Goal: Task Accomplishment & Management: Manage account settings

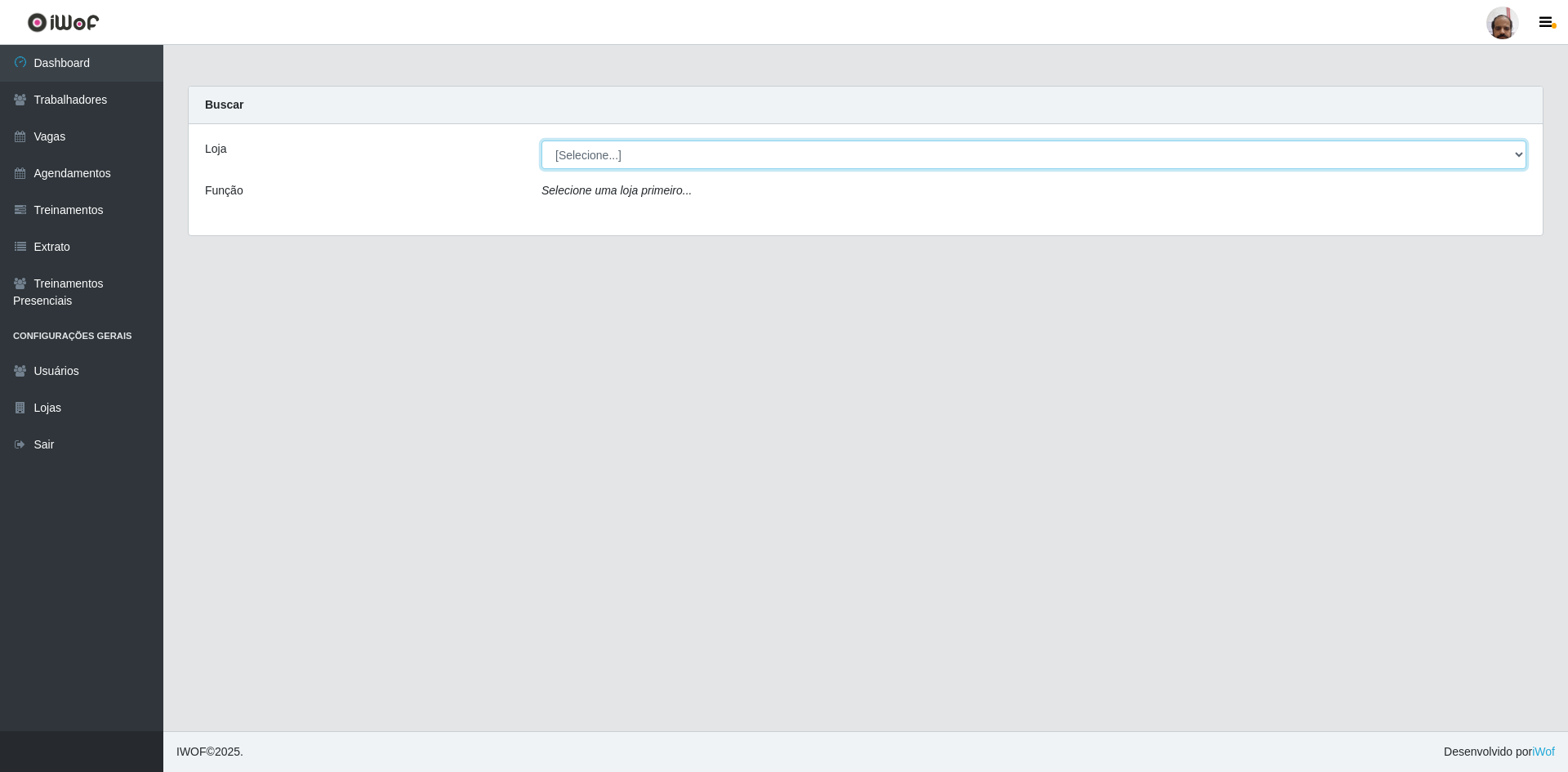
click at [1519, 152] on select "[Selecione...] Mar Vermelho - Loja 05" at bounding box center [1033, 154] width 985 height 29
select select "252"
click at [541, 140] on select "[Selecione...] Mar Vermelho - Loja 05" at bounding box center [1033, 154] width 985 height 29
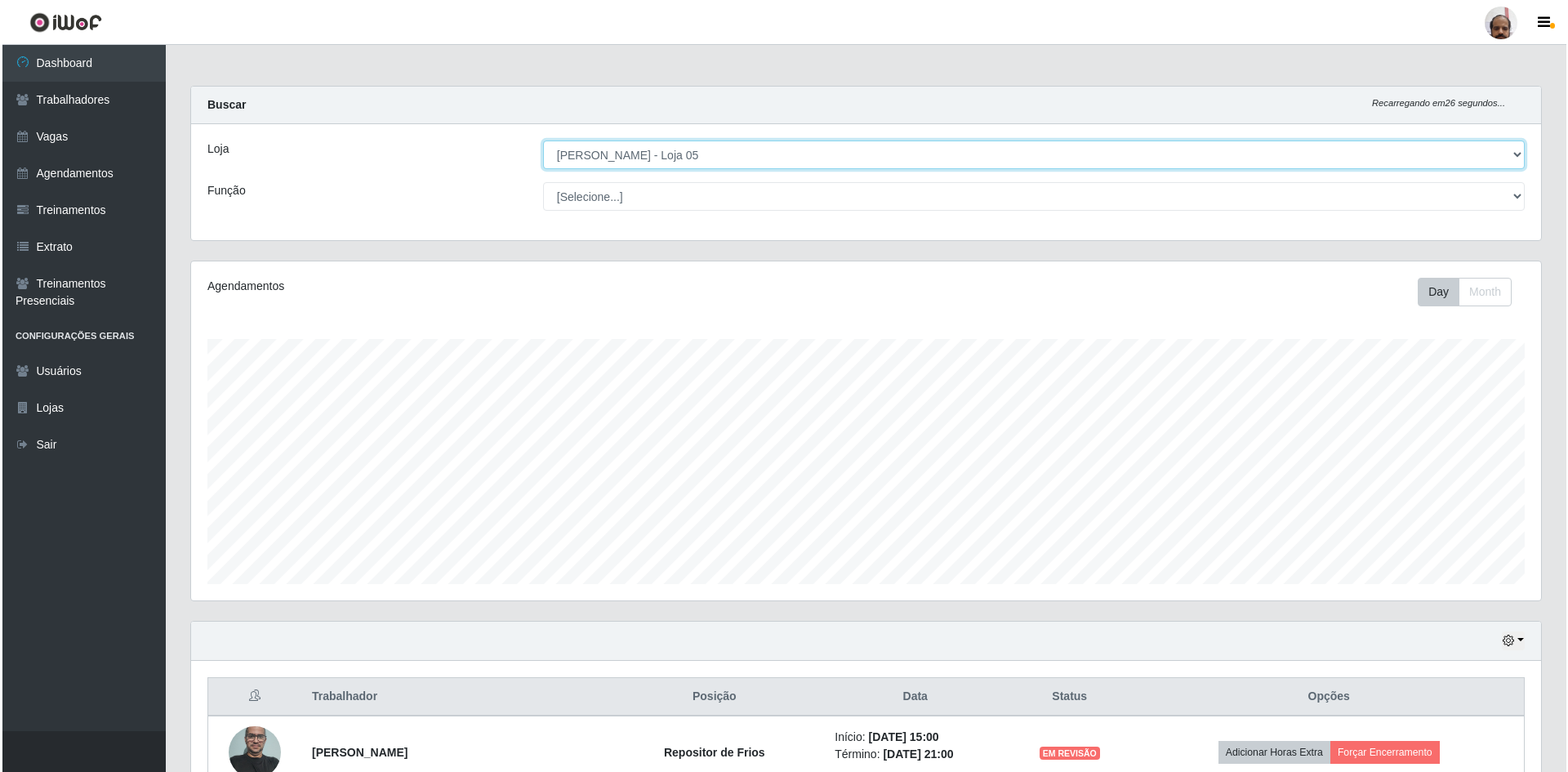
scroll to position [408, 0]
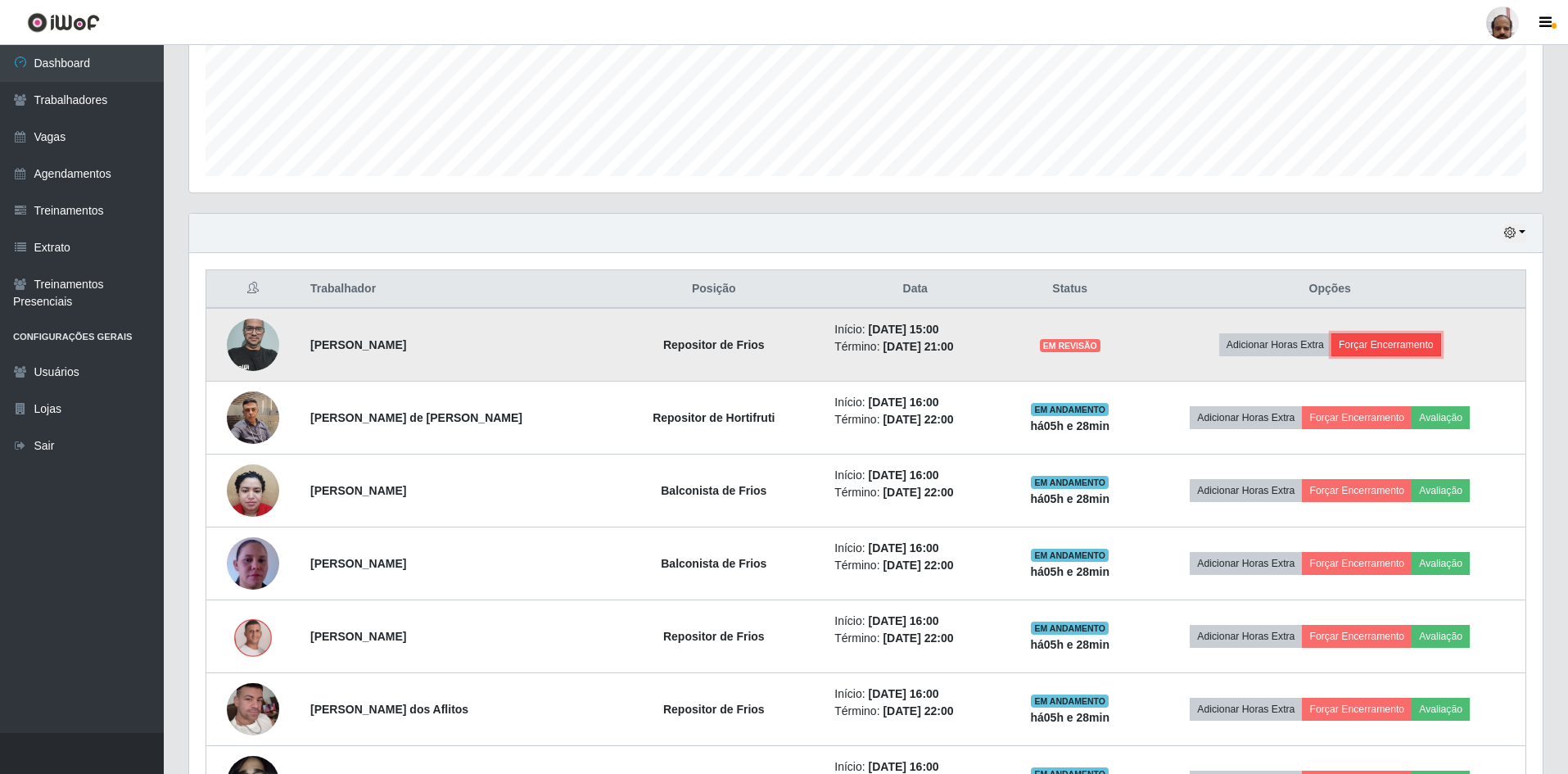
click at [1363, 344] on button "Forçar Encerramento" at bounding box center [1386, 344] width 110 height 22
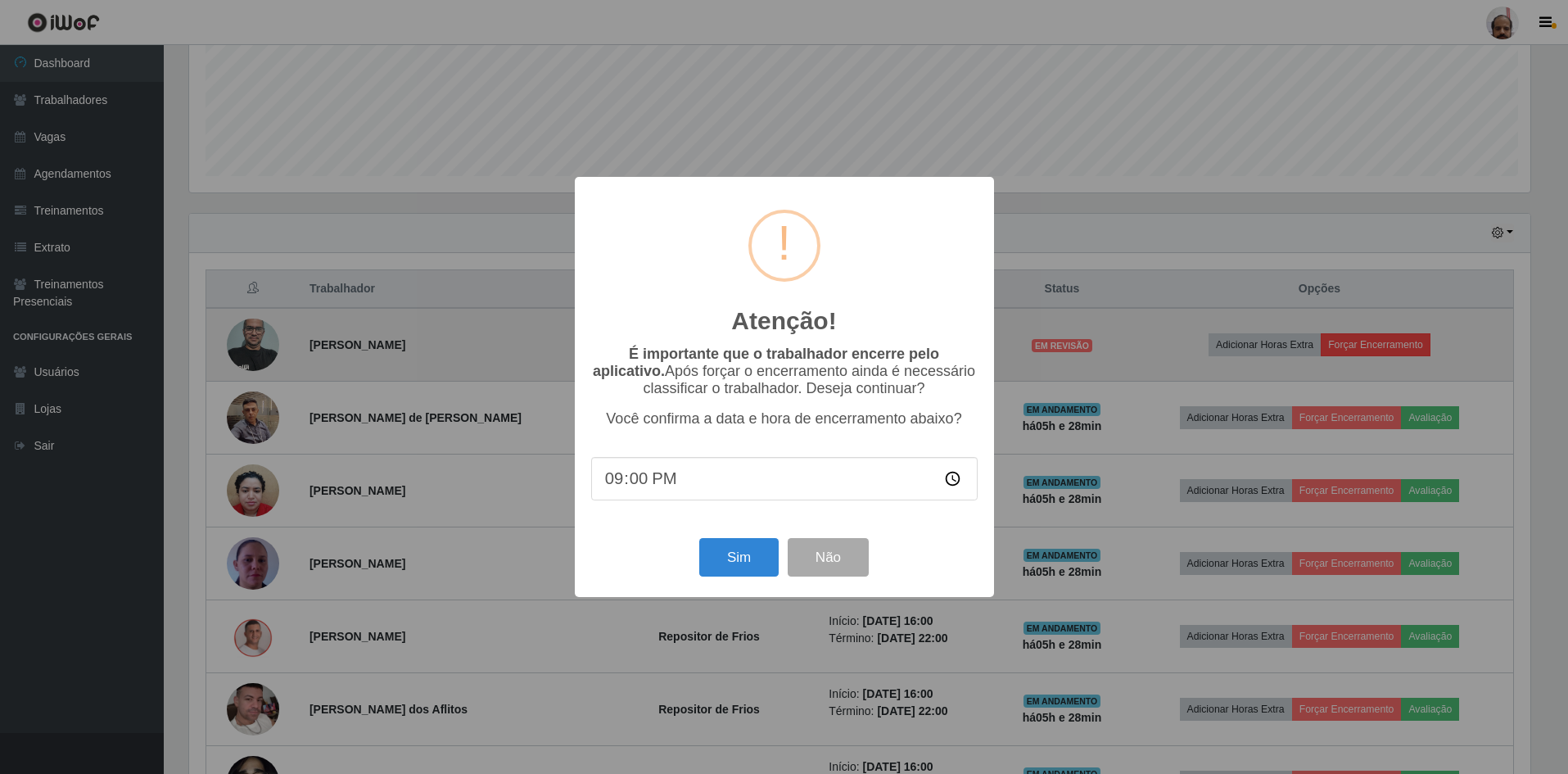
scroll to position [340, 1345]
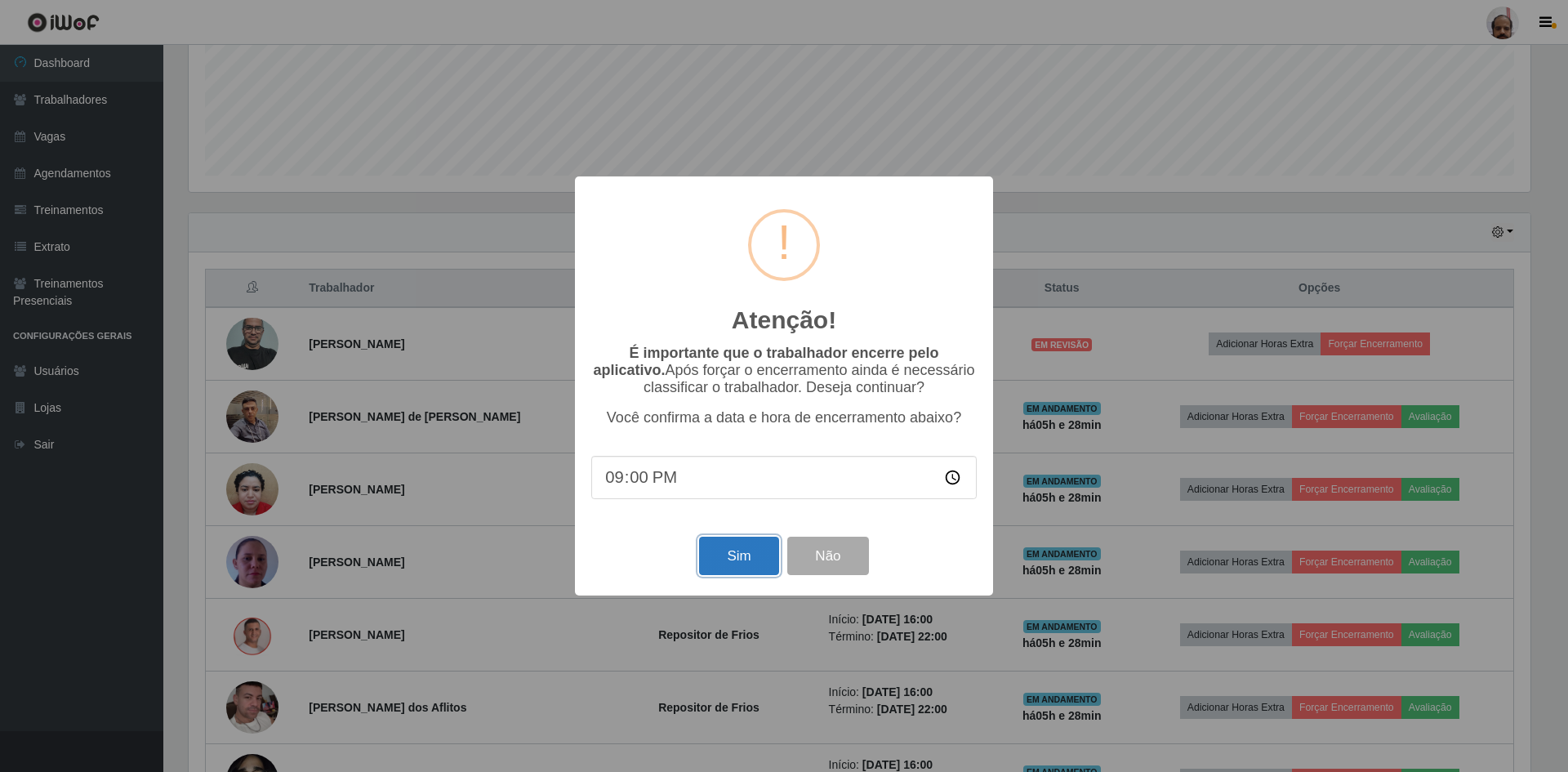
click at [714, 552] on button "Sim" at bounding box center [738, 555] width 79 height 38
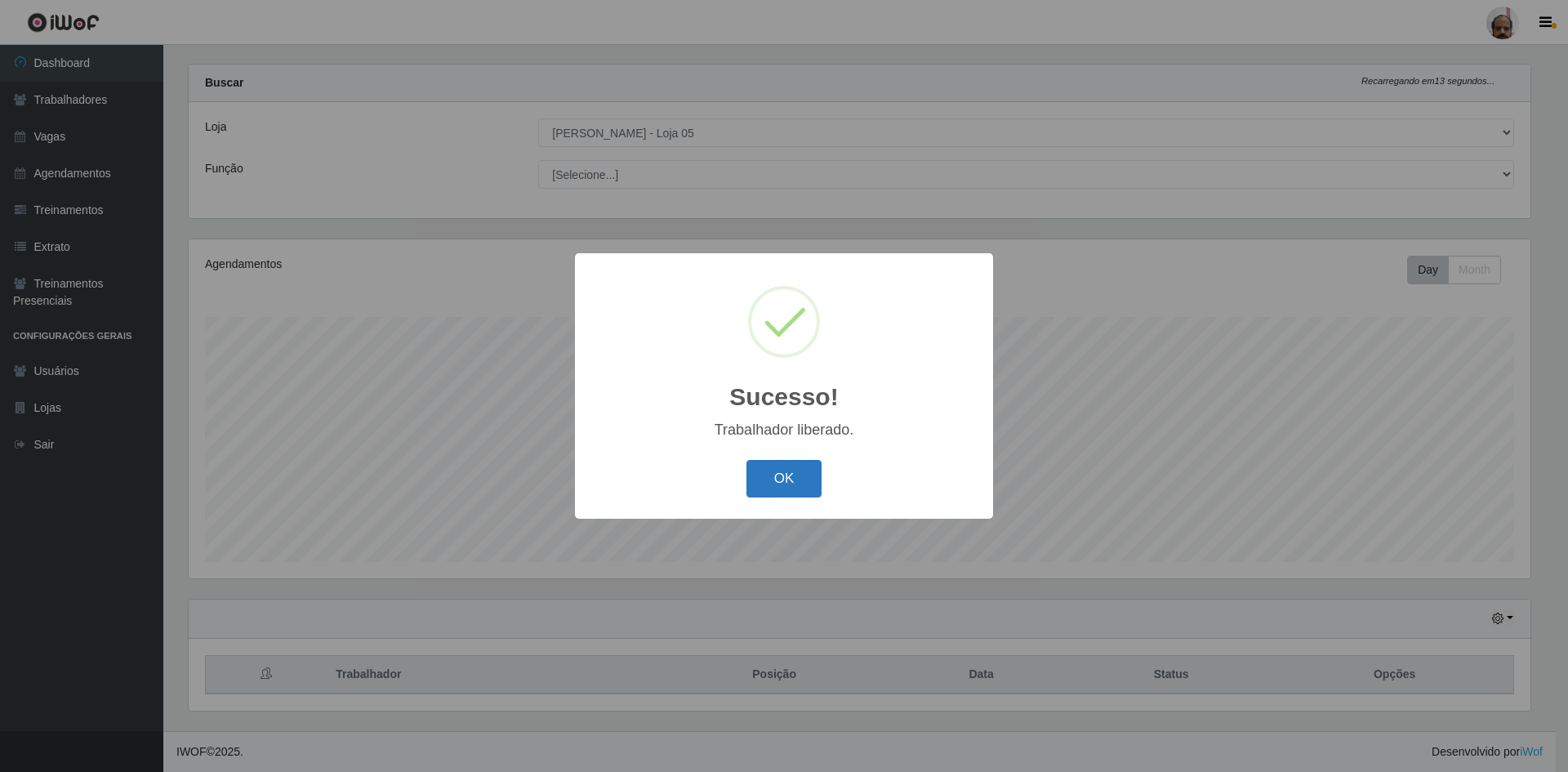
click at [794, 474] on button "OK" at bounding box center [784, 479] width 76 height 38
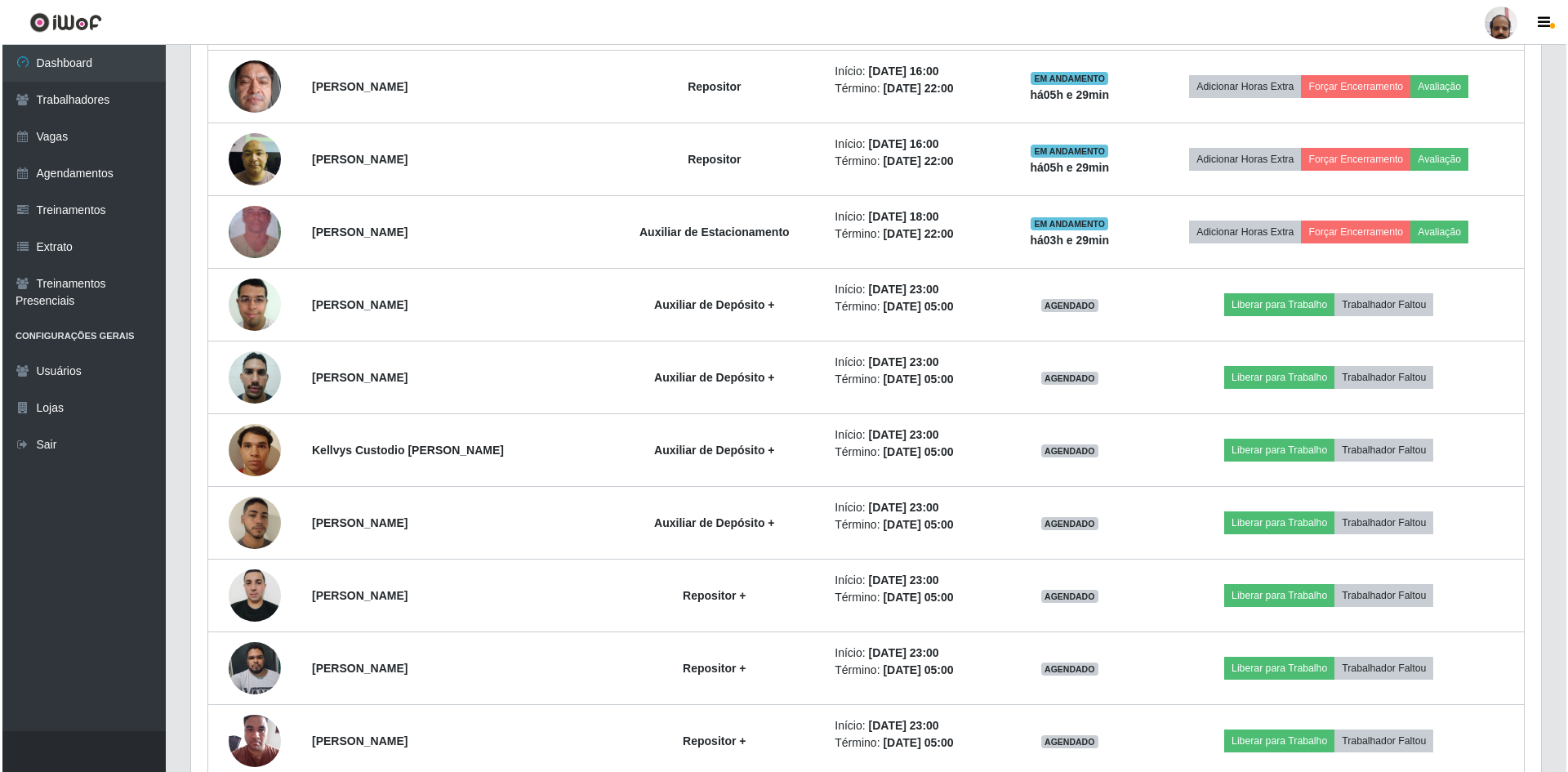
scroll to position [1328, 0]
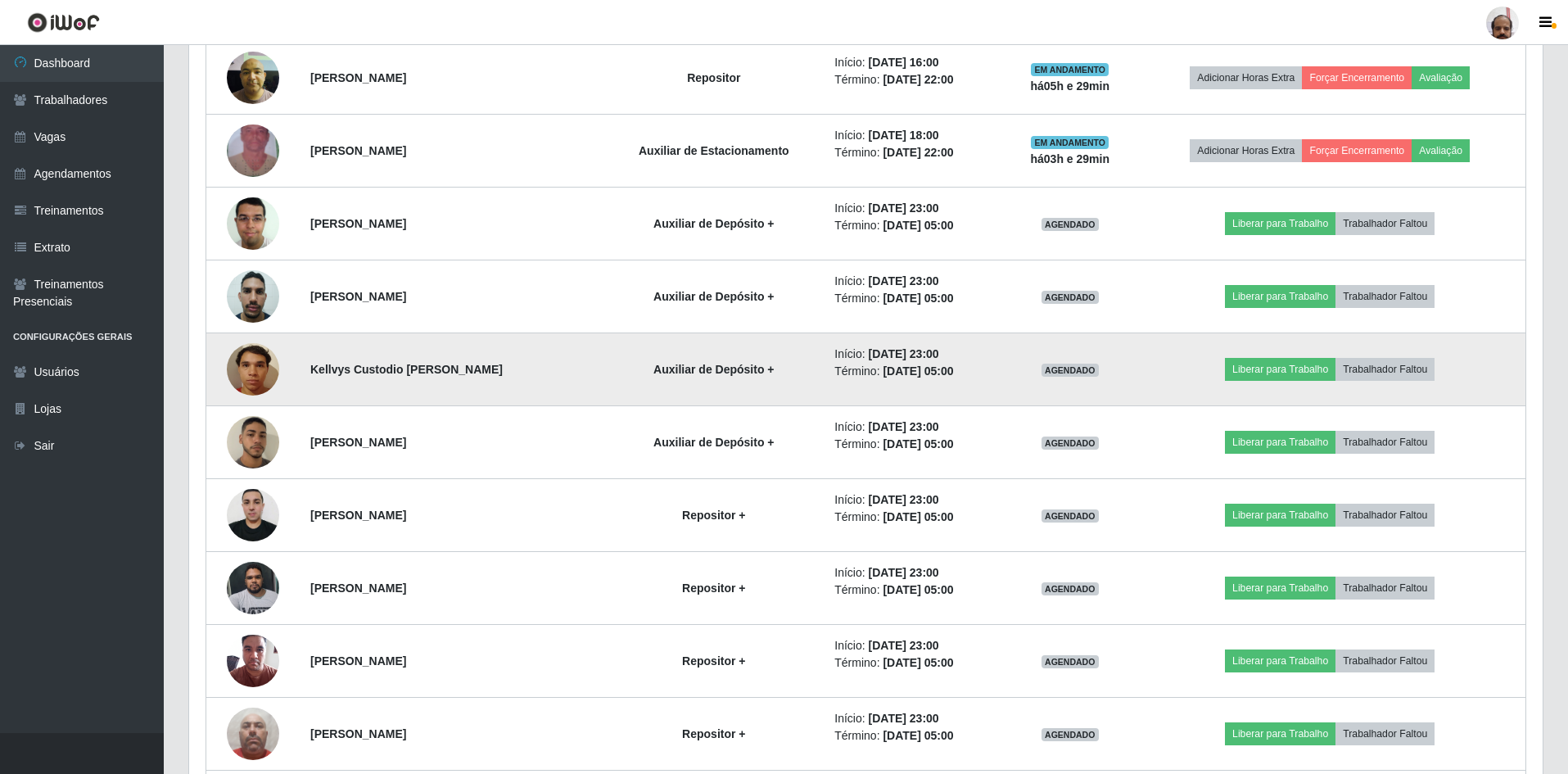
click at [245, 364] on img at bounding box center [253, 369] width 52 height 69
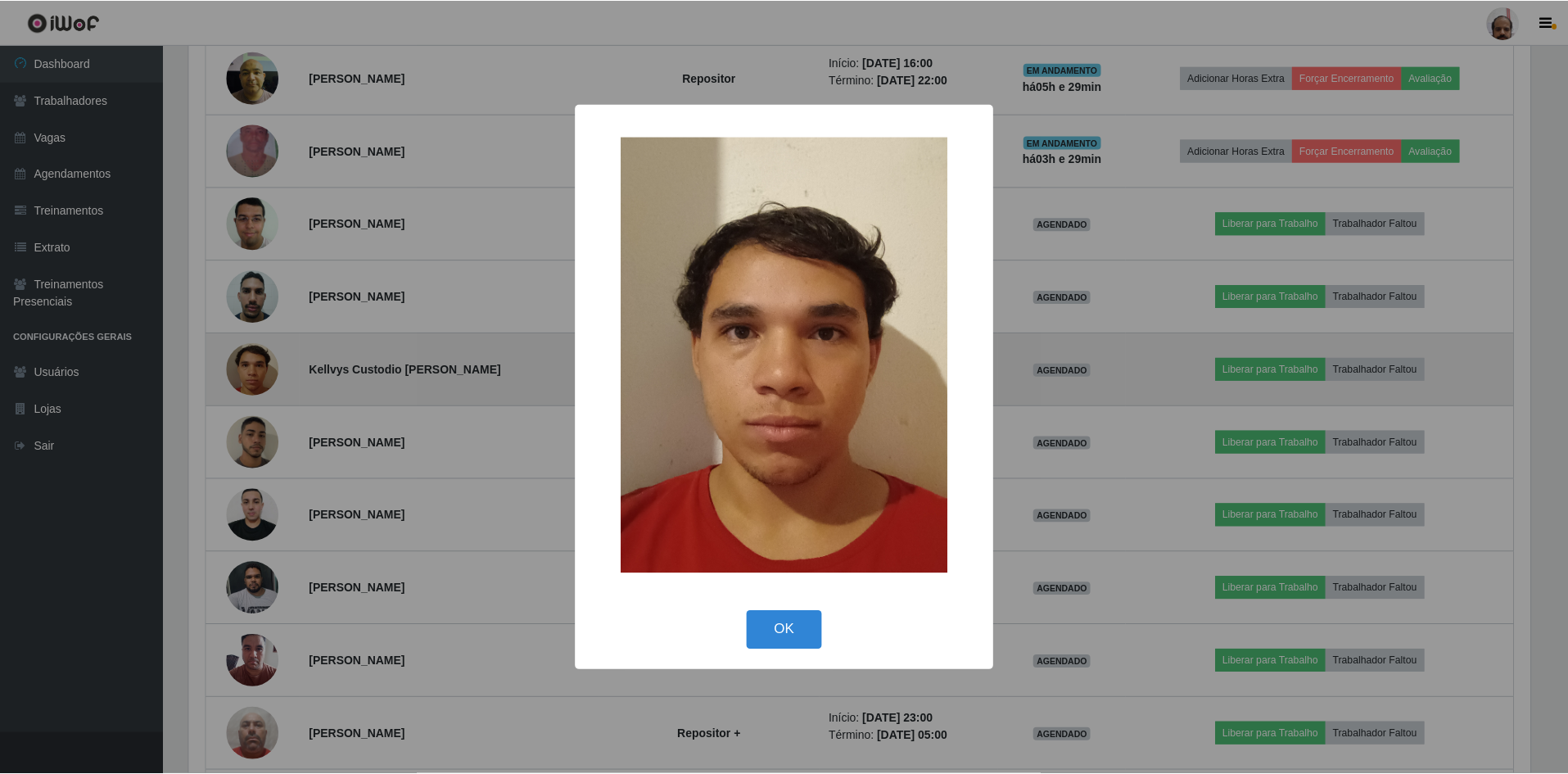
scroll to position [340, 1345]
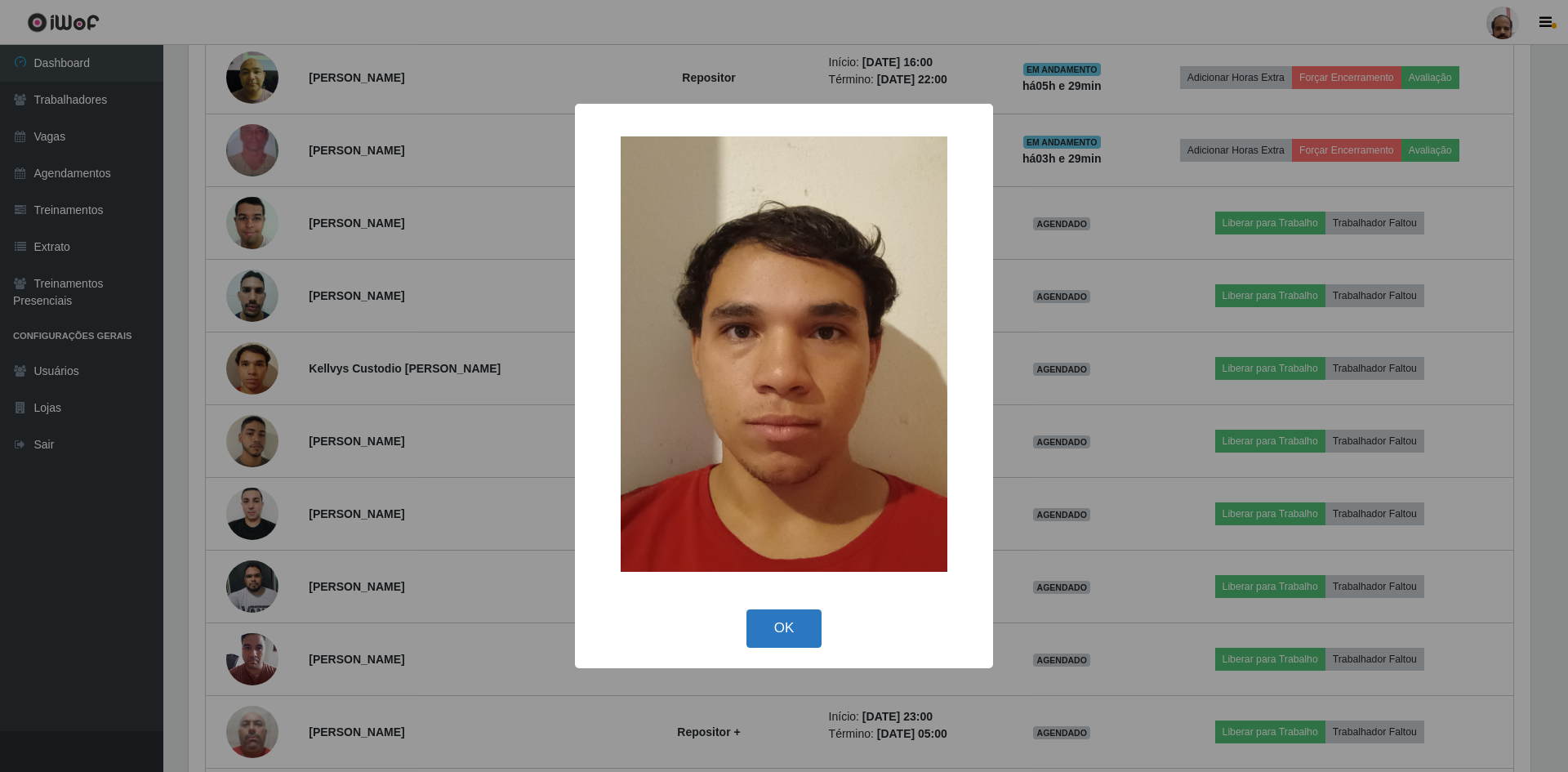
click at [784, 627] on button "OK" at bounding box center [784, 628] width 76 height 38
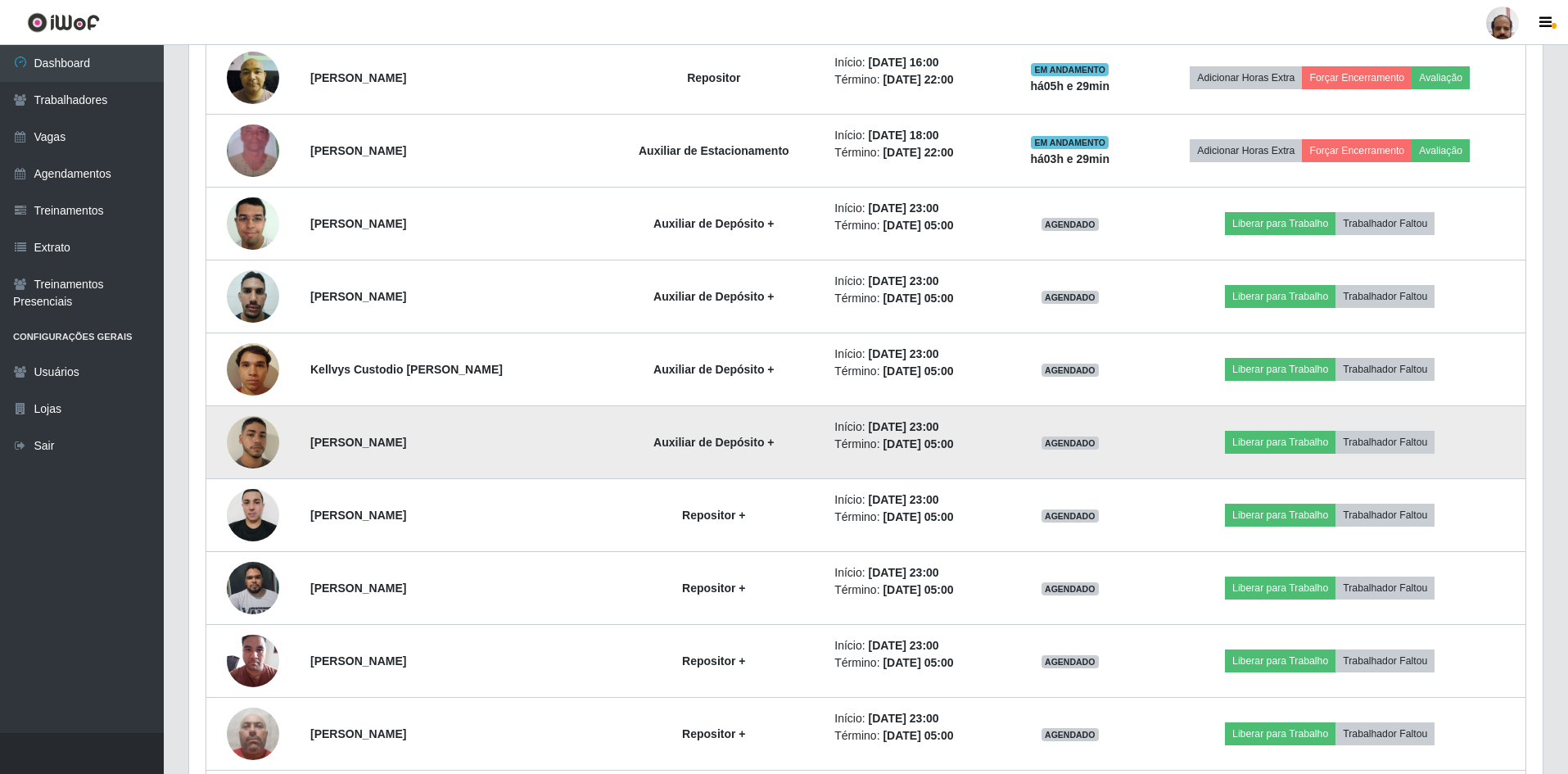
scroll to position [1414, 0]
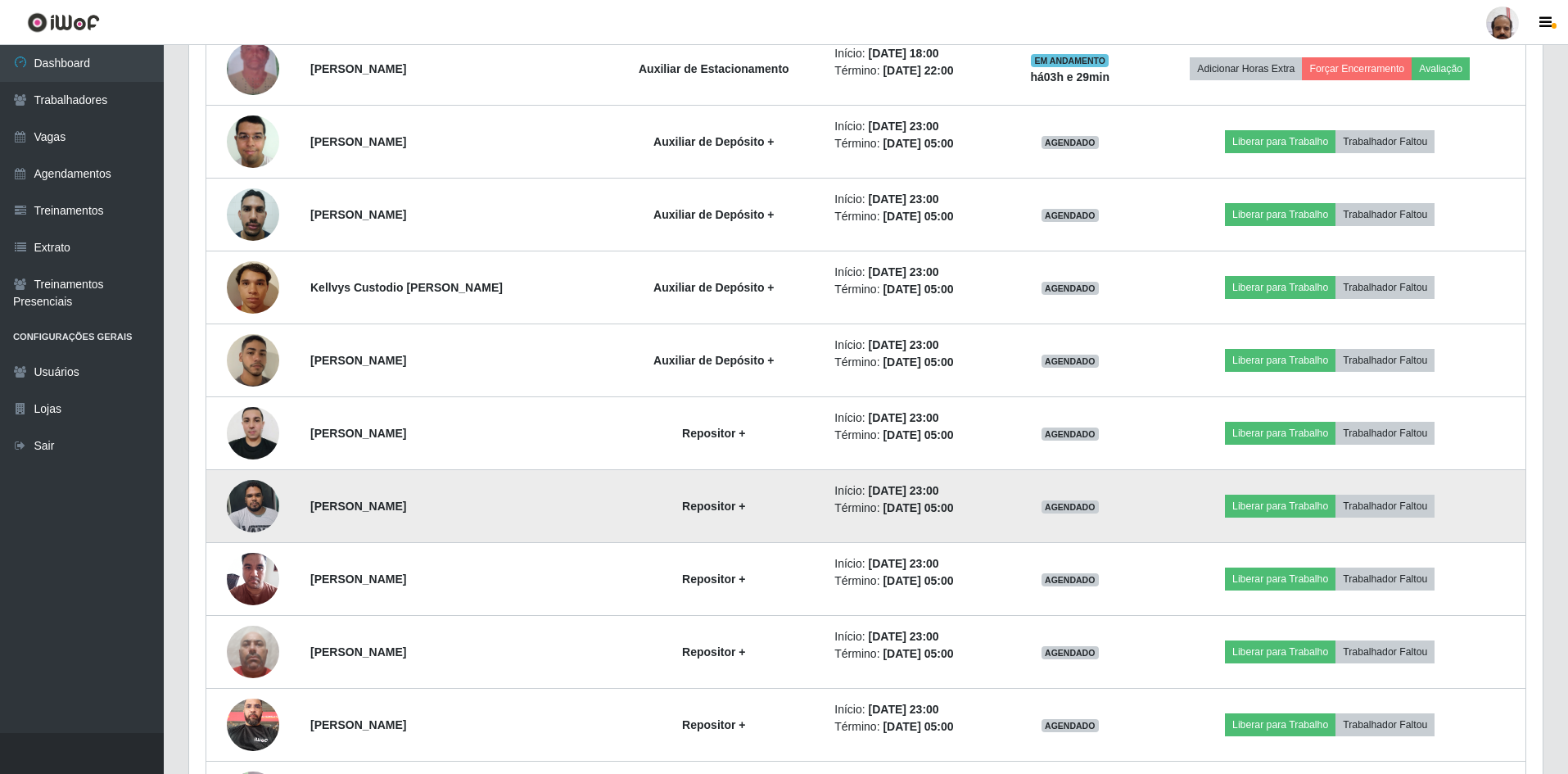
click at [263, 504] on img at bounding box center [253, 505] width 52 height 69
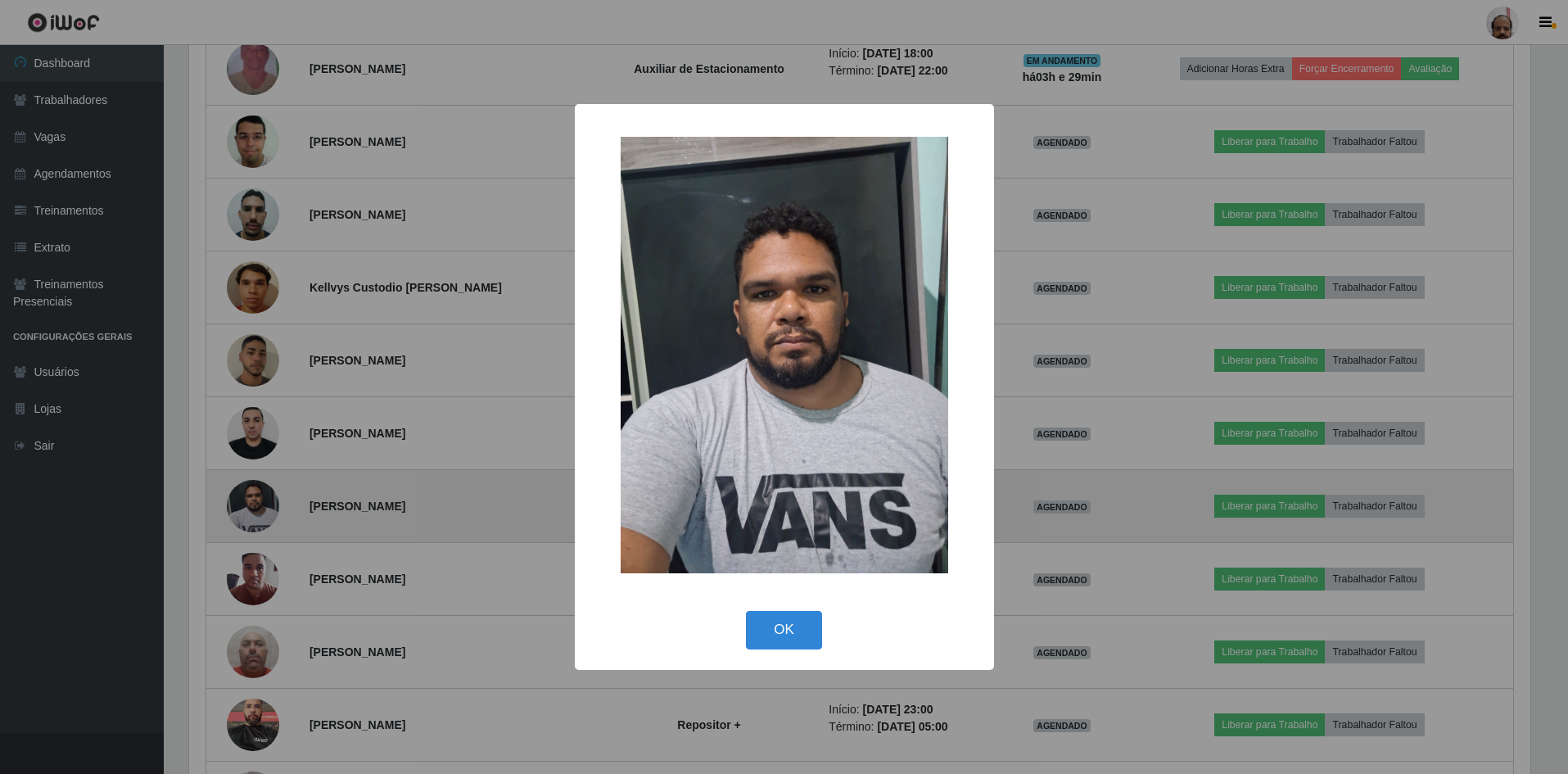
scroll to position [340, 1345]
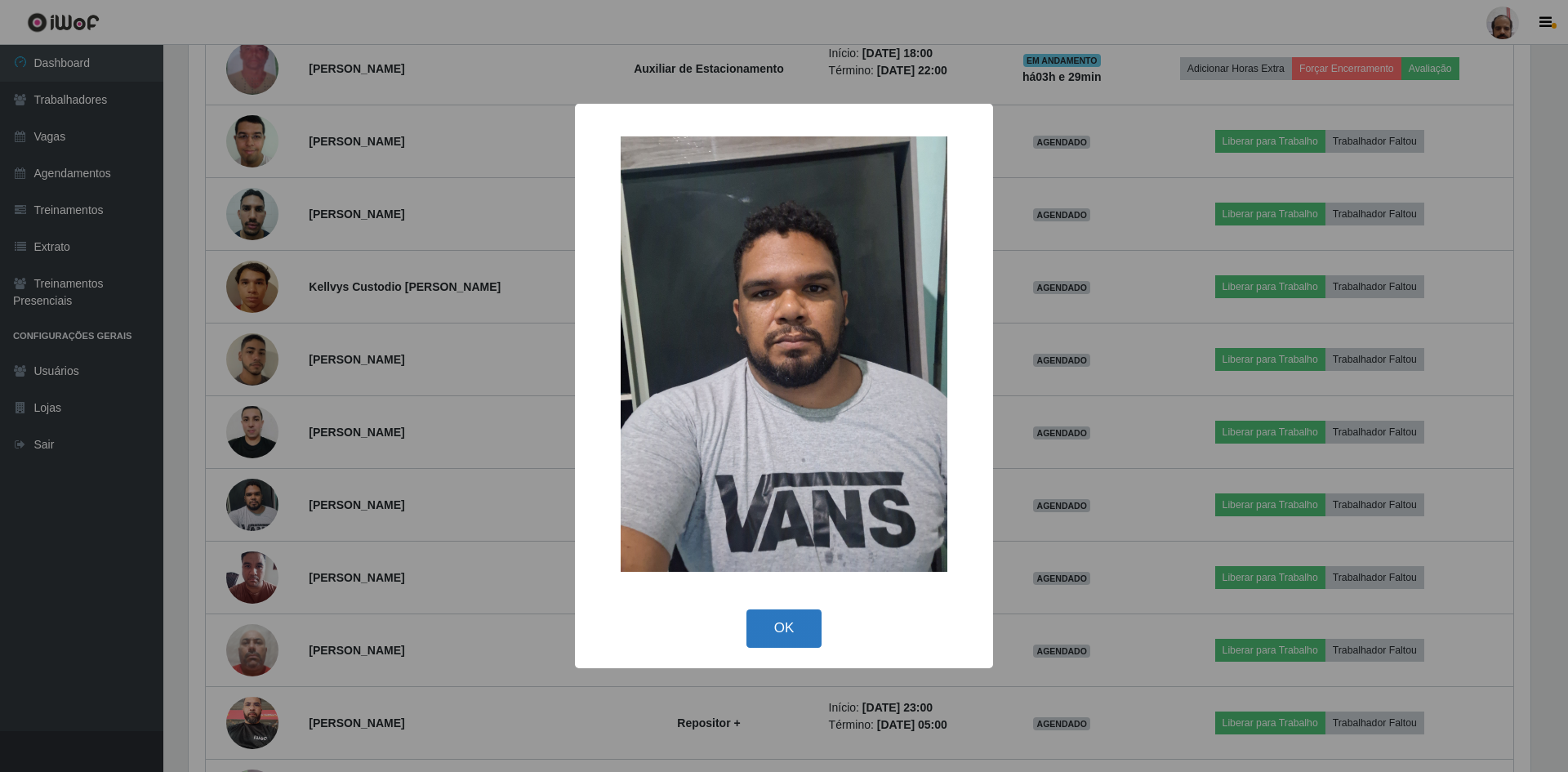
click at [800, 641] on button "OK" at bounding box center [784, 628] width 76 height 38
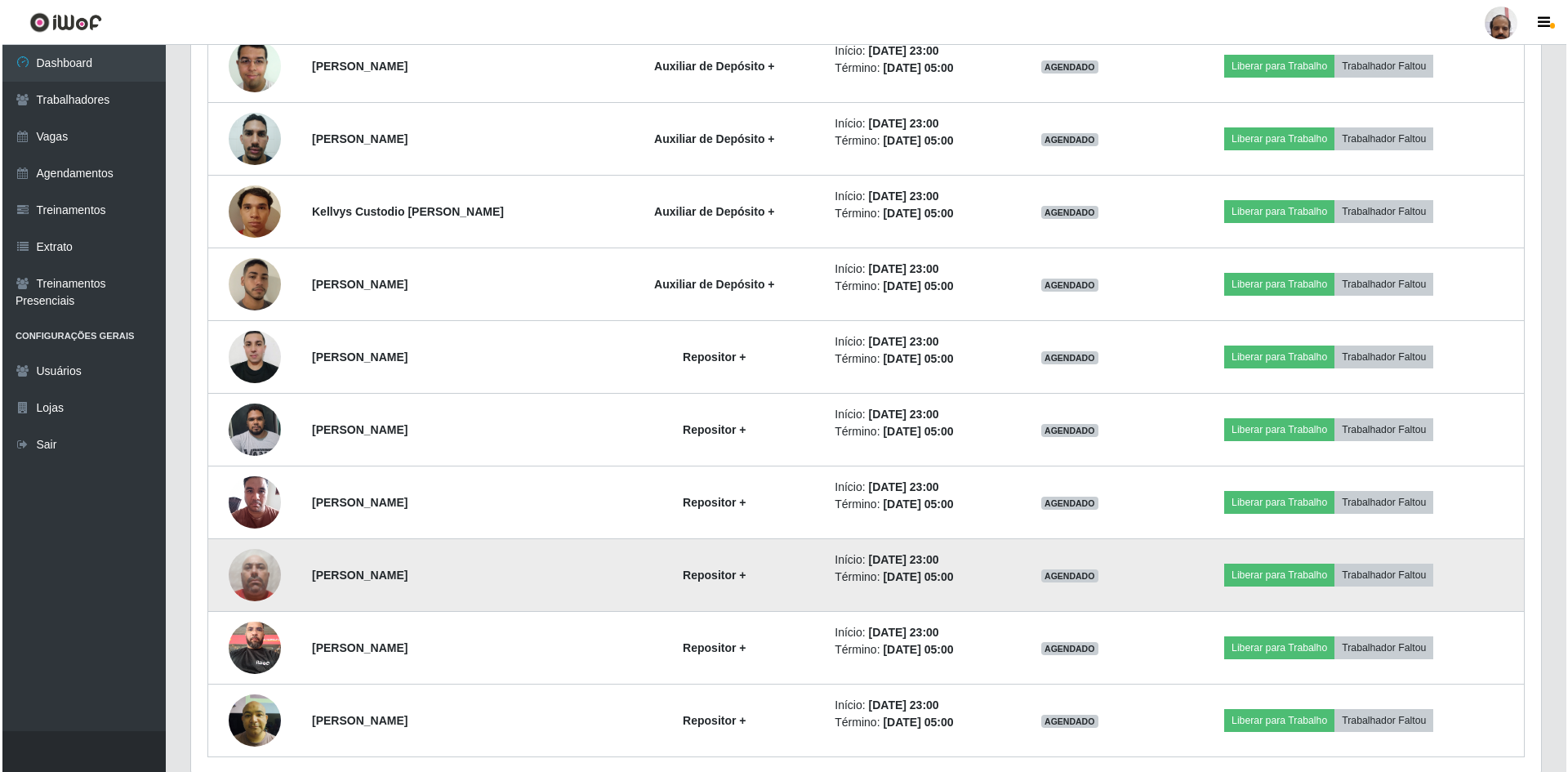
scroll to position [1549, 0]
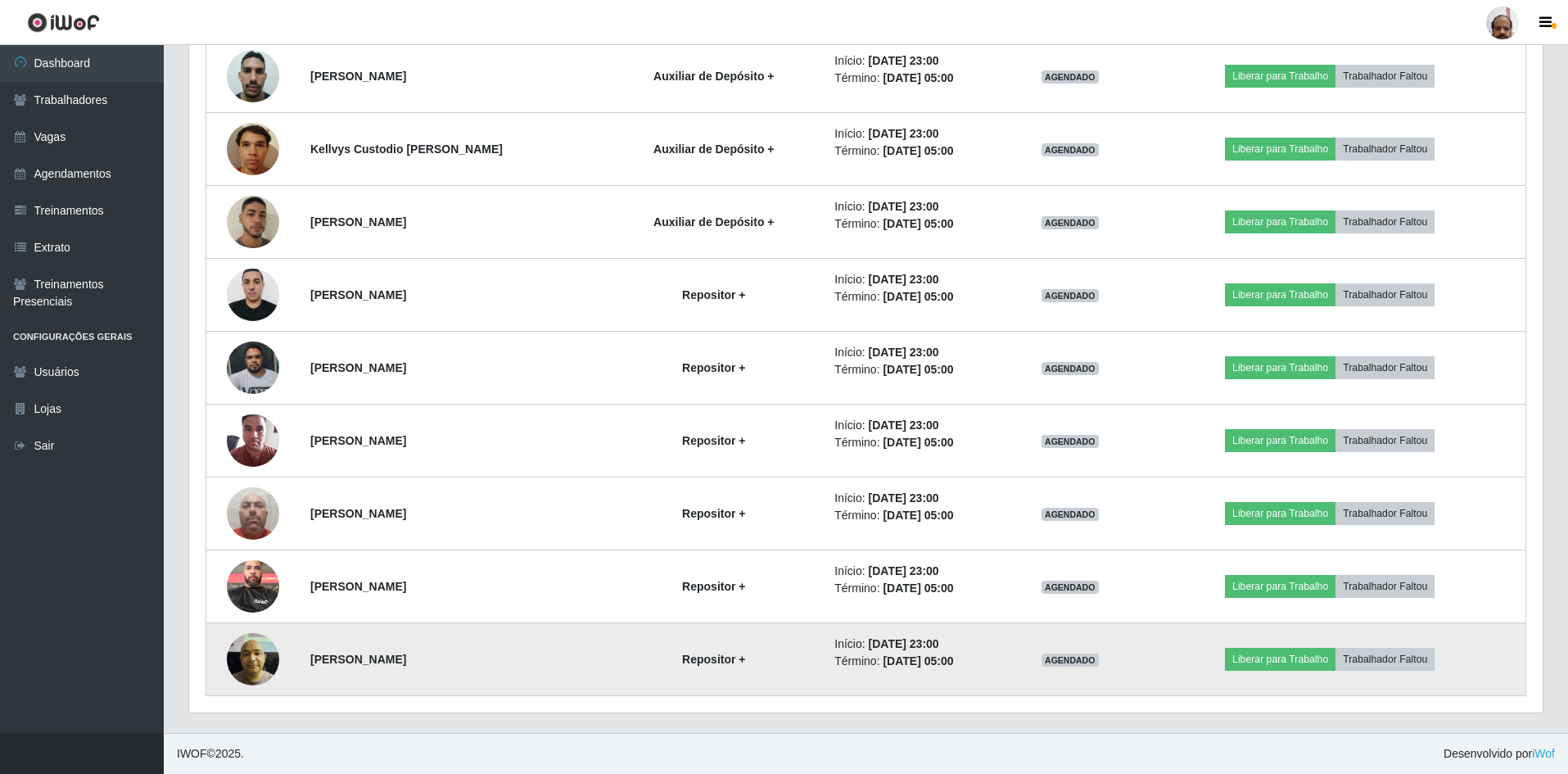
click at [265, 652] on img at bounding box center [253, 659] width 52 height 69
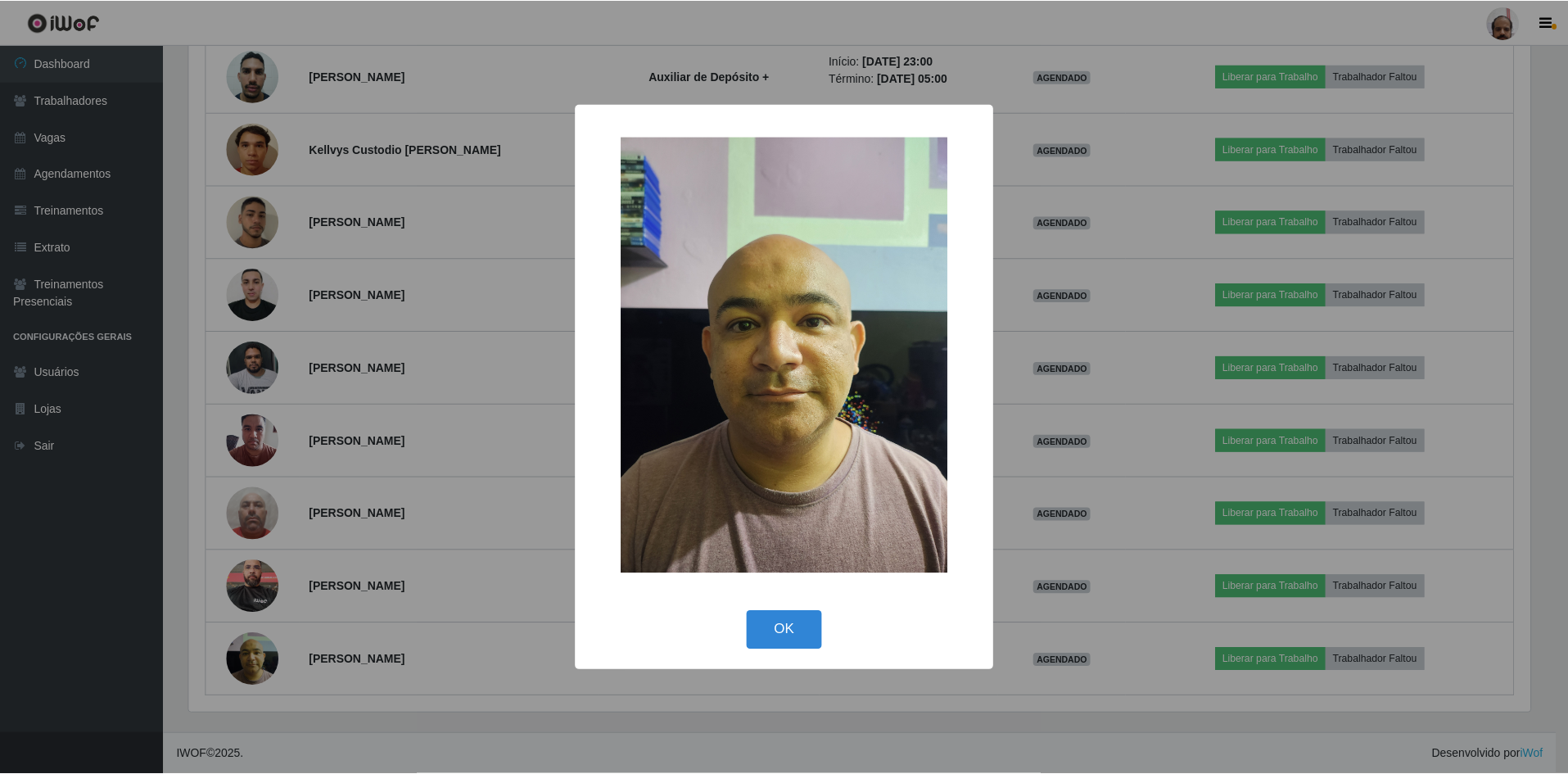
scroll to position [340, 1345]
click at [796, 630] on button "OK" at bounding box center [786, 630] width 76 height 38
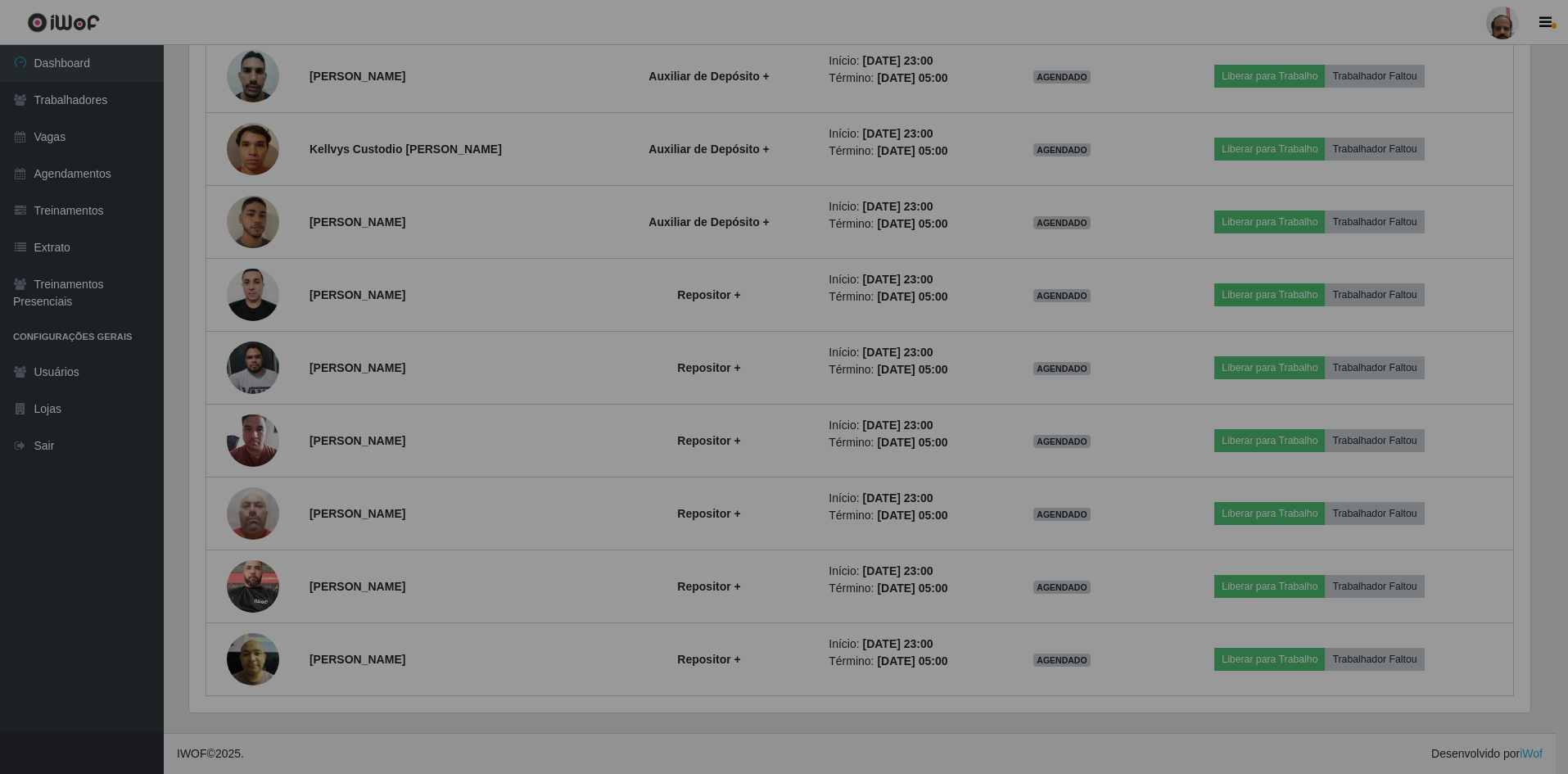
scroll to position [340, 1354]
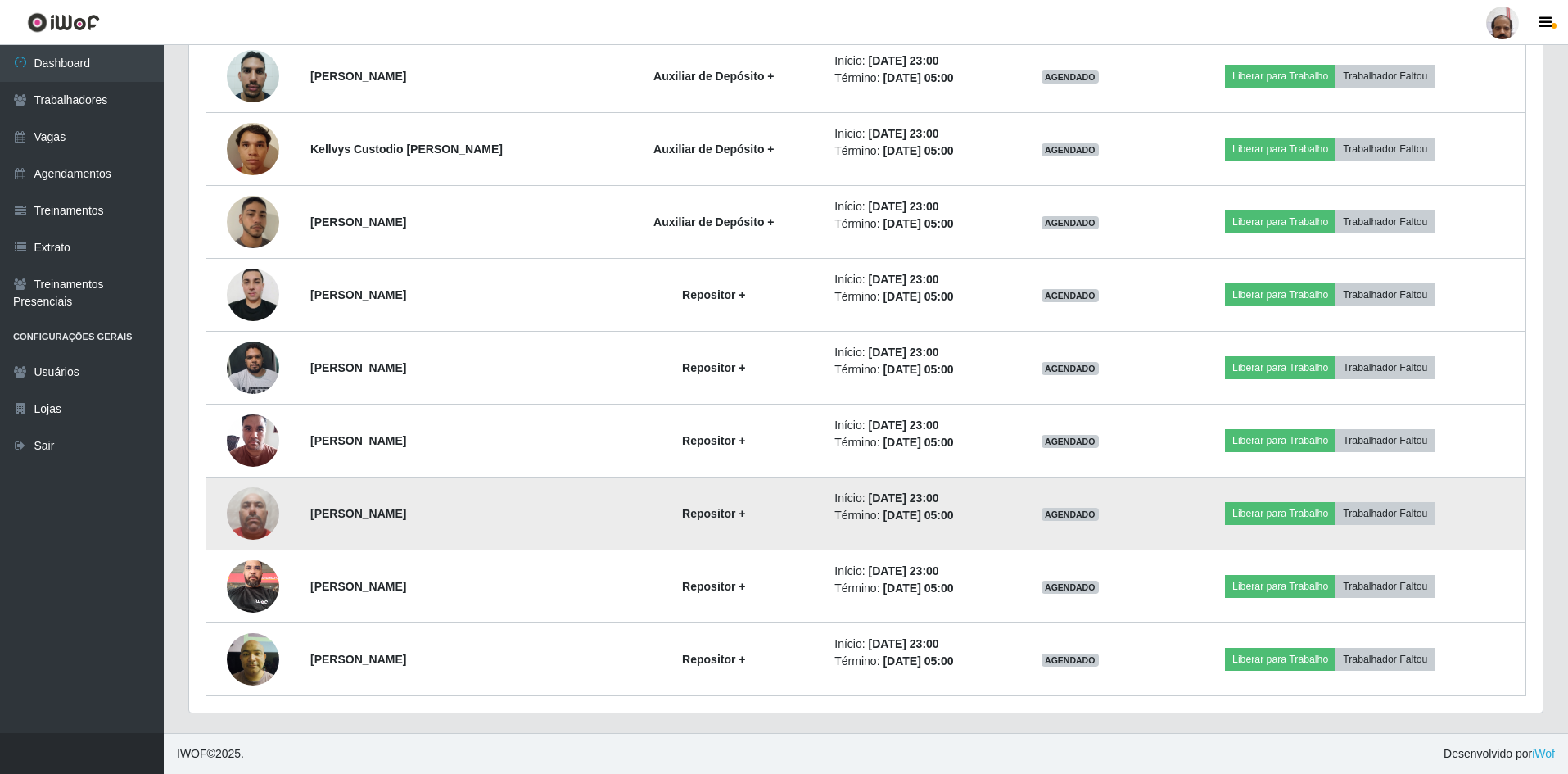
click at [255, 522] on img at bounding box center [253, 513] width 52 height 69
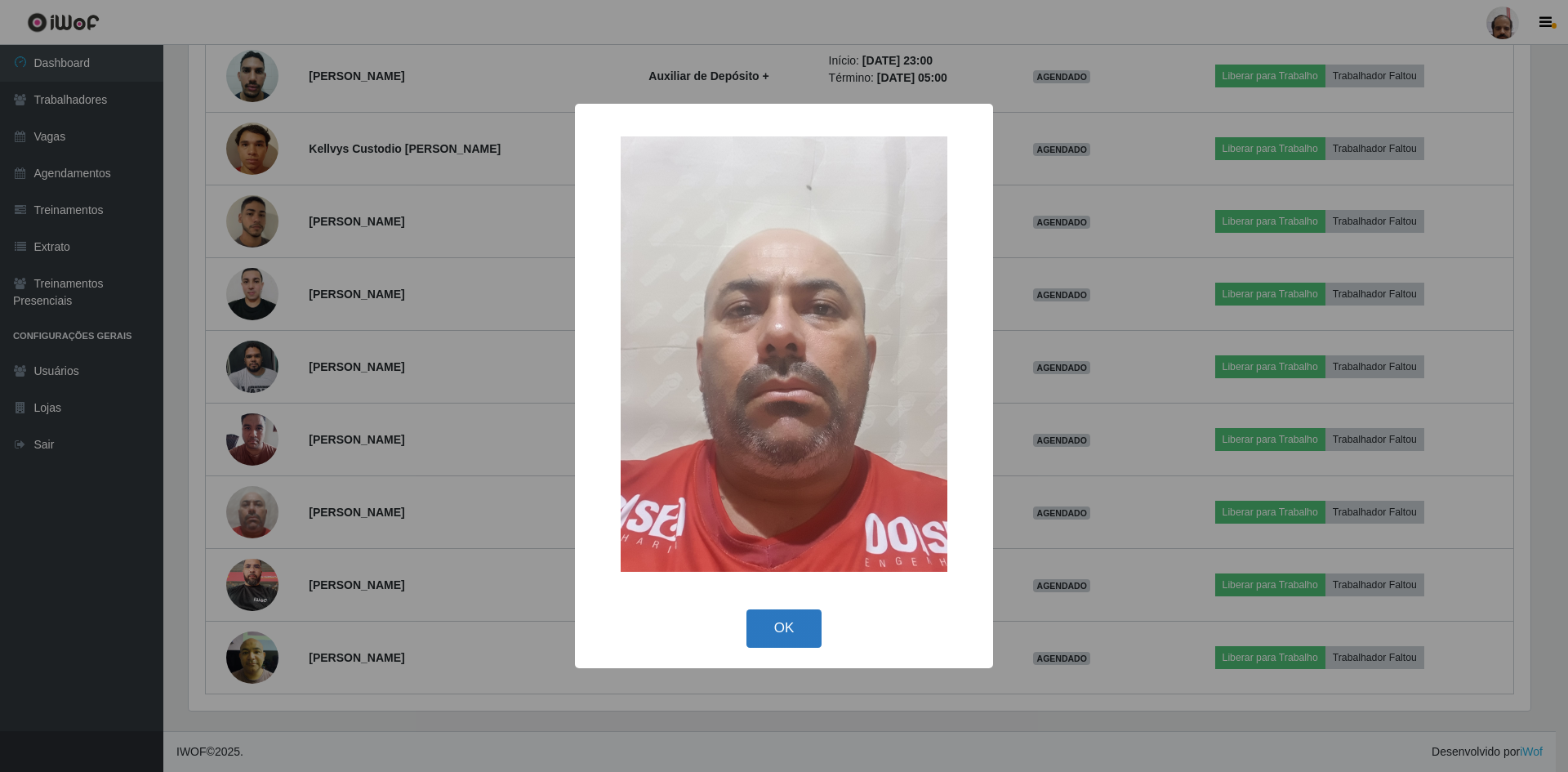
click at [767, 630] on button "OK" at bounding box center [784, 628] width 76 height 38
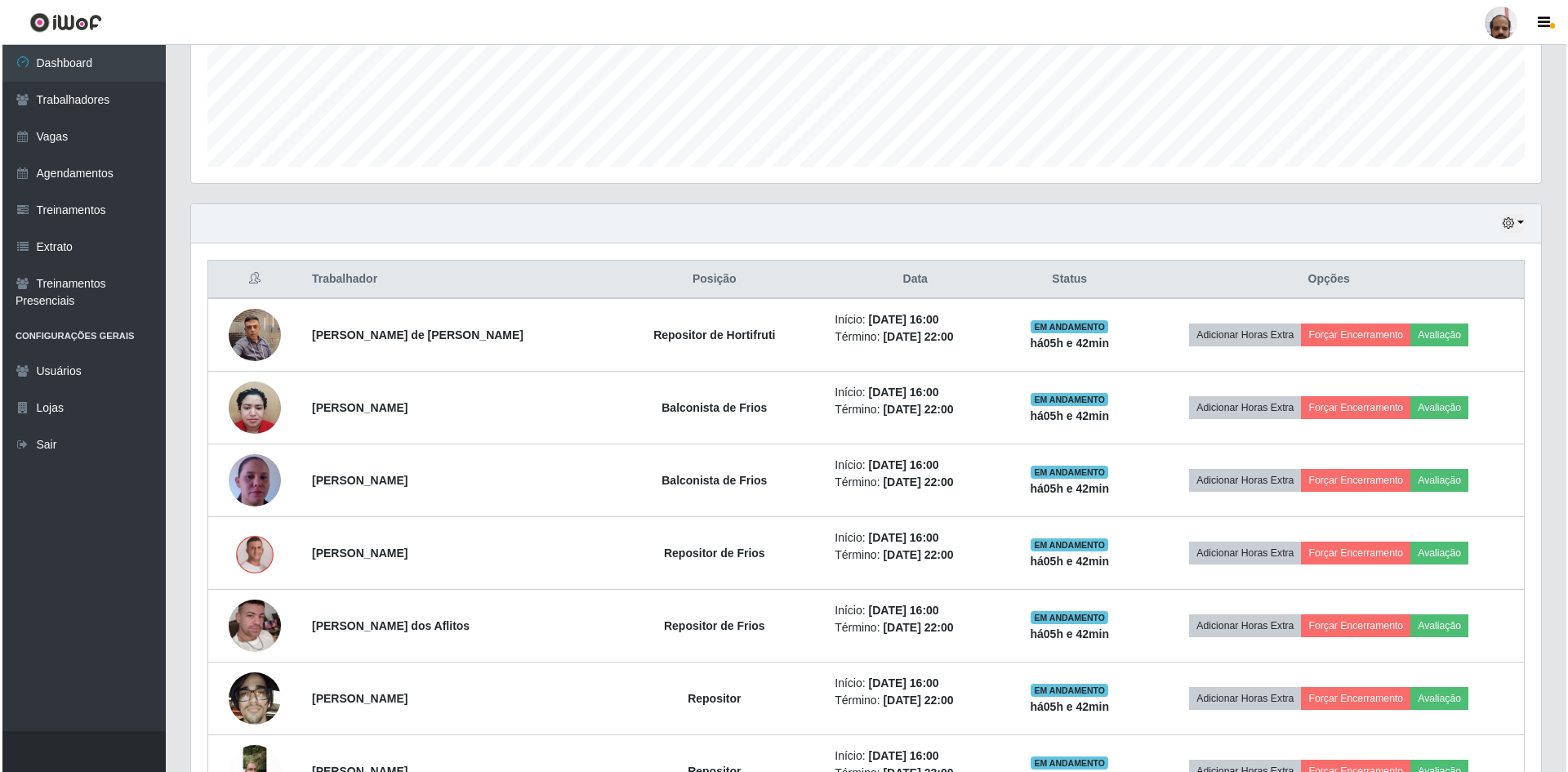
scroll to position [568, 0]
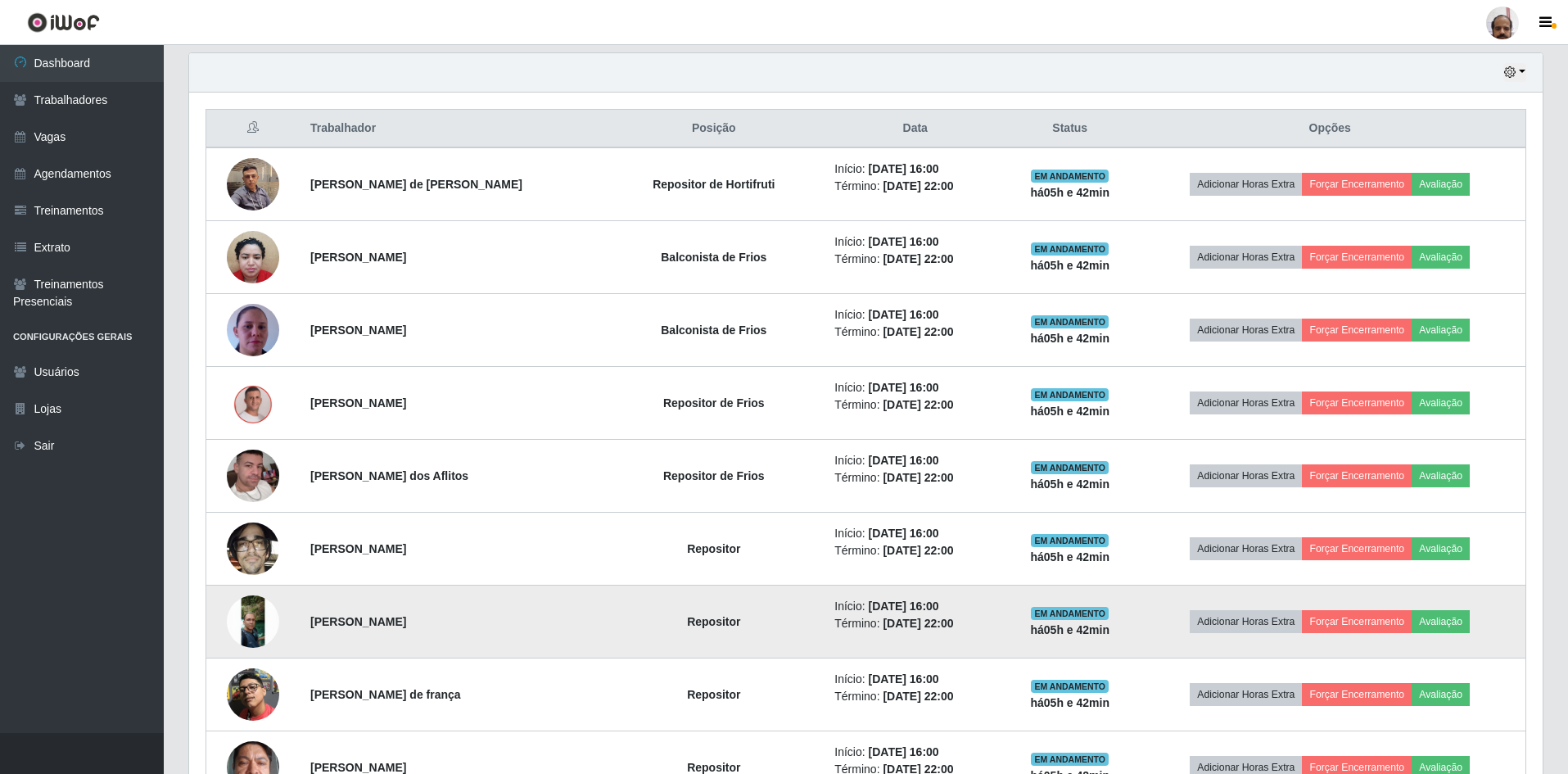
click at [238, 628] on img at bounding box center [253, 621] width 52 height 52
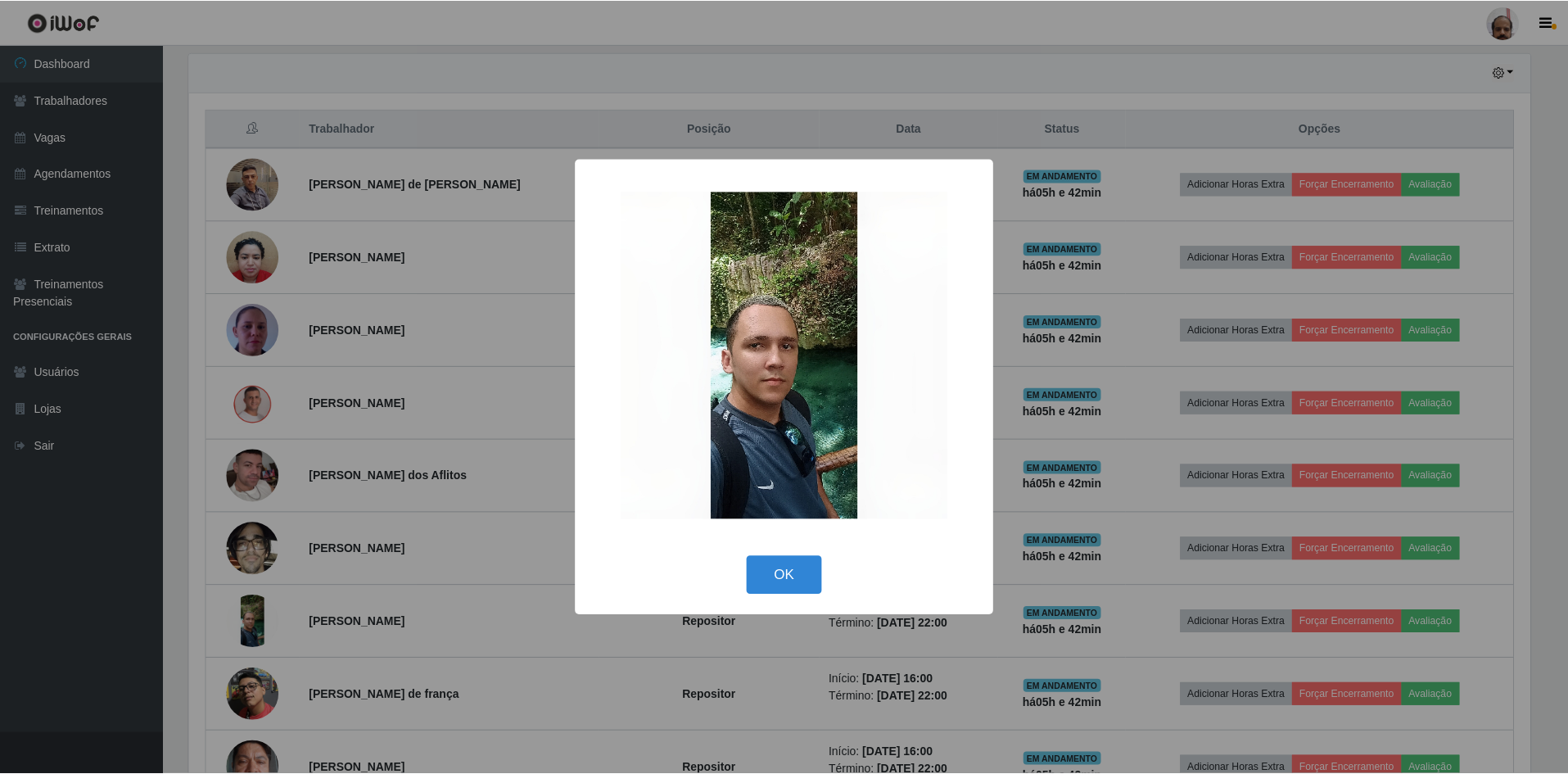
scroll to position [340, 1345]
click at [771, 577] on button "OK" at bounding box center [786, 575] width 76 height 38
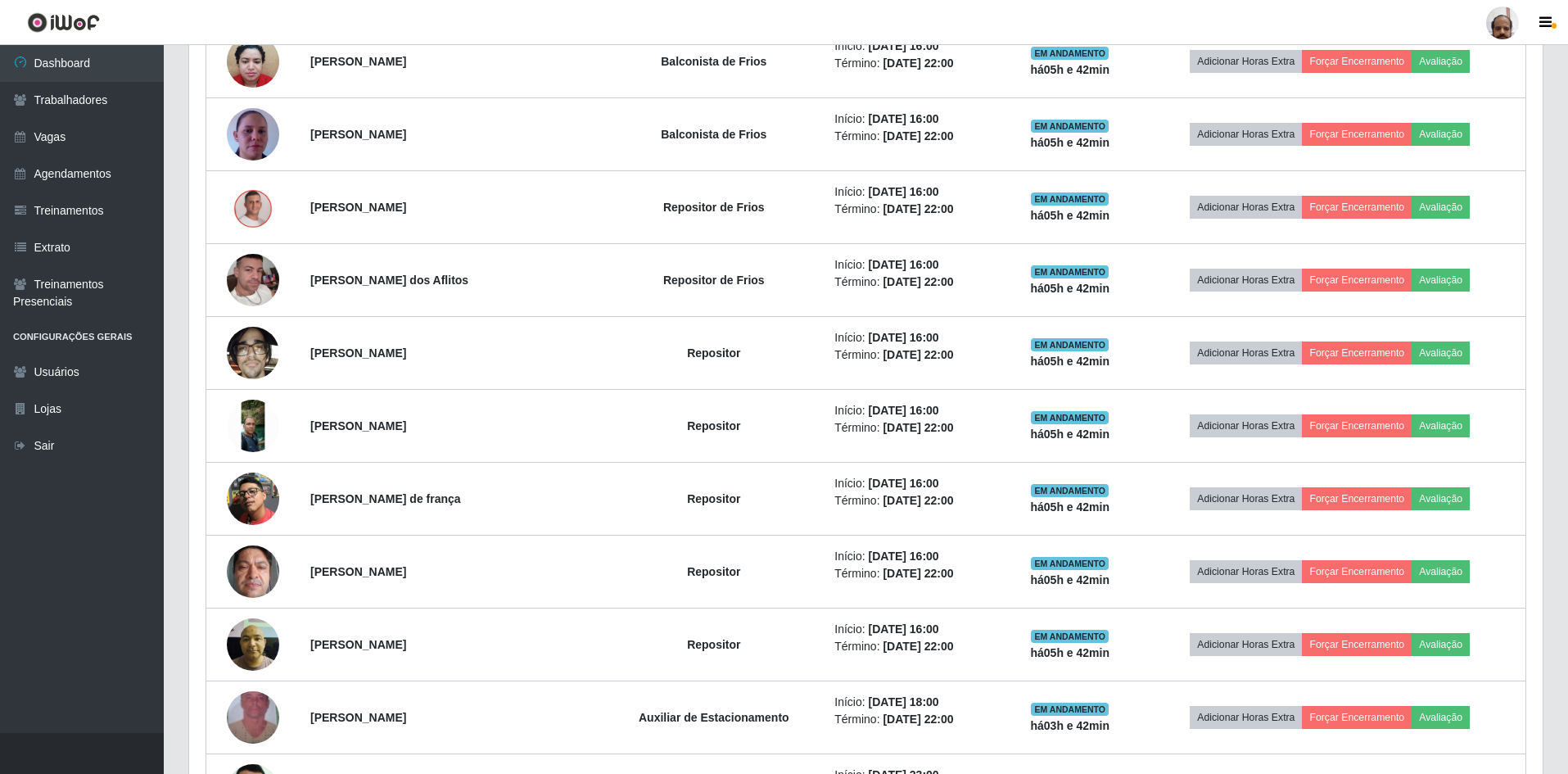
scroll to position [734, 0]
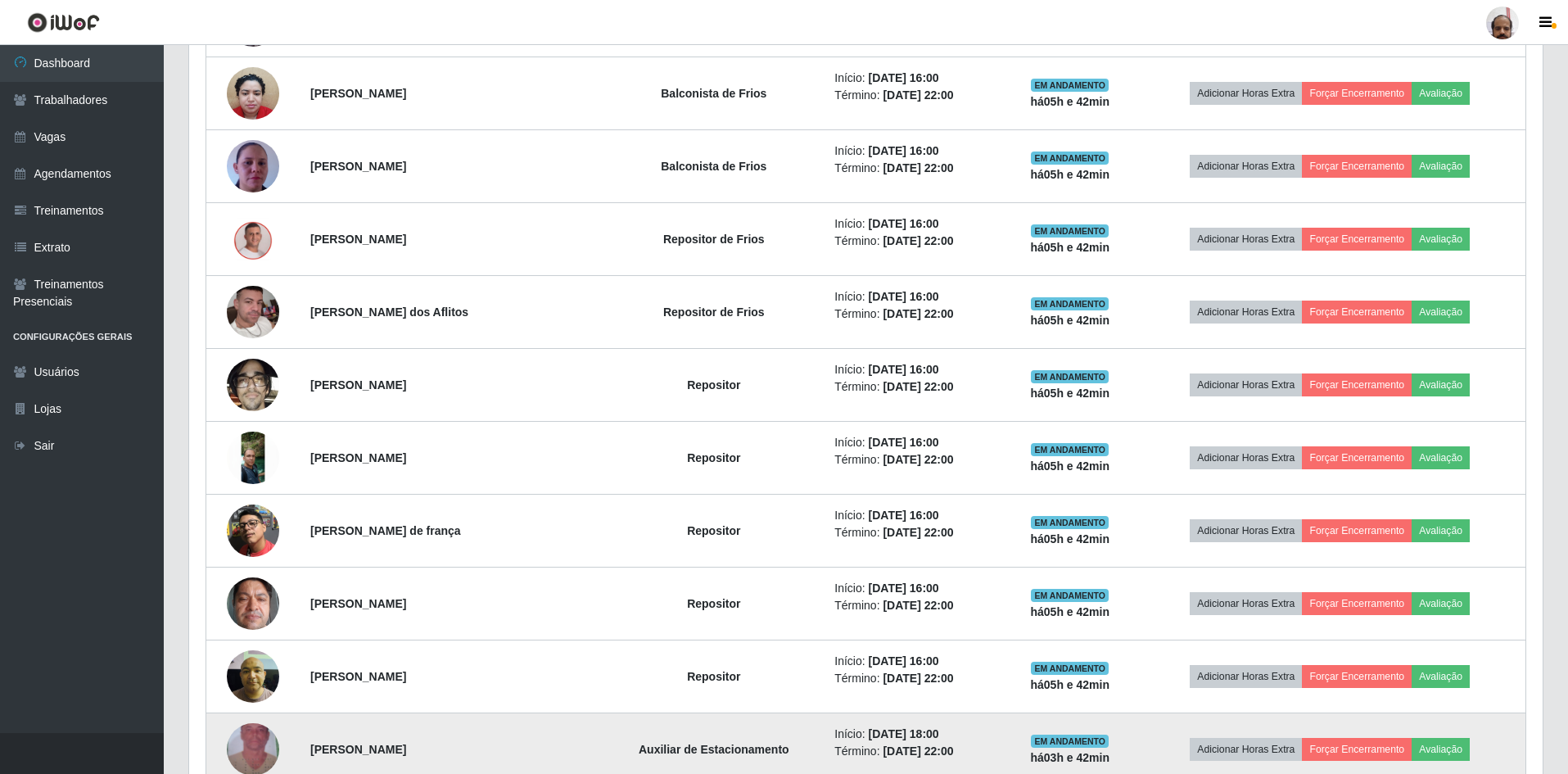
click at [261, 744] on img at bounding box center [253, 750] width 52 height 94
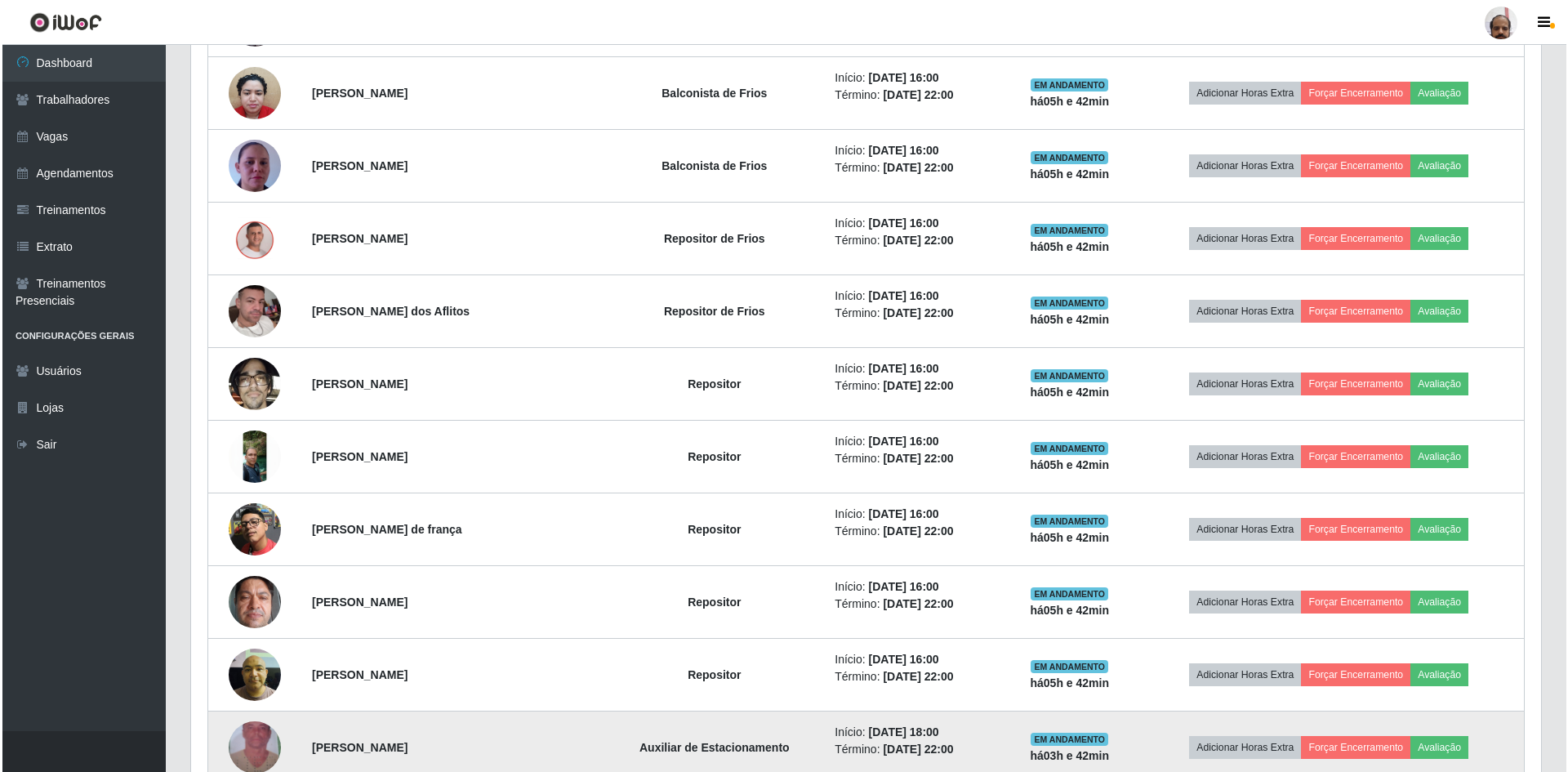
scroll to position [339, 1341]
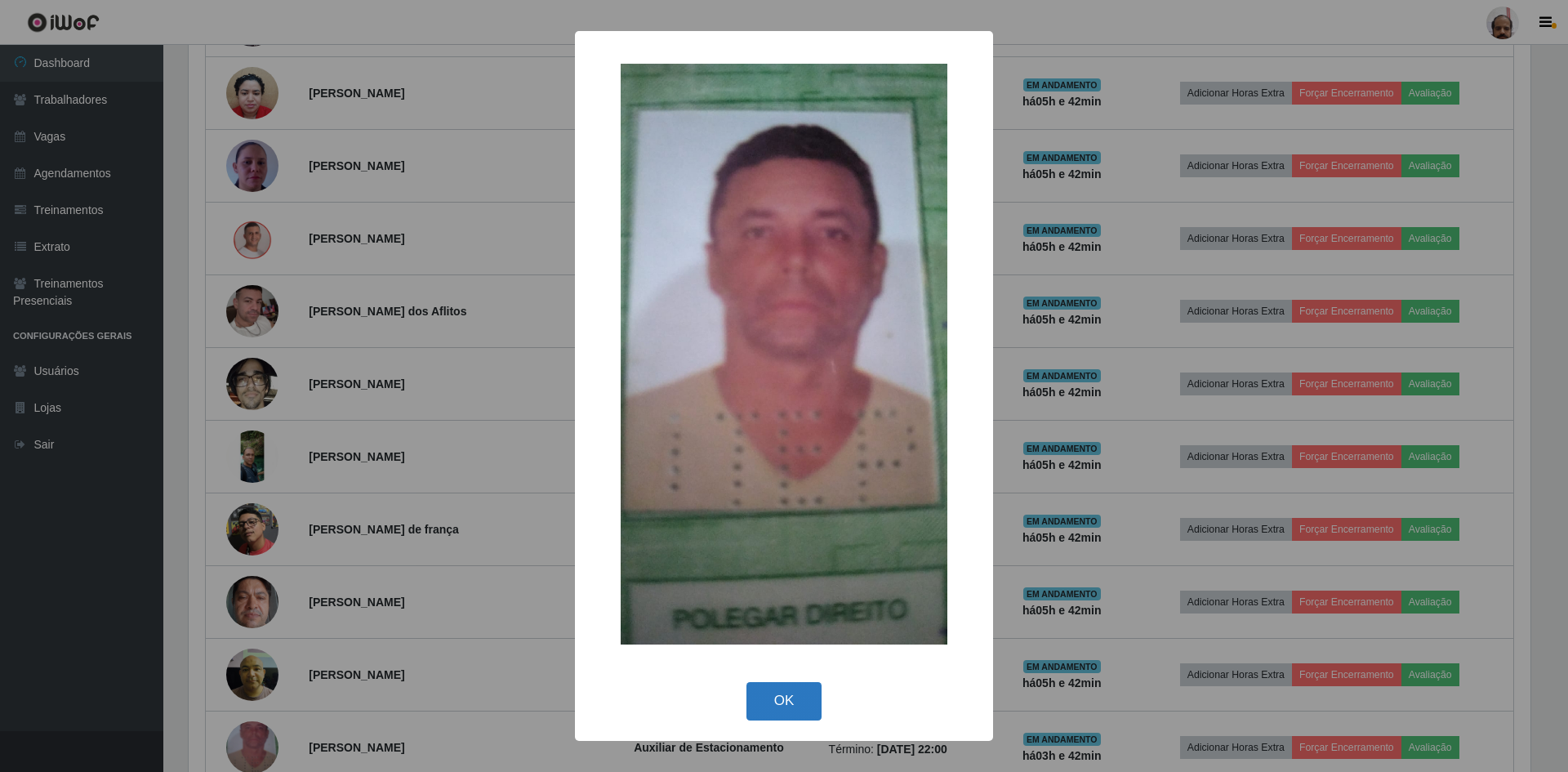
click at [770, 709] on button "OK" at bounding box center [784, 701] width 76 height 38
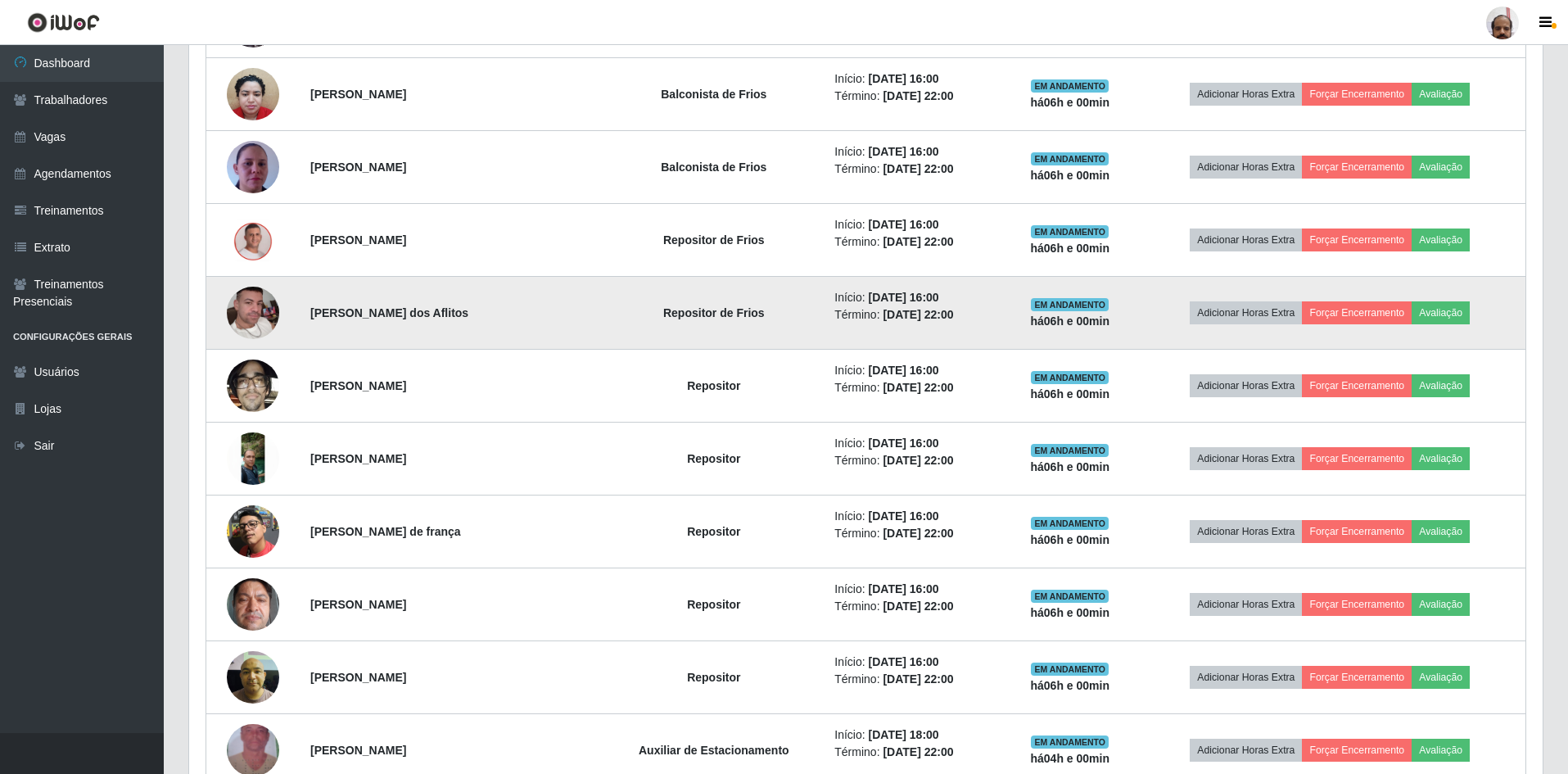
scroll to position [734, 0]
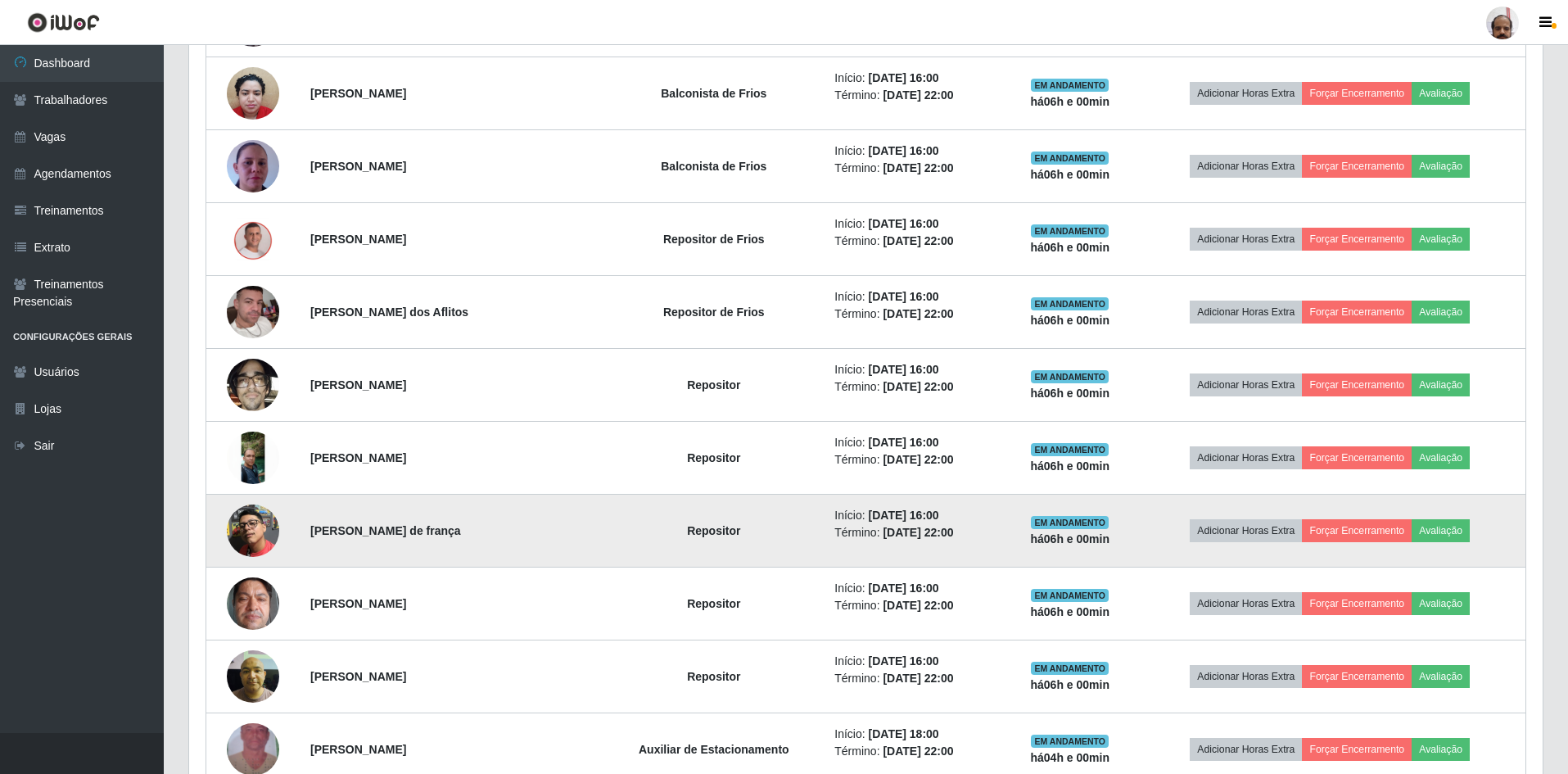
click at [457, 537] on td "[PERSON_NAME] de frança" at bounding box center [451, 531] width 302 height 73
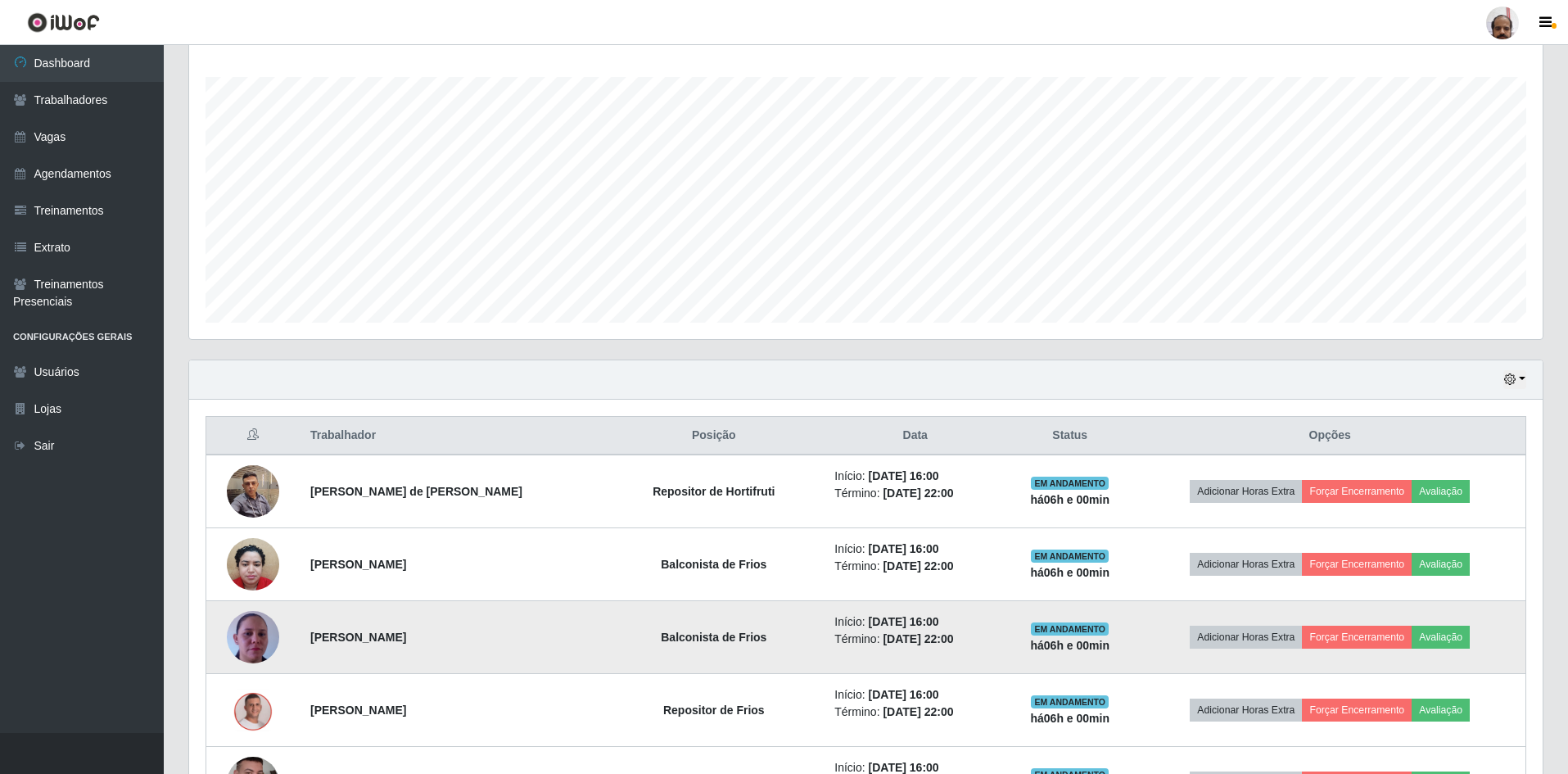
scroll to position [242, 0]
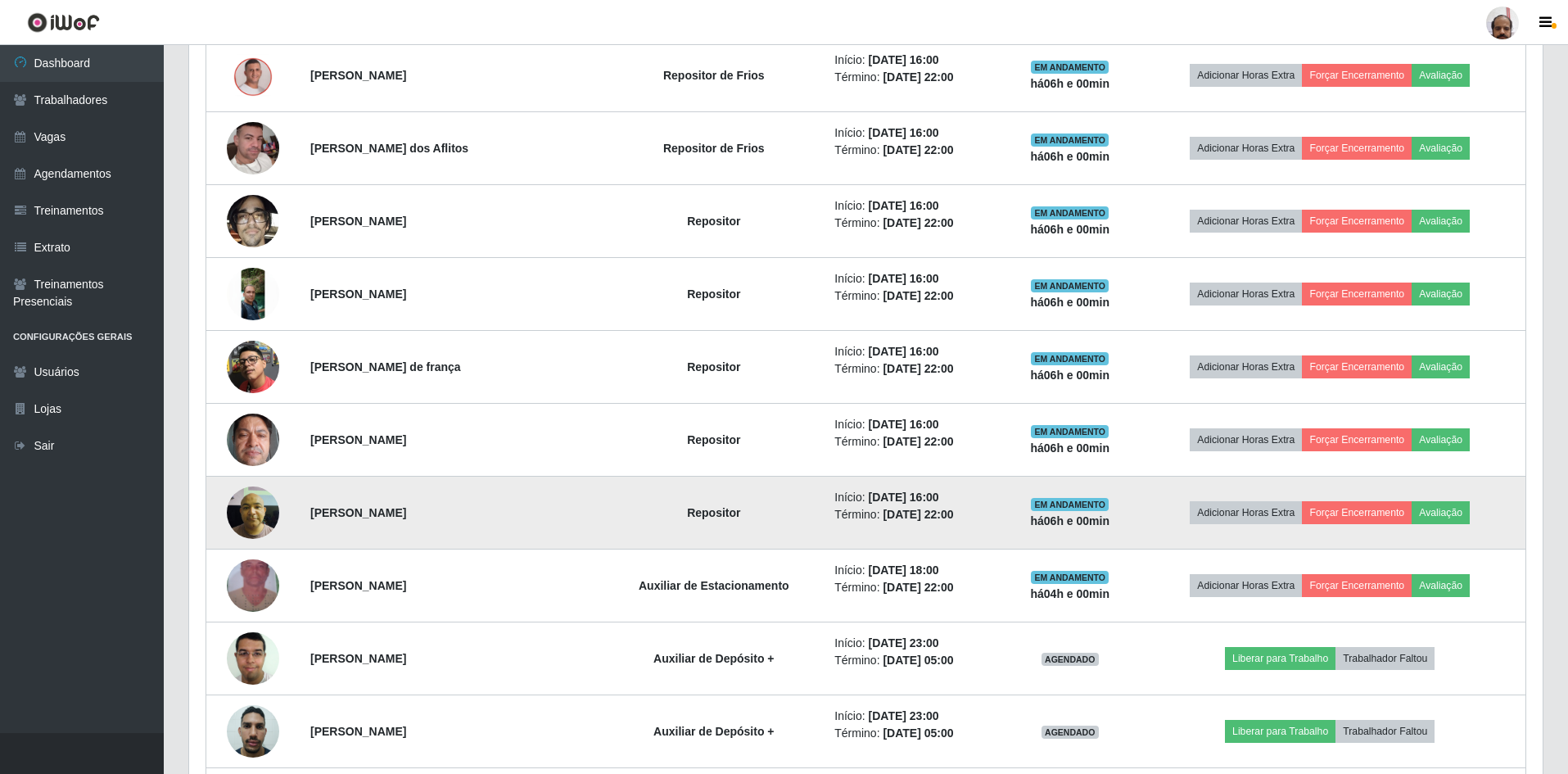
scroll to position [1061, 0]
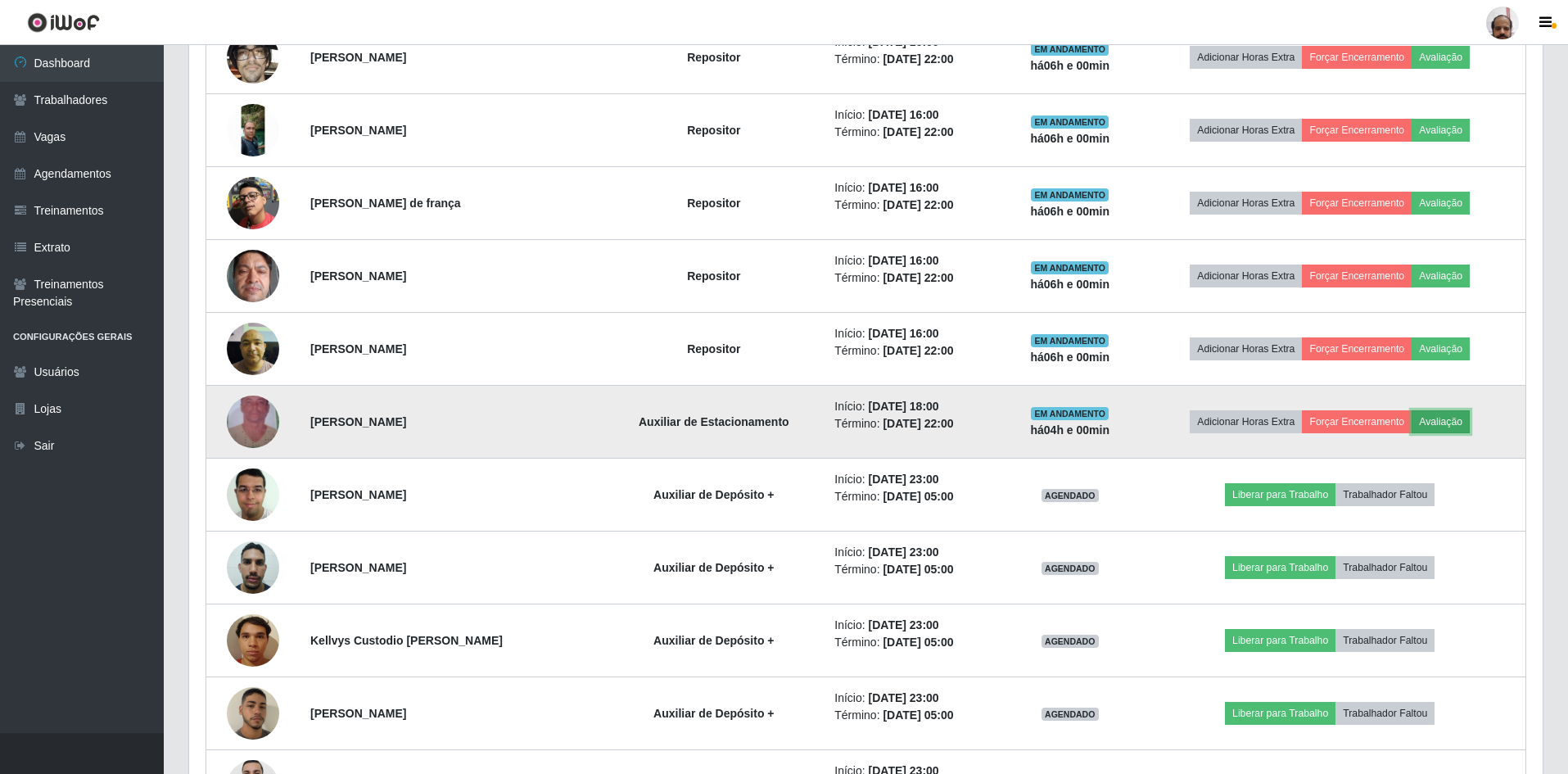
click at [1432, 427] on button "Avaliação" at bounding box center [1441, 421] width 58 height 22
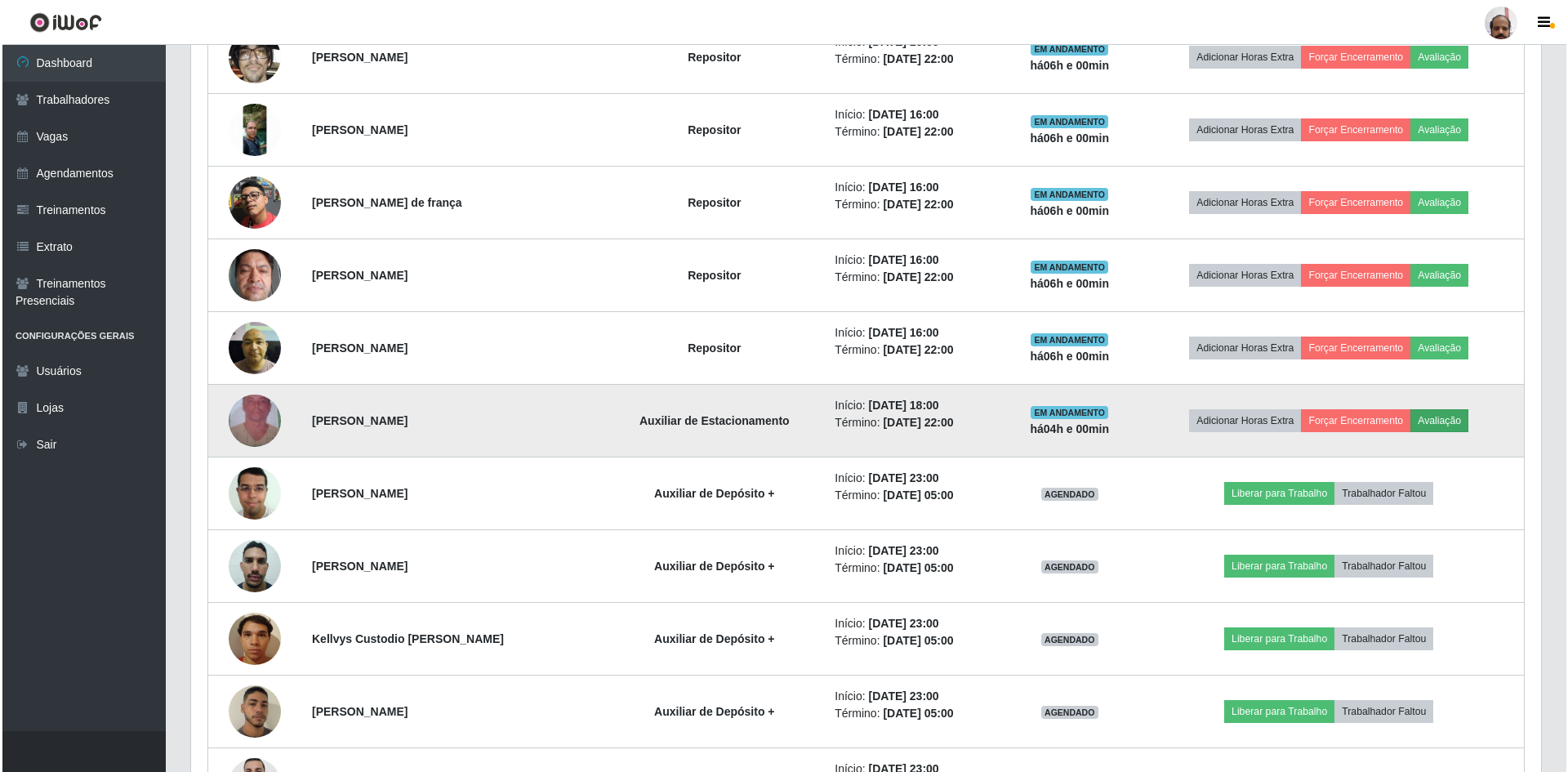
scroll to position [339, 1341]
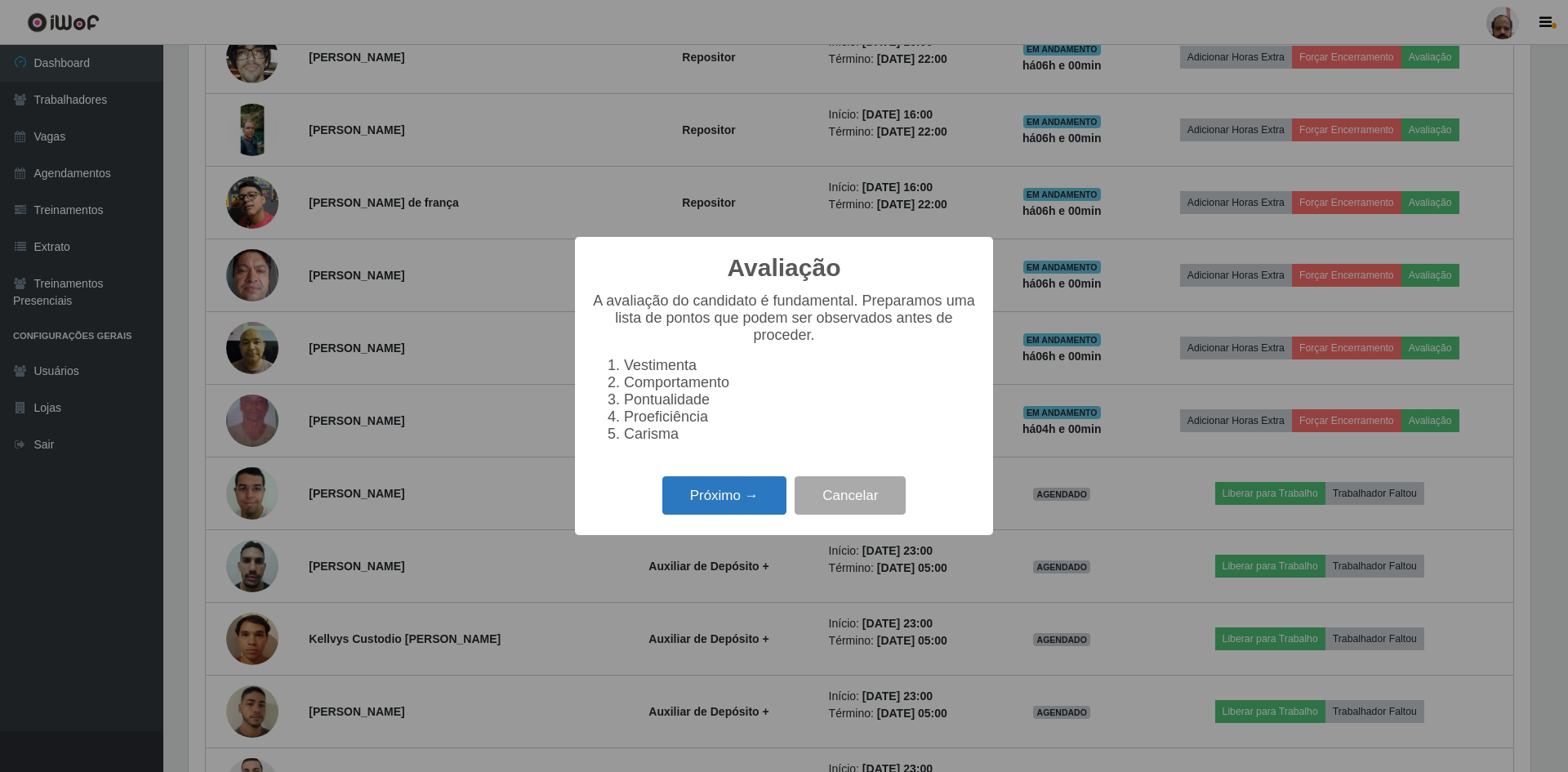
click at [755, 499] on button "Próximo →" at bounding box center [724, 495] width 124 height 38
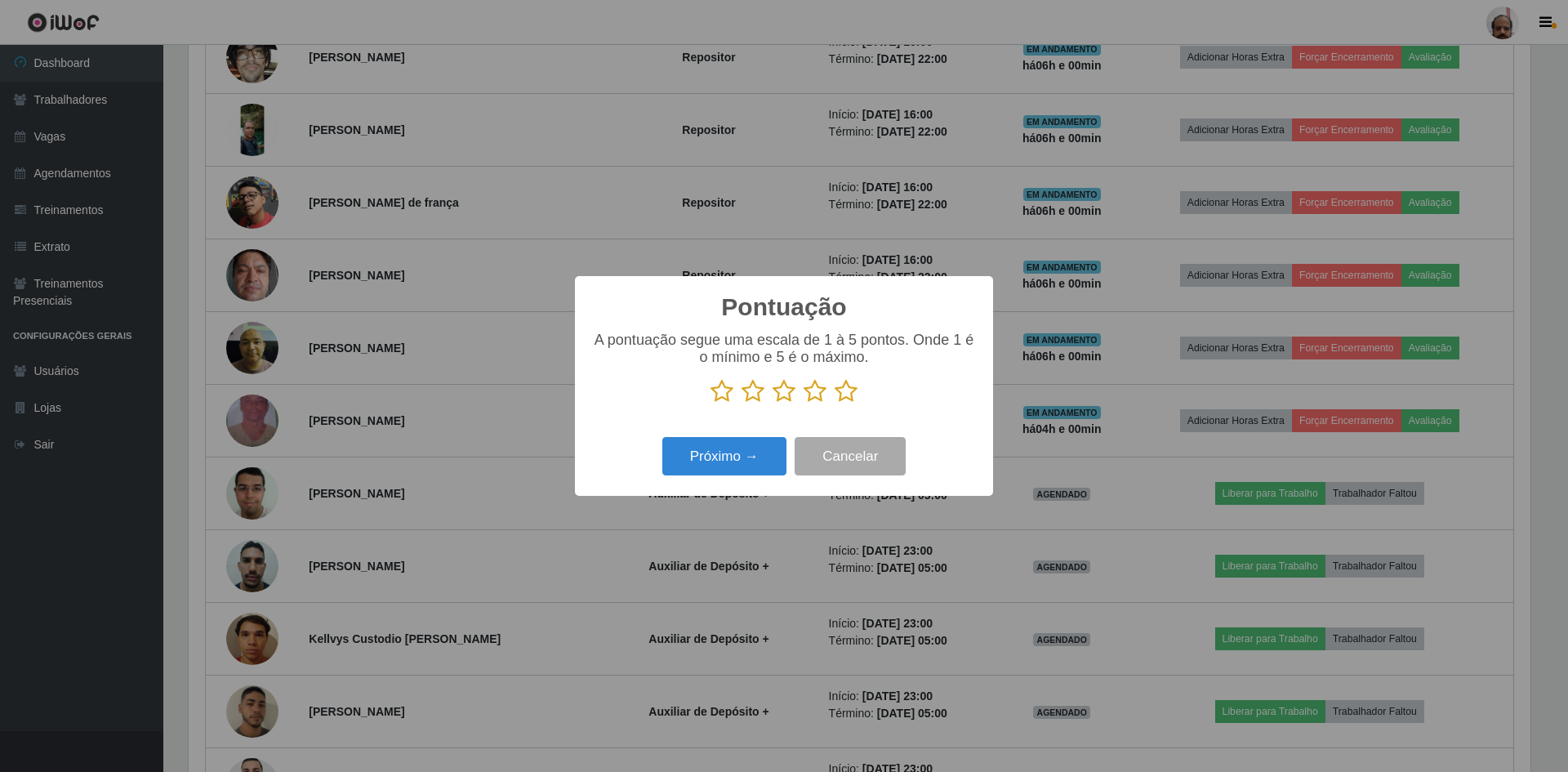
click at [844, 392] on icon at bounding box center [846, 391] width 22 height 24
click at [834, 403] on input "radio" at bounding box center [834, 403] width 0 height 0
click at [728, 460] on button "Próximo →" at bounding box center [724, 456] width 124 height 38
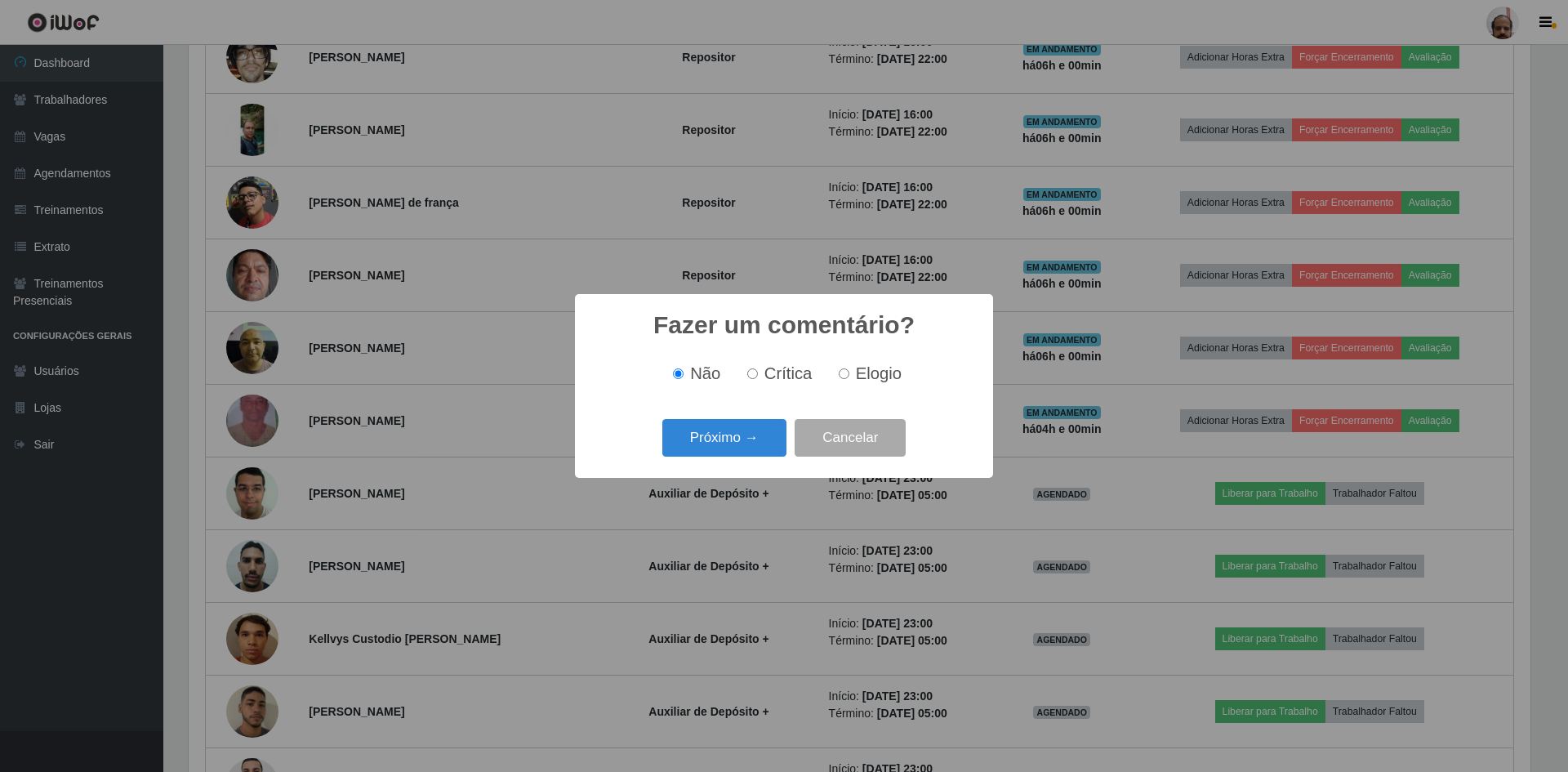
click at [847, 375] on input "Elogio" at bounding box center [844, 373] width 10 height 10
radio input "true"
click at [713, 444] on button "Próximo →" at bounding box center [724, 438] width 124 height 38
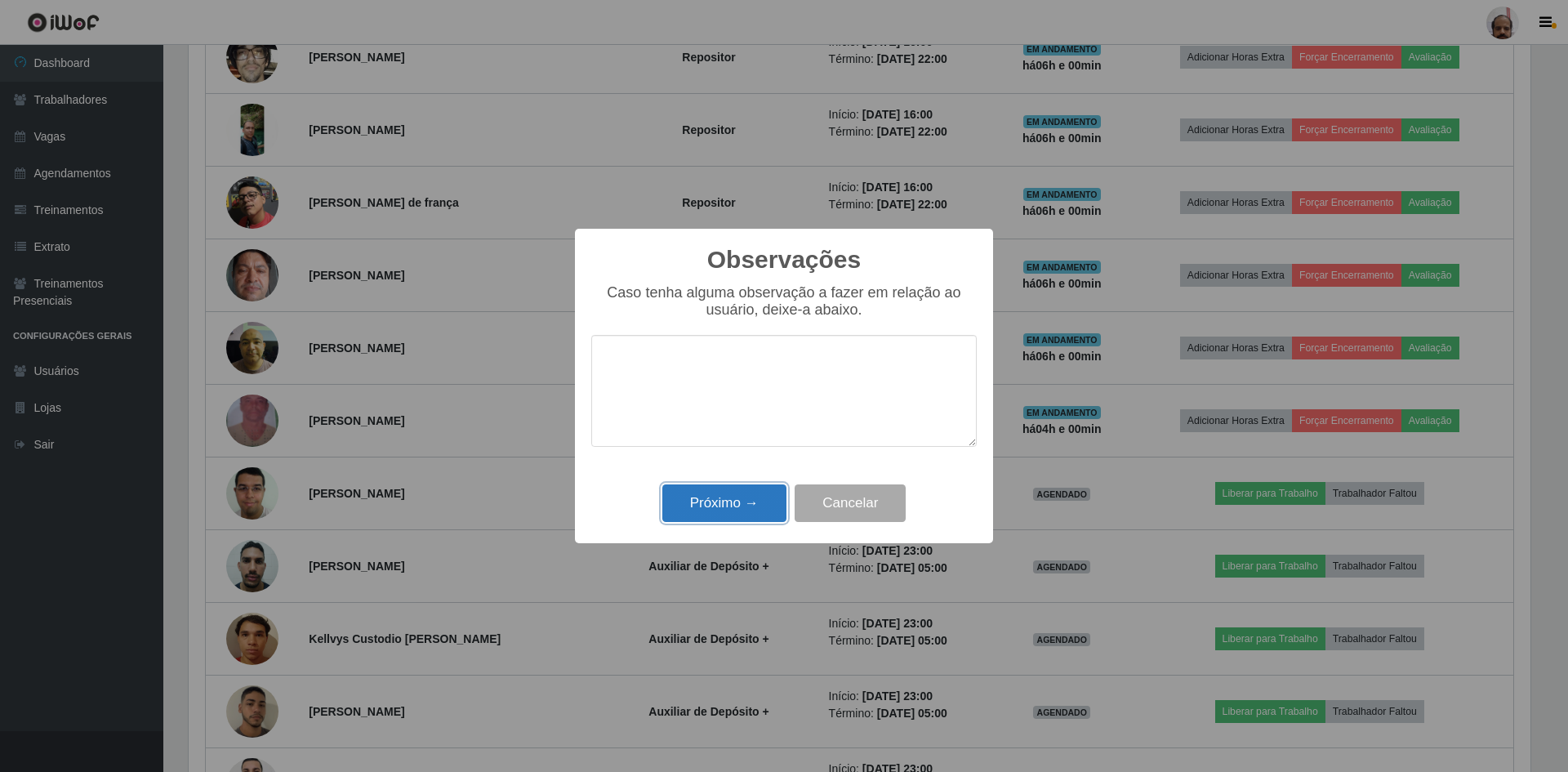
click at [720, 506] on button "Próximo →" at bounding box center [724, 503] width 124 height 38
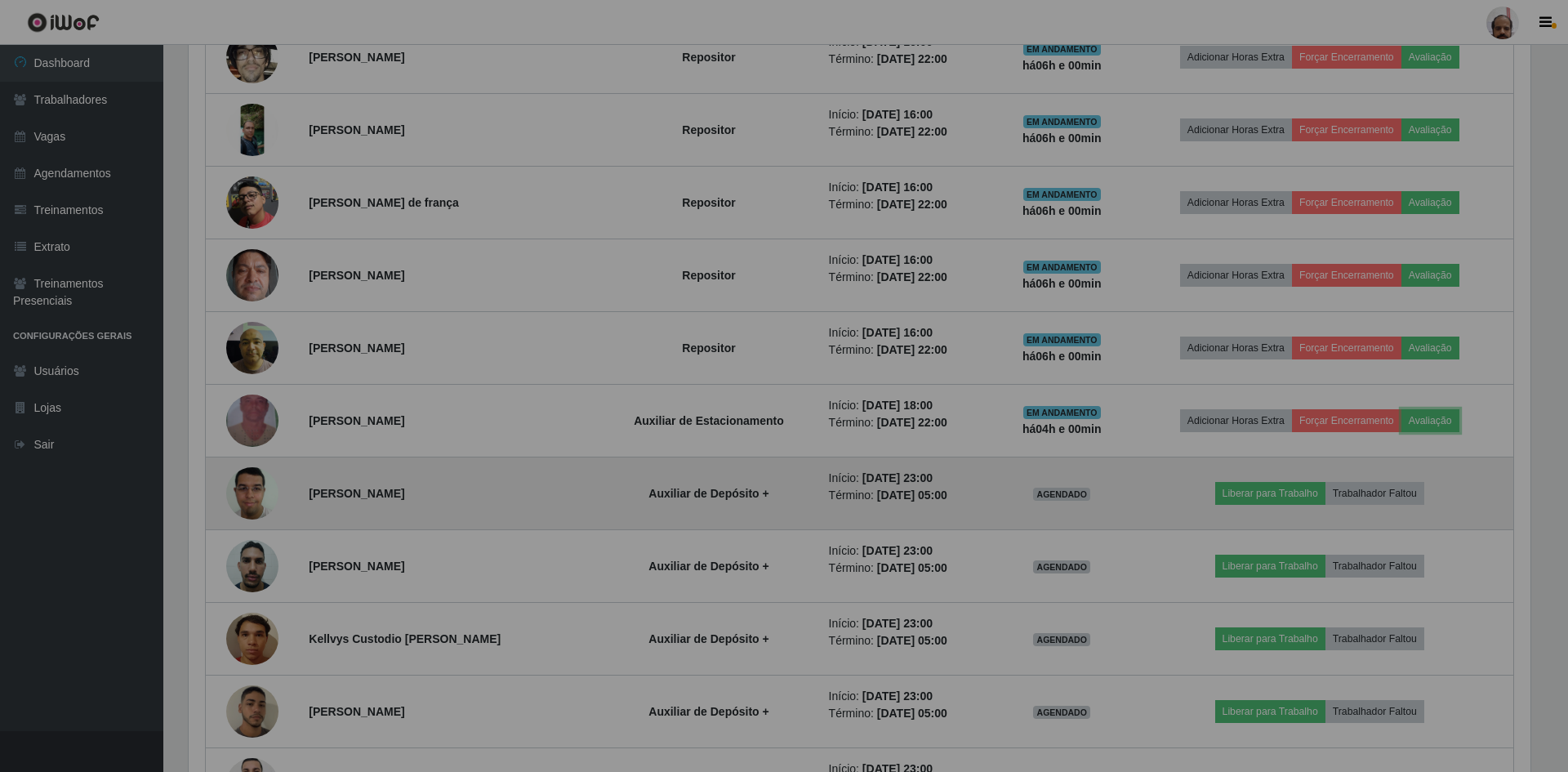
scroll to position [339, 1350]
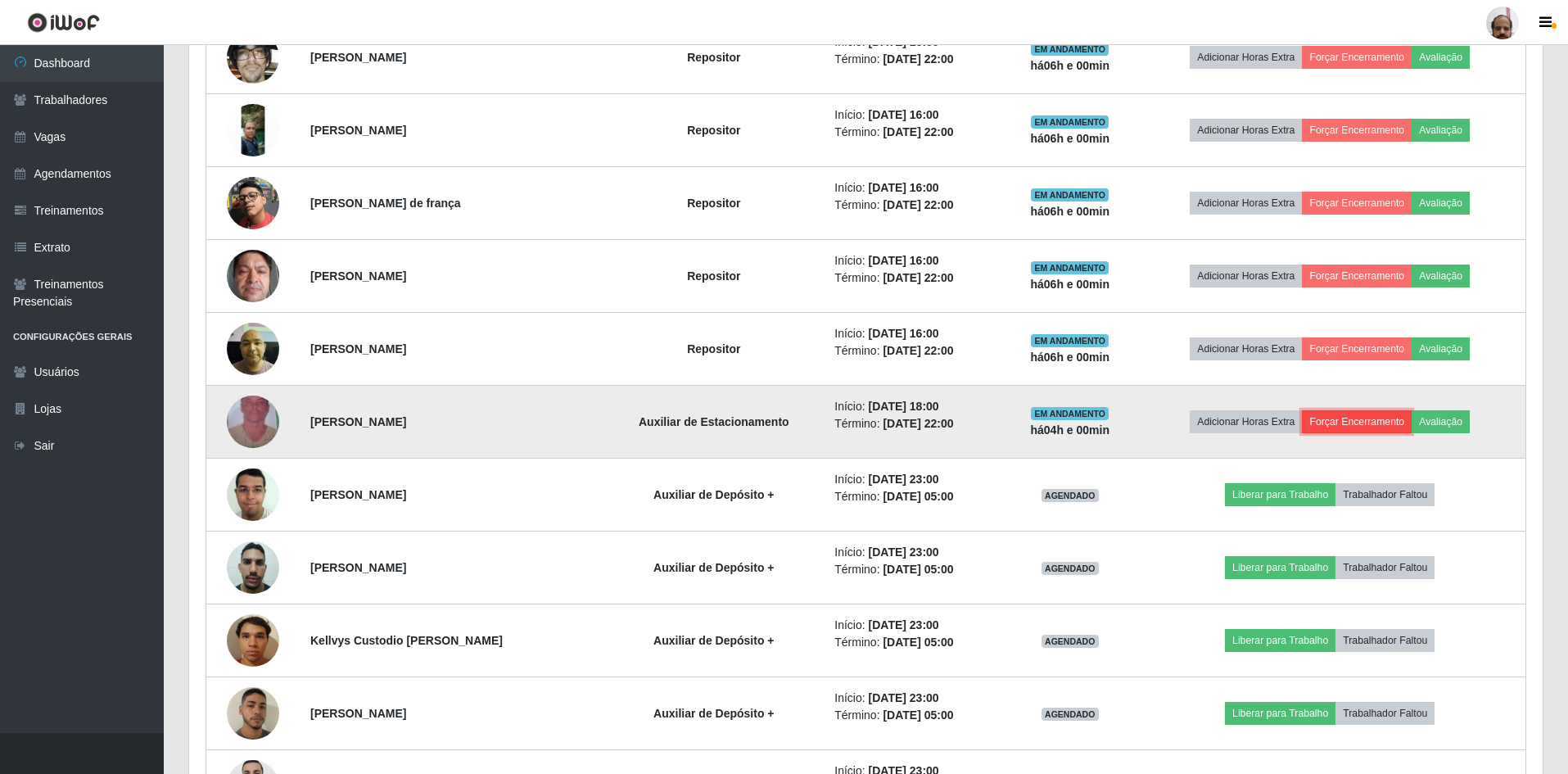
click at [1347, 425] on button "Forçar Encerramento" at bounding box center [1356, 421] width 110 height 22
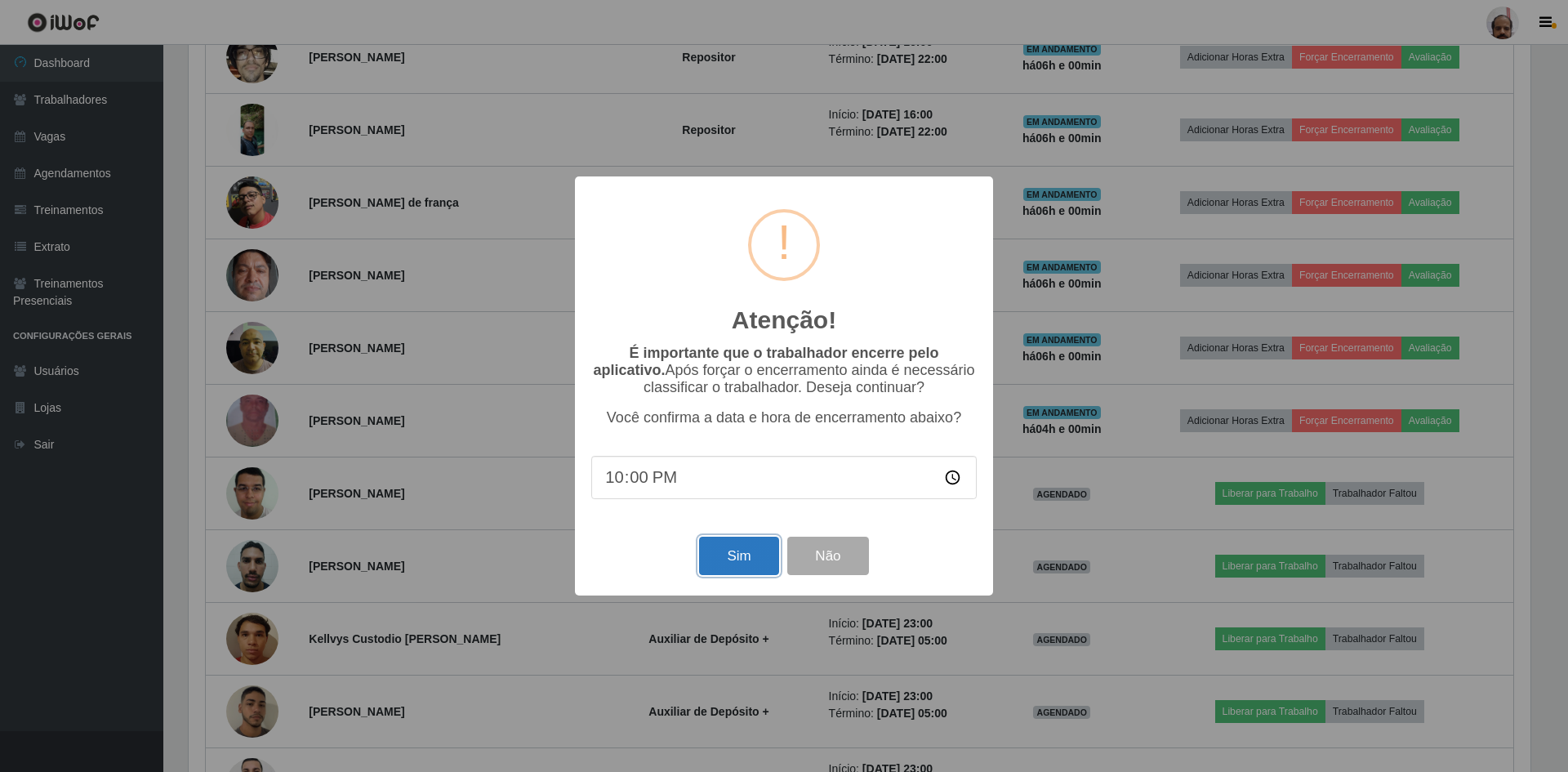
click at [743, 550] on button "Sim" at bounding box center [738, 555] width 79 height 38
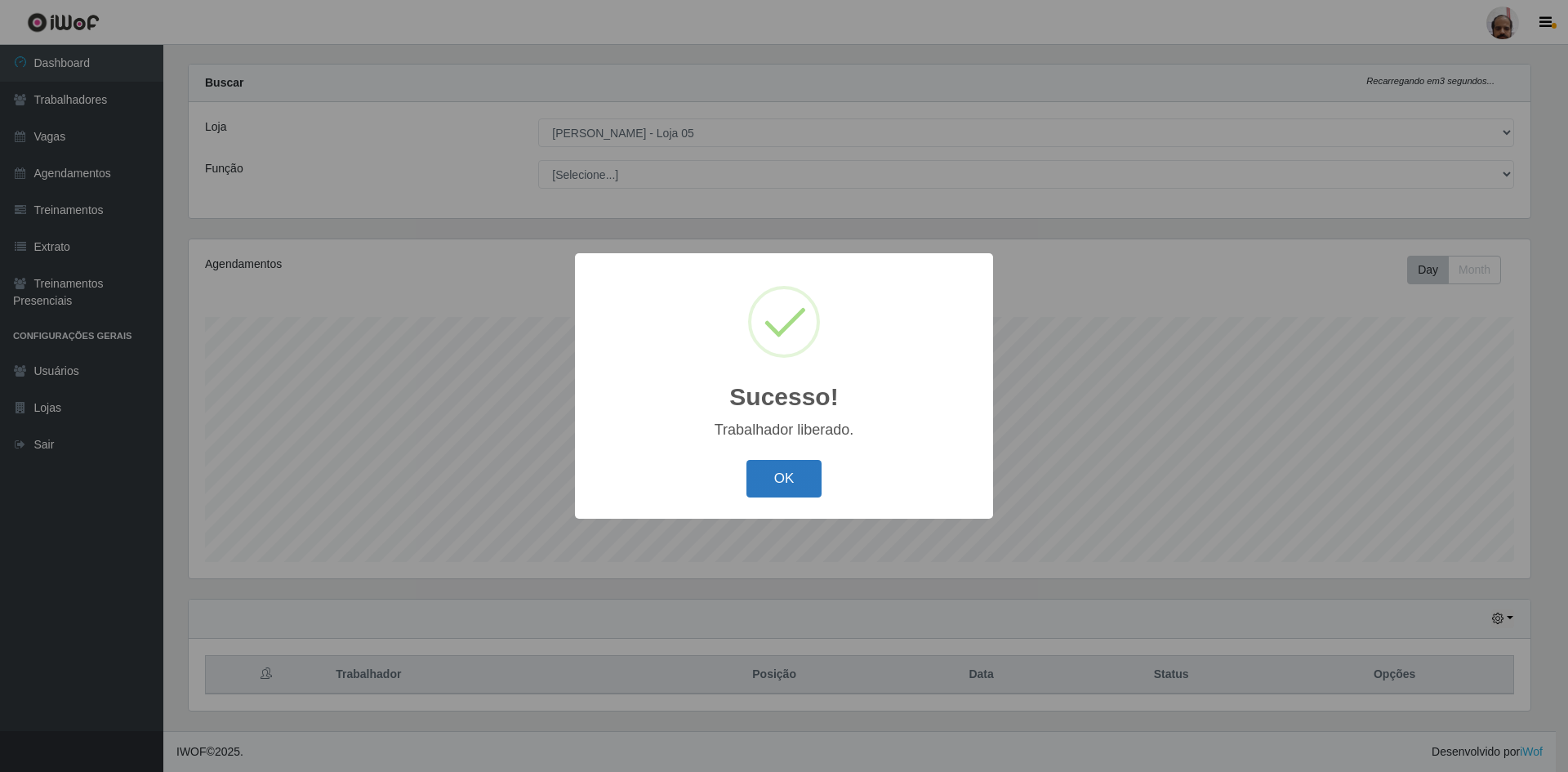
click at [790, 467] on button "OK" at bounding box center [784, 479] width 76 height 38
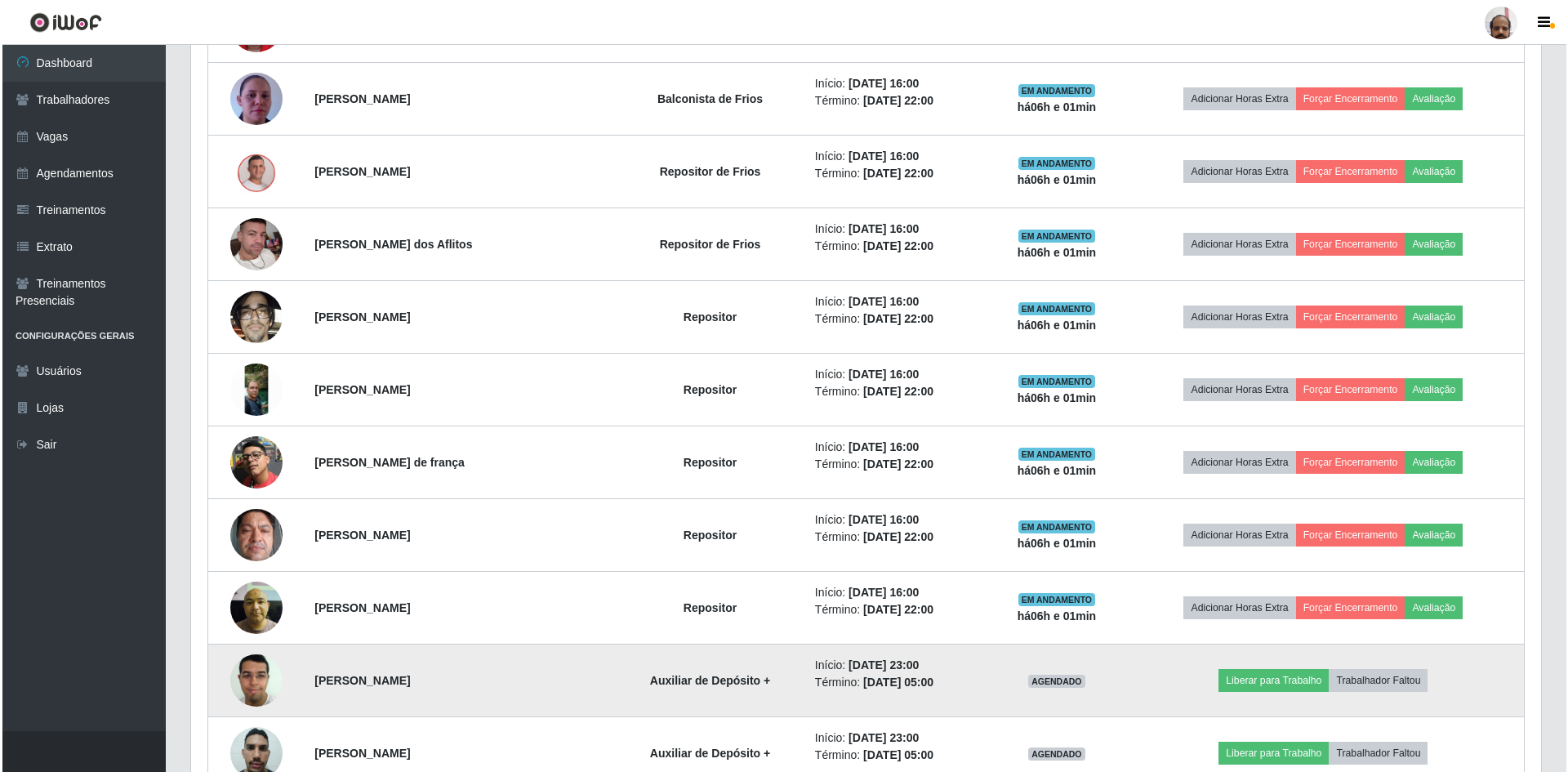
scroll to position [839, 0]
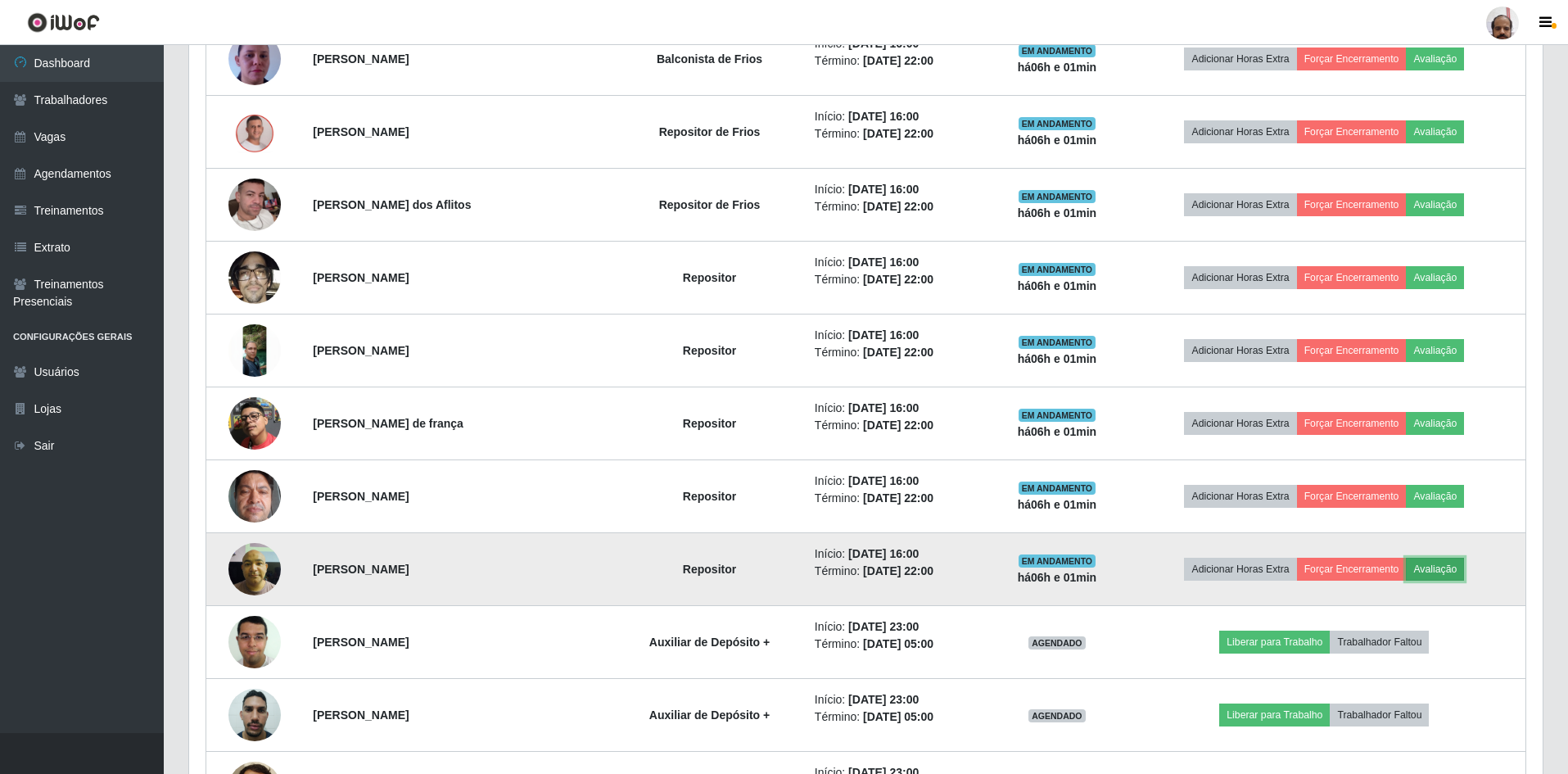
click at [1445, 569] on button "Avaliação" at bounding box center [1435, 569] width 58 height 22
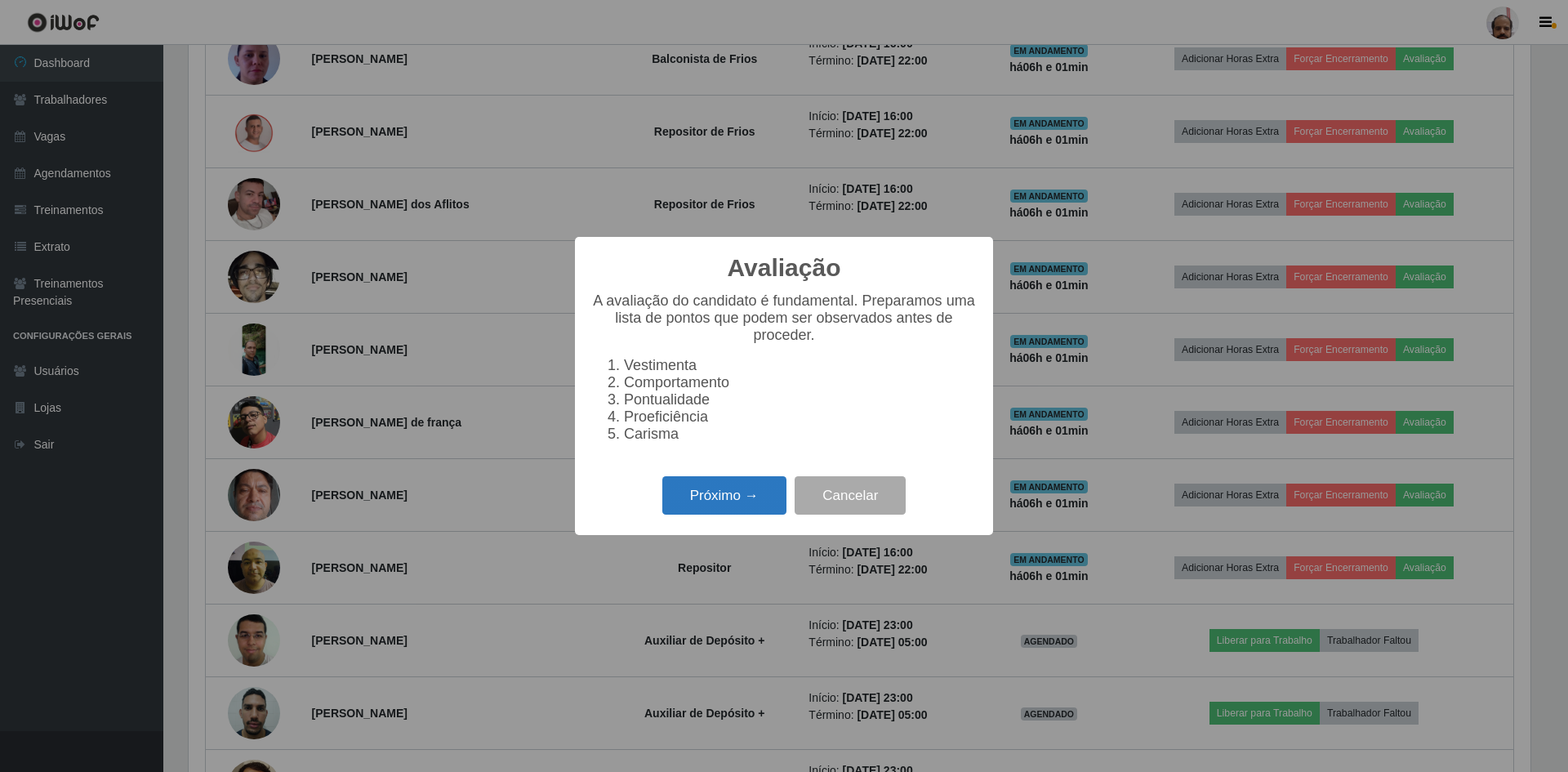
click at [697, 506] on button "Próximo →" at bounding box center [724, 495] width 124 height 38
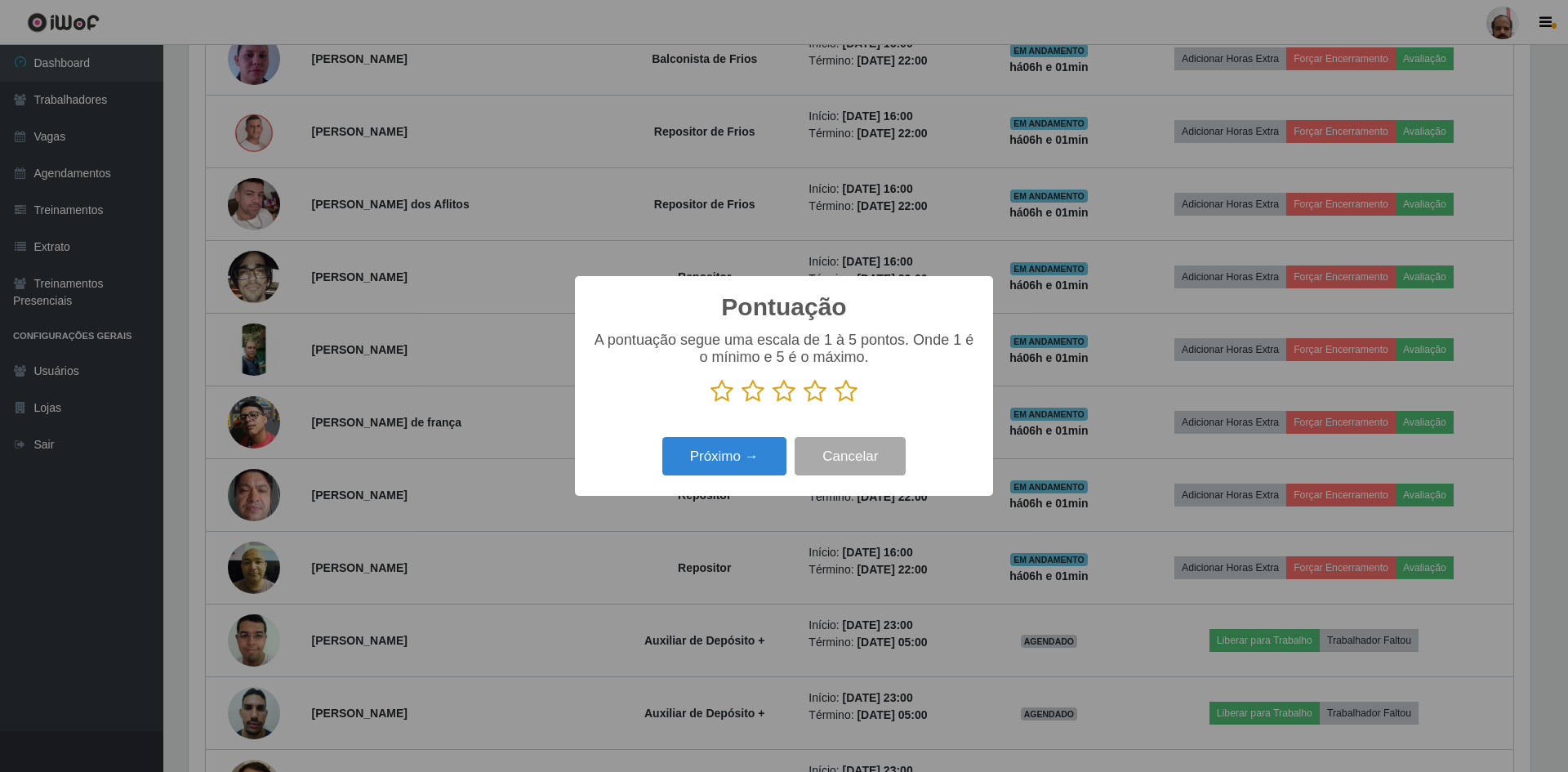
click at [844, 400] on icon at bounding box center [846, 391] width 22 height 24
click at [834, 403] on input "radio" at bounding box center [834, 403] width 0 height 0
click at [723, 452] on button "Próximo →" at bounding box center [724, 456] width 124 height 38
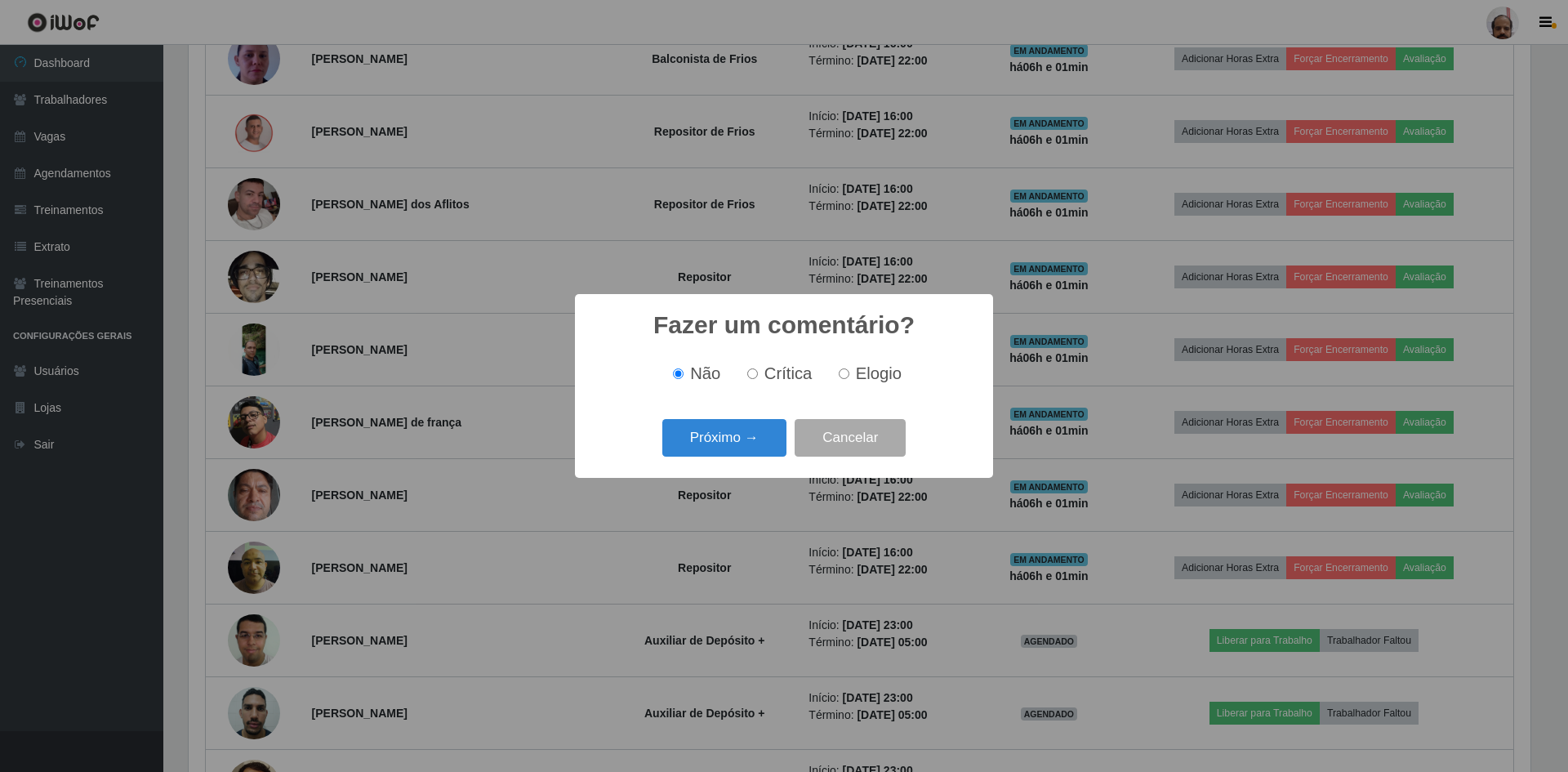
click at [858, 376] on span "Elogio" at bounding box center [878, 372] width 46 height 18
click at [849, 376] on input "Elogio" at bounding box center [844, 373] width 10 height 10
radio input "true"
click at [725, 434] on button "Próximo →" at bounding box center [724, 438] width 124 height 38
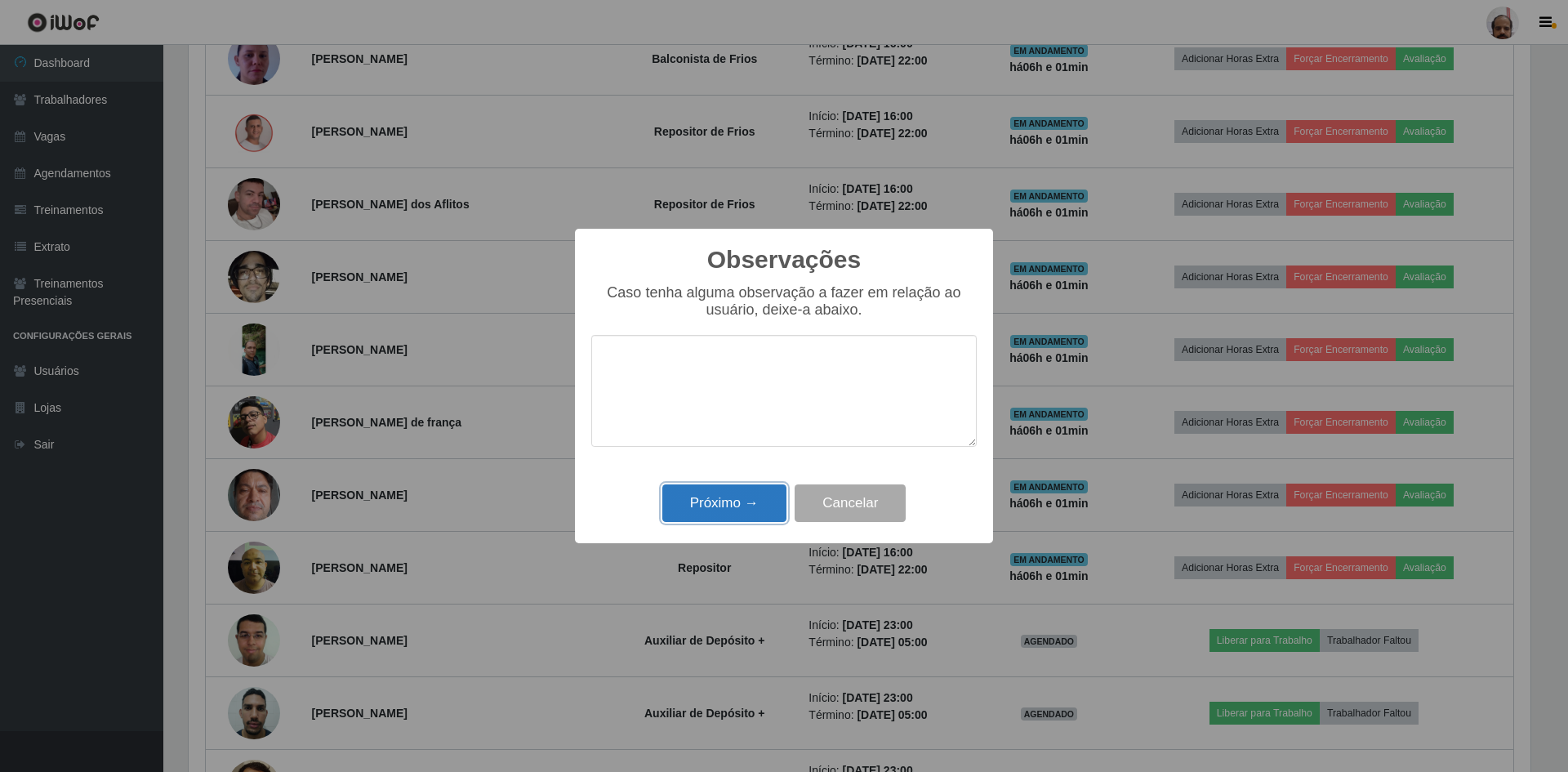
click at [715, 499] on button "Próximo →" at bounding box center [724, 503] width 124 height 38
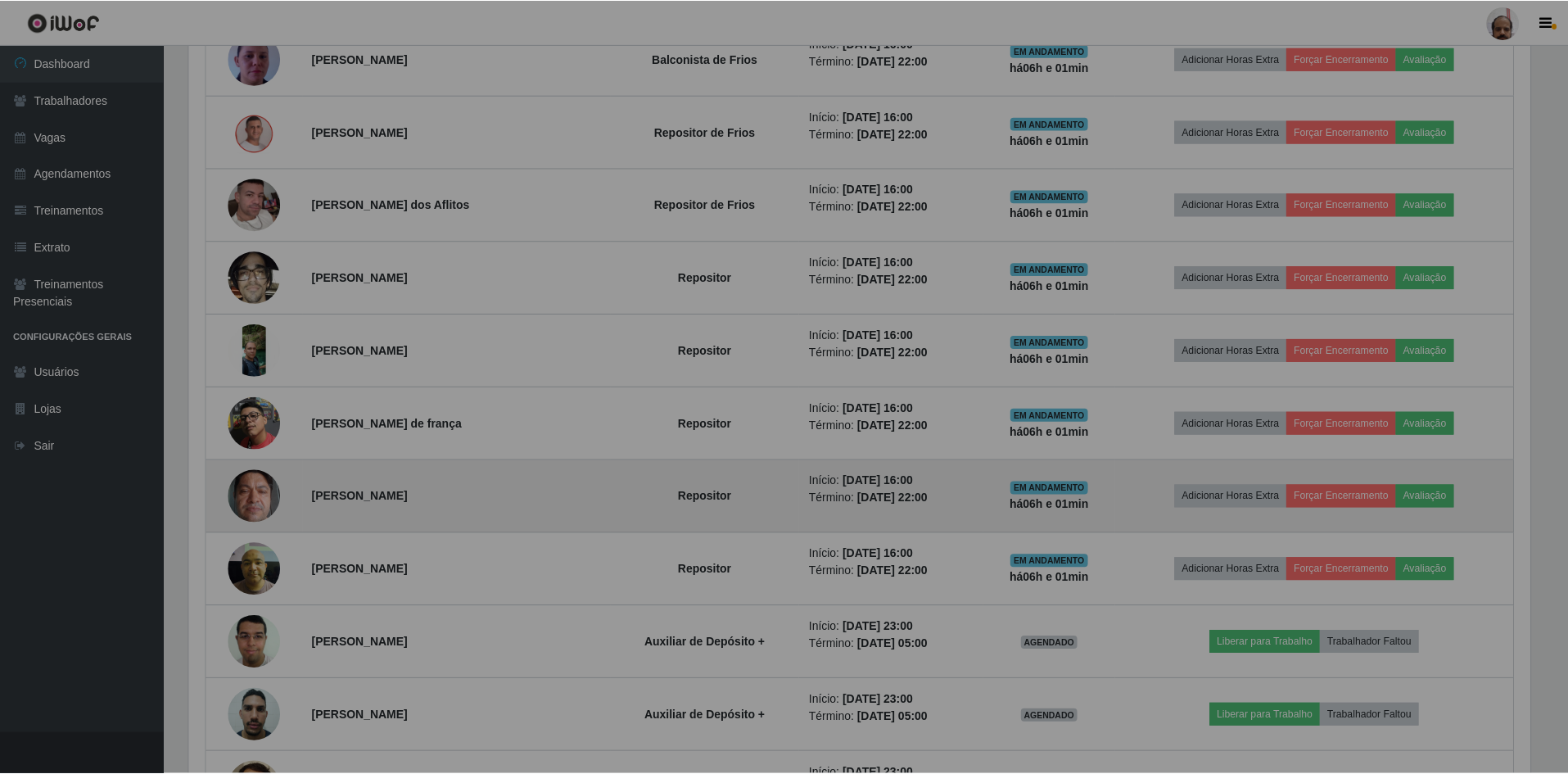
scroll to position [340, 1354]
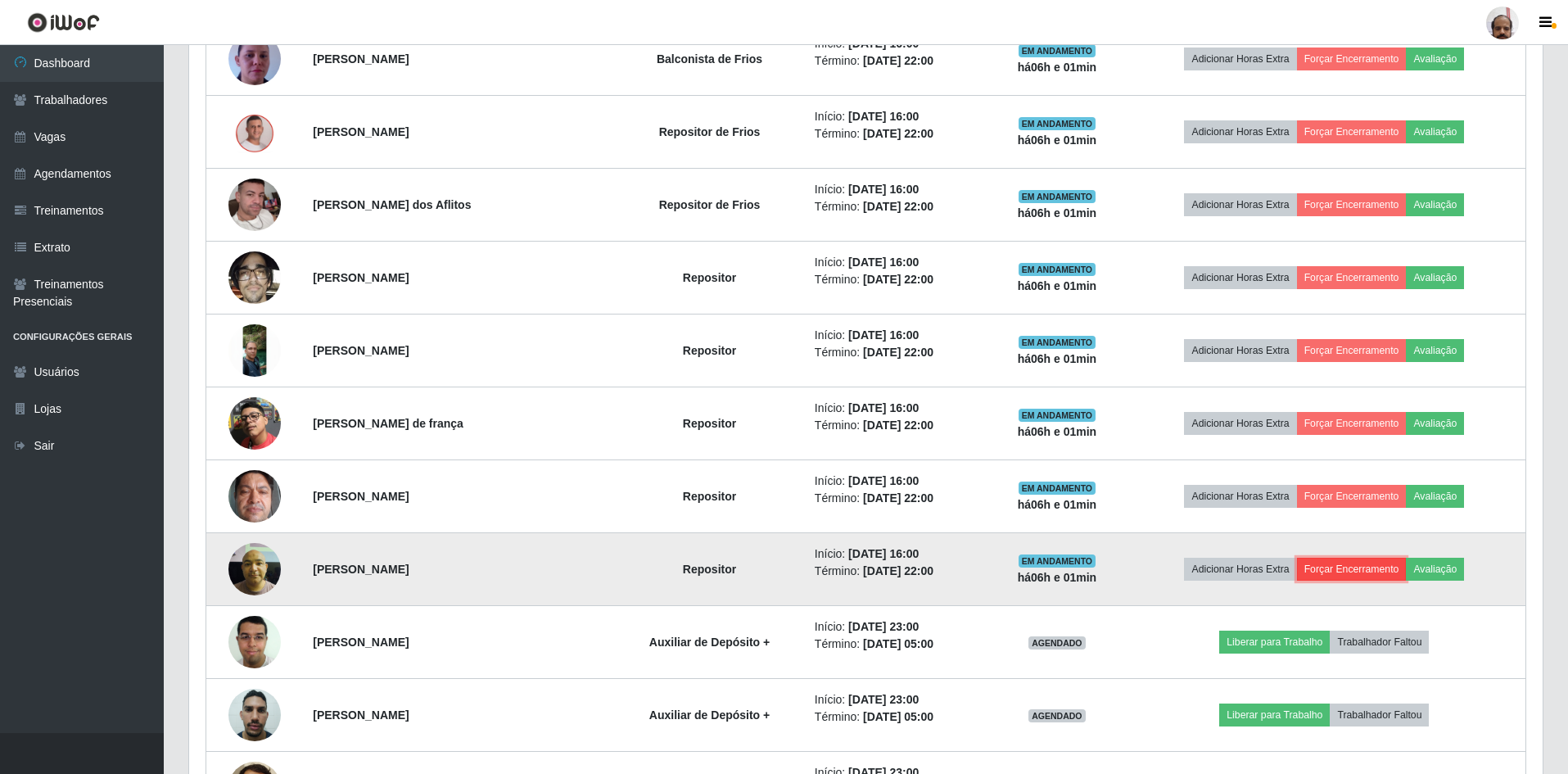
click at [1365, 561] on button "Forçar Encerramento" at bounding box center [1352, 569] width 110 height 22
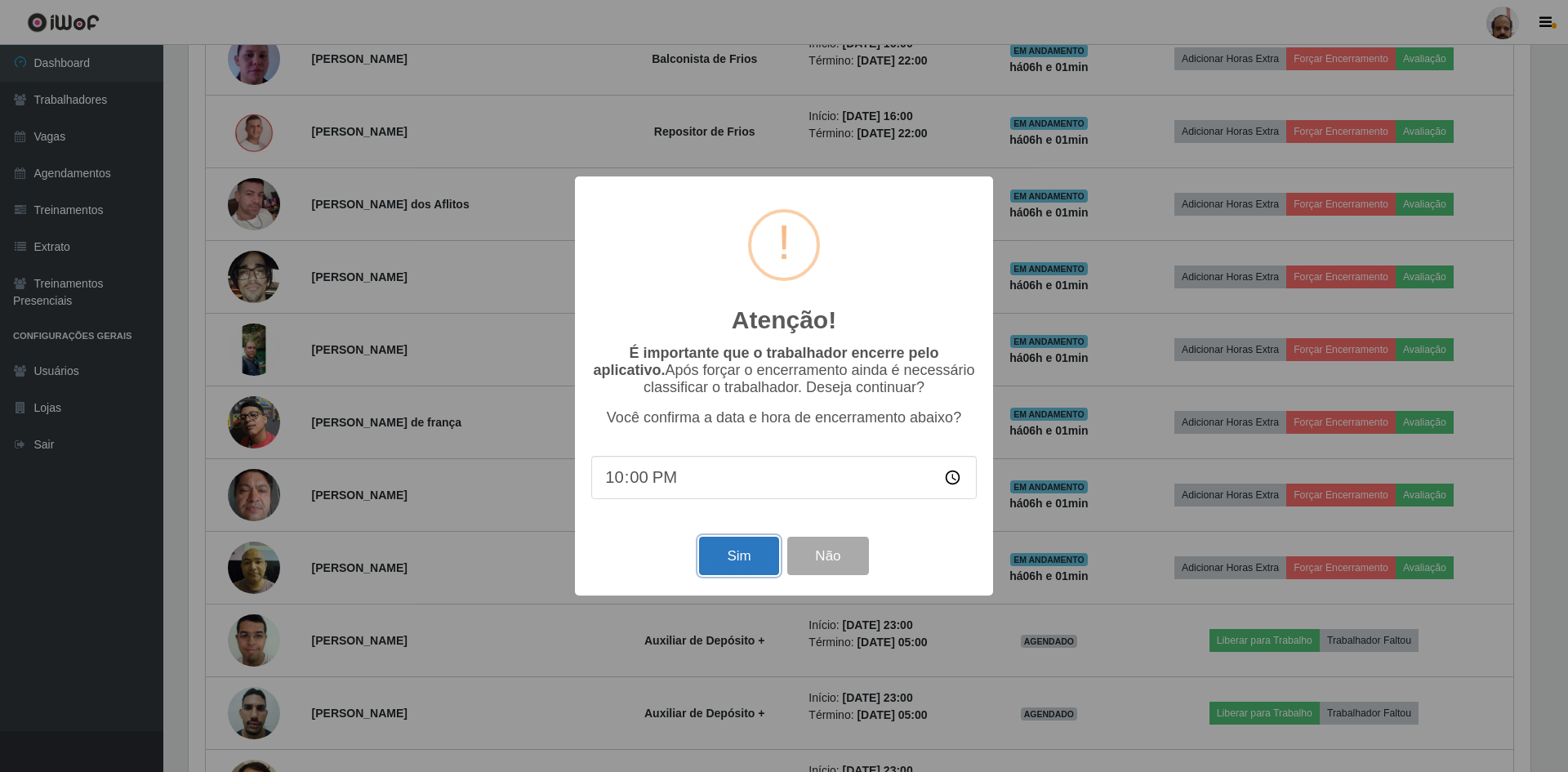
click at [714, 548] on button "Sim" at bounding box center [738, 555] width 79 height 38
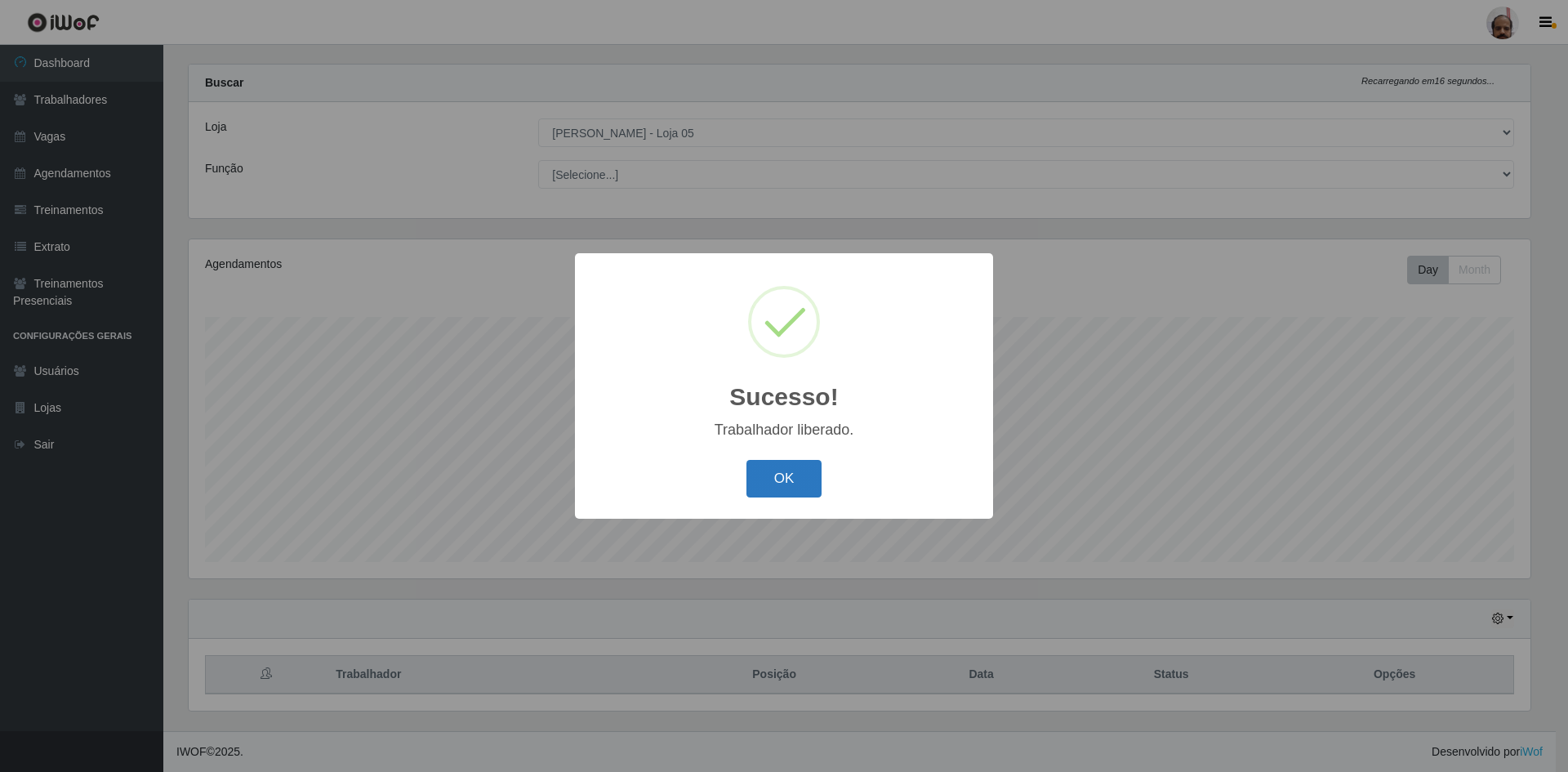
click at [759, 480] on button "OK" at bounding box center [784, 479] width 76 height 38
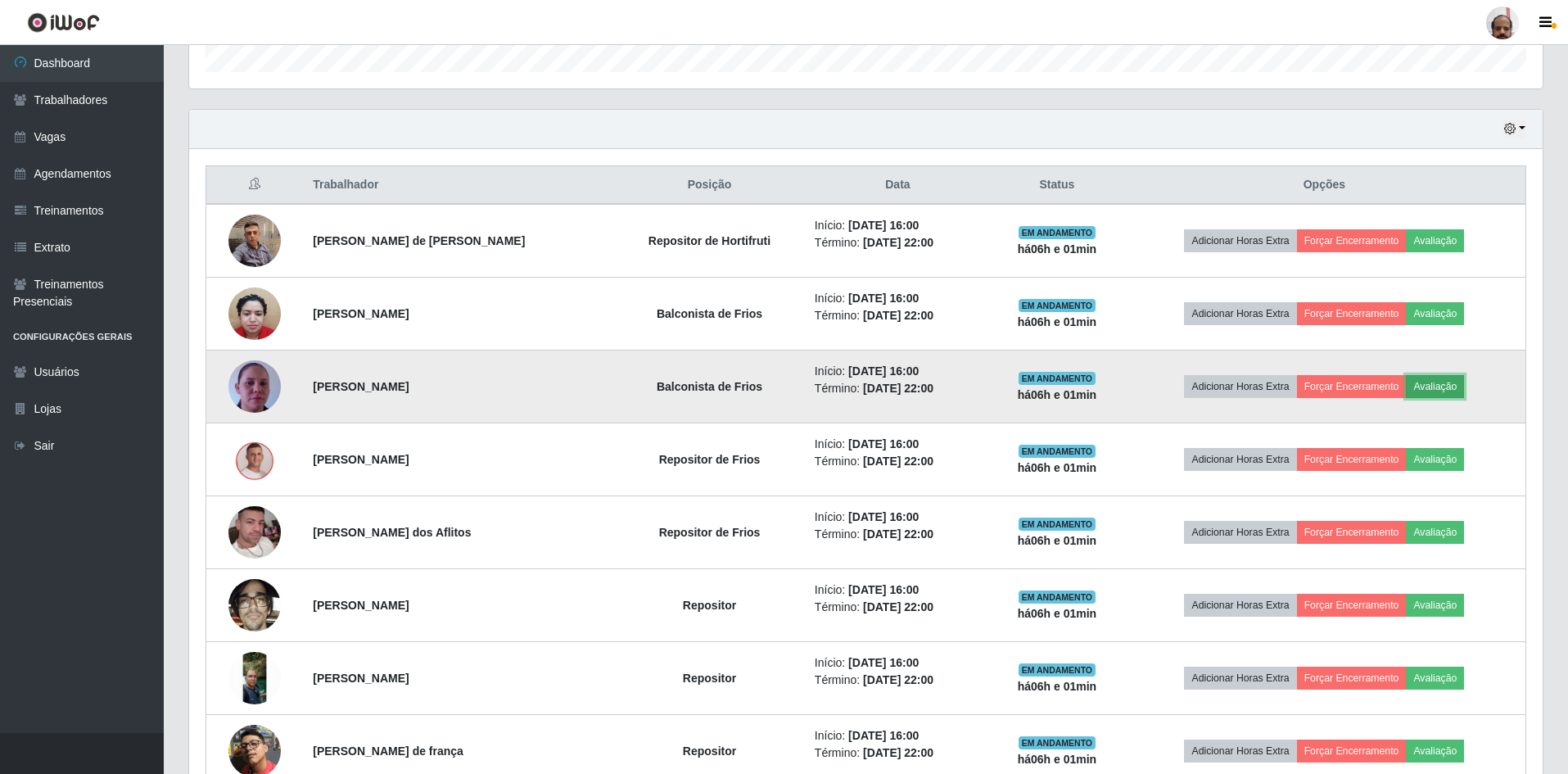
click at [1432, 383] on button "Avaliação" at bounding box center [1435, 387] width 58 height 22
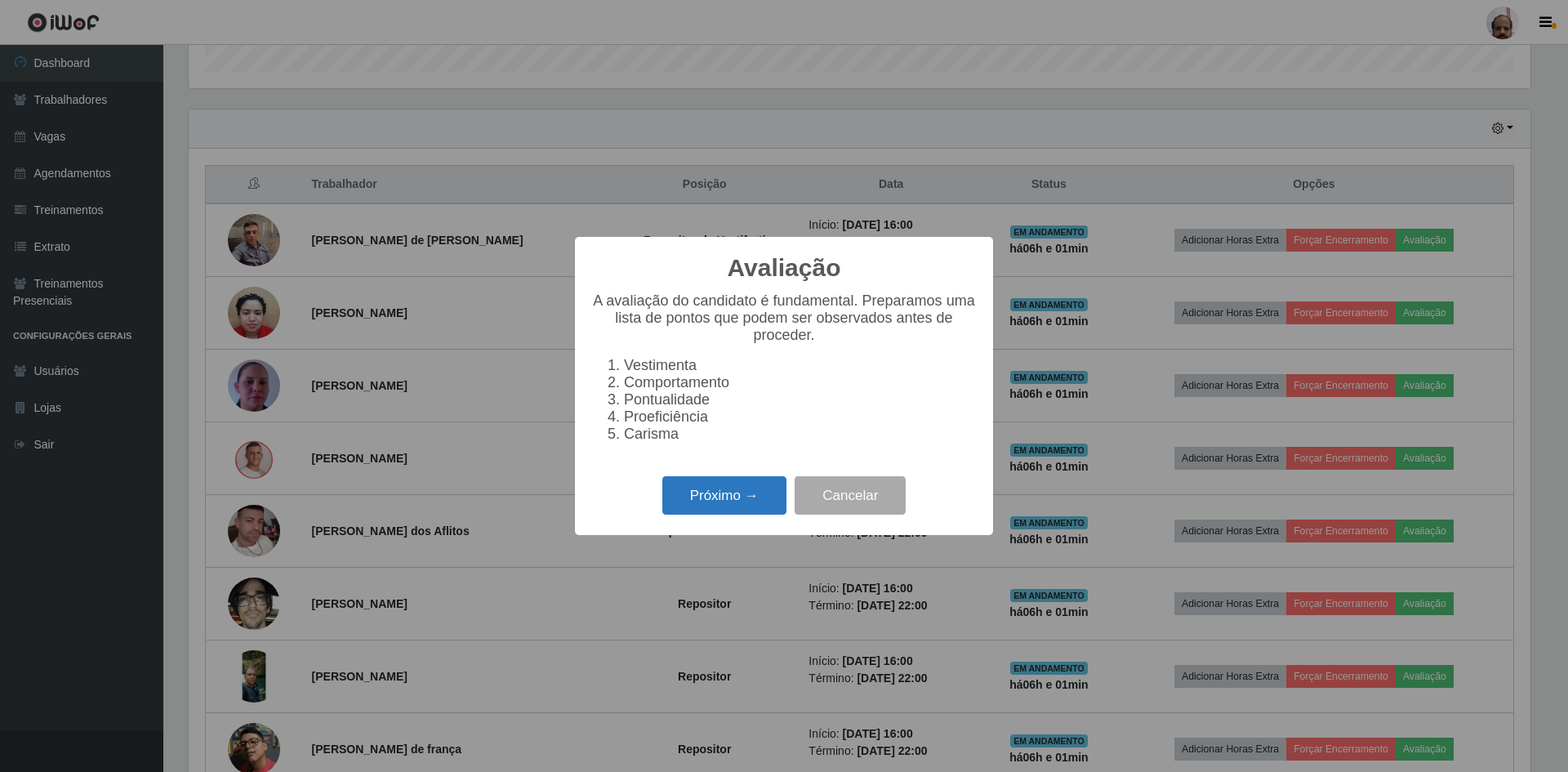
click at [711, 498] on button "Próximo →" at bounding box center [724, 495] width 124 height 38
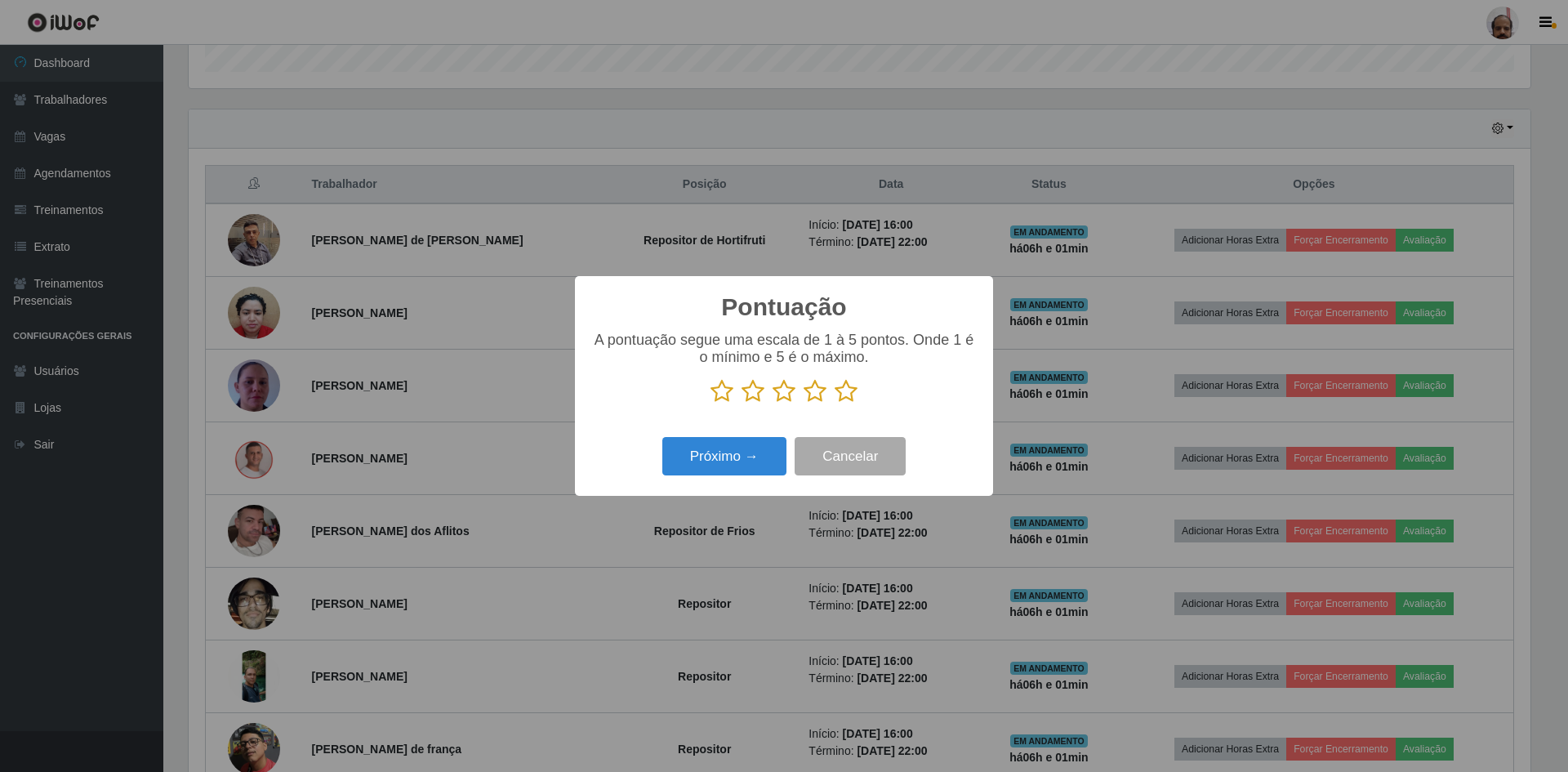
click at [859, 384] on p at bounding box center [783, 391] width 385 height 24
click at [843, 397] on icon at bounding box center [846, 391] width 22 height 24
click at [834, 403] on input "radio" at bounding box center [834, 403] width 0 height 0
click at [749, 456] on button "Próximo →" at bounding box center [724, 456] width 124 height 38
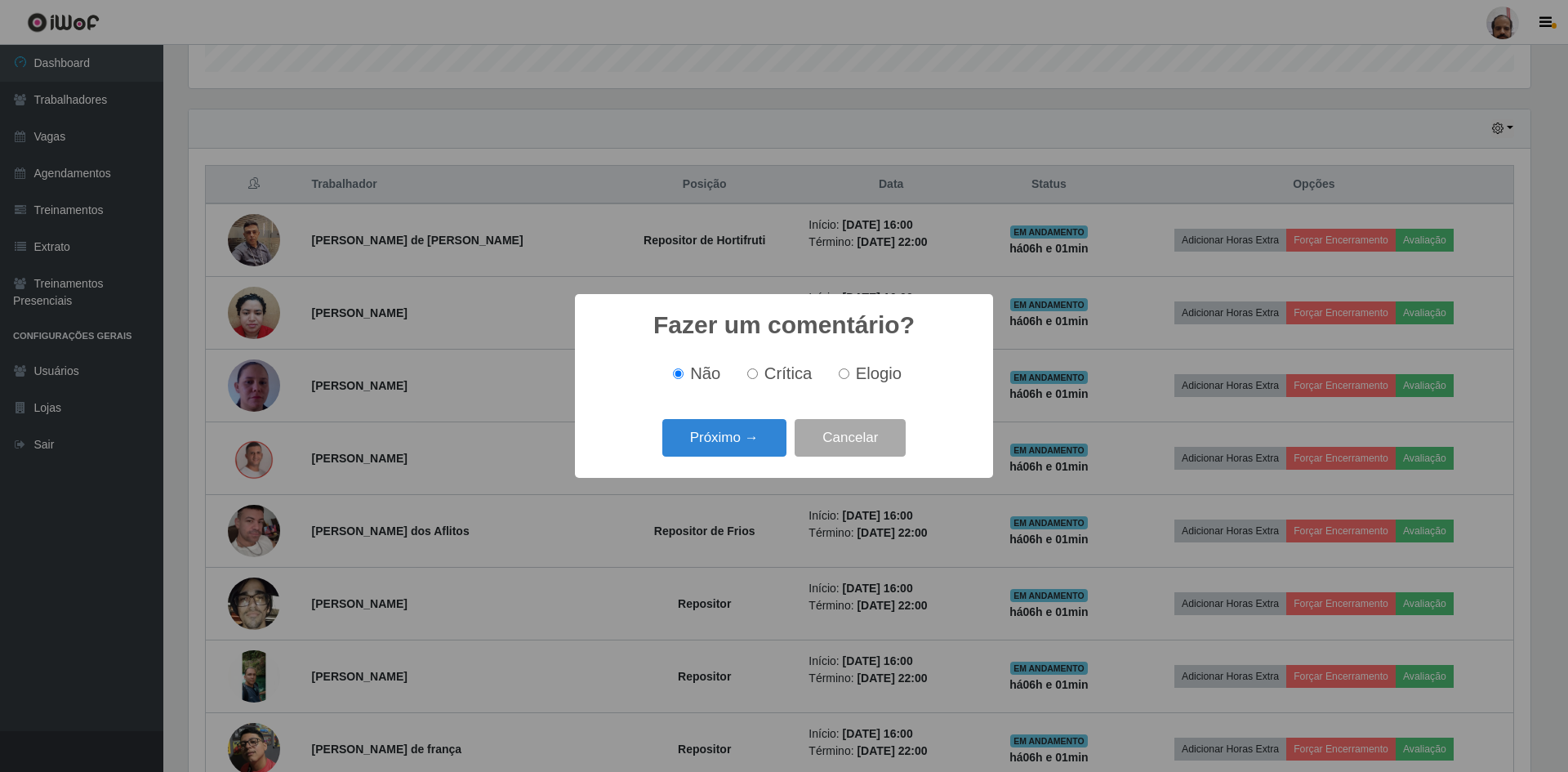
click at [878, 386] on div "Não Crítica Elogio" at bounding box center [783, 373] width 385 height 49
click at [868, 377] on span "Elogio" at bounding box center [878, 372] width 46 height 18
click at [849, 377] on input "Elogio" at bounding box center [844, 373] width 10 height 10
radio input "true"
click at [728, 452] on button "Próximo →" at bounding box center [724, 438] width 124 height 38
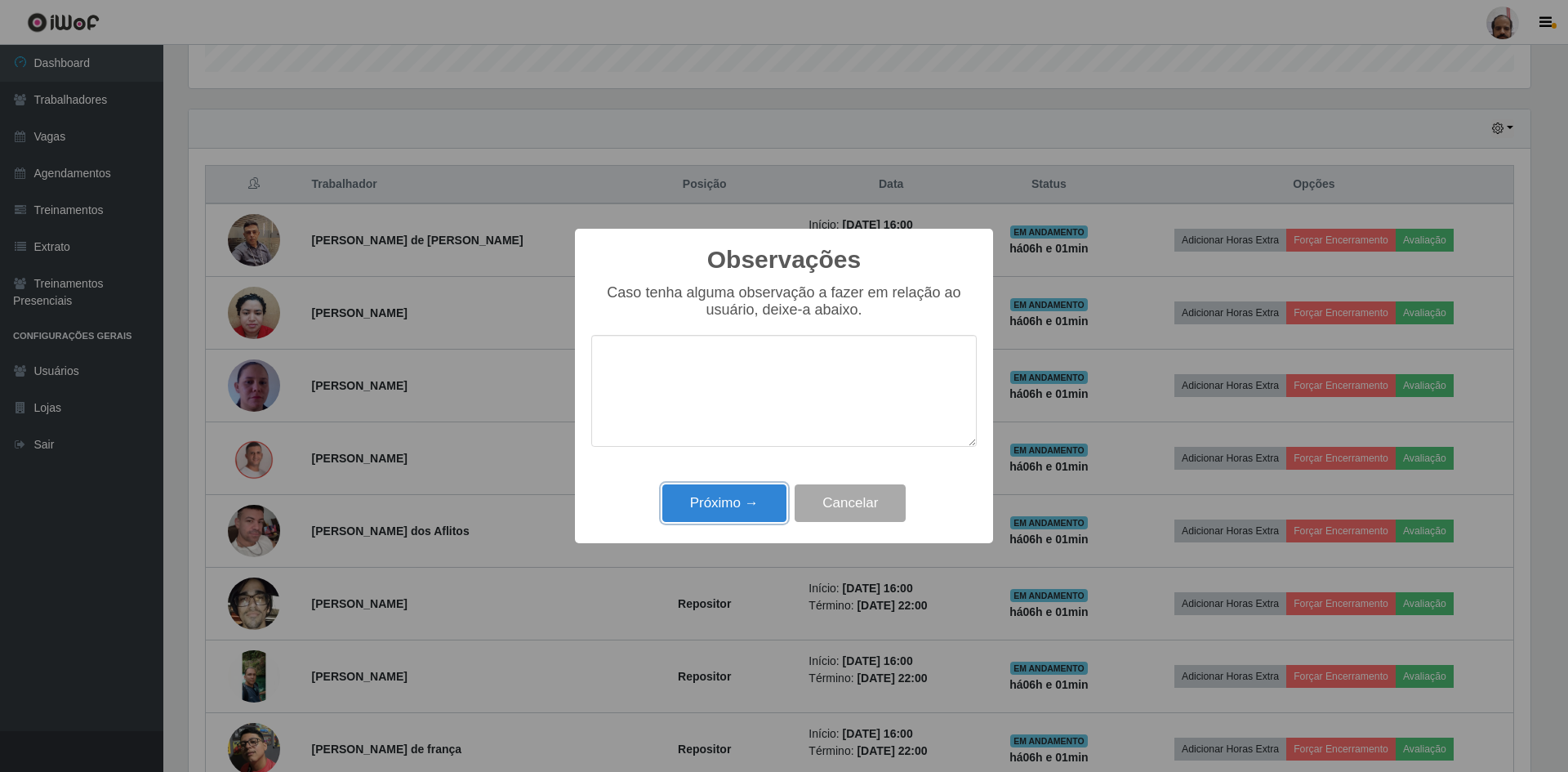
click at [727, 519] on button "Próximo →" at bounding box center [724, 503] width 124 height 38
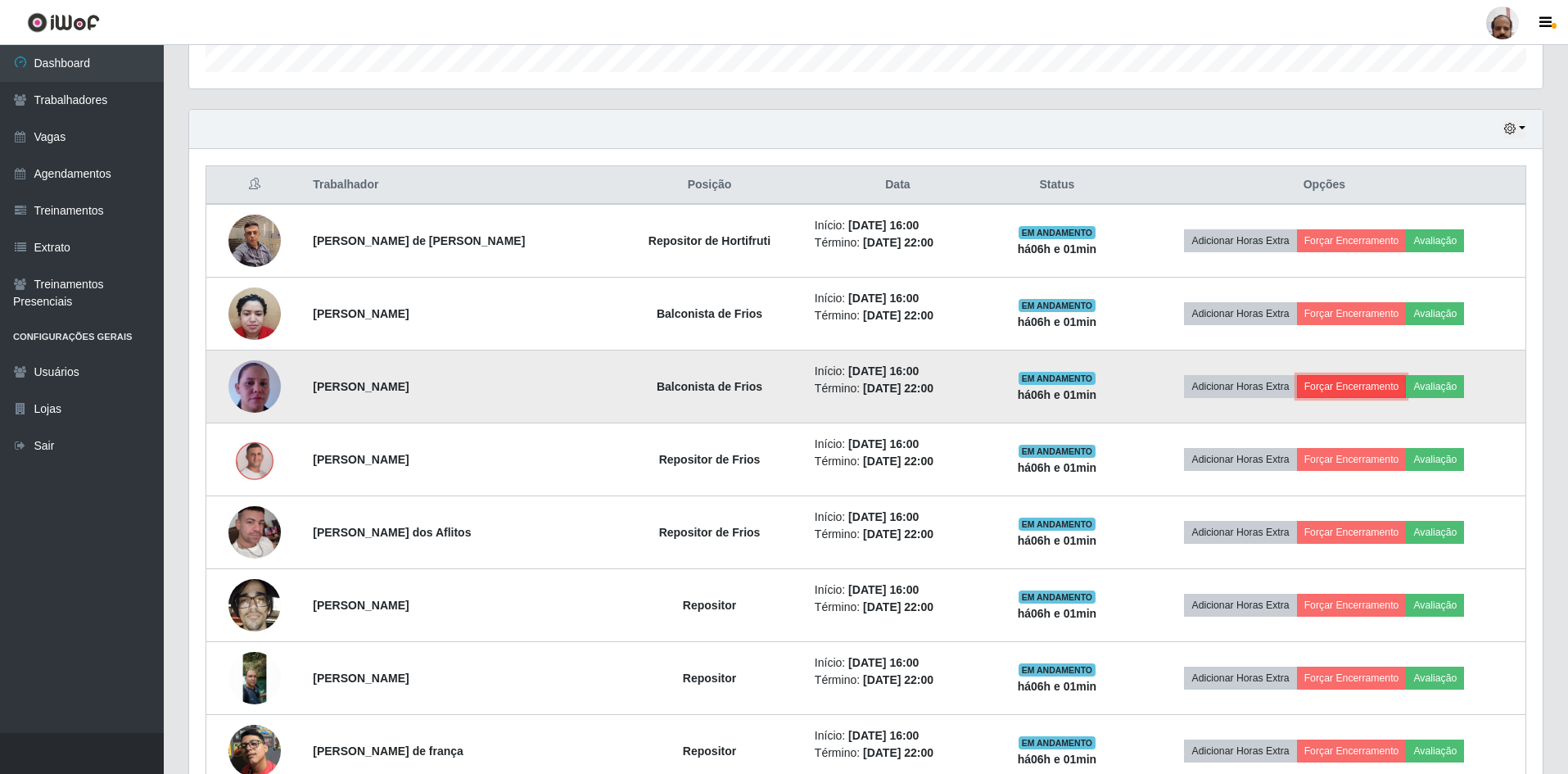
click at [1349, 384] on button "Forçar Encerramento" at bounding box center [1352, 387] width 110 height 22
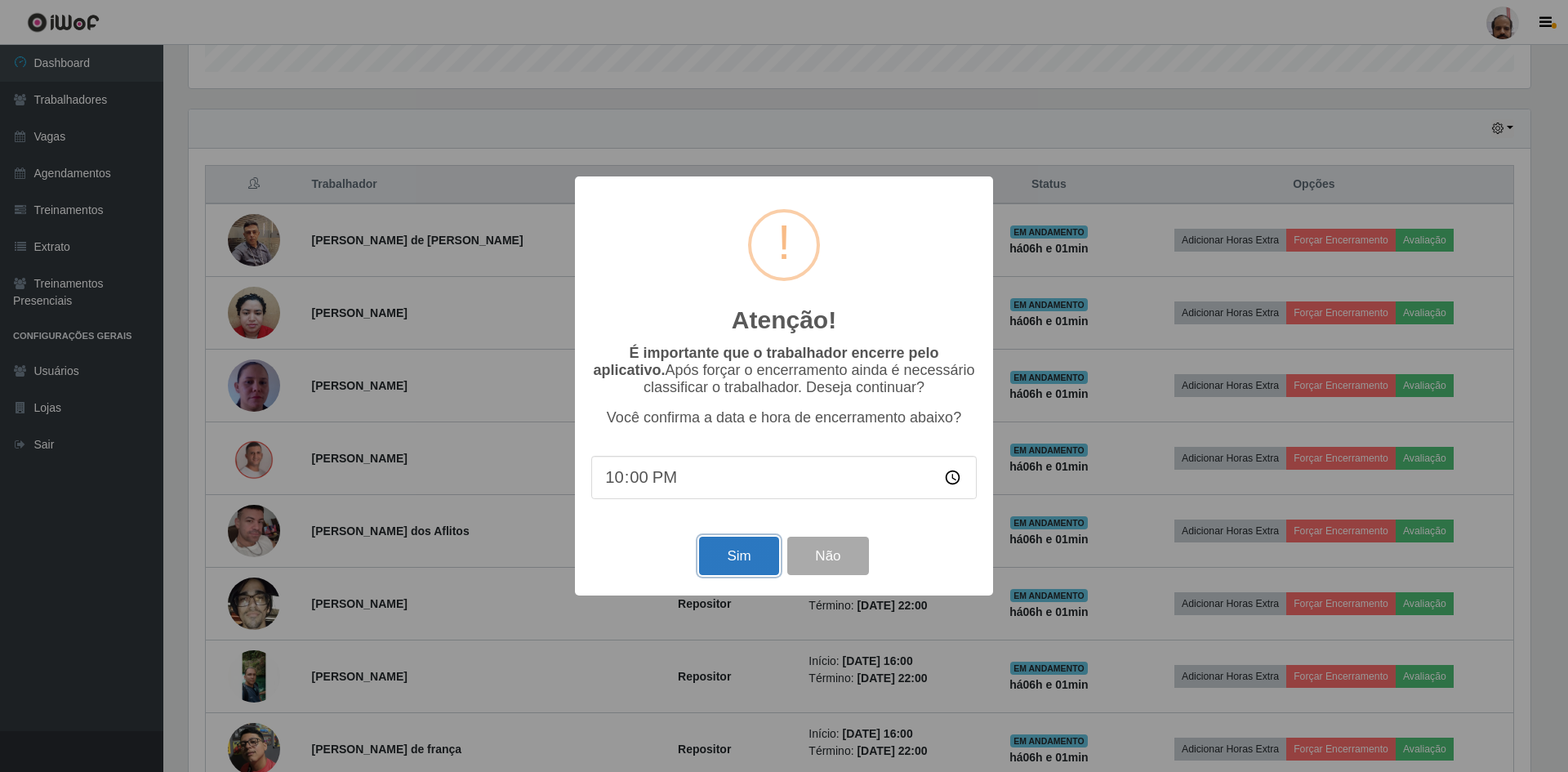
click at [735, 565] on button "Sim" at bounding box center [738, 555] width 79 height 38
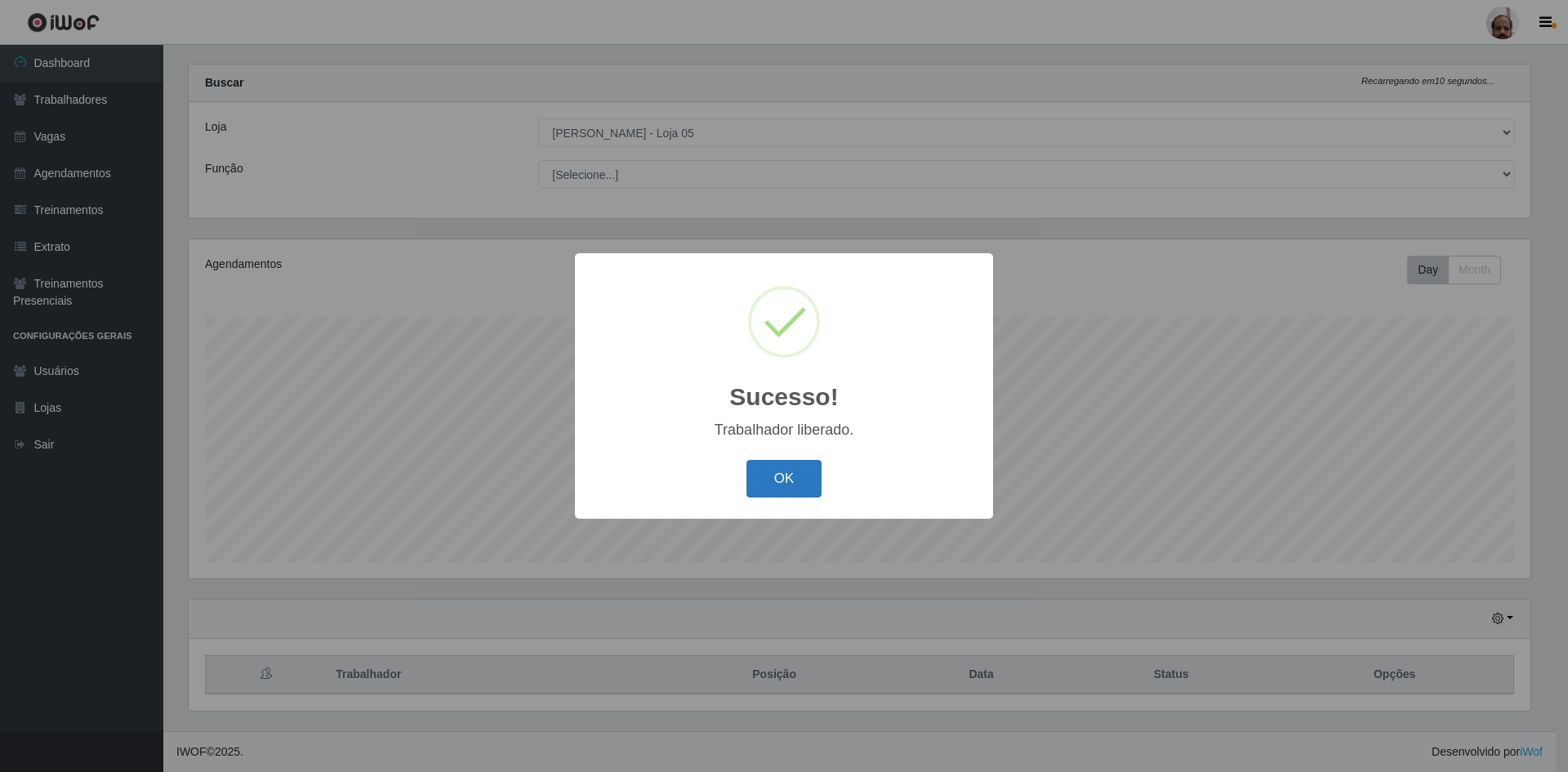
click at [802, 473] on button "OK" at bounding box center [784, 479] width 76 height 38
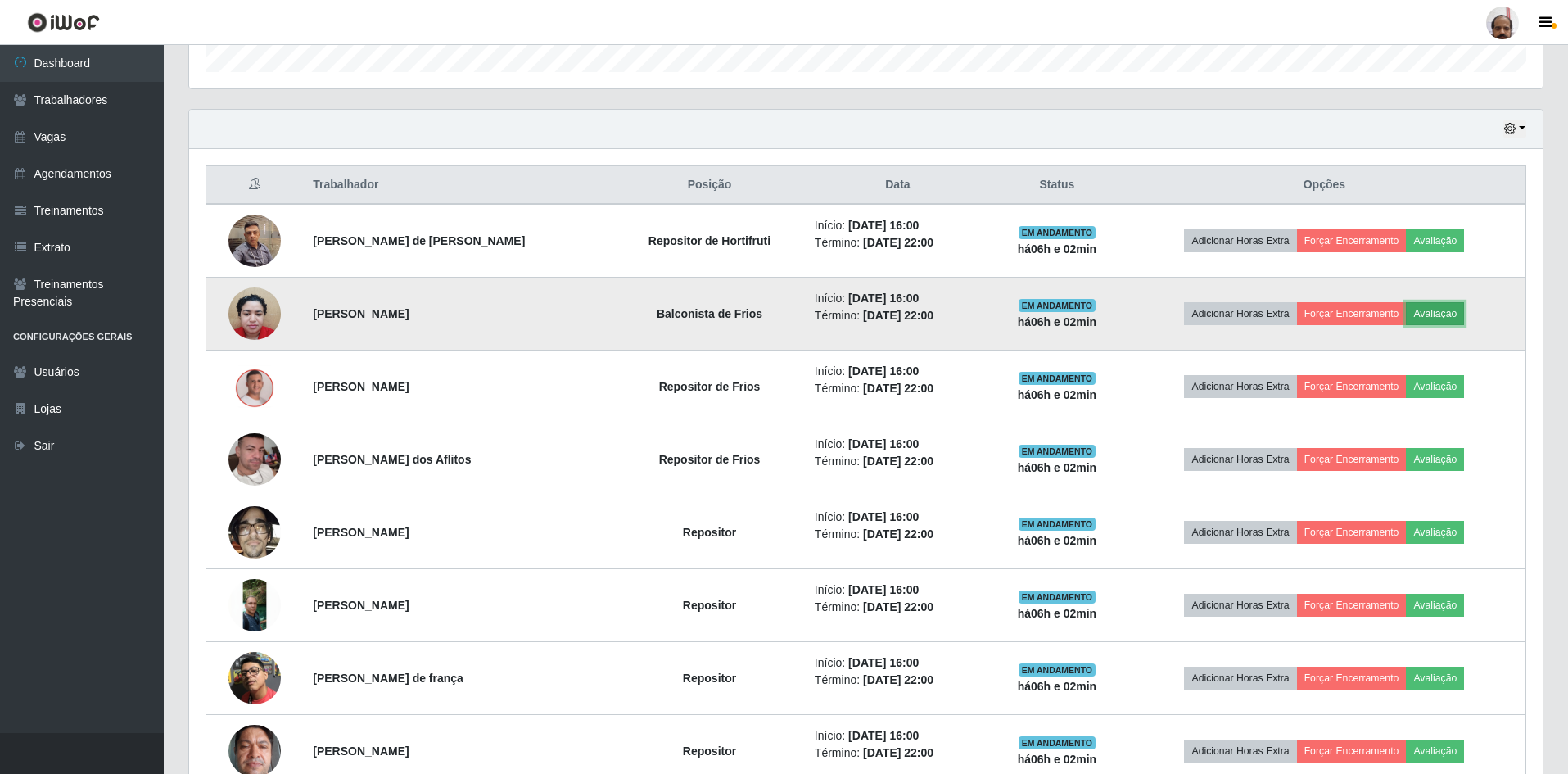
click at [1427, 316] on button "Avaliação" at bounding box center [1435, 314] width 58 height 22
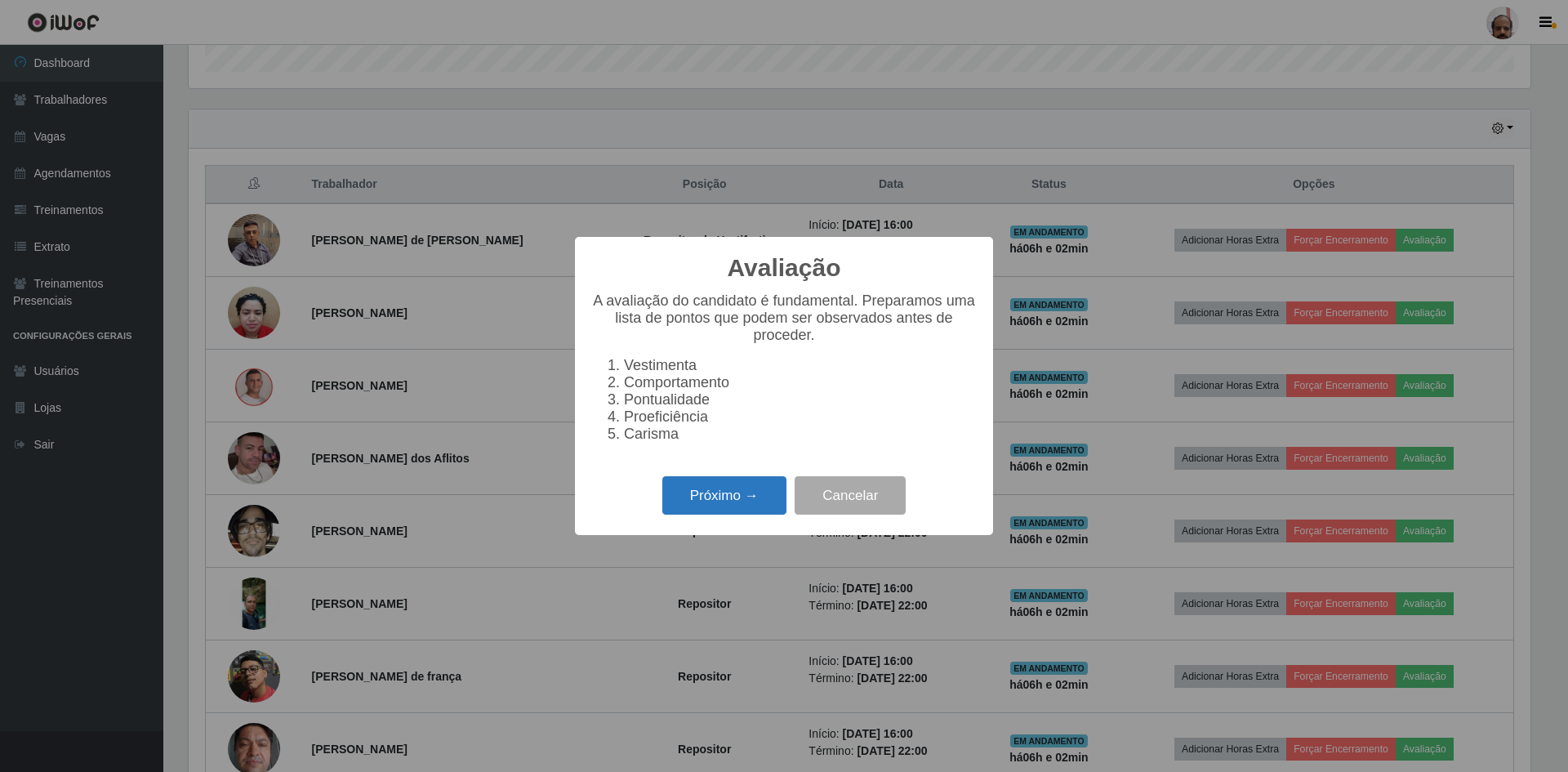
click at [707, 505] on button "Próximo →" at bounding box center [724, 495] width 124 height 38
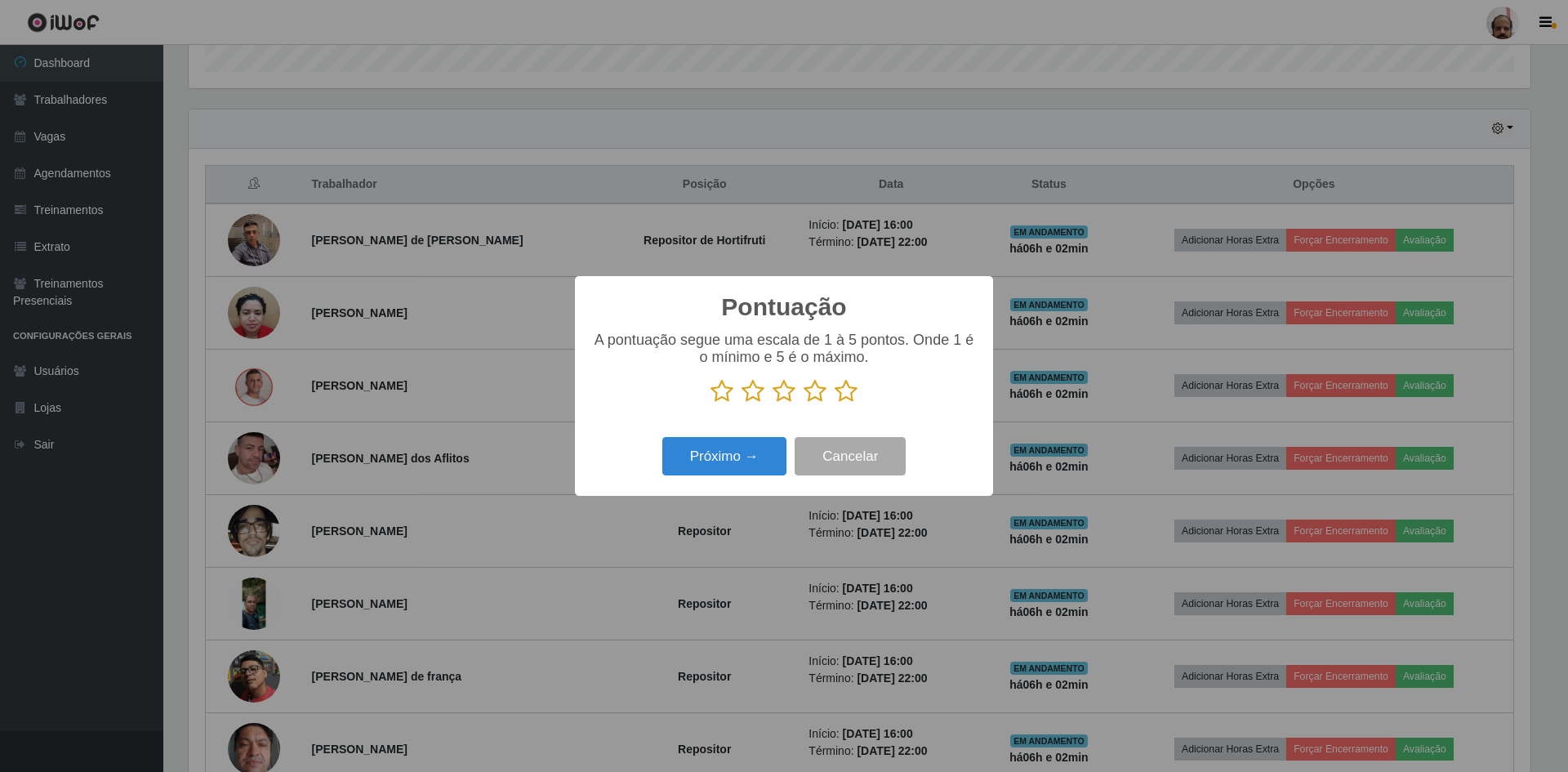
click at [852, 387] on icon at bounding box center [846, 391] width 22 height 24
click at [834, 403] on input "radio" at bounding box center [834, 403] width 0 height 0
click at [747, 452] on button "Próximo →" at bounding box center [724, 456] width 124 height 38
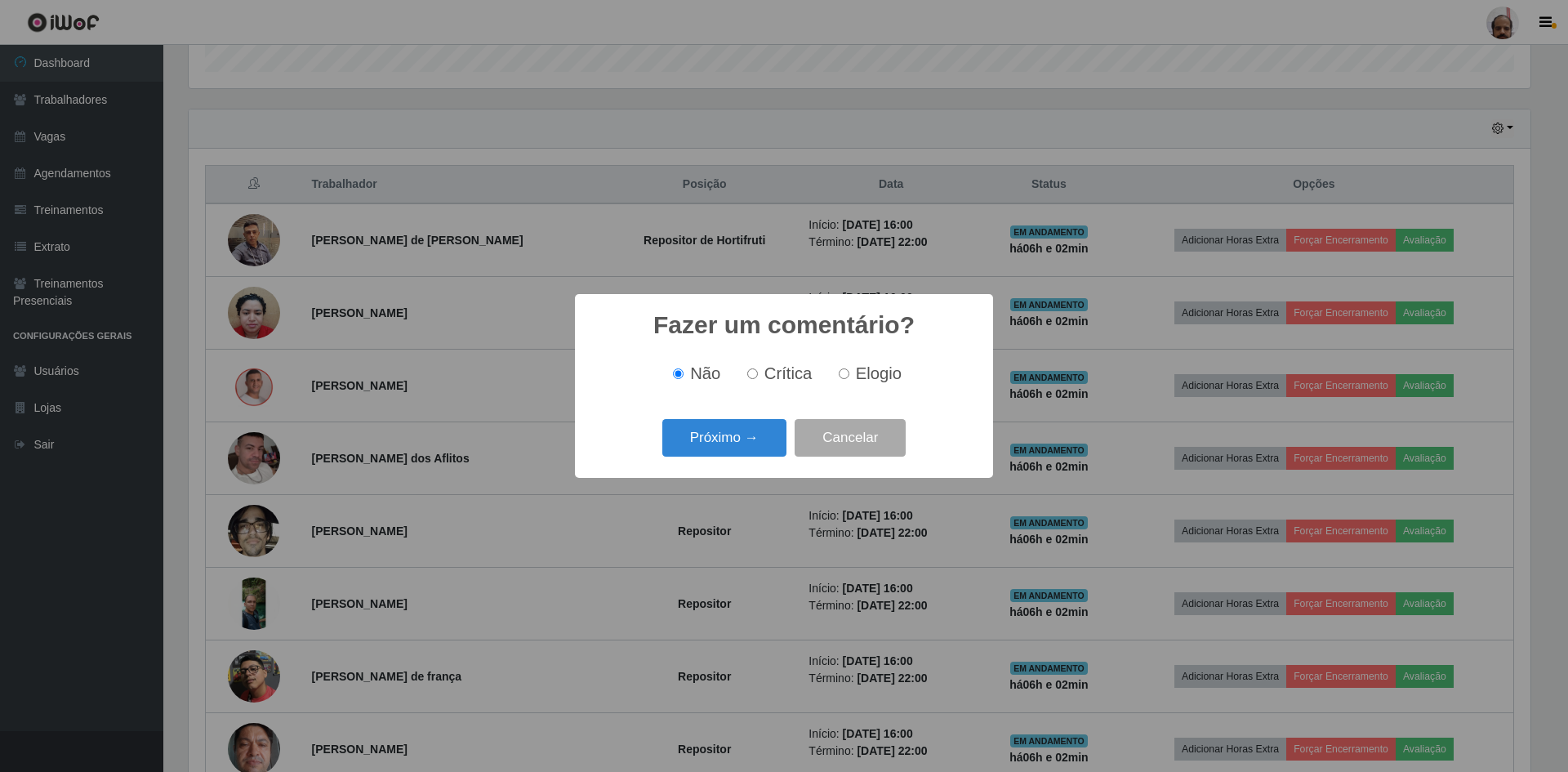
click at [856, 375] on span "Elogio" at bounding box center [878, 372] width 46 height 18
click at [849, 375] on input "Elogio" at bounding box center [844, 373] width 10 height 10
radio input "true"
click at [727, 447] on button "Próximo →" at bounding box center [724, 438] width 124 height 38
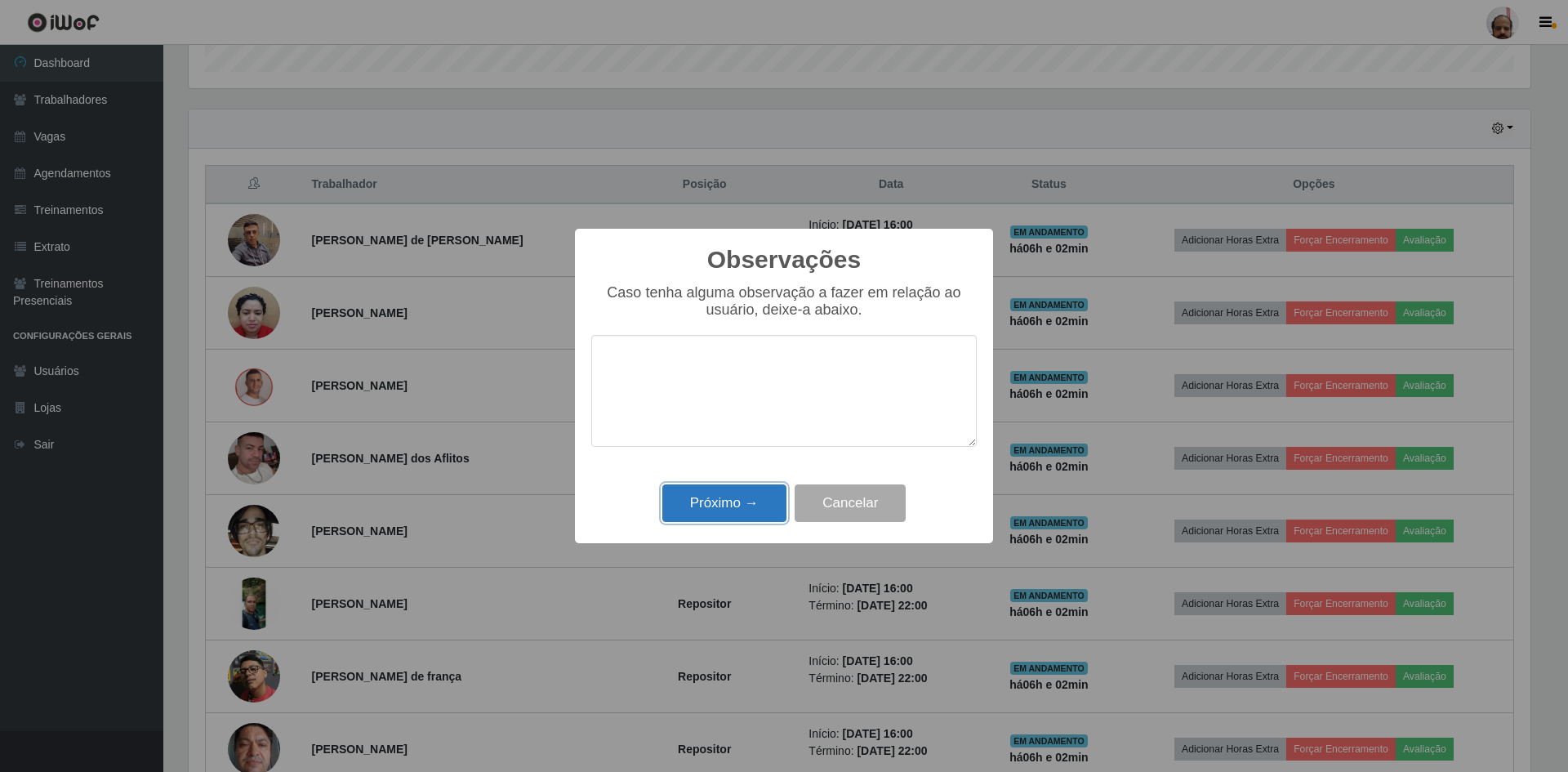
click at [723, 506] on button "Próximo →" at bounding box center [724, 503] width 124 height 38
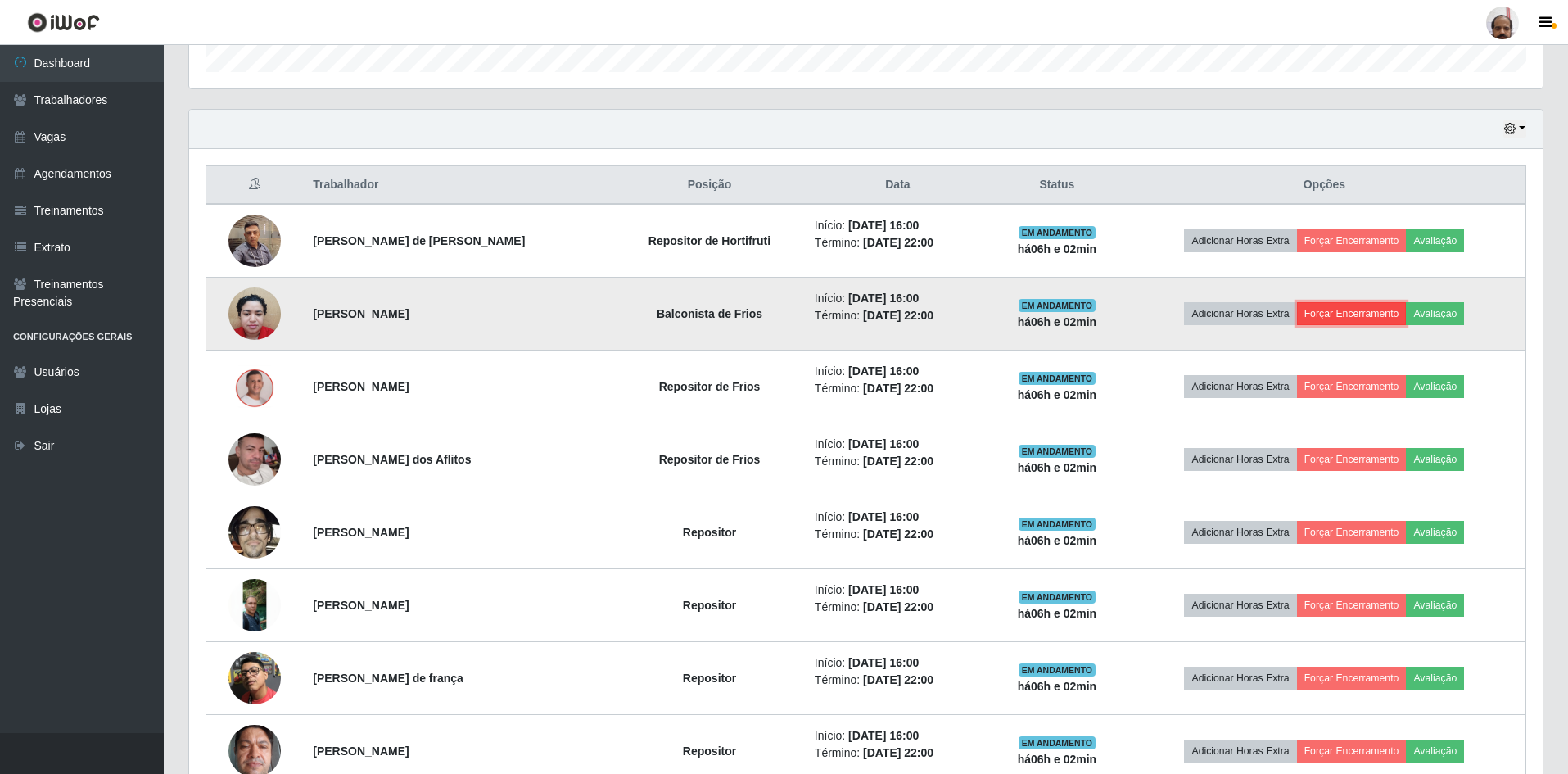
click at [1345, 307] on button "Forçar Encerramento" at bounding box center [1352, 314] width 110 height 22
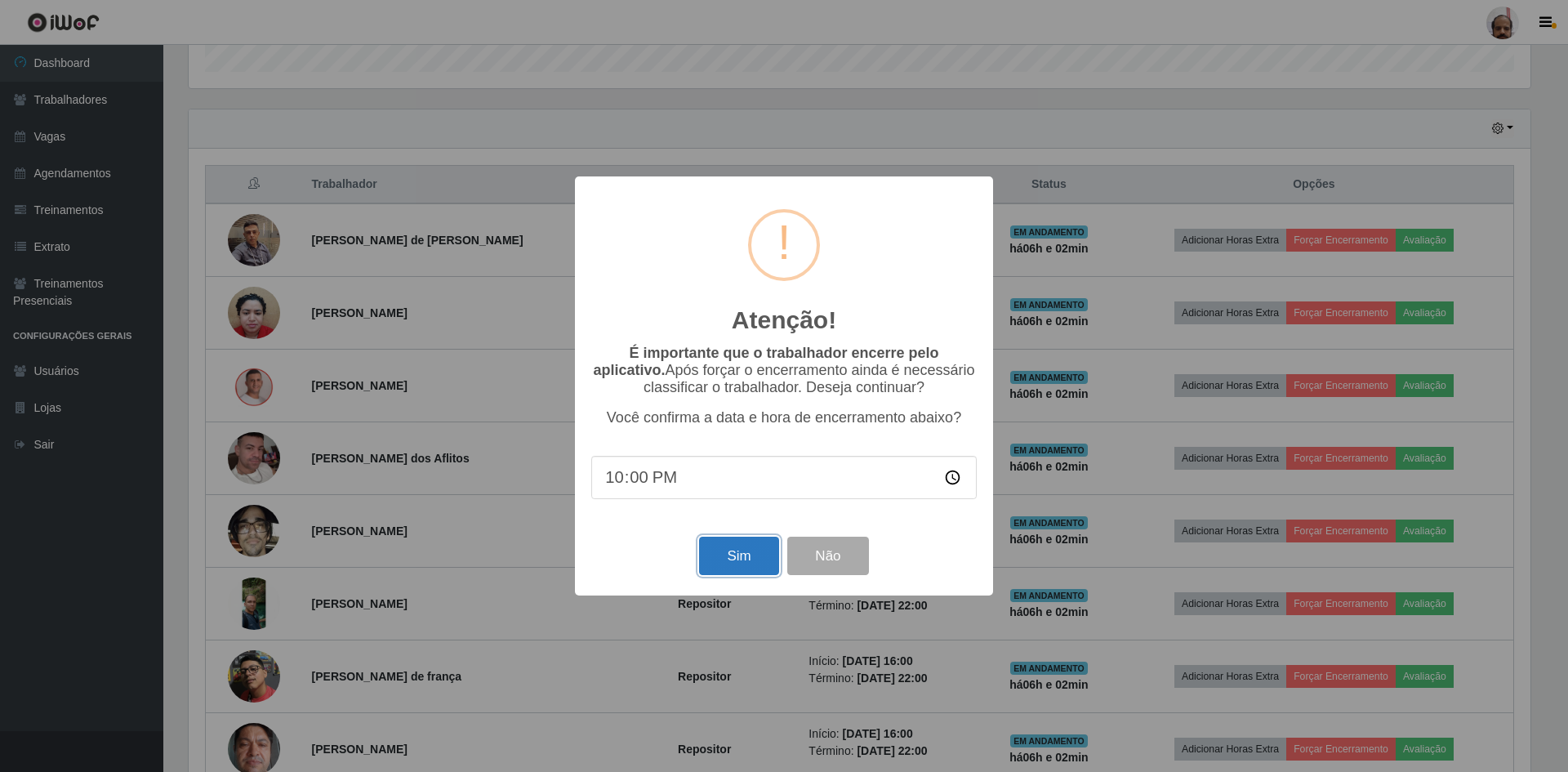
click at [728, 564] on button "Sim" at bounding box center [738, 555] width 79 height 38
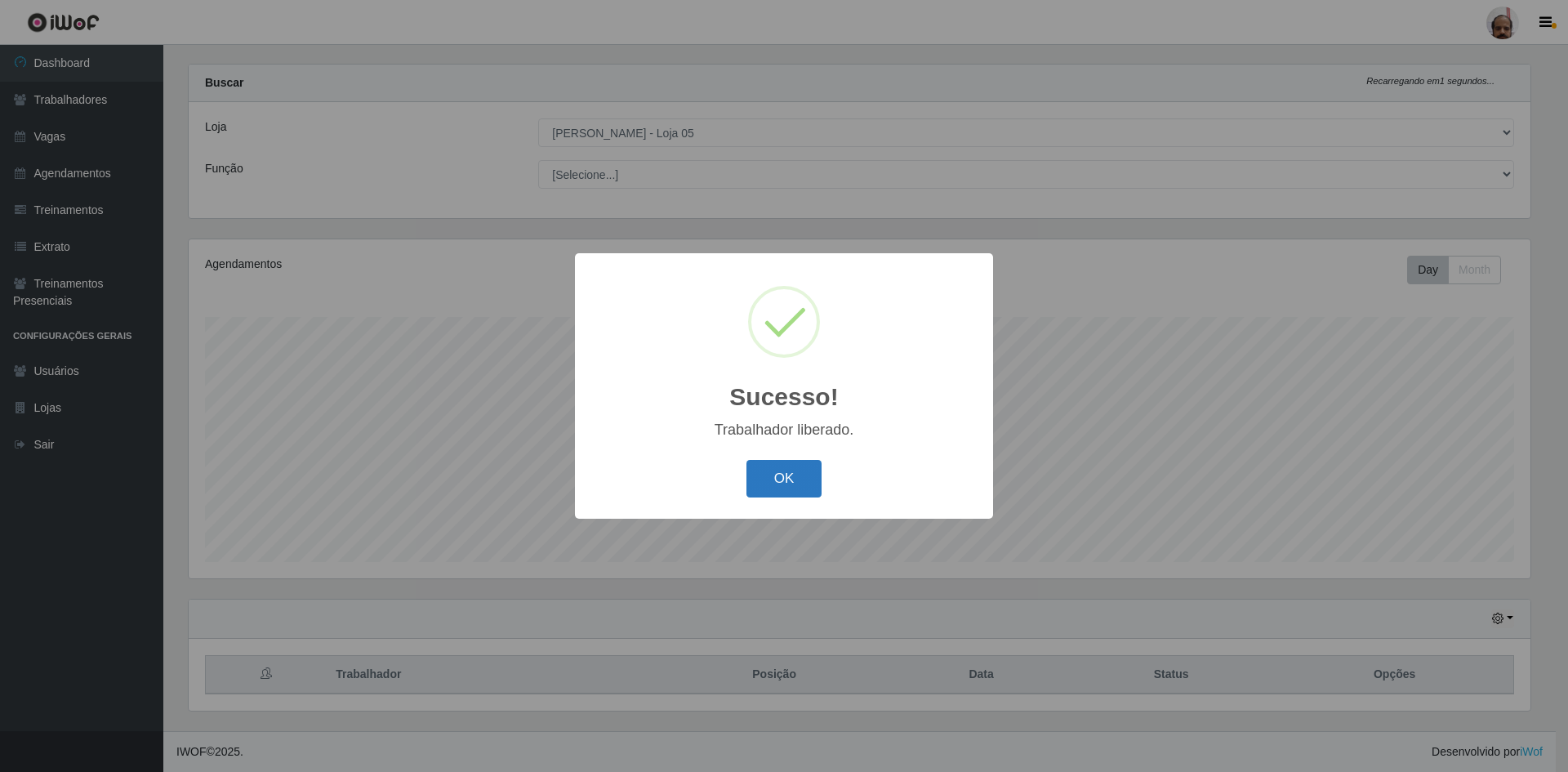
click at [777, 483] on button "OK" at bounding box center [784, 479] width 76 height 38
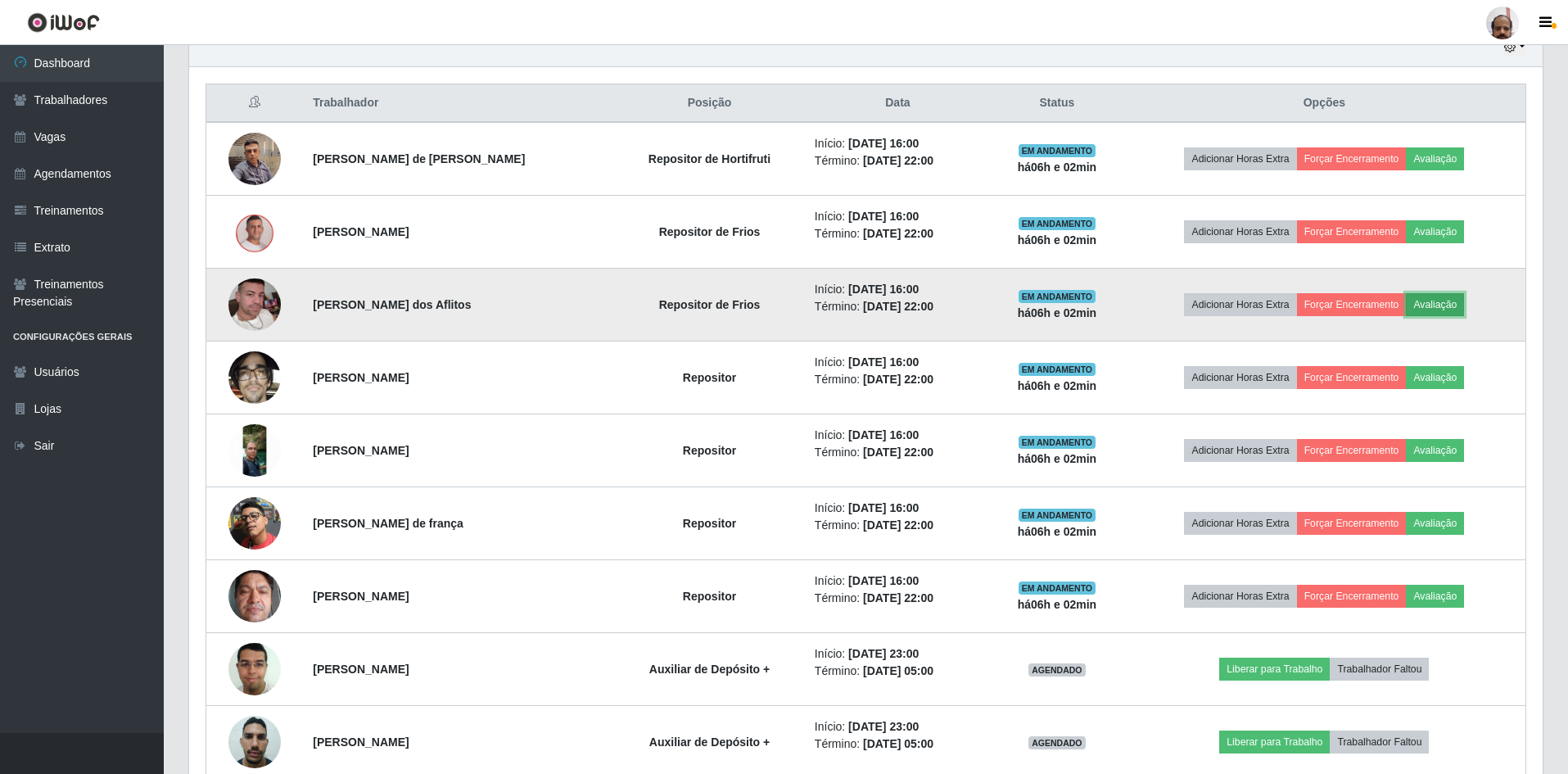
click at [1443, 309] on button "Avaliação" at bounding box center [1435, 304] width 58 height 22
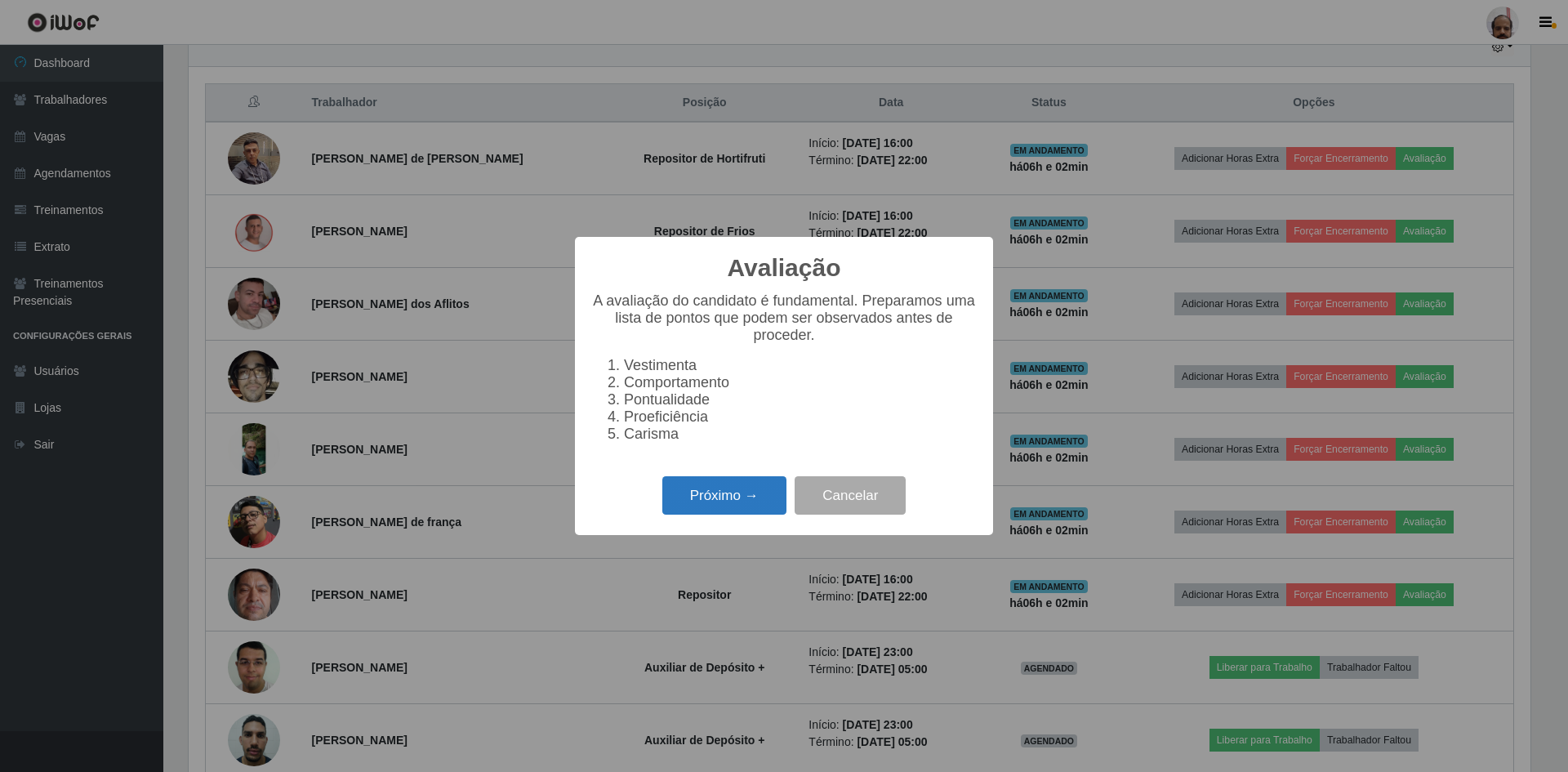
click at [758, 493] on button "Próximo →" at bounding box center [724, 495] width 124 height 38
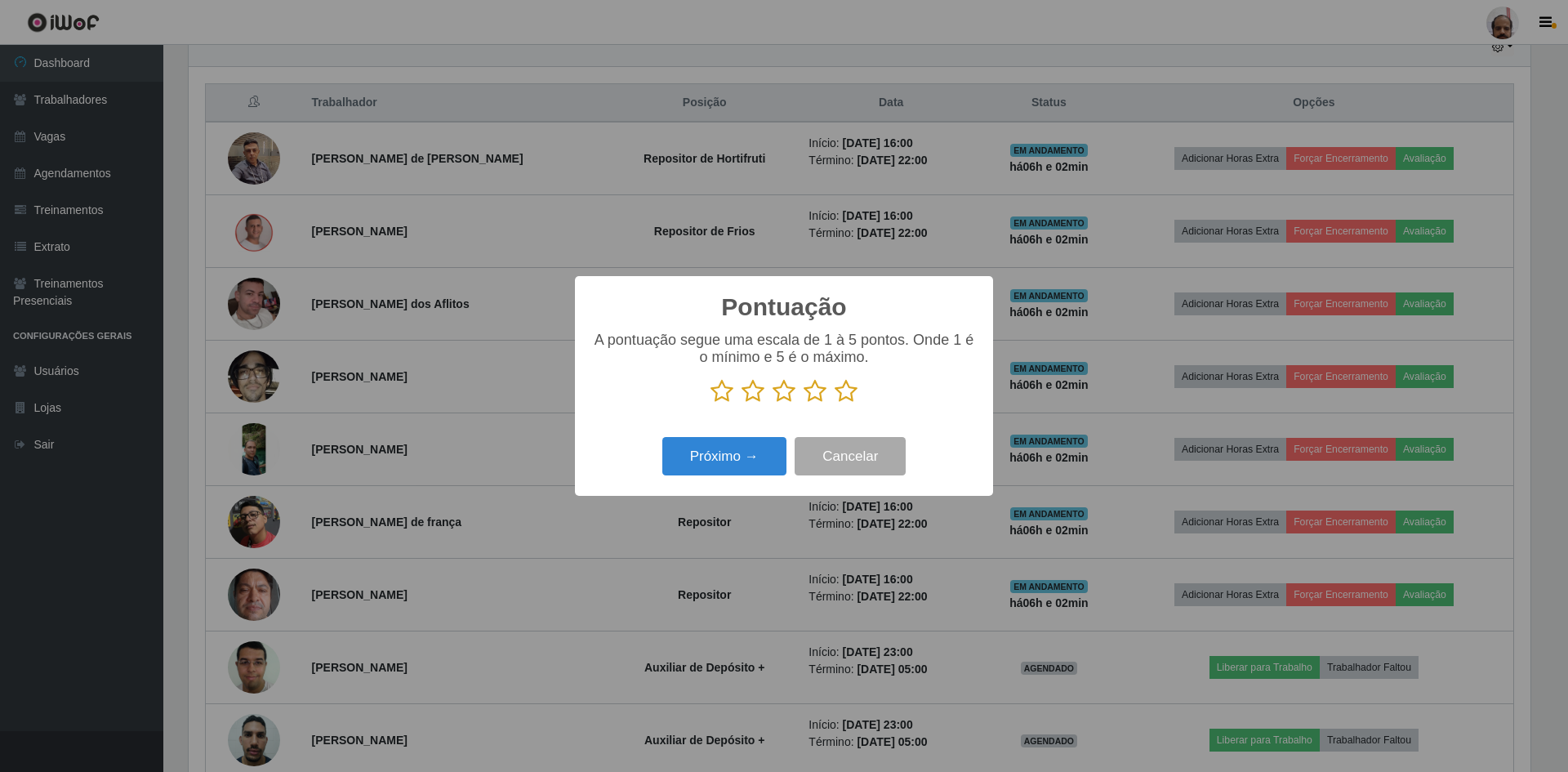
click at [837, 402] on icon at bounding box center [846, 391] width 22 height 24
click at [834, 403] on input "radio" at bounding box center [834, 403] width 0 height 0
click at [728, 455] on button "Próximo →" at bounding box center [724, 456] width 124 height 38
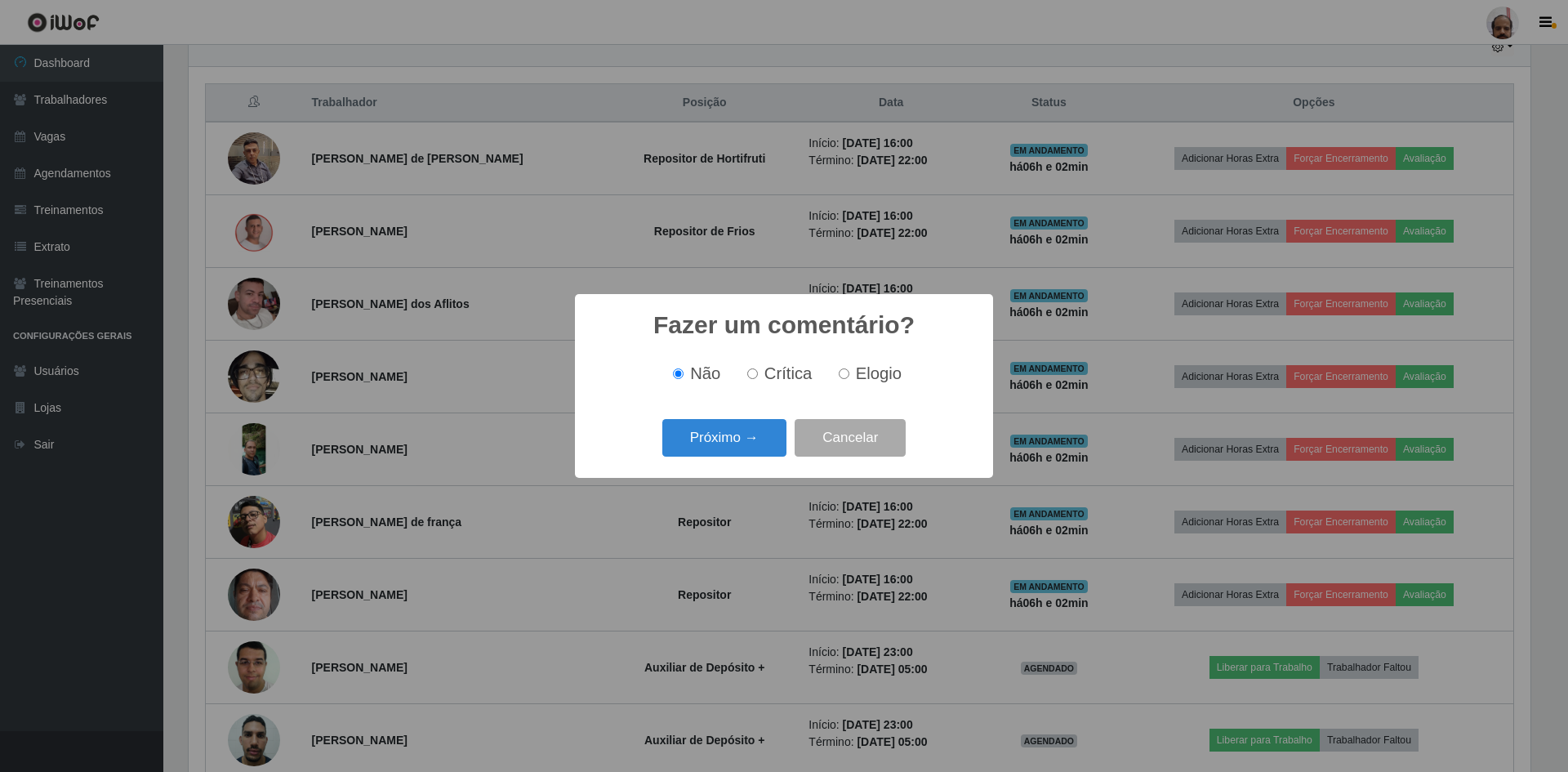
click at [848, 378] on label "Elogio" at bounding box center [867, 373] width 69 height 19
click at [848, 378] on input "Elogio" at bounding box center [844, 373] width 10 height 10
radio input "true"
click at [709, 442] on button "Próximo →" at bounding box center [724, 438] width 124 height 38
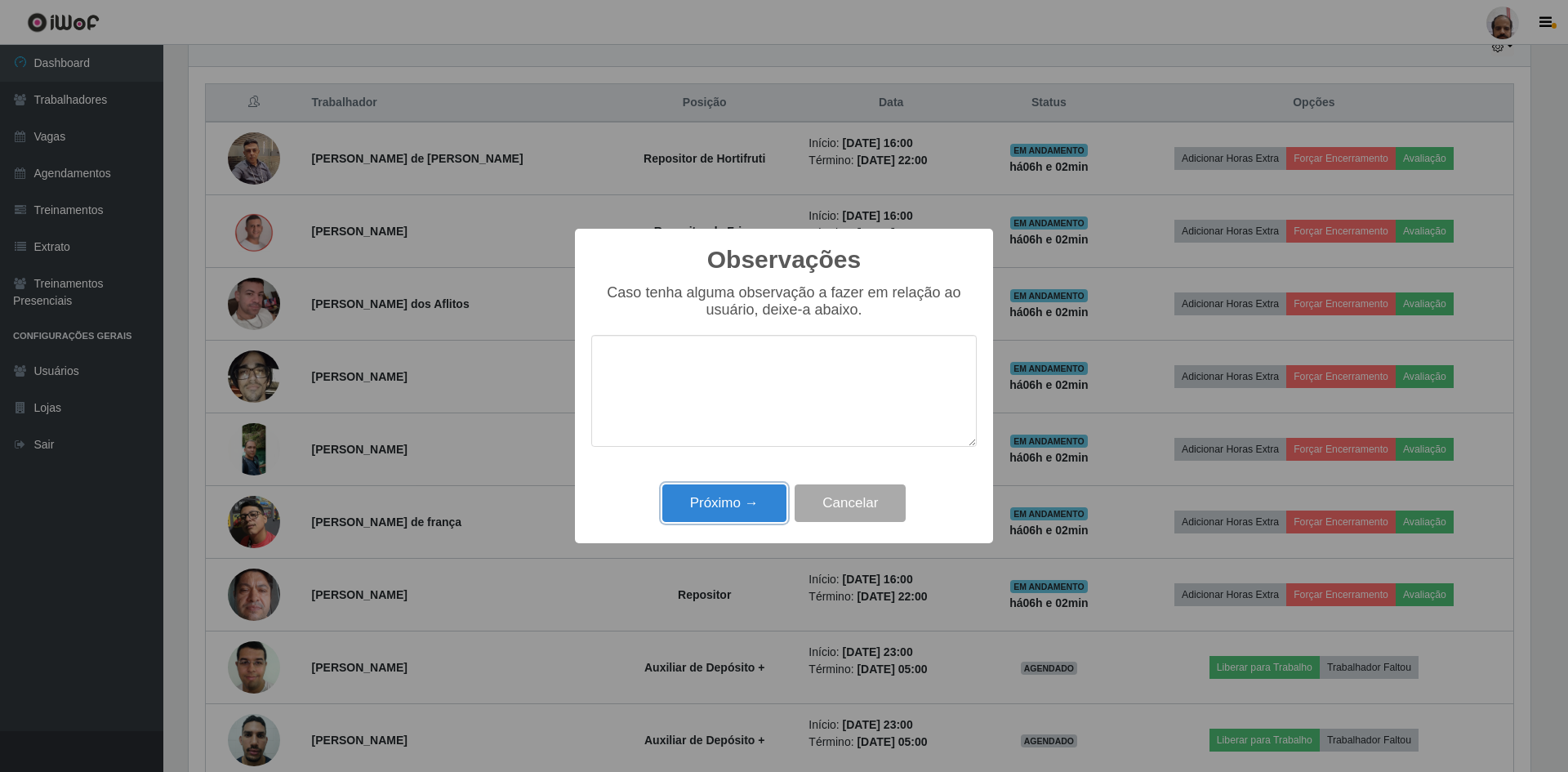
click at [702, 499] on button "Próximo →" at bounding box center [724, 503] width 124 height 38
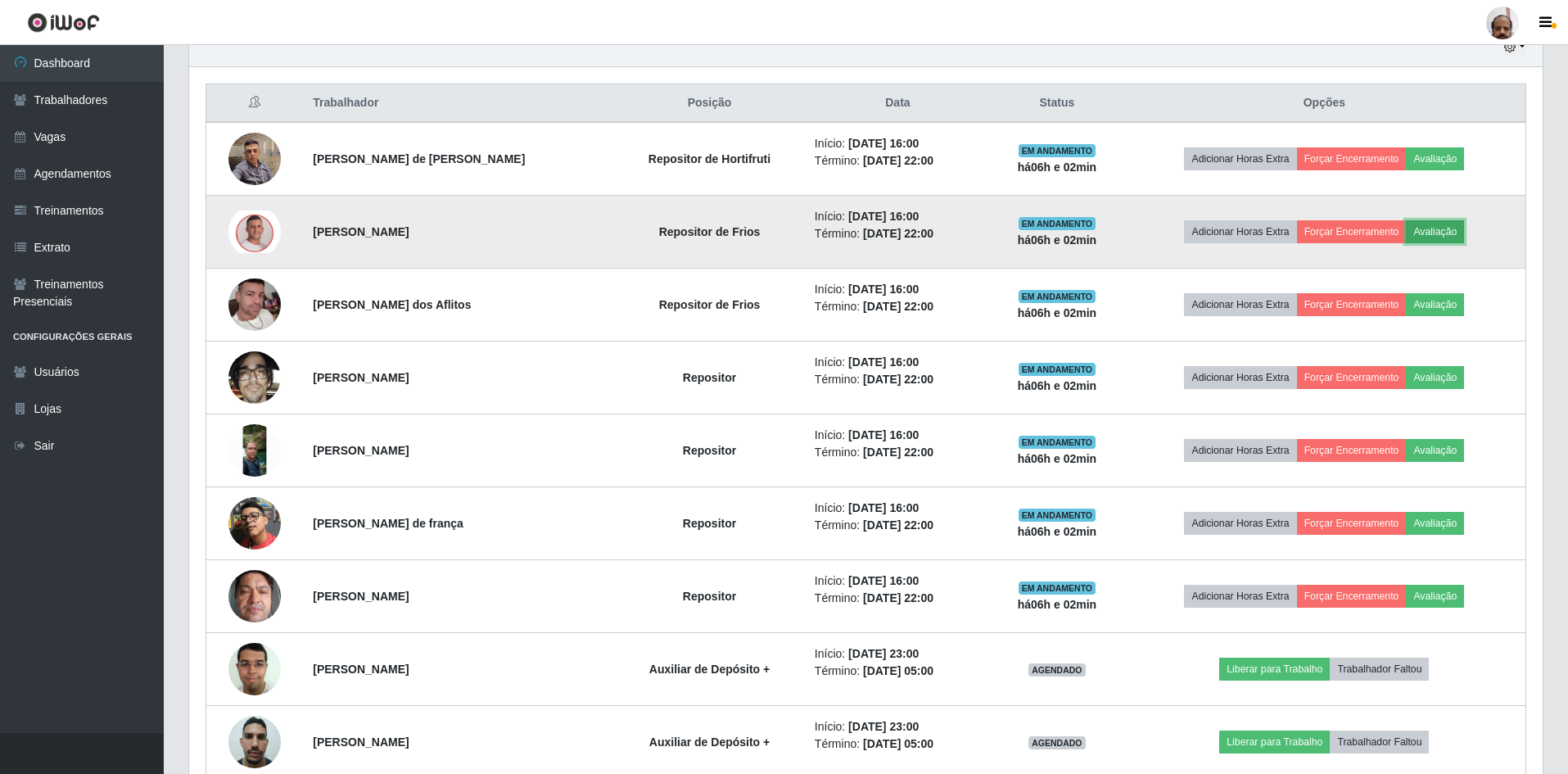
click at [1438, 235] on button "Avaliação" at bounding box center [1435, 231] width 58 height 22
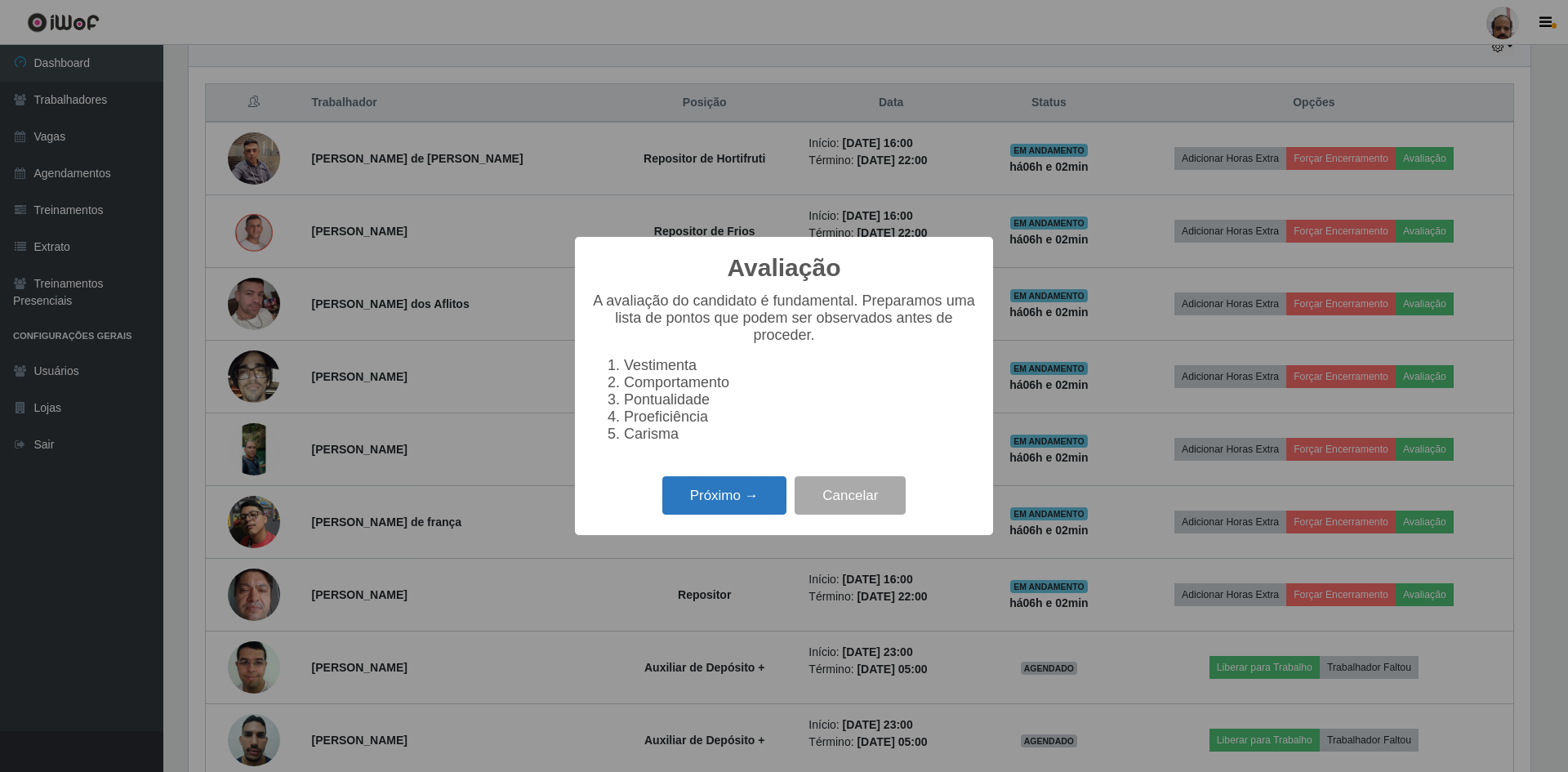
click at [702, 501] on button "Próximo →" at bounding box center [724, 495] width 124 height 38
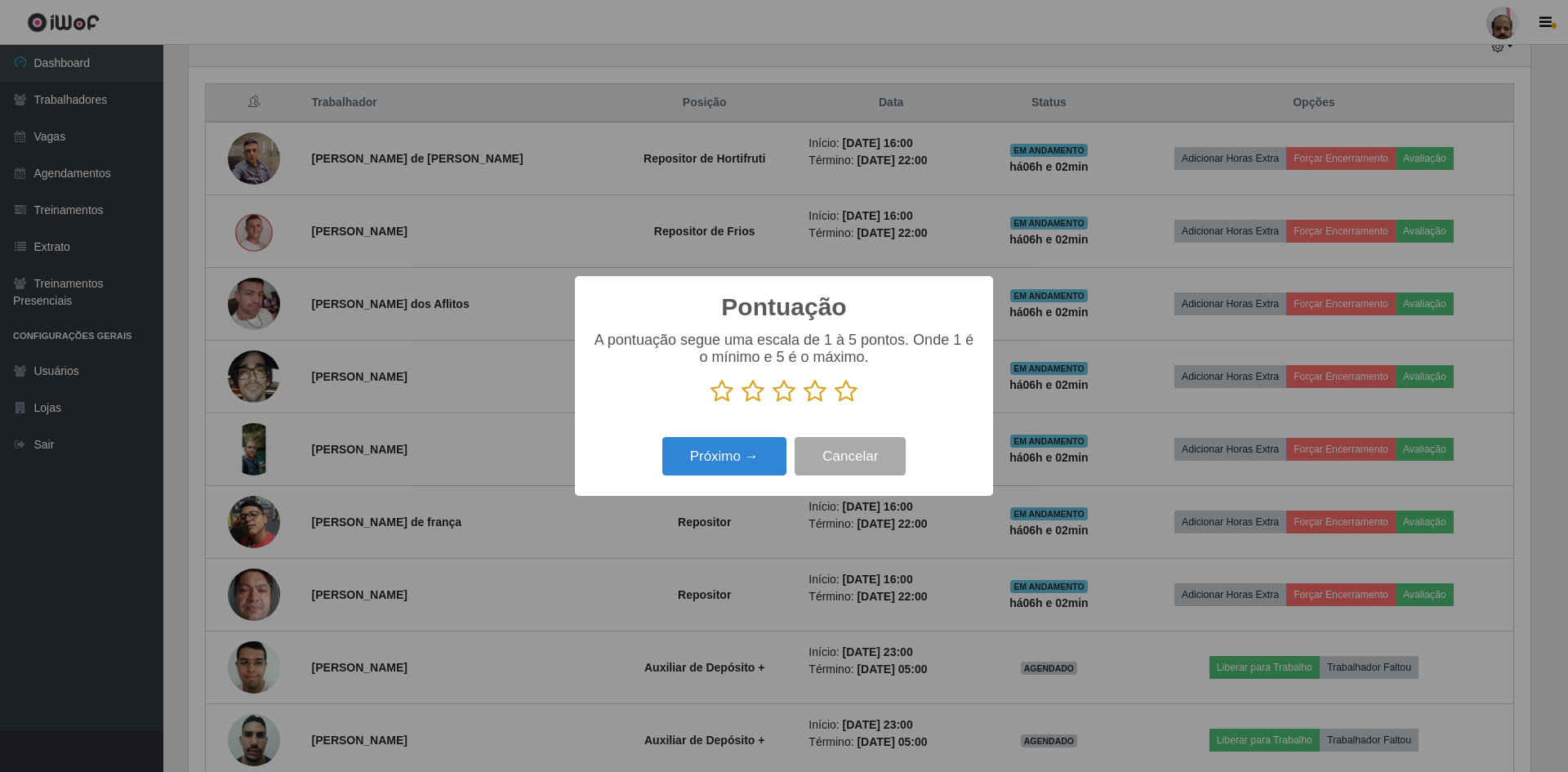
click at [841, 401] on icon at bounding box center [846, 391] width 22 height 24
click at [834, 403] on input "radio" at bounding box center [834, 403] width 0 height 0
click at [759, 462] on button "Próximo →" at bounding box center [724, 456] width 124 height 38
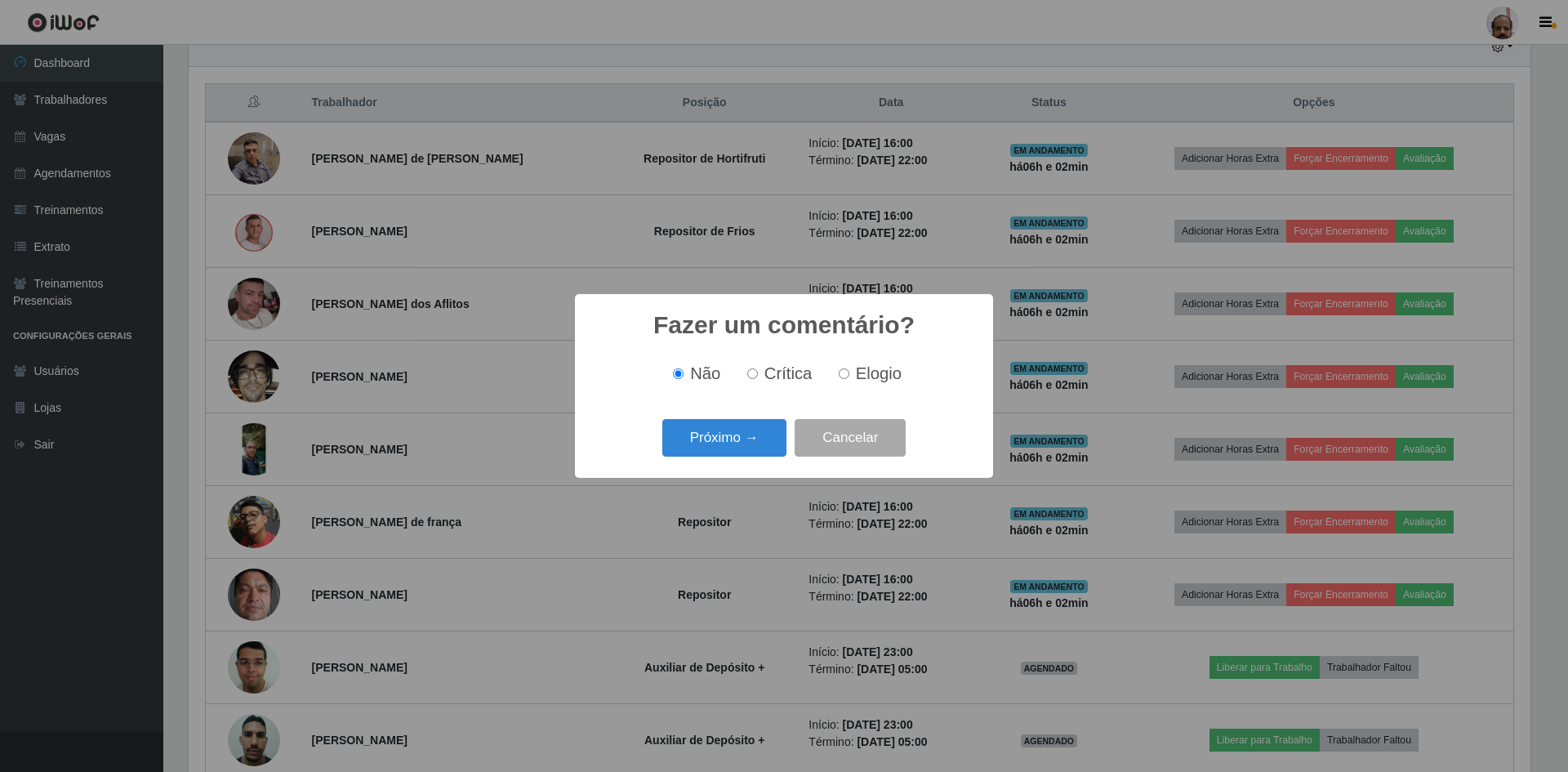
click at [865, 373] on span "Elogio" at bounding box center [878, 372] width 46 height 18
click at [849, 373] on input "Elogio" at bounding box center [844, 373] width 10 height 10
radio input "true"
click at [729, 446] on button "Próximo →" at bounding box center [724, 438] width 124 height 38
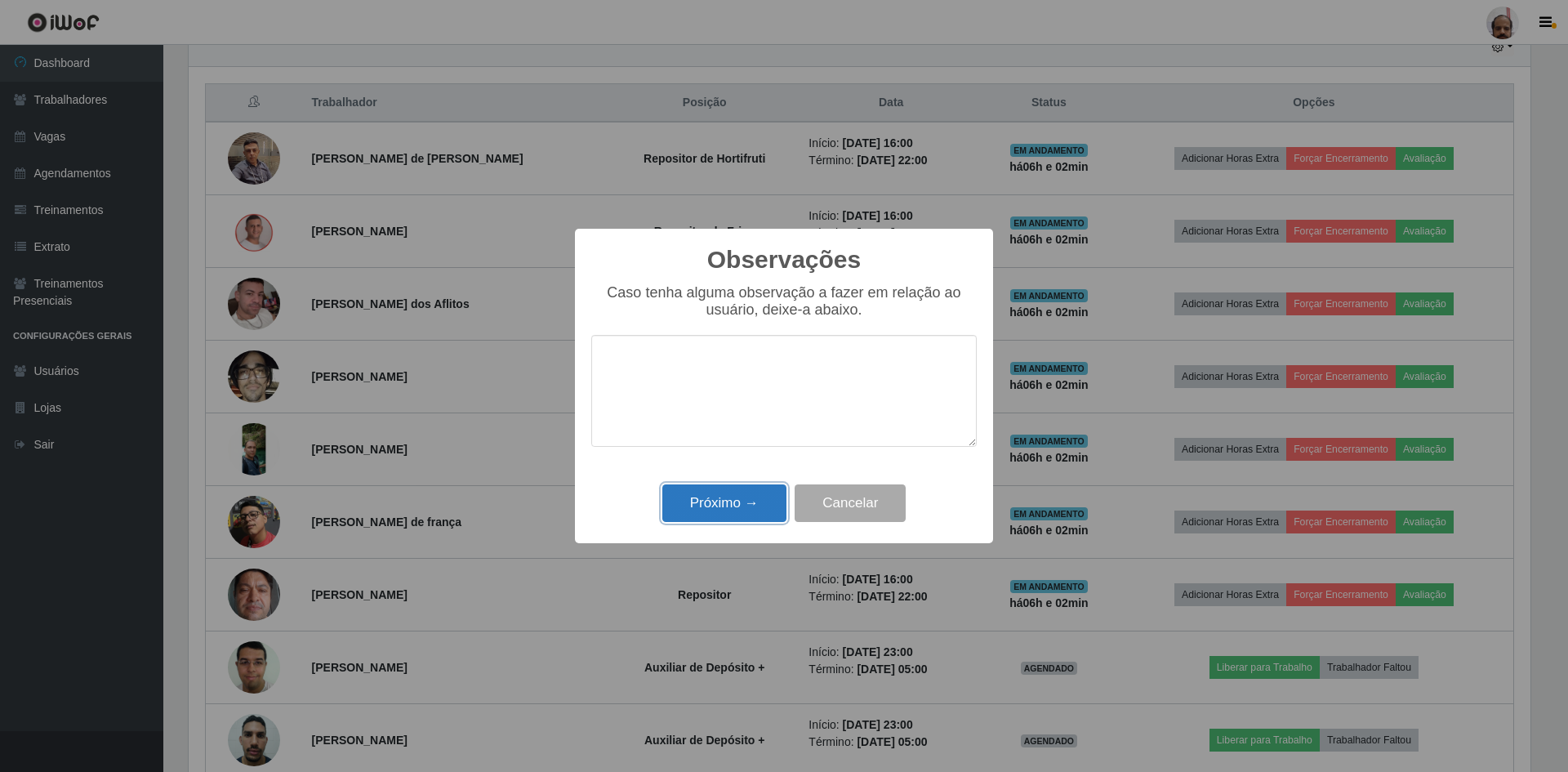
click at [715, 504] on button "Próximo →" at bounding box center [724, 503] width 124 height 38
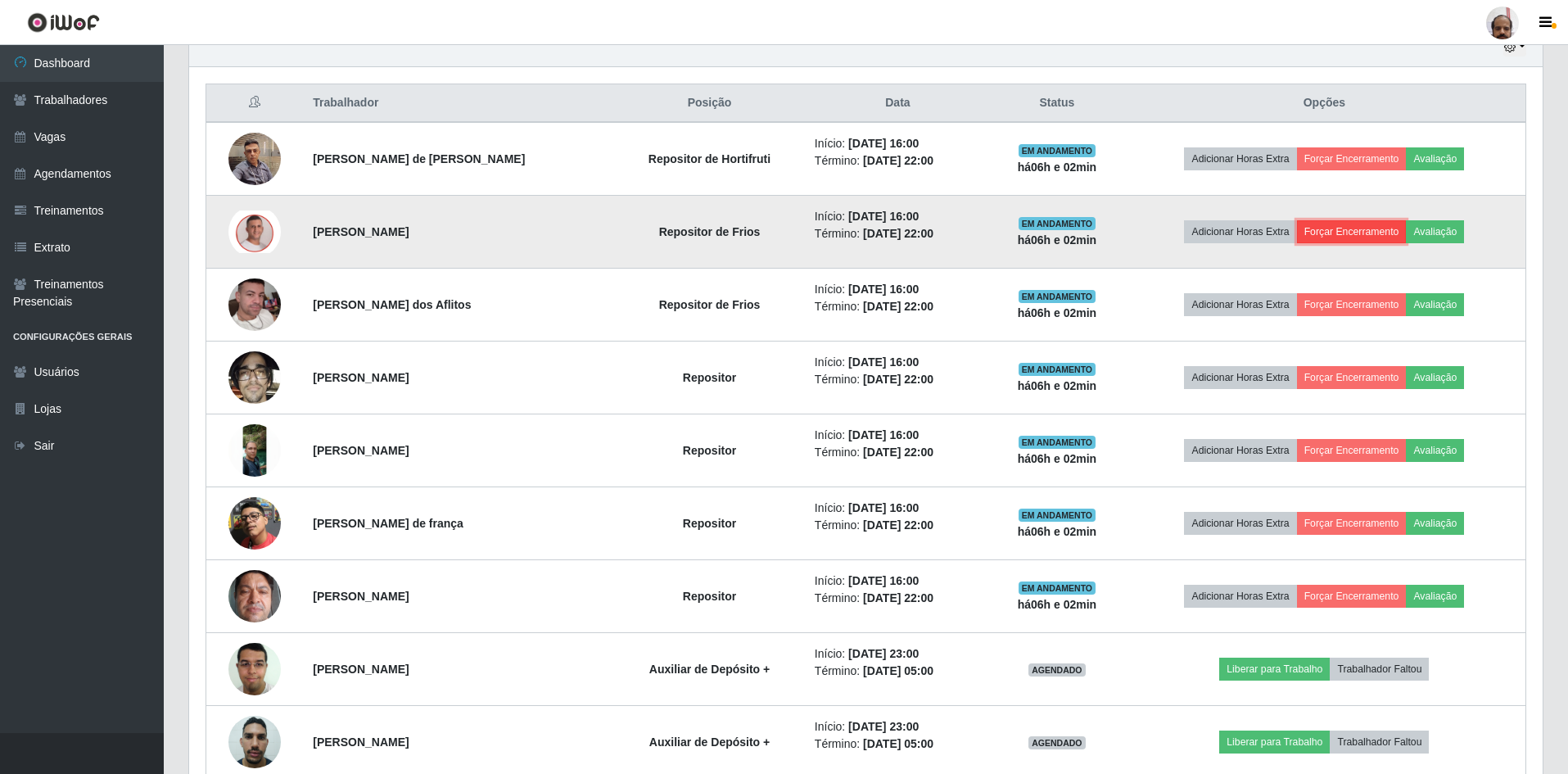
click at [1332, 232] on button "Forçar Encerramento" at bounding box center [1352, 231] width 110 height 22
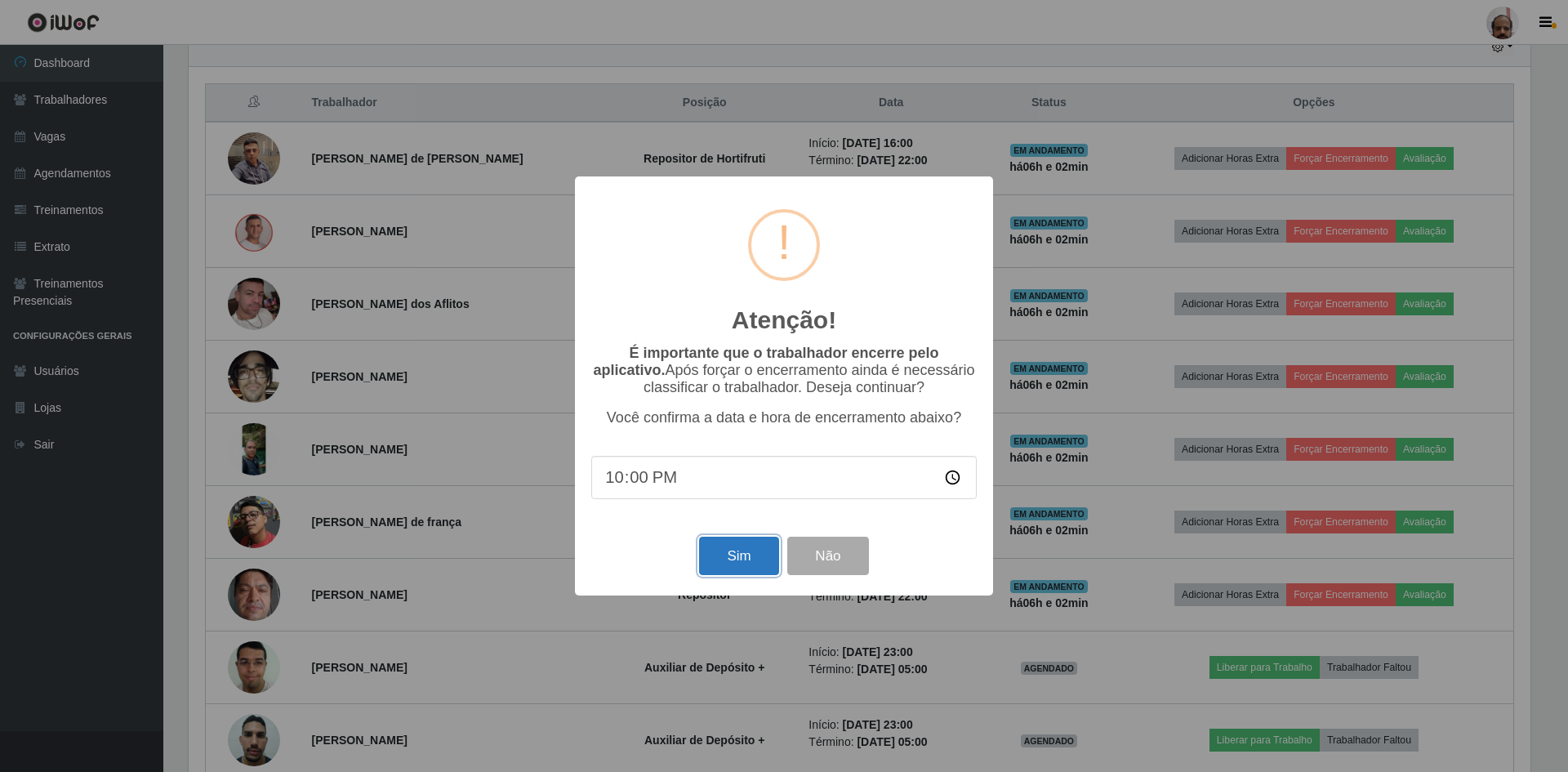
click at [721, 566] on button "Sim" at bounding box center [738, 555] width 79 height 38
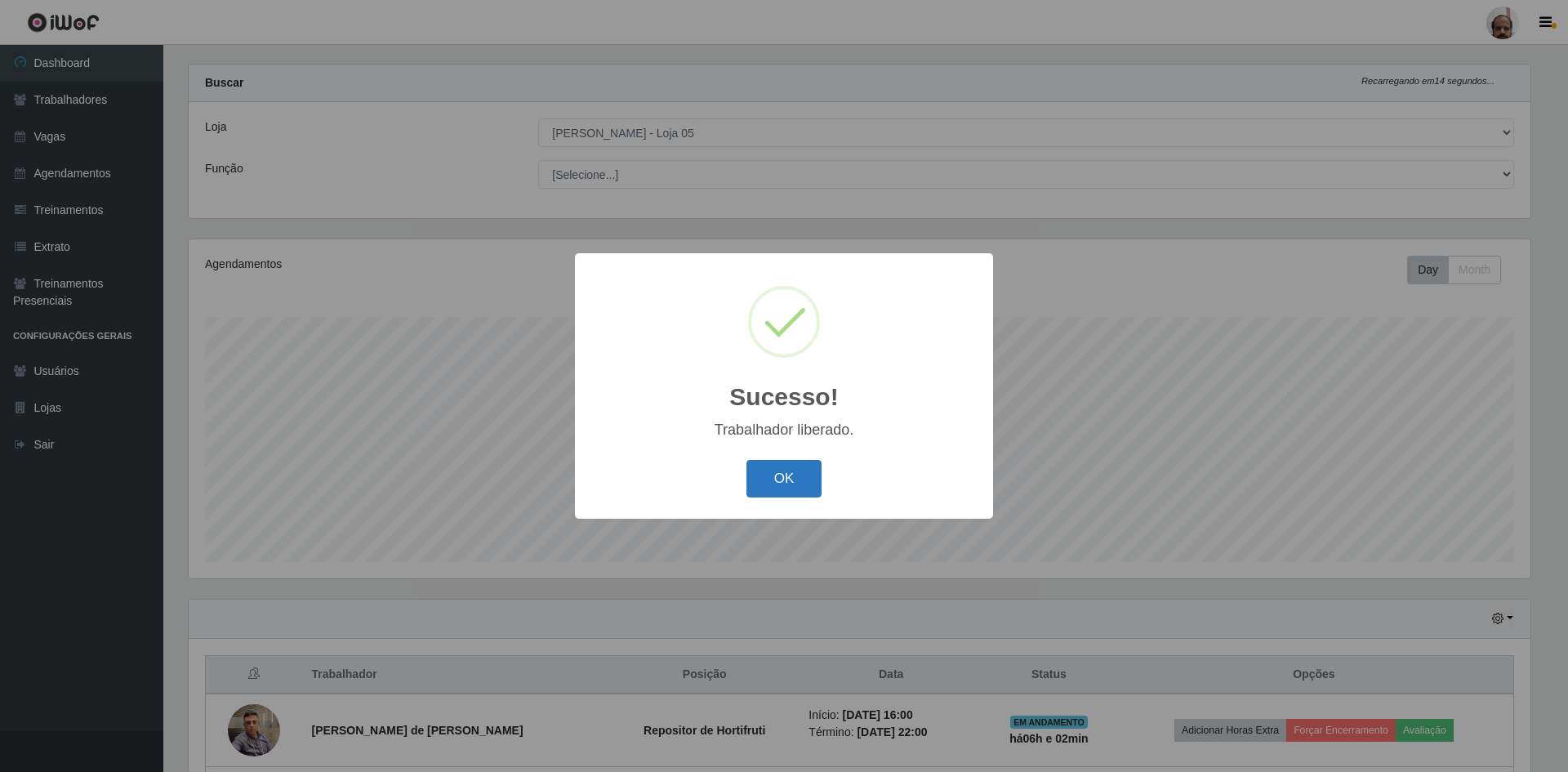
click at [791, 477] on button "OK" at bounding box center [784, 479] width 76 height 38
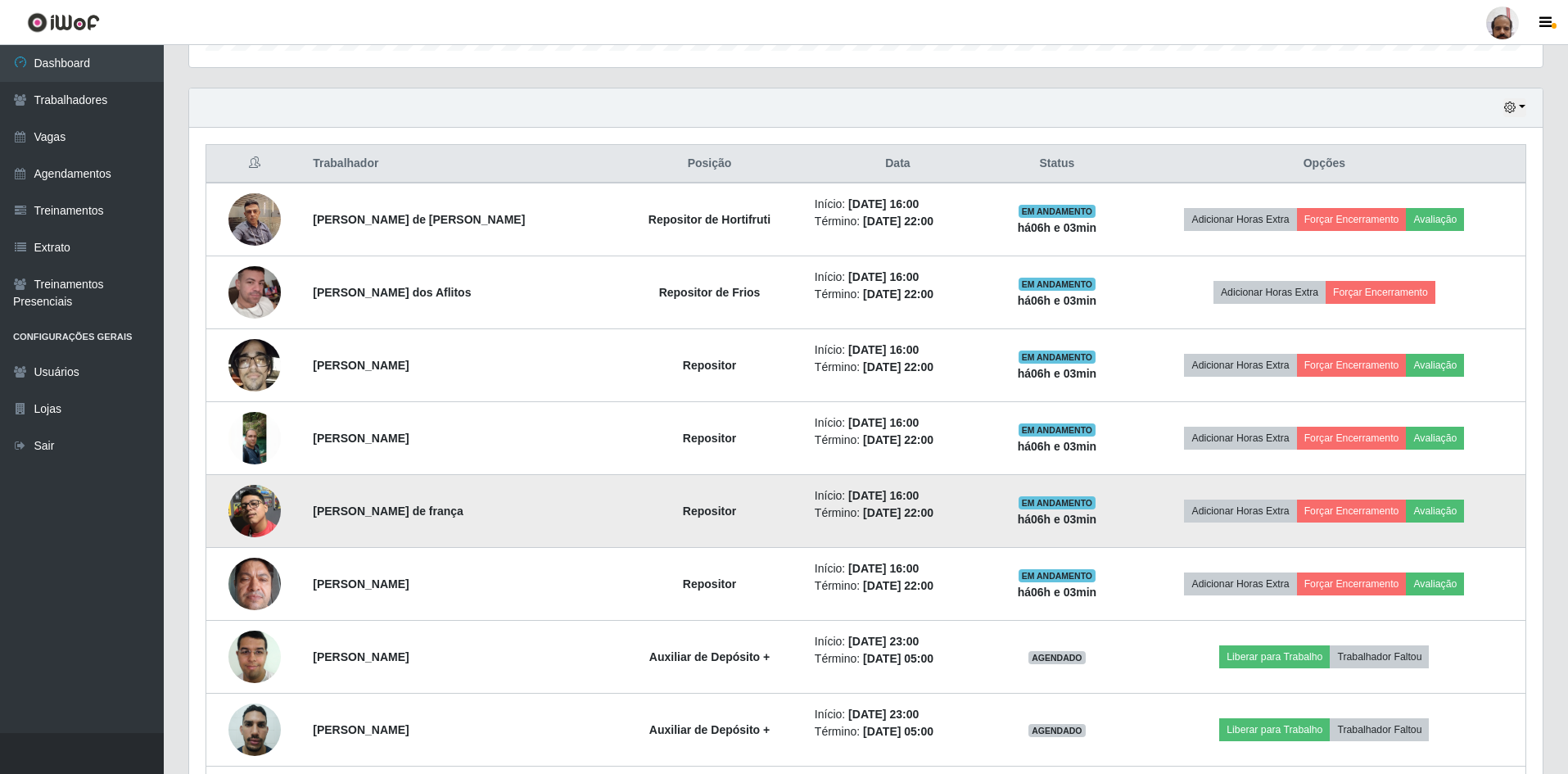
scroll to position [533, 0]
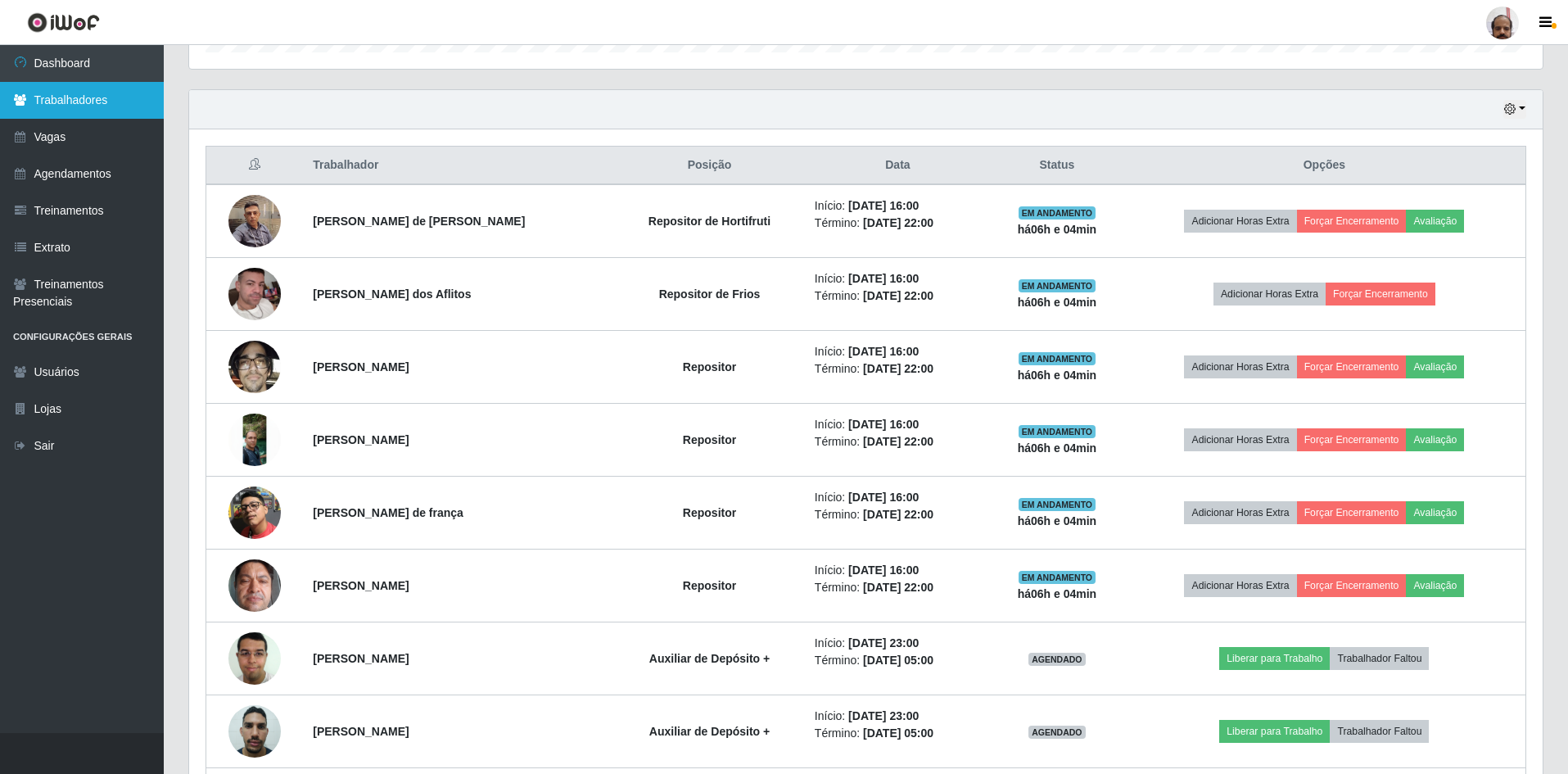
click at [81, 104] on link "Trabalhadores" at bounding box center [81, 99] width 164 height 37
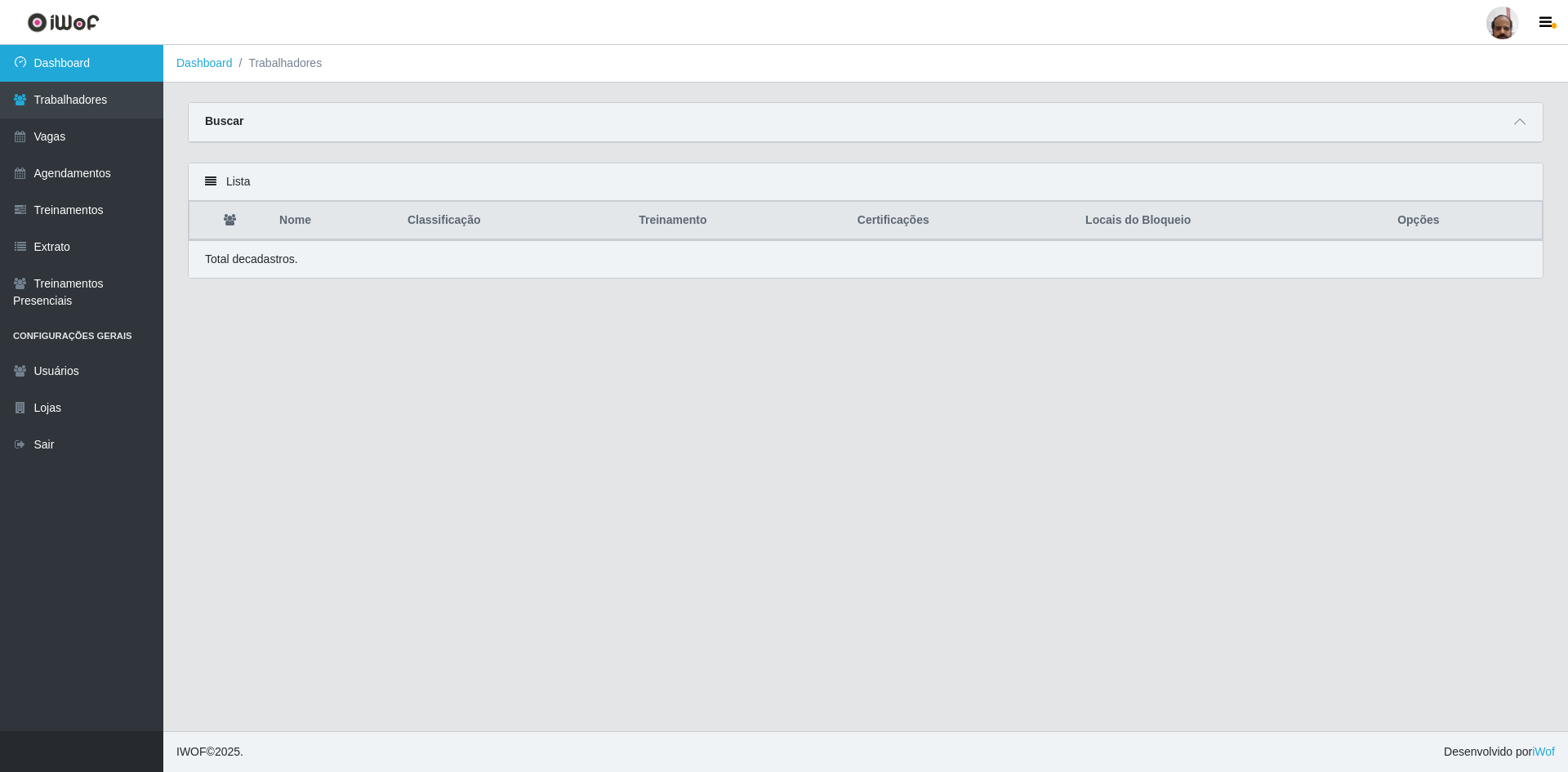
click at [63, 56] on link "Dashboard" at bounding box center [81, 63] width 163 height 36
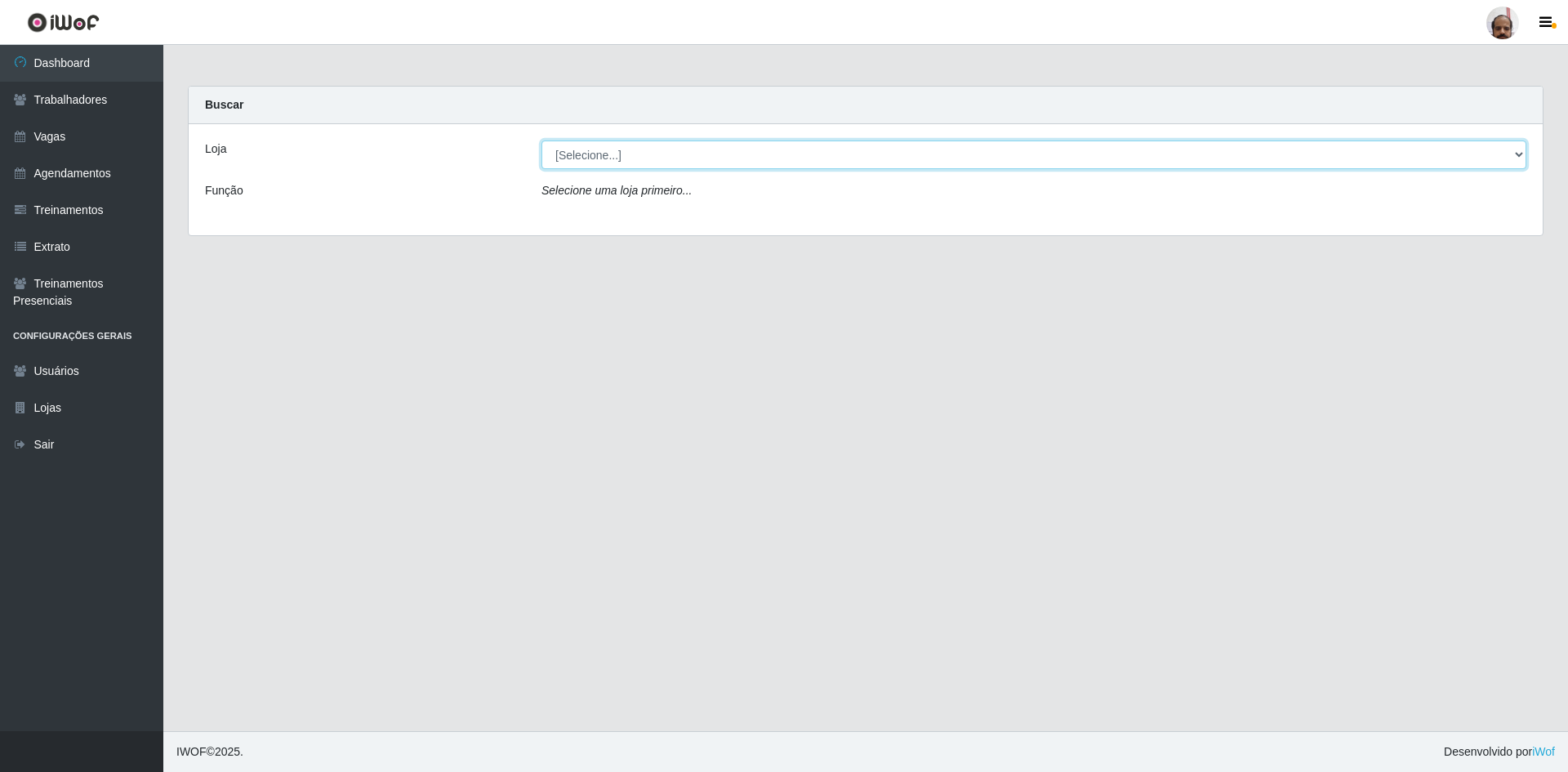
drag, startPoint x: 1520, startPoint y: 148, endPoint x: 1509, endPoint y: 152, distance: 11.7
click at [1520, 148] on select "[Selecione...] Mar Vermelho - Loja 05" at bounding box center [1033, 154] width 985 height 29
select select "252"
click at [541, 140] on select "[Selecione...] Mar Vermelho - Loja 05" at bounding box center [1033, 154] width 985 height 29
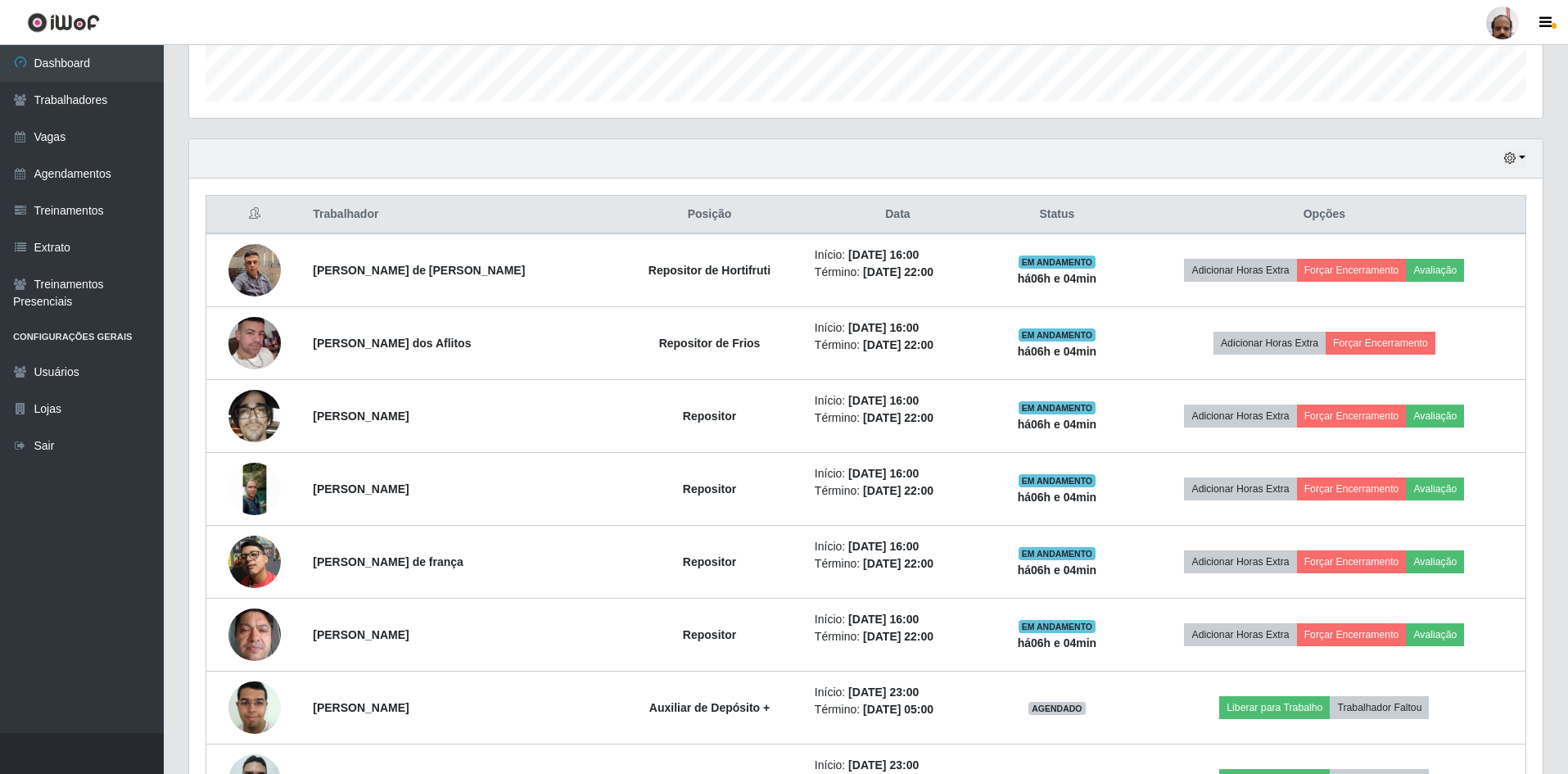
scroll to position [491, 0]
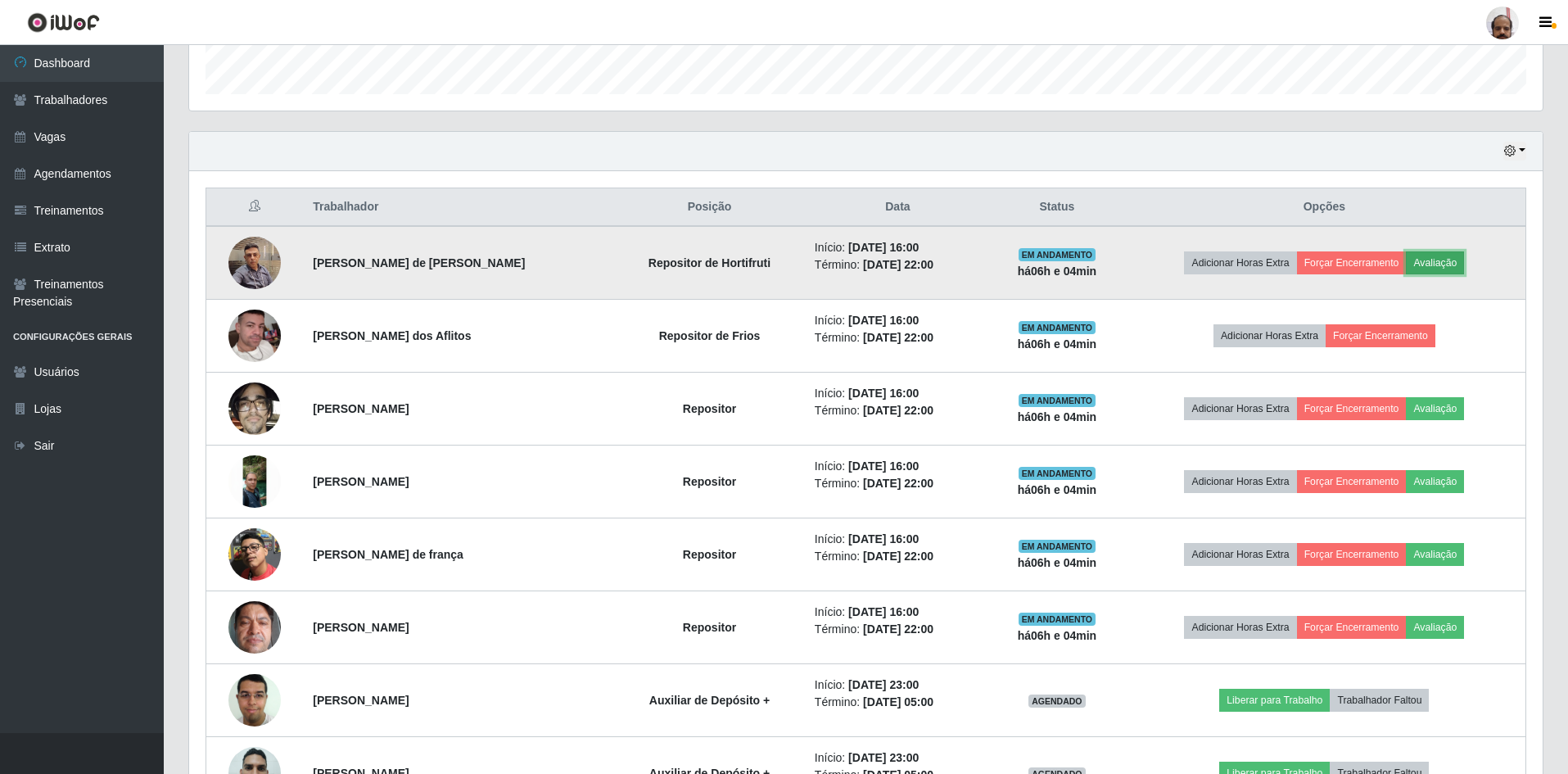
click at [1437, 269] on button "Avaliação" at bounding box center [1435, 263] width 58 height 22
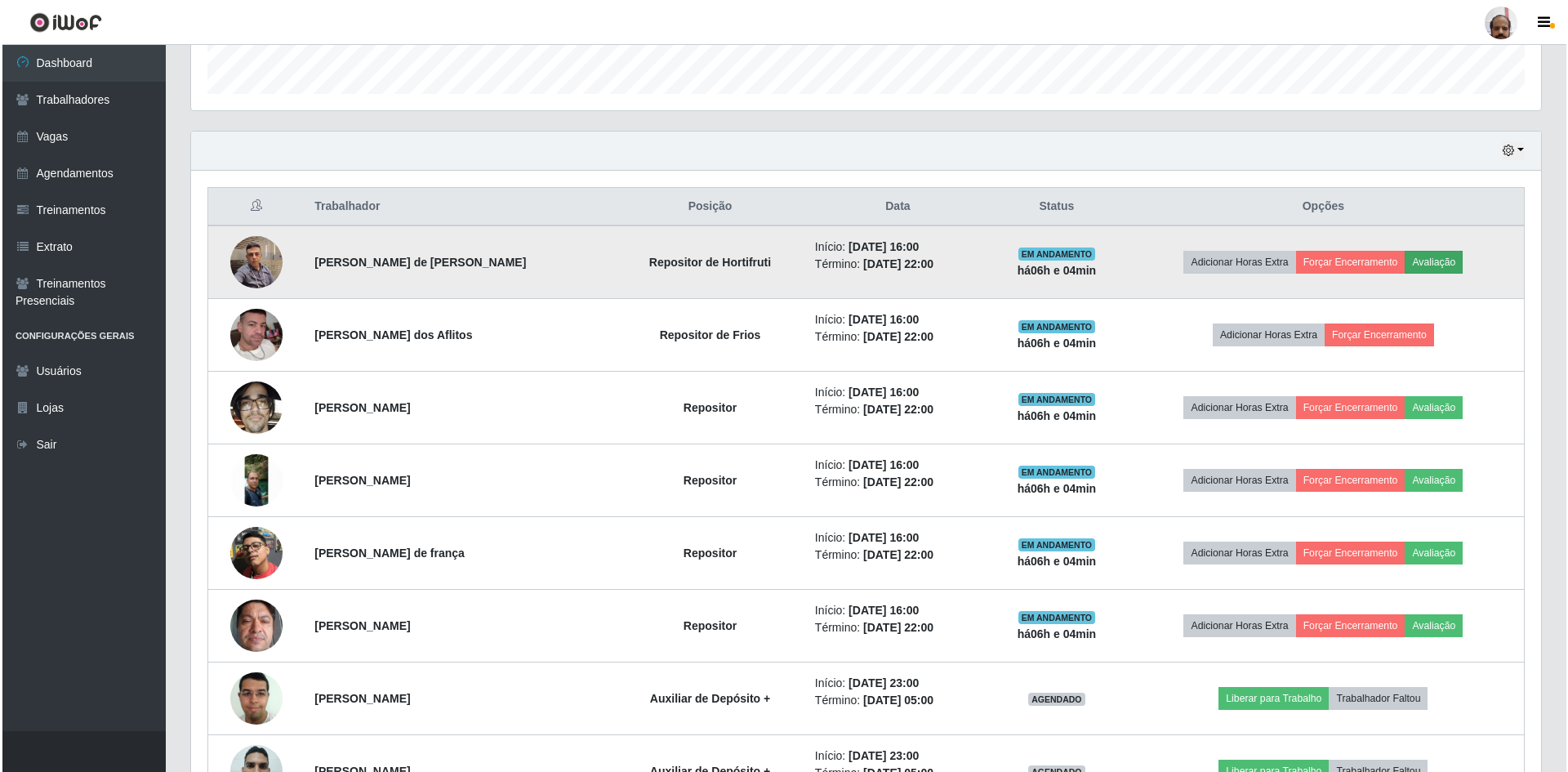
scroll to position [339, 1341]
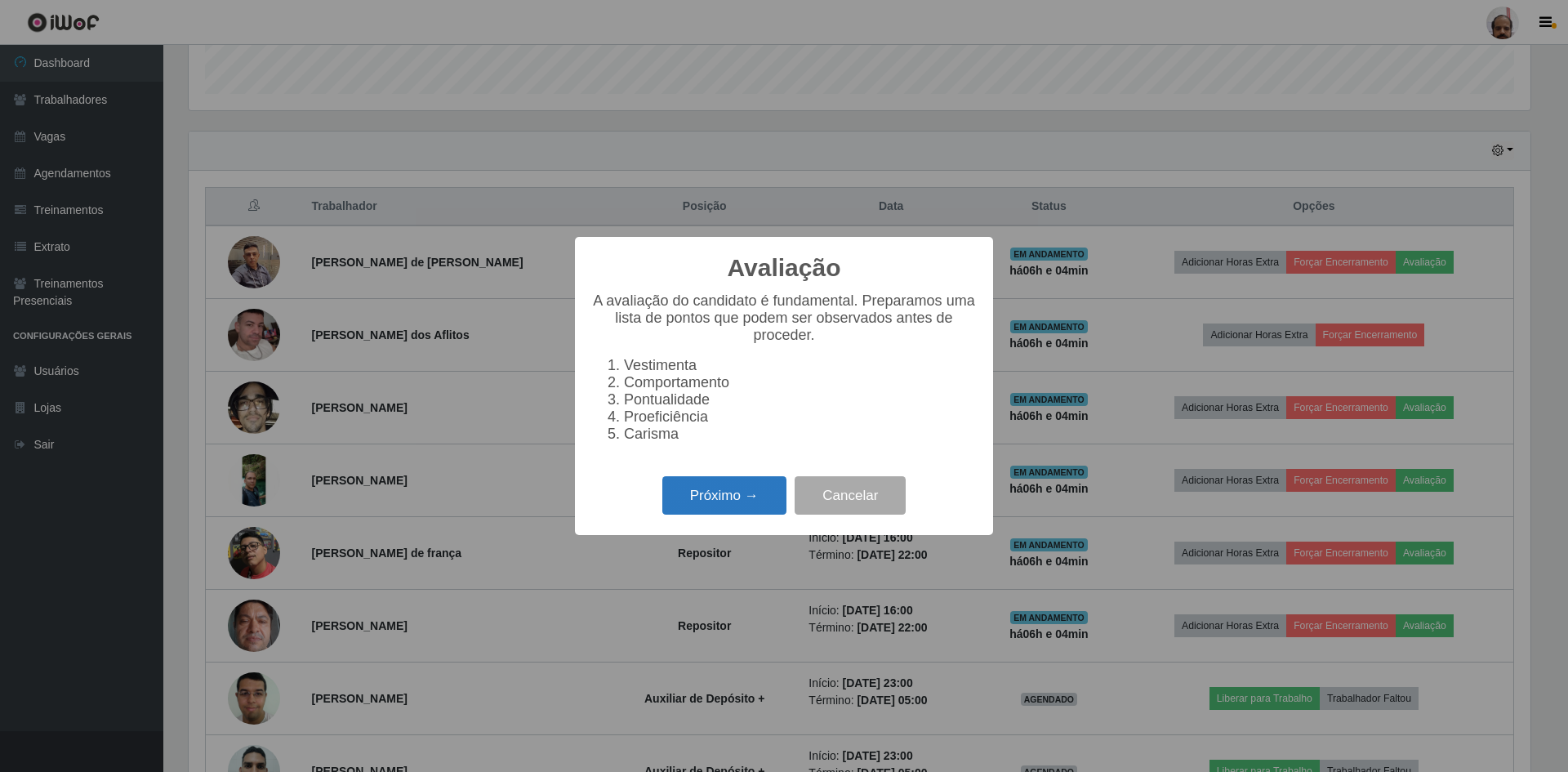
click at [683, 514] on button "Próximo →" at bounding box center [724, 495] width 124 height 38
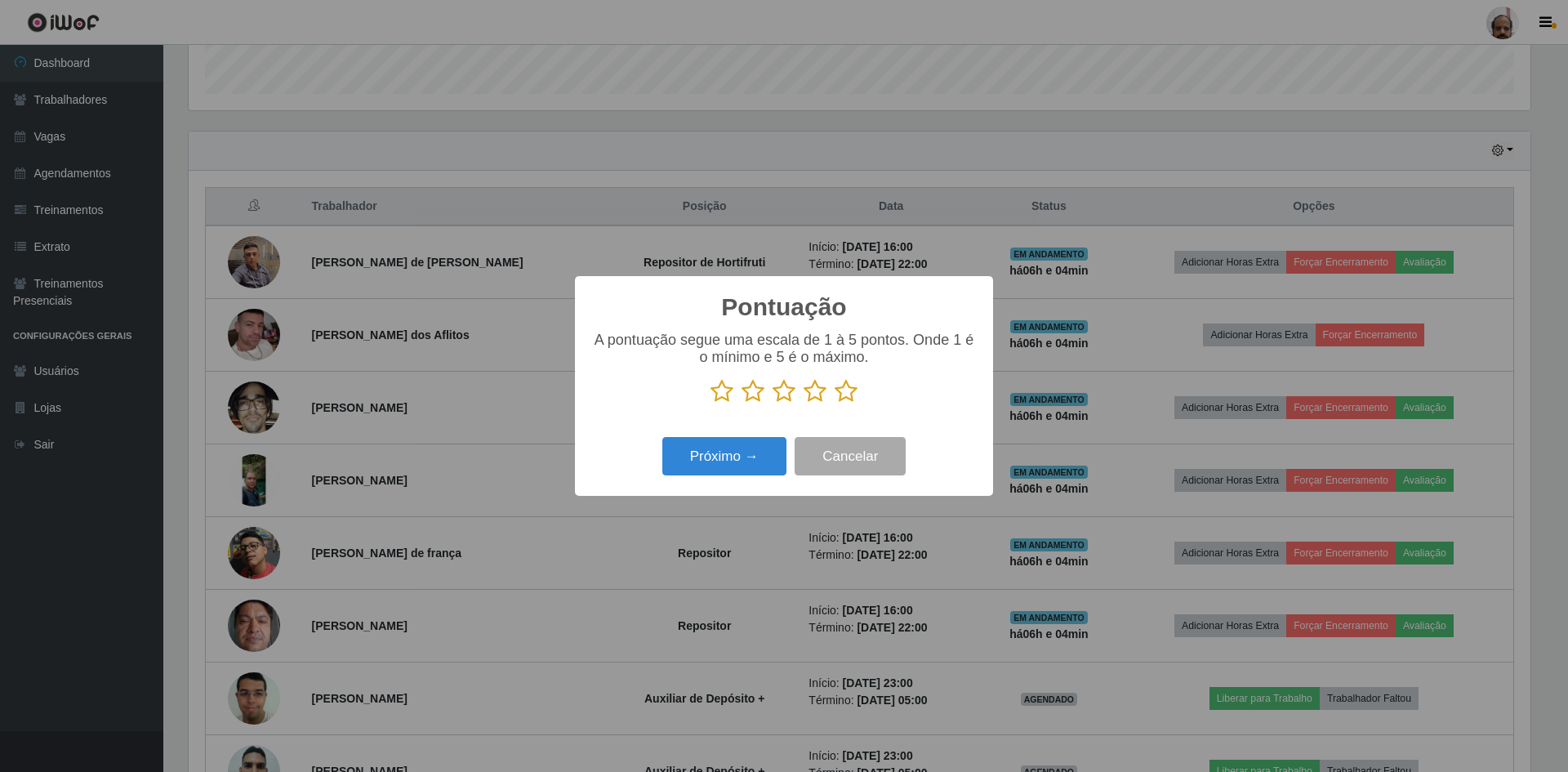
scroll to position [816391, 815247]
click at [843, 395] on icon at bounding box center [846, 391] width 22 height 24
click at [834, 403] on input "radio" at bounding box center [834, 403] width 0 height 0
click at [728, 467] on button "Próximo →" at bounding box center [724, 456] width 124 height 38
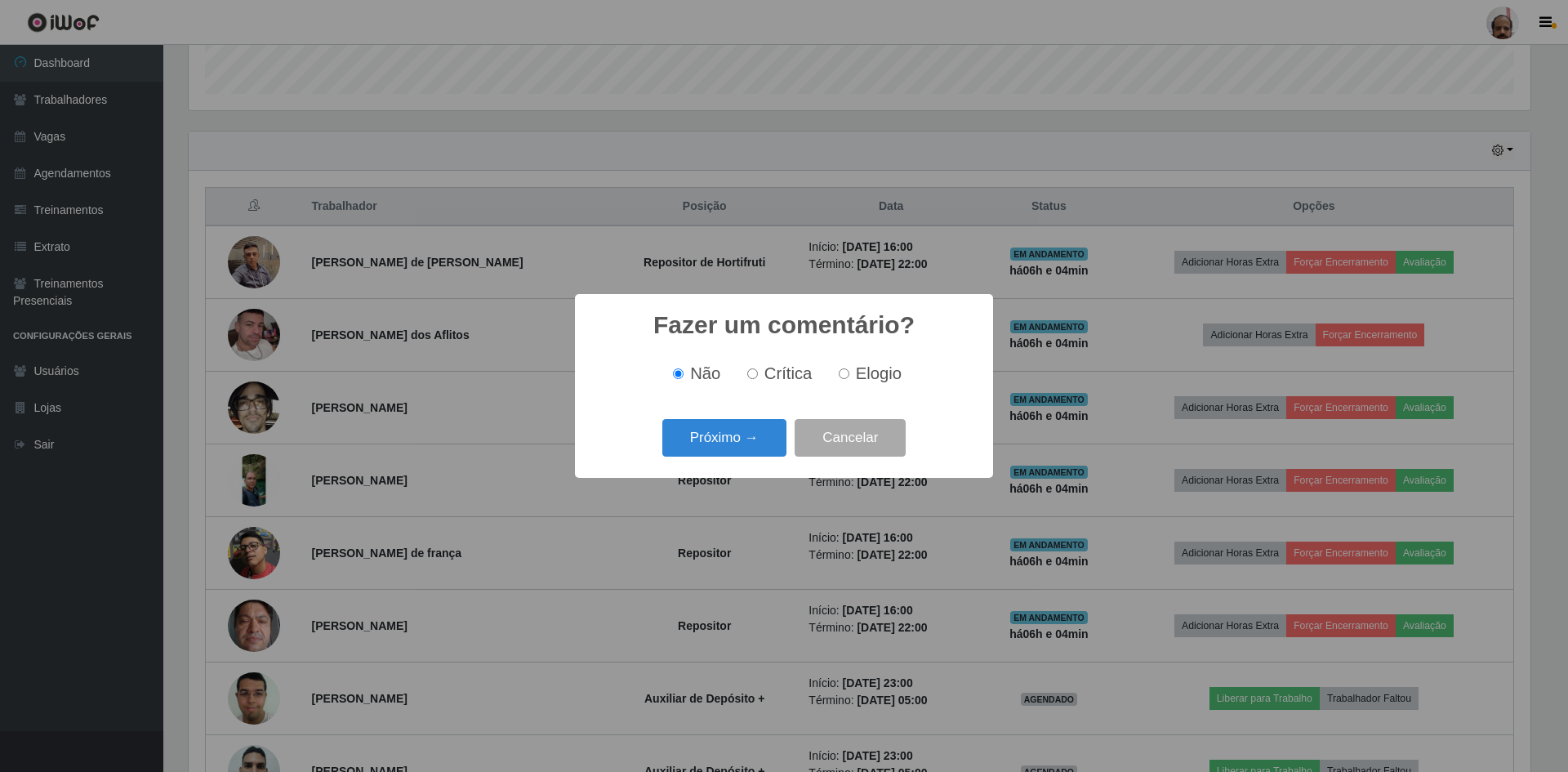
click at [822, 366] on div "Não Crítica Elogio" at bounding box center [783, 373] width 385 height 19
drag, startPoint x: 869, startPoint y: 375, endPoint x: 791, endPoint y: 428, distance: 94.3
click at [868, 376] on span "Elogio" at bounding box center [878, 372] width 46 height 18
click at [849, 376] on input "Elogio" at bounding box center [844, 373] width 10 height 10
radio input "true"
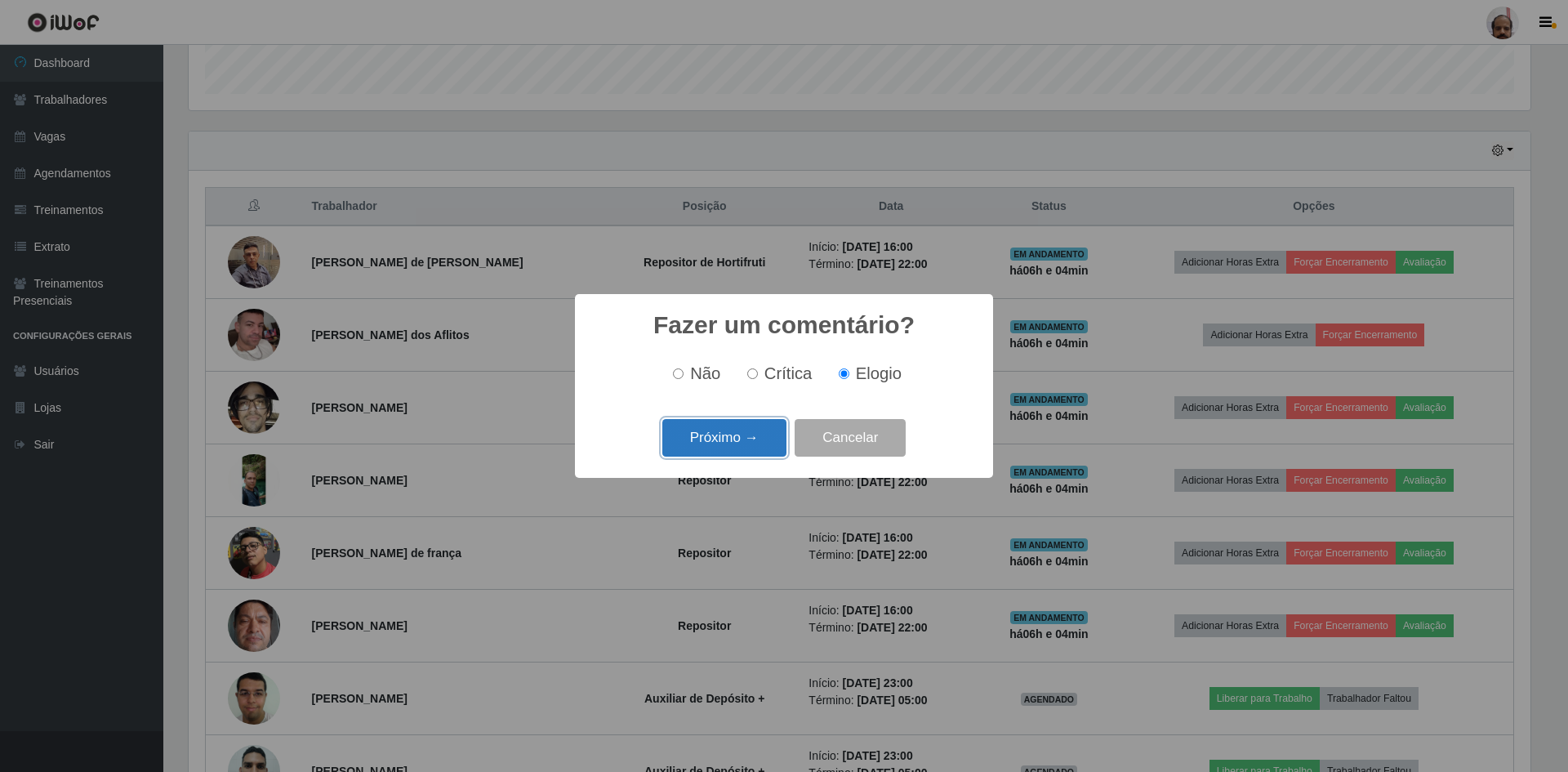
click at [733, 439] on button "Próximo →" at bounding box center [724, 438] width 124 height 38
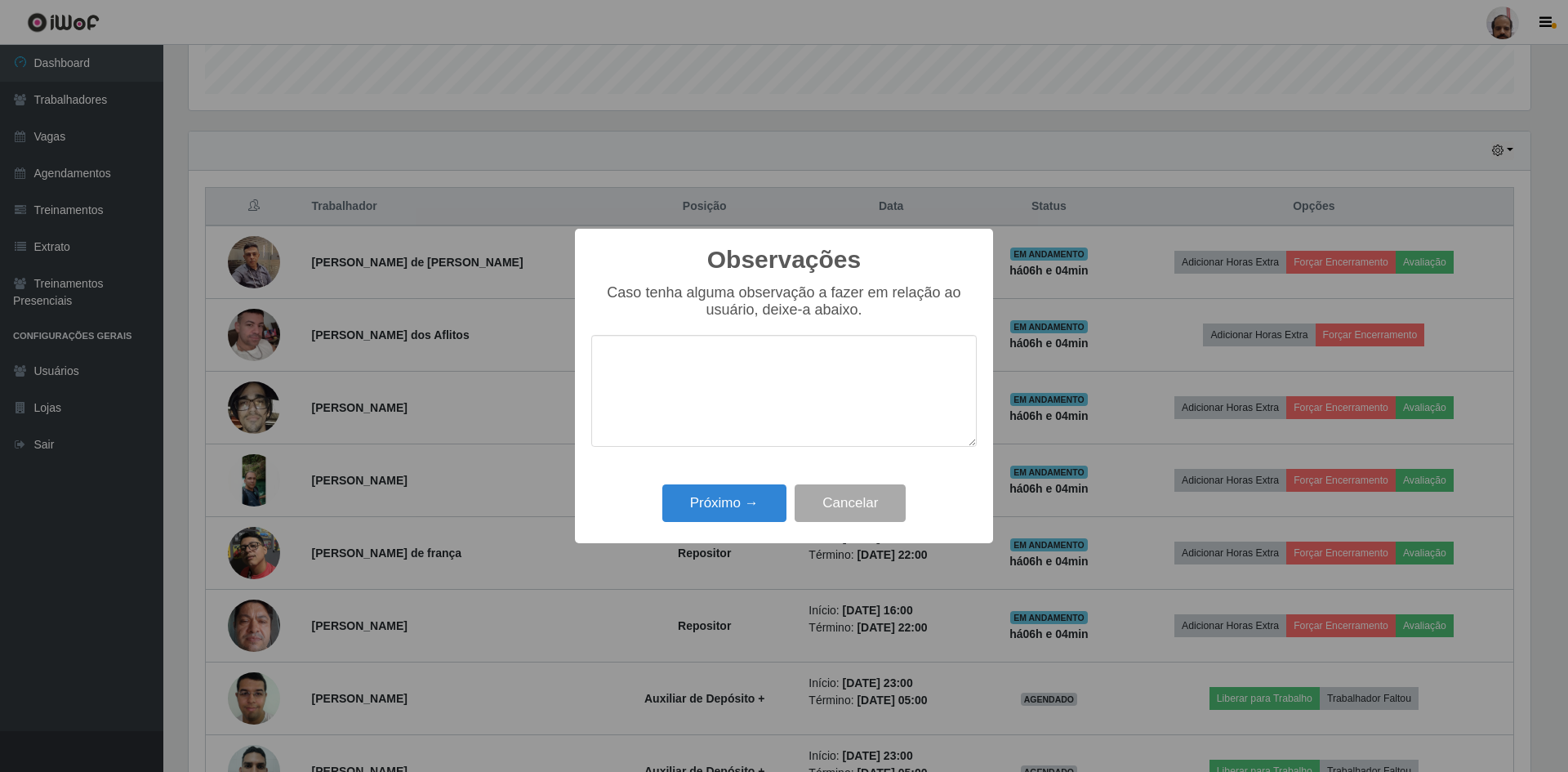
click at [709, 520] on div "Próximo → Cancelar" at bounding box center [783, 503] width 385 height 47
click at [715, 493] on button "Próximo →" at bounding box center [724, 503] width 124 height 38
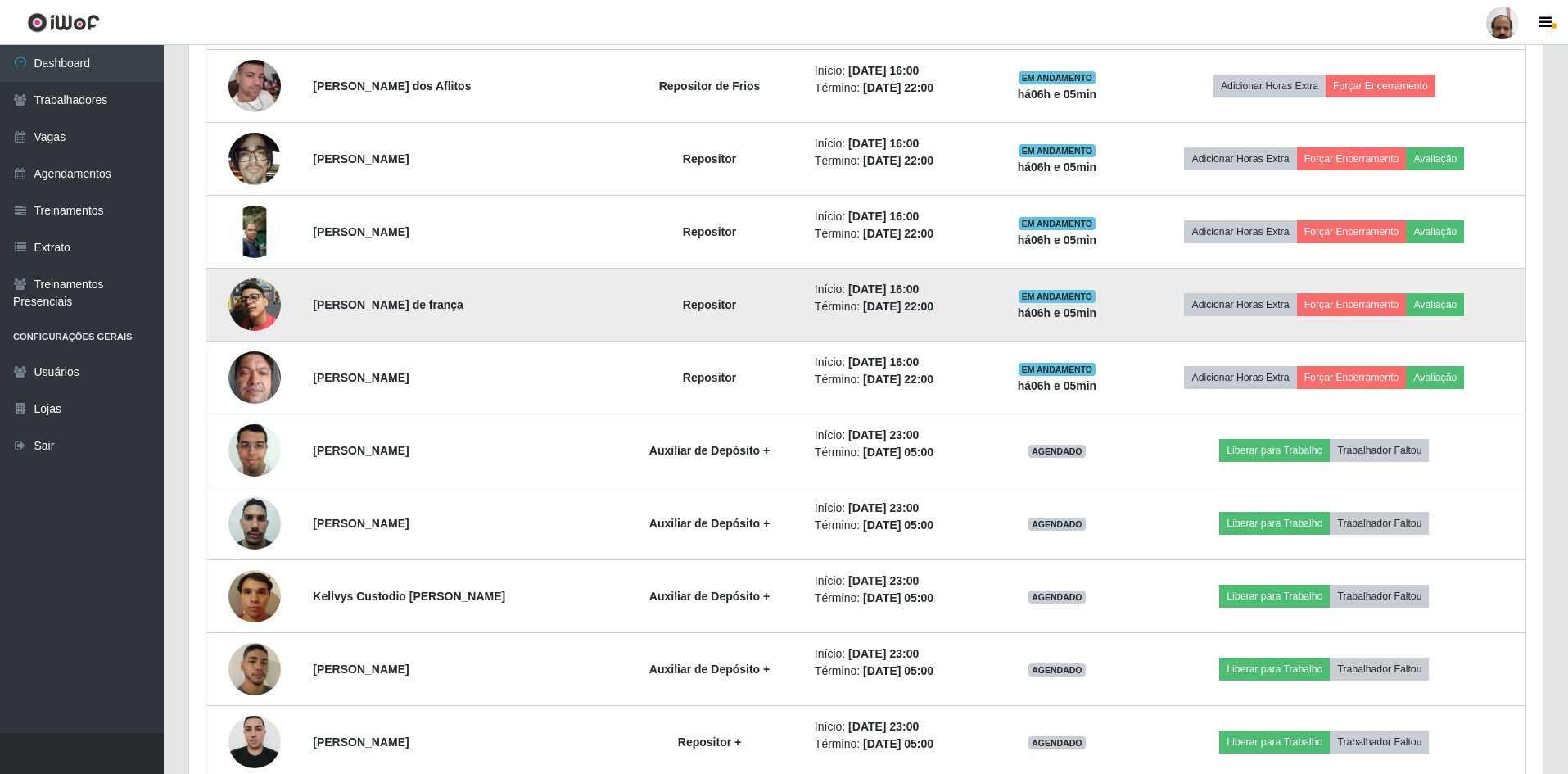
scroll to position [533, 0]
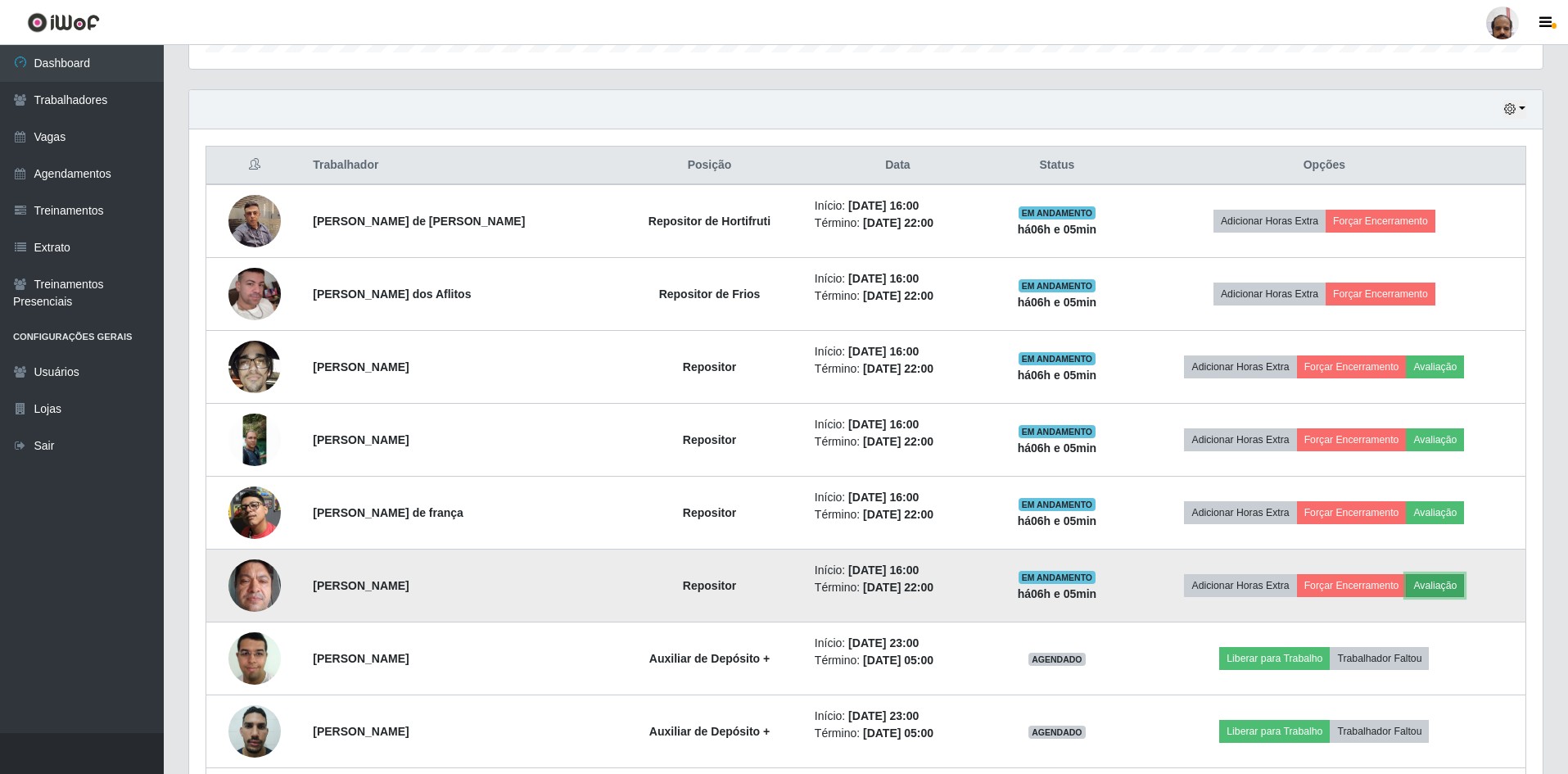
click at [1430, 587] on button "Avaliação" at bounding box center [1435, 585] width 58 height 22
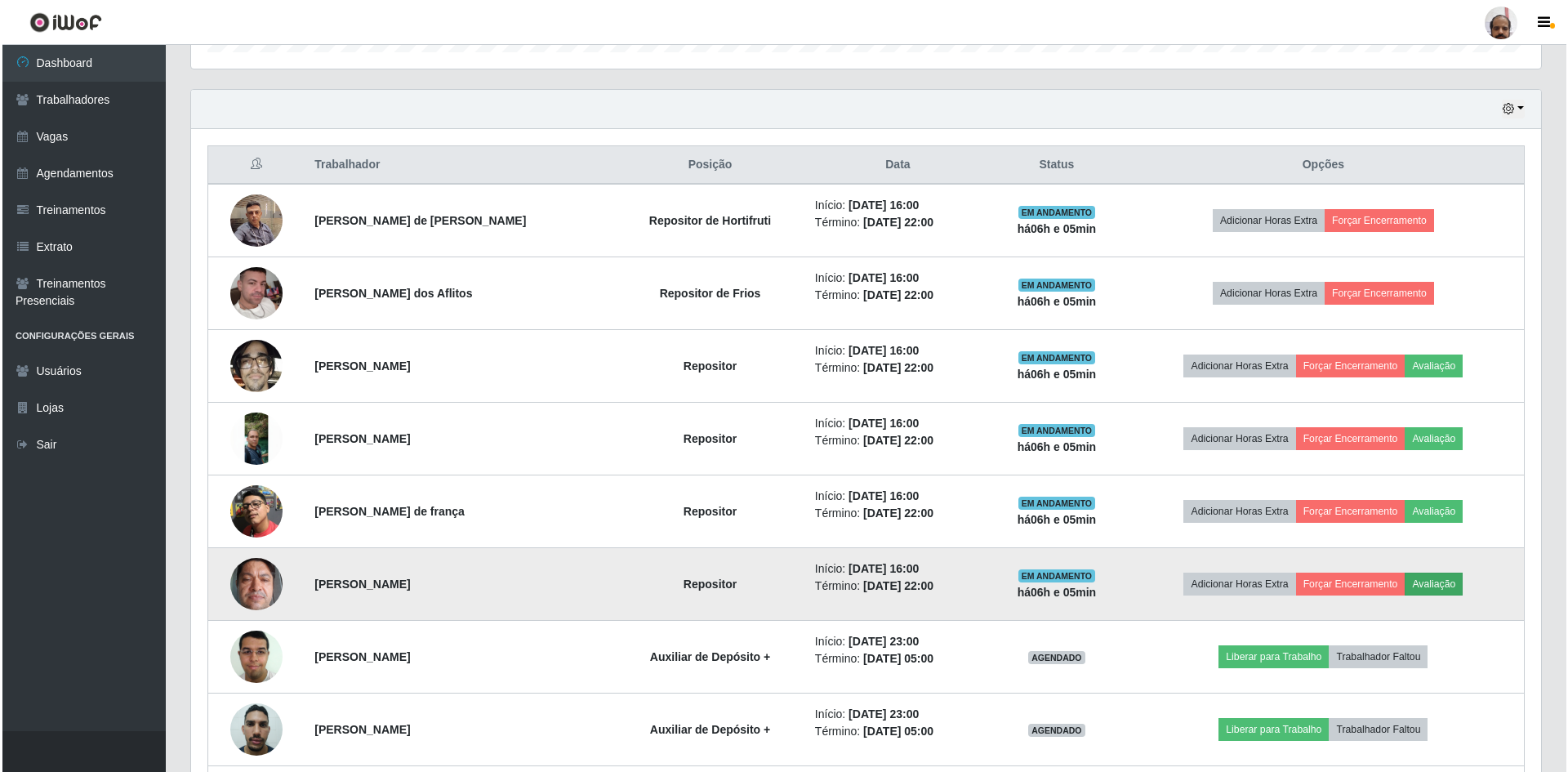
scroll to position [339, 1341]
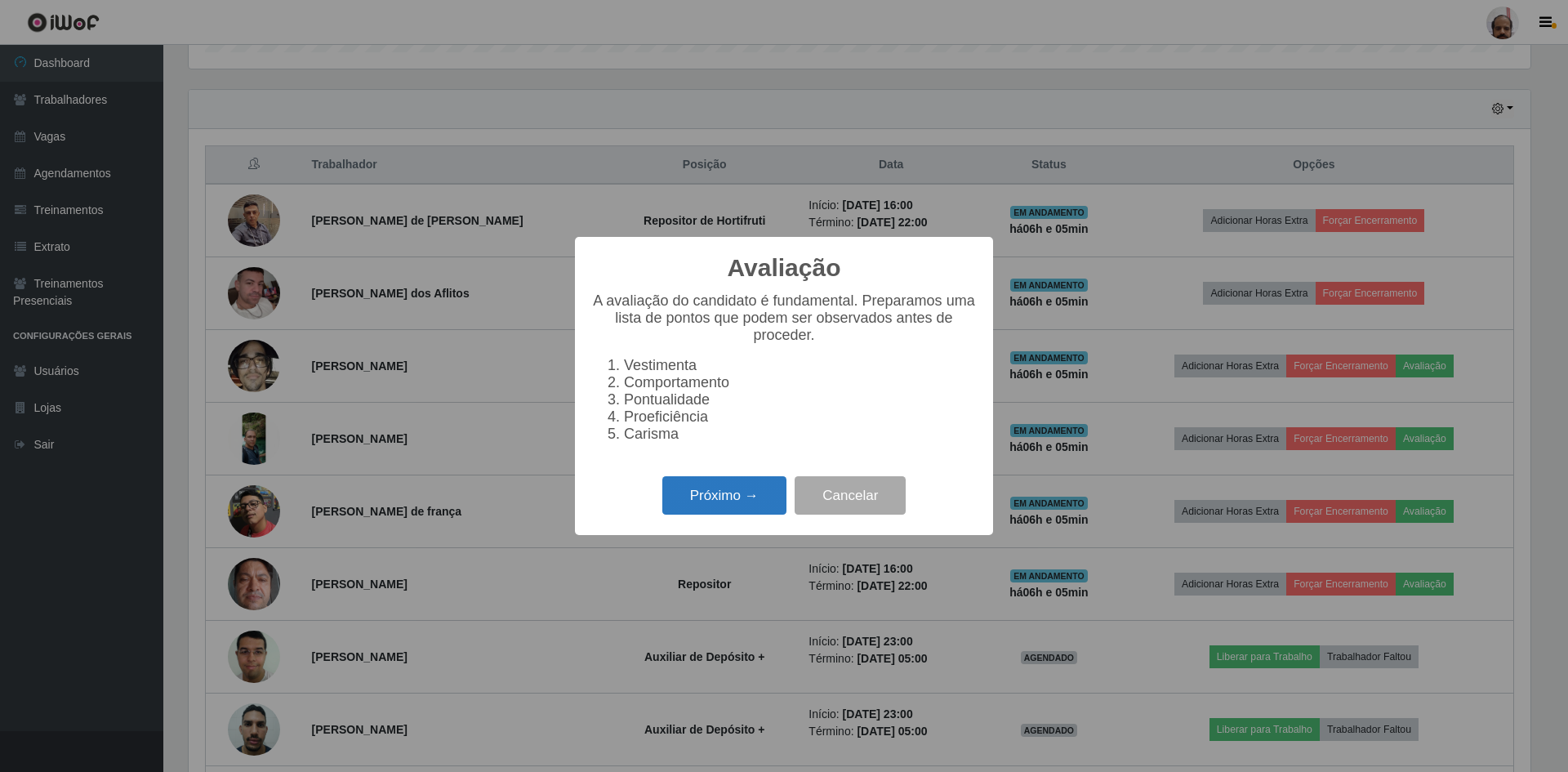
click at [729, 514] on button "Próximo →" at bounding box center [724, 495] width 124 height 38
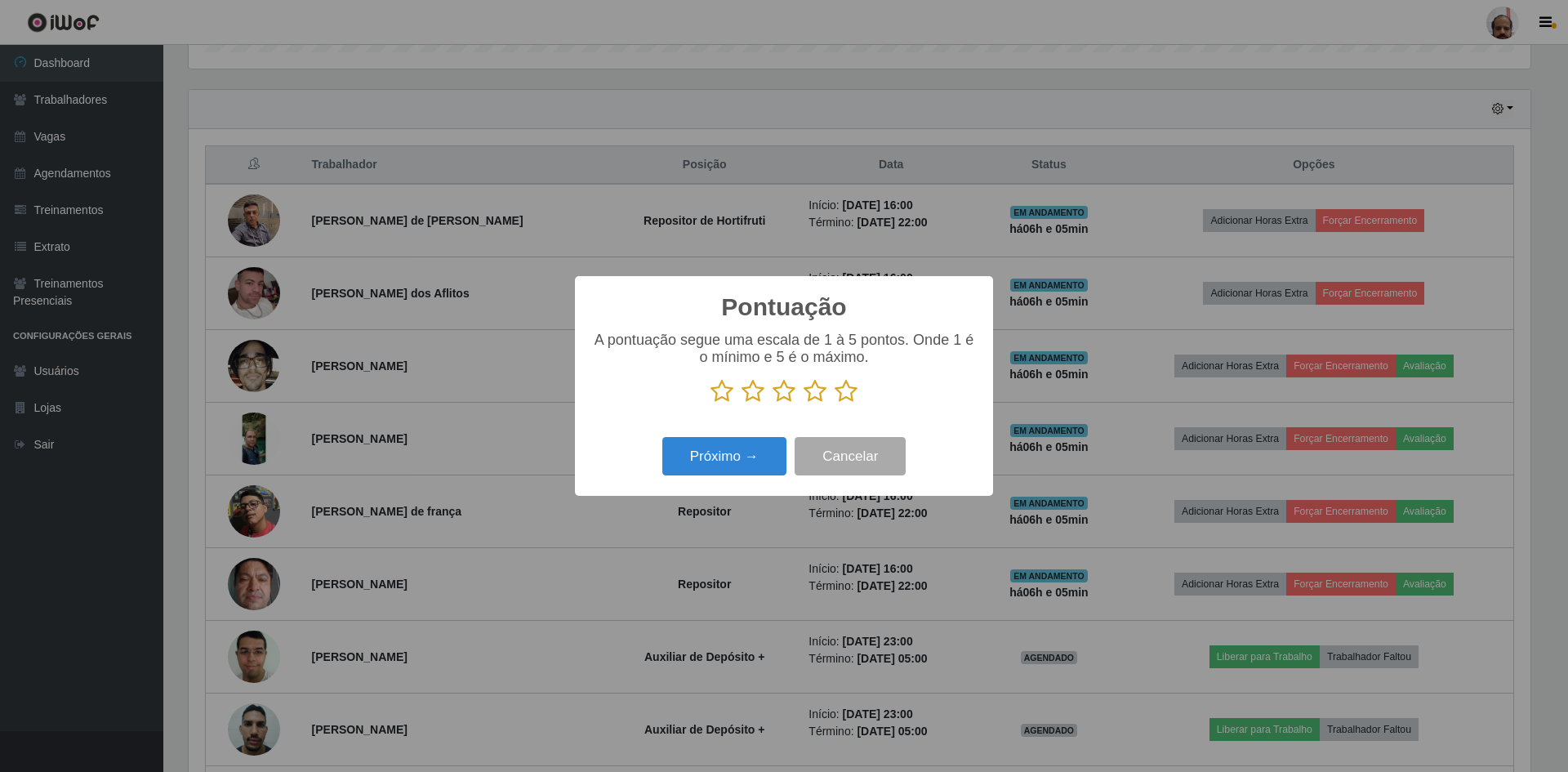
click at [847, 397] on icon at bounding box center [846, 391] width 22 height 24
click at [834, 403] on input "radio" at bounding box center [834, 403] width 0 height 0
click at [752, 451] on button "Próximo →" at bounding box center [724, 456] width 124 height 38
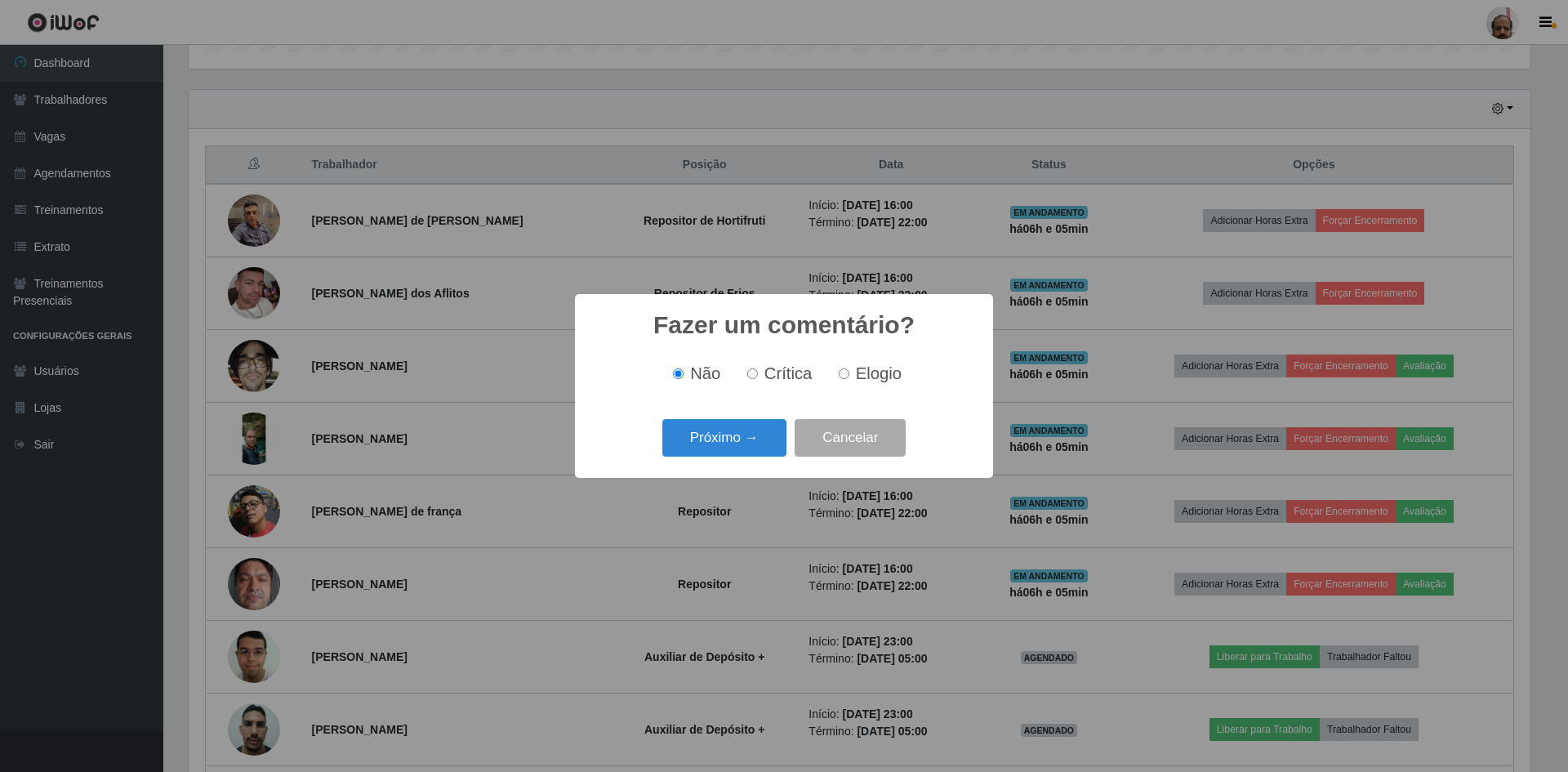
click at [858, 377] on span "Elogio" at bounding box center [878, 372] width 46 height 18
click at [849, 377] on input "Elogio" at bounding box center [844, 373] width 10 height 10
radio input "true"
click at [676, 436] on button "Próximo →" at bounding box center [724, 438] width 124 height 38
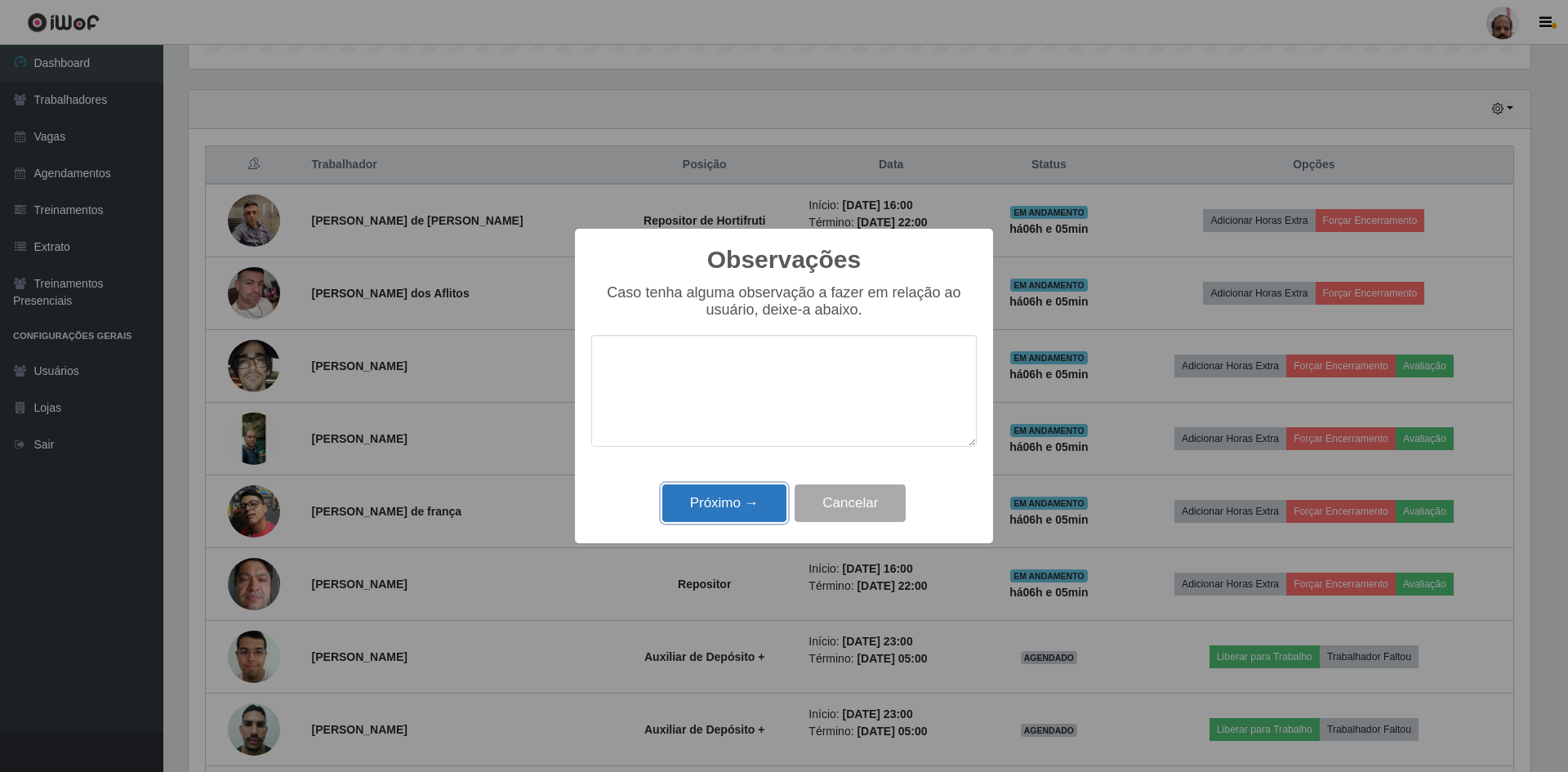
click at [688, 508] on button "Próximo →" at bounding box center [724, 503] width 124 height 38
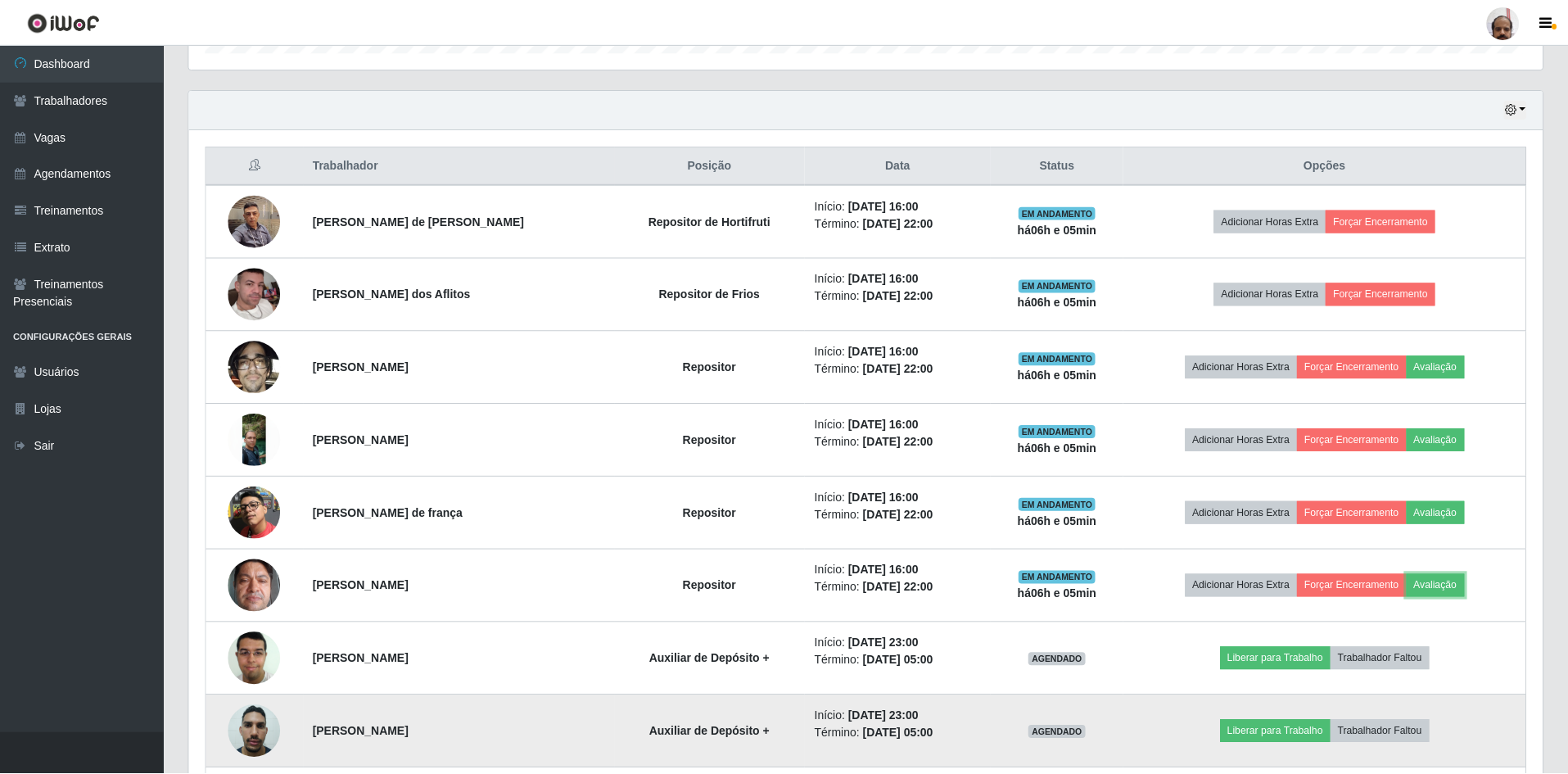
scroll to position [340, 1354]
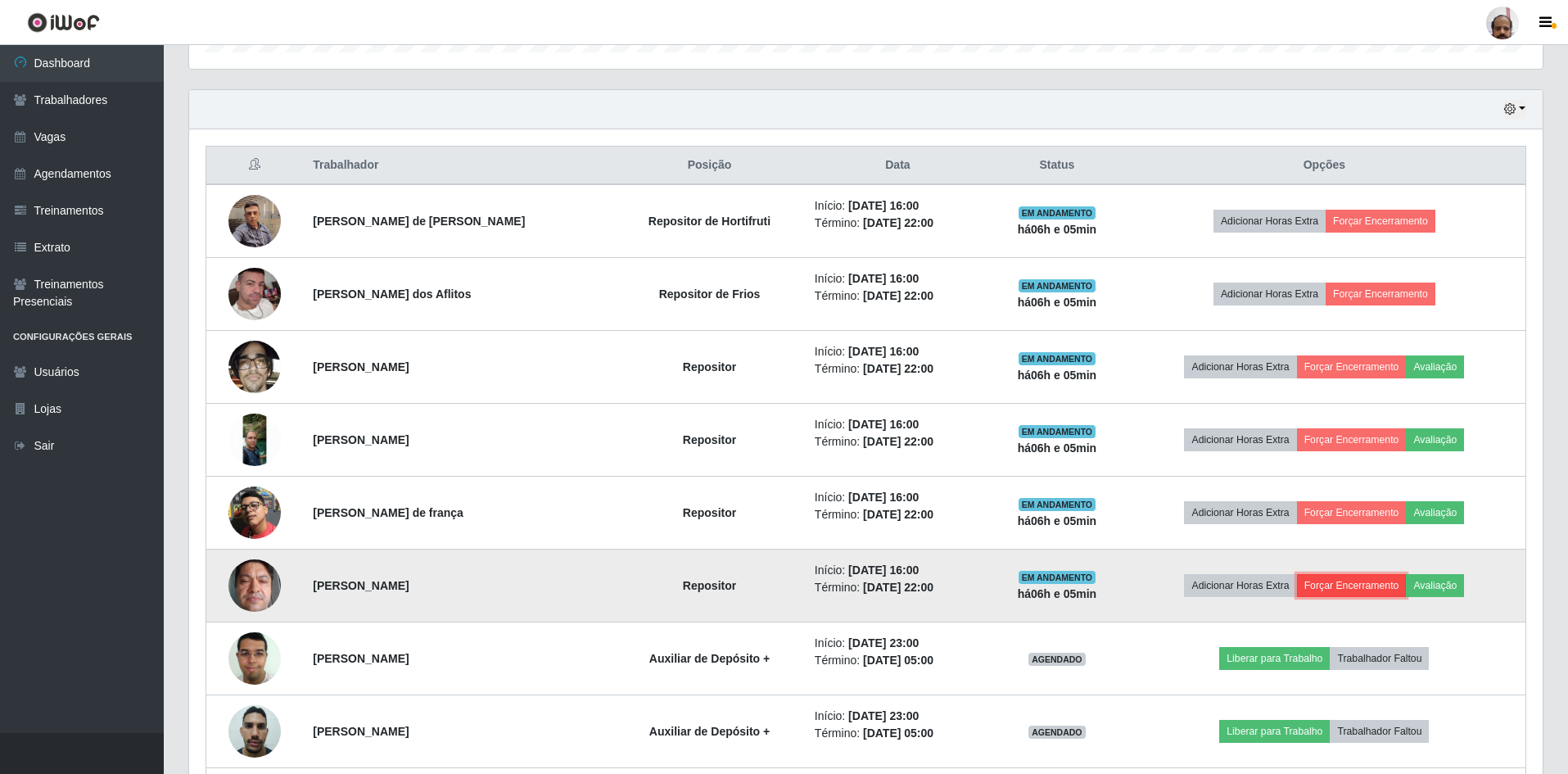
click at [1356, 584] on button "Forçar Encerramento" at bounding box center [1352, 585] width 110 height 22
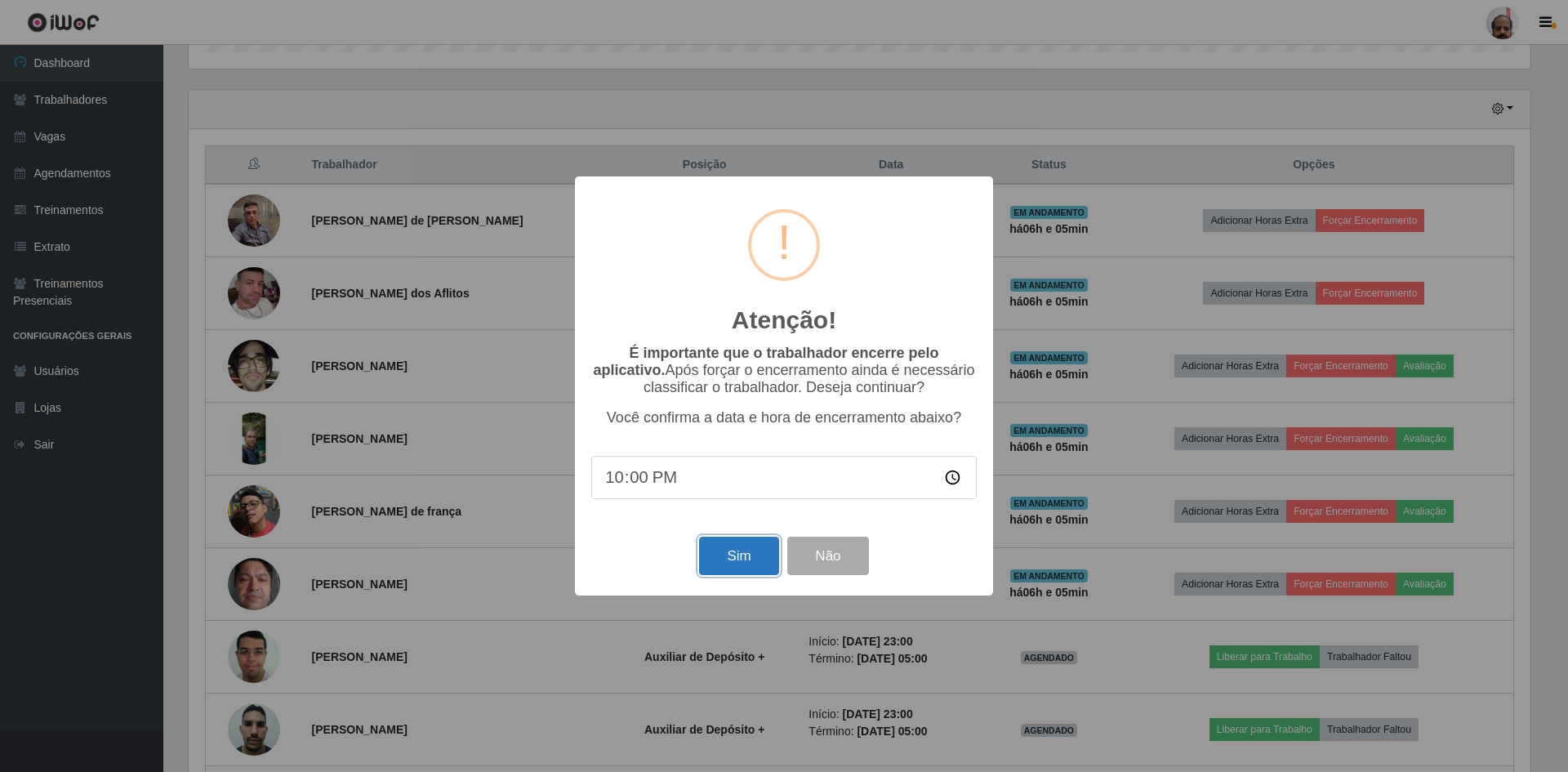
click at [728, 570] on button "Sim" at bounding box center [738, 555] width 79 height 38
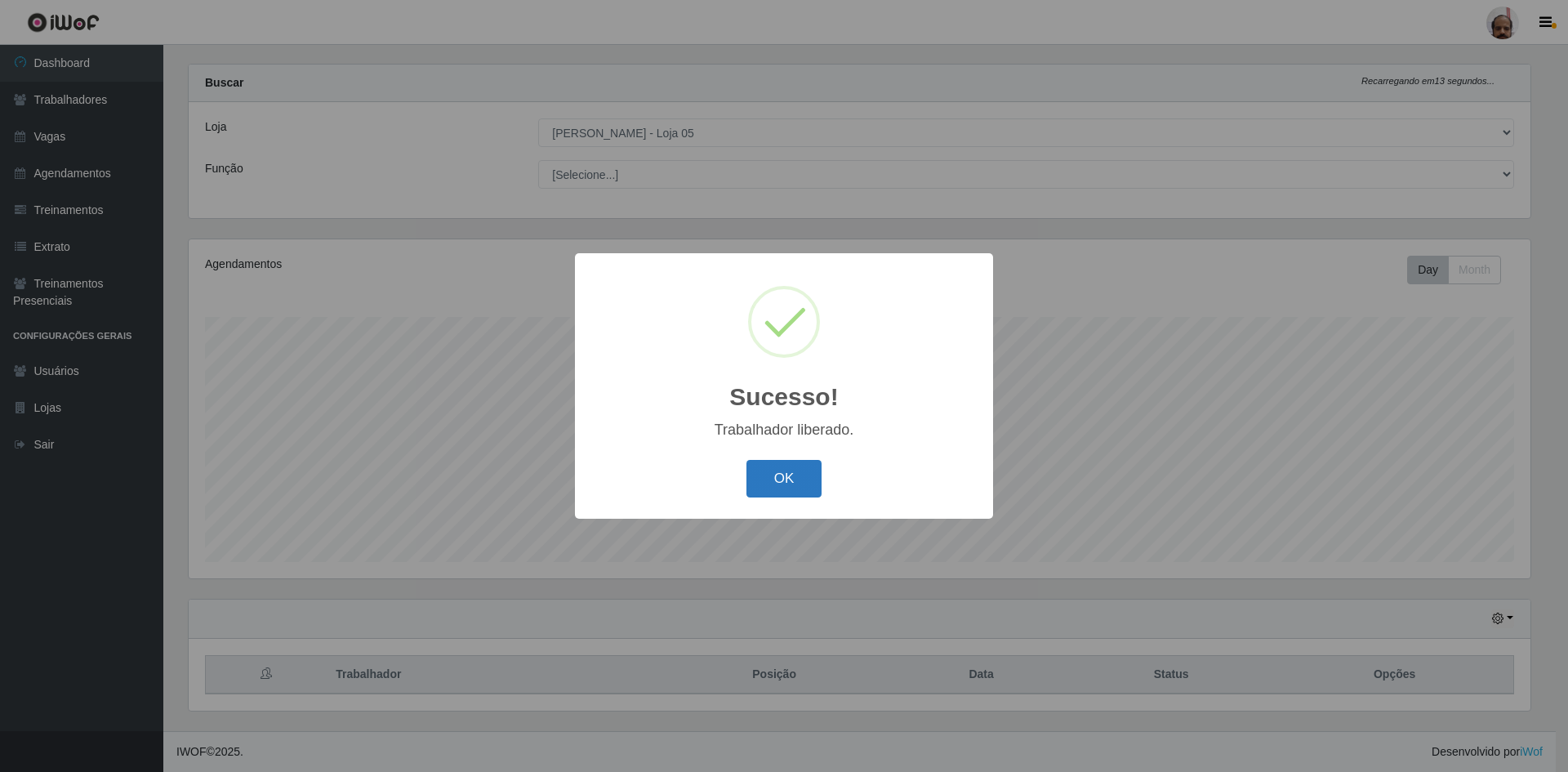
click at [768, 493] on button "OK" at bounding box center [784, 479] width 76 height 38
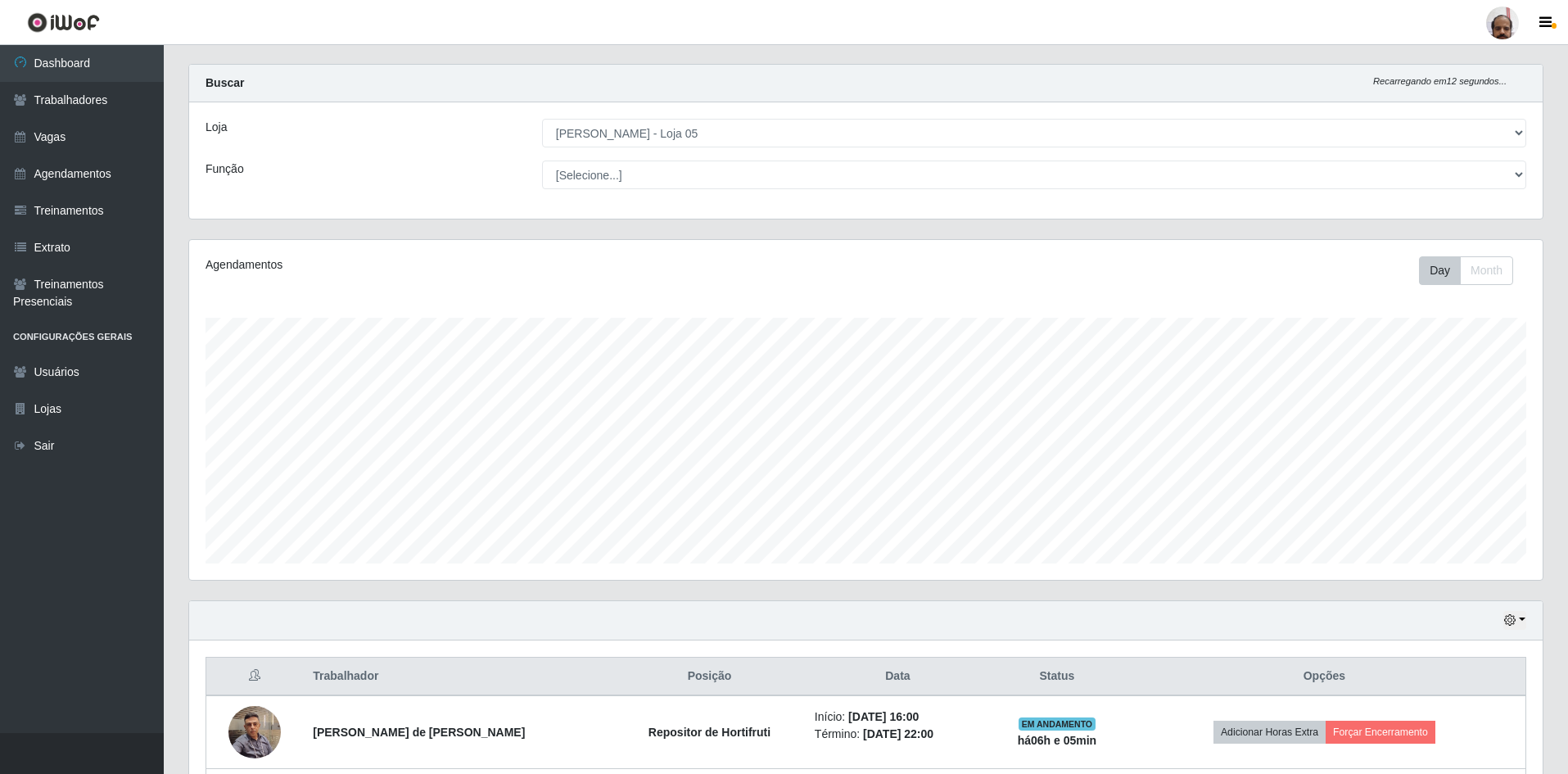
scroll to position [0, 0]
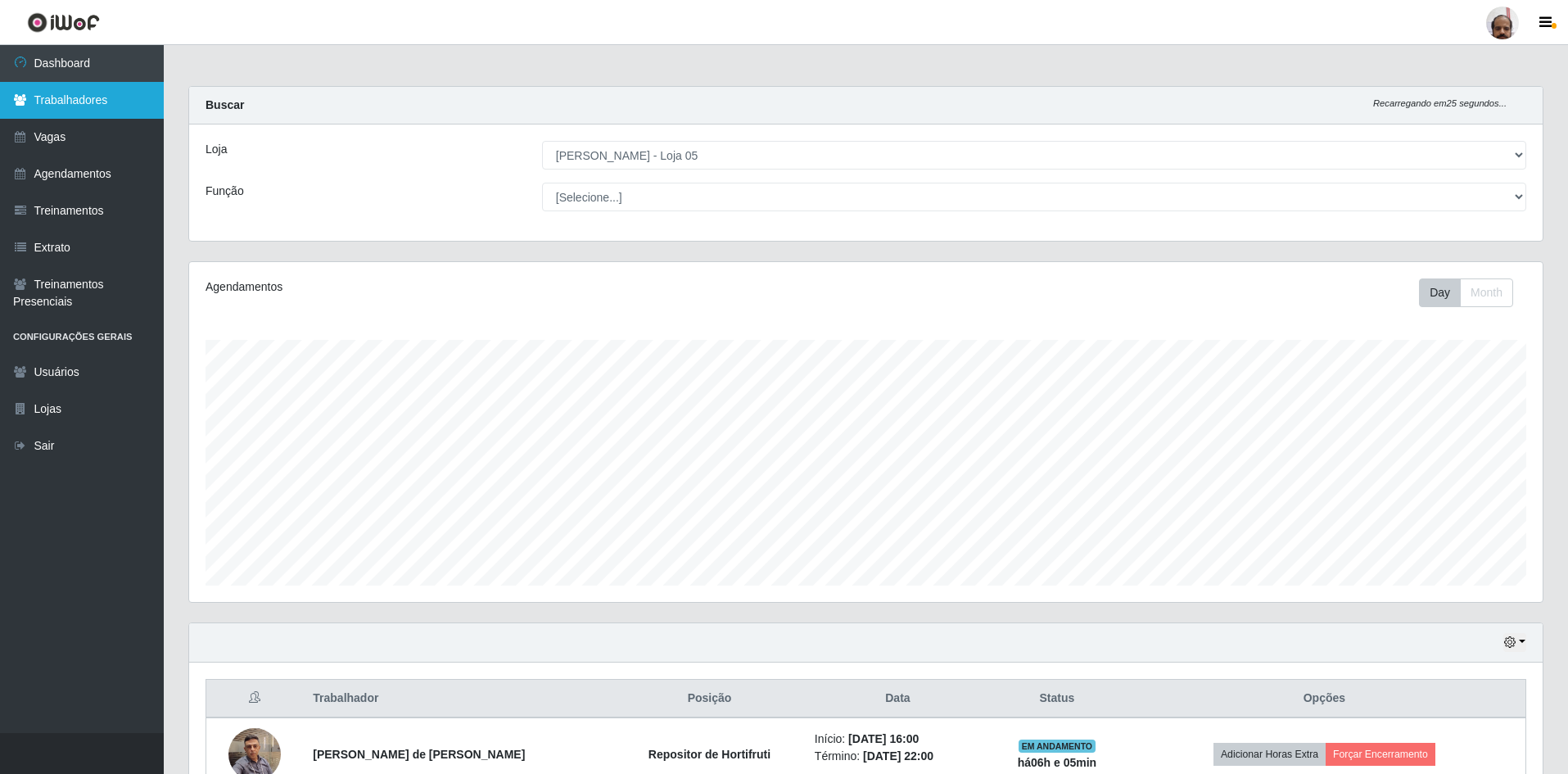
click at [75, 107] on link "Trabalhadores" at bounding box center [81, 99] width 164 height 37
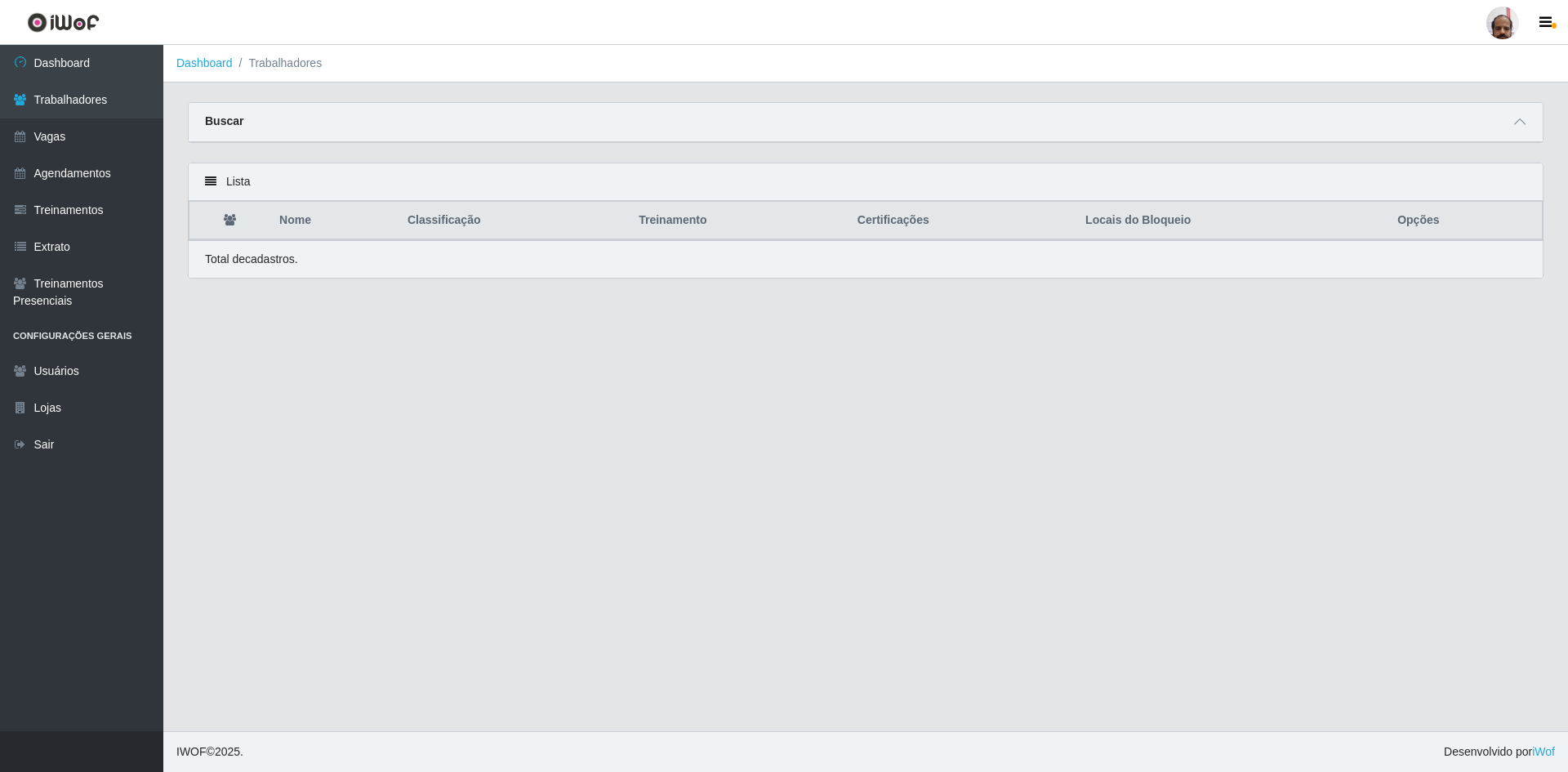
click at [1477, 120] on div "Buscar" at bounding box center [865, 122] width 1354 height 39
click at [1513, 129] on span at bounding box center [1519, 122] width 20 height 19
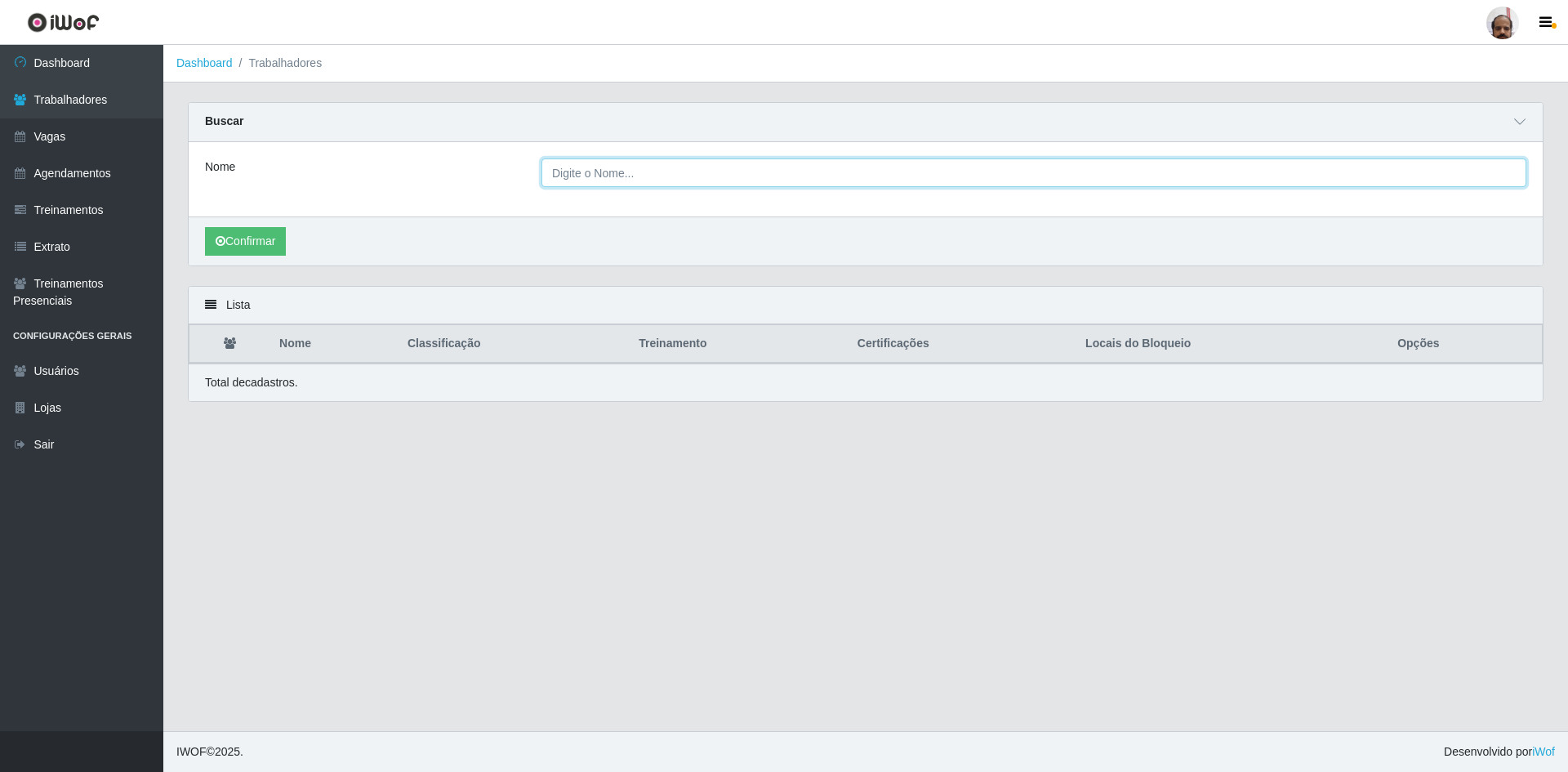
click at [637, 170] on input "Nome" at bounding box center [1033, 173] width 985 height 29
type input "[PERSON_NAME]"
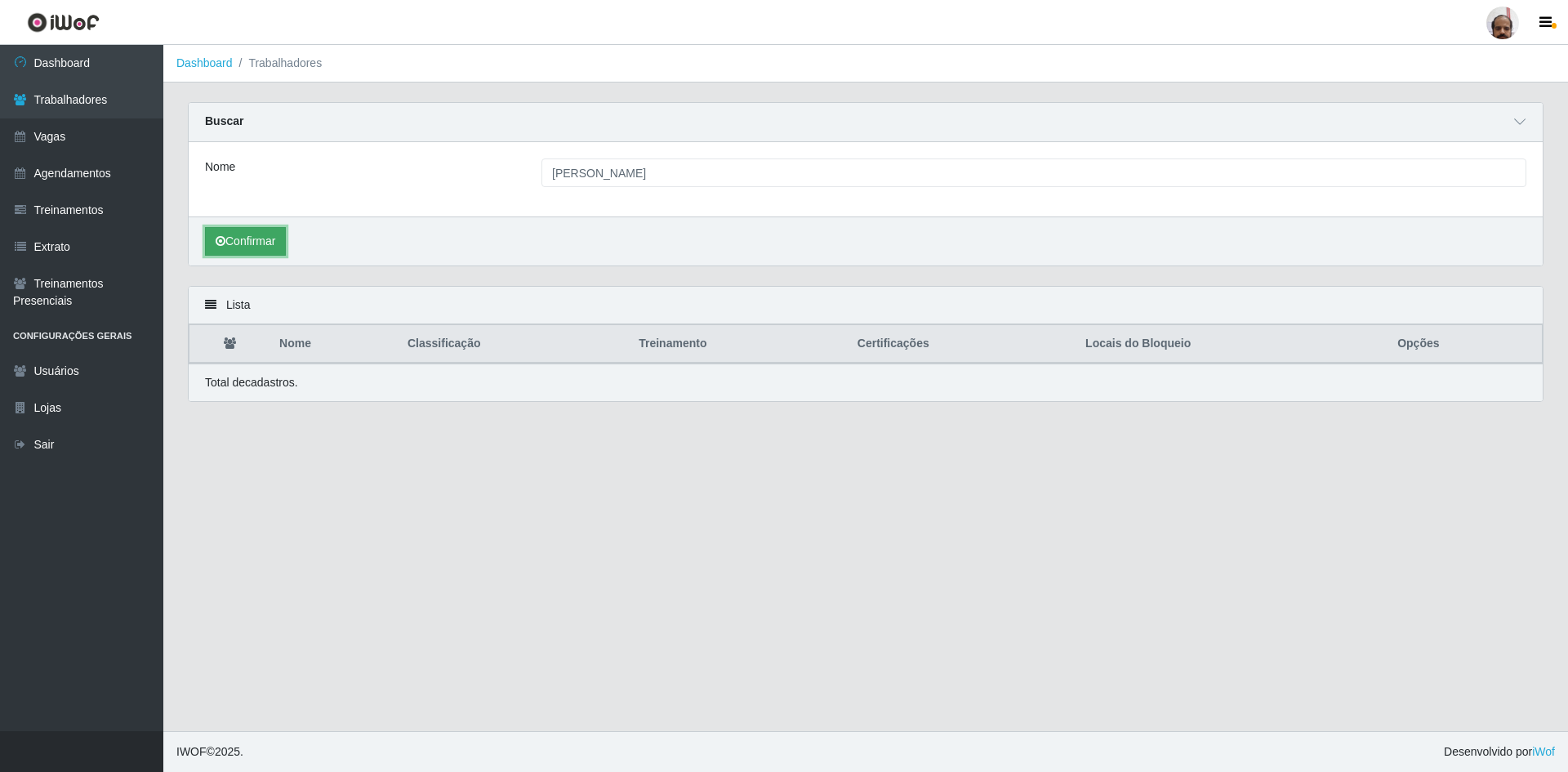
click at [248, 247] on button "Confirmar" at bounding box center [245, 241] width 81 height 29
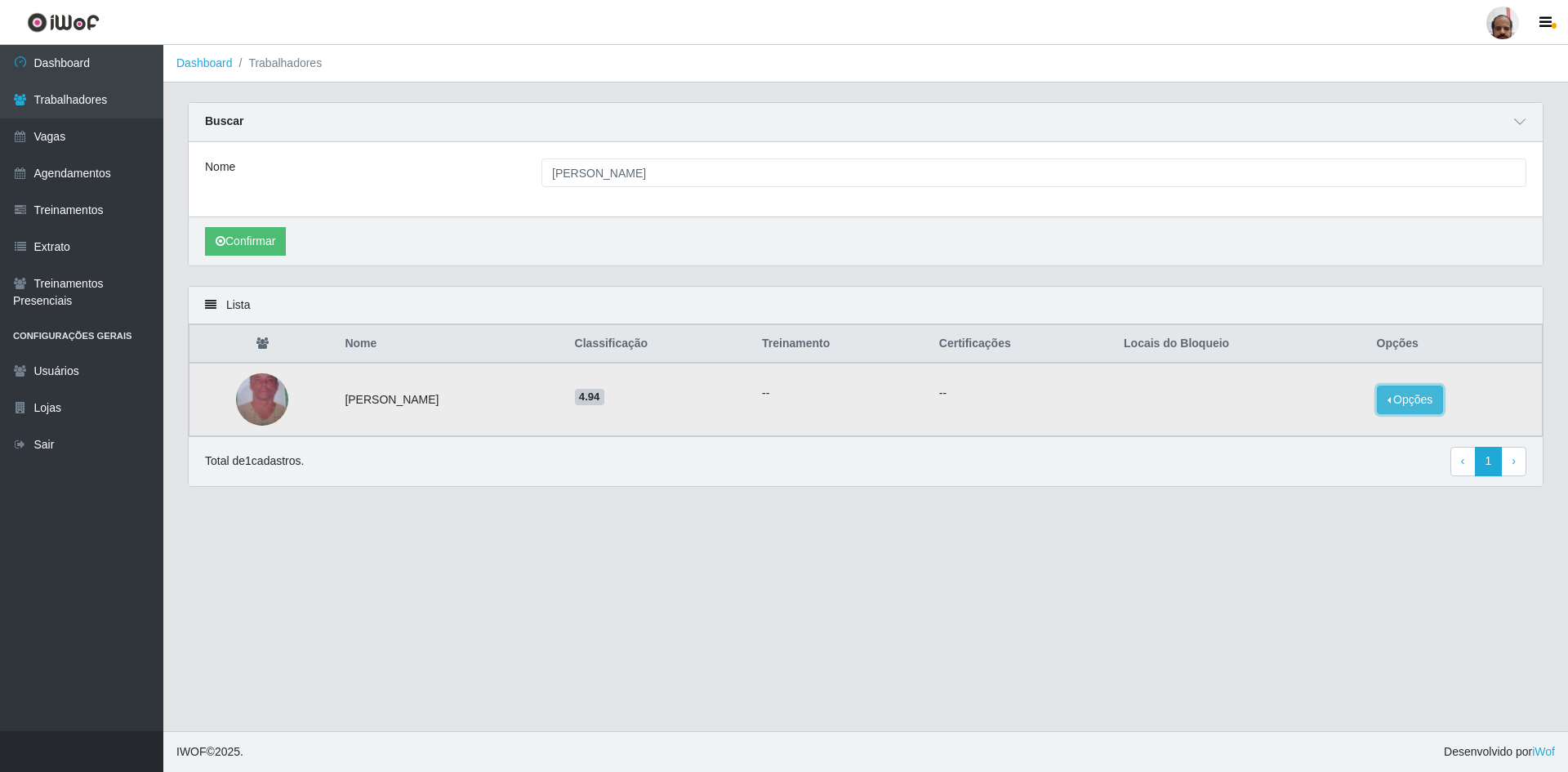
click at [1389, 396] on button "Opções" at bounding box center [1410, 400] width 67 height 29
click at [1289, 428] on button "Bloquear - Loja" at bounding box center [1309, 415] width 132 height 34
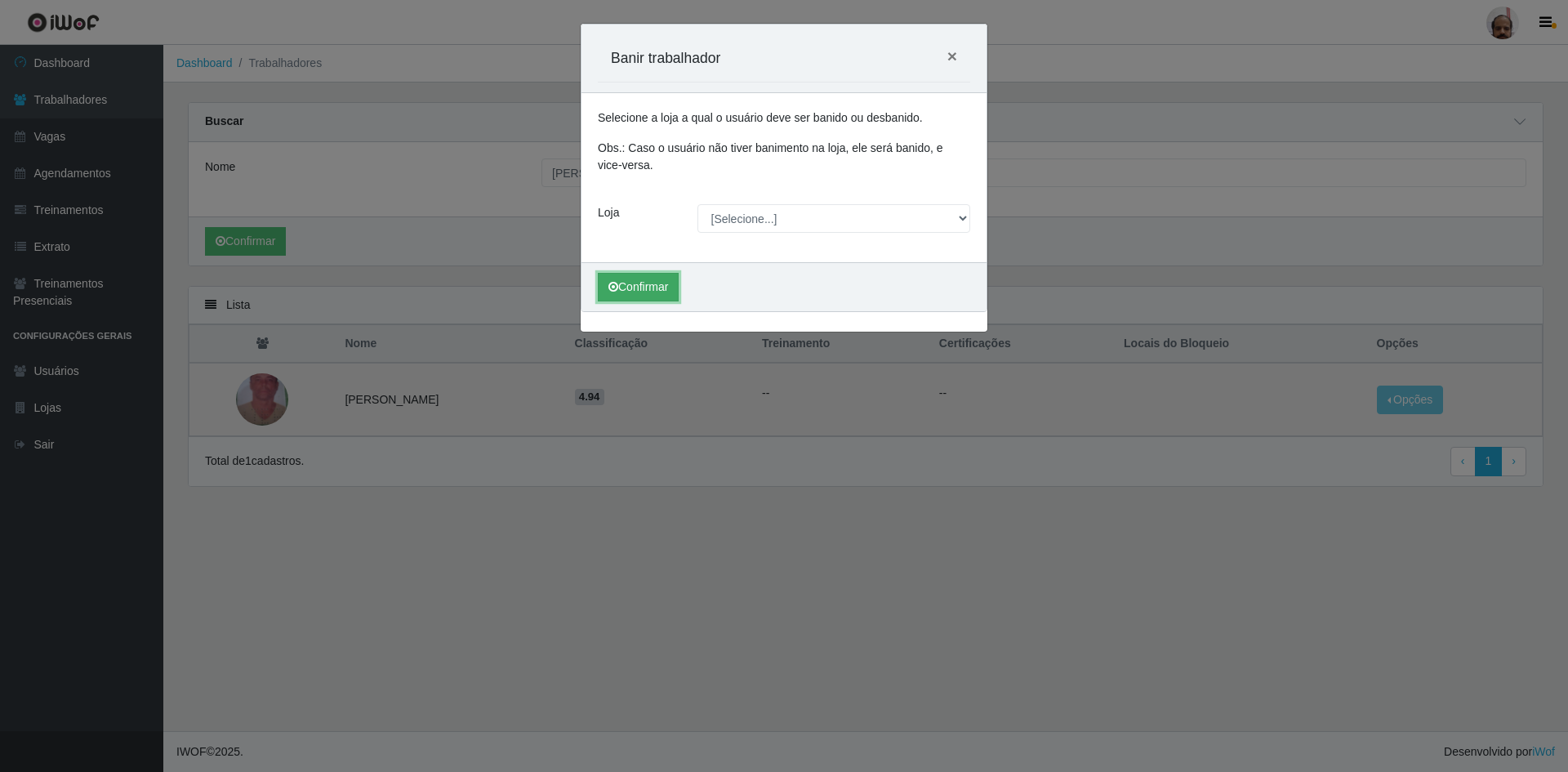
click at [657, 287] on button "Confirmar" at bounding box center [637, 287] width 81 height 29
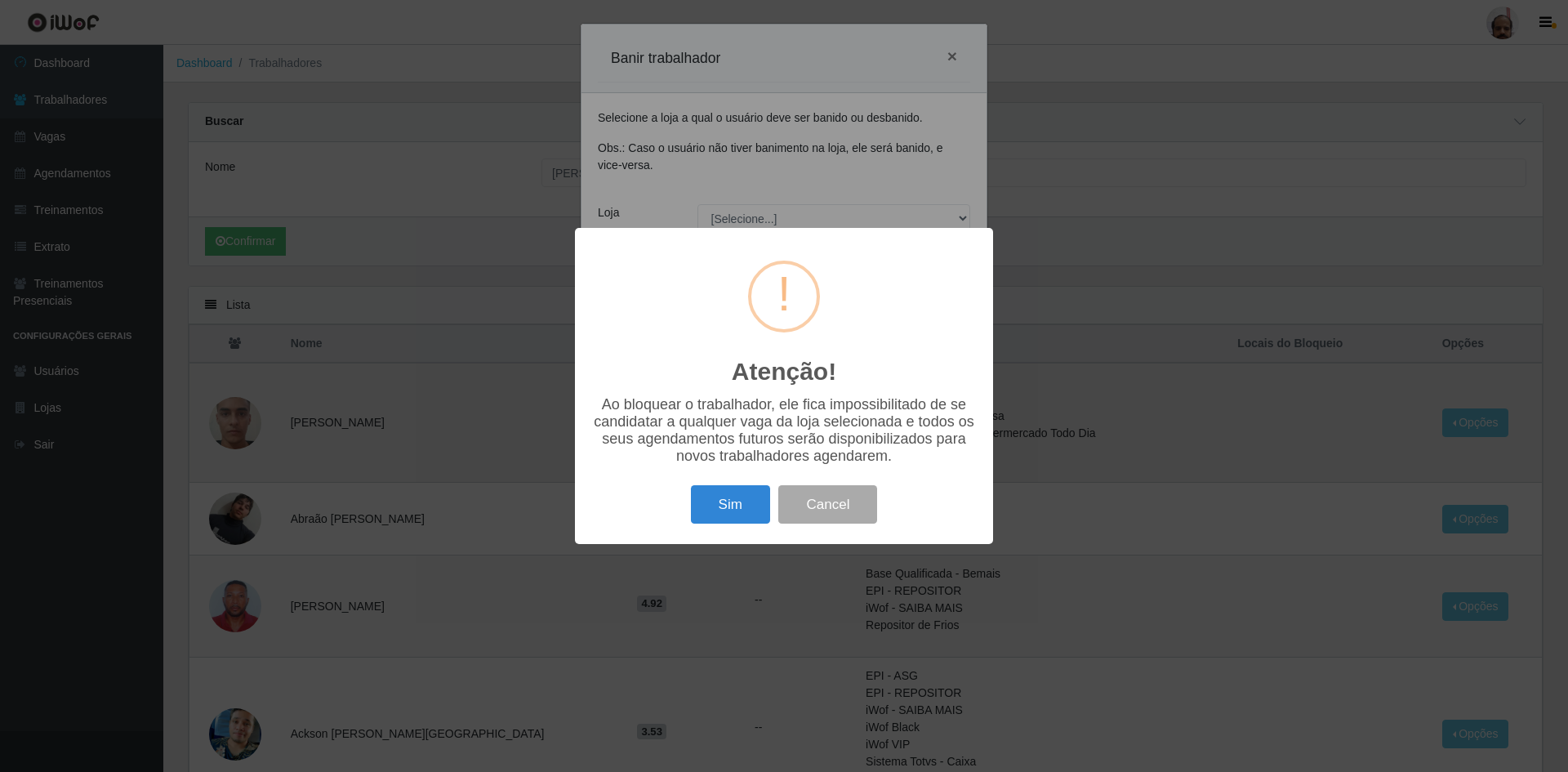
click at [963, 218] on div "Atenção! × Ao bloquear o trabalhador, ele fica impossibilitado de se candidatar…" at bounding box center [784, 386] width 1568 height 772
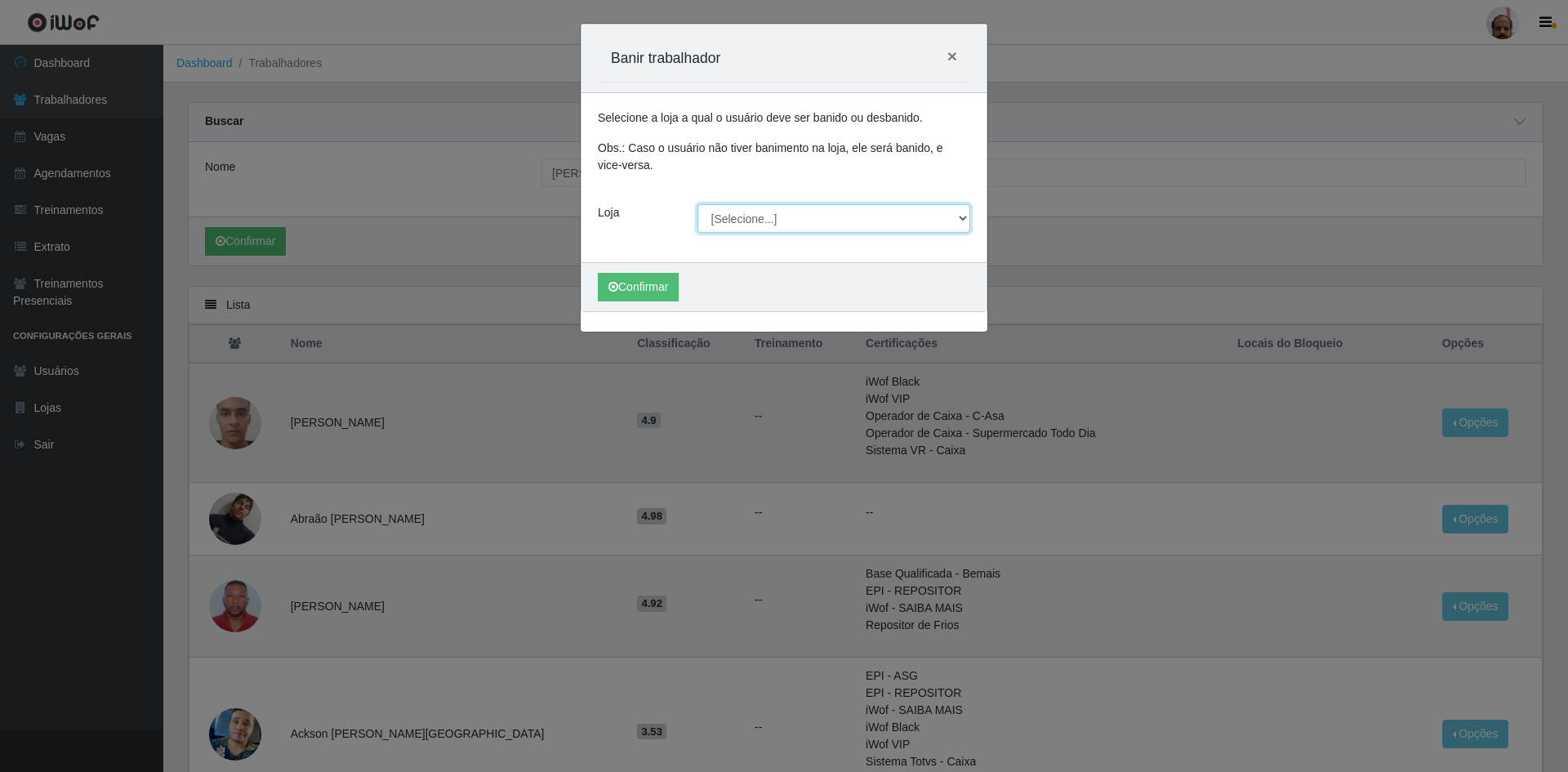
click at [963, 212] on select "[Selecione...] Mar Vermelho - Loja 05" at bounding box center [833, 218] width 273 height 29
select select "252"
click at [697, 204] on select "[Selecione...] Mar Vermelho - Loja 05" at bounding box center [833, 218] width 273 height 29
click at [658, 290] on button "Confirmar" at bounding box center [637, 287] width 81 height 29
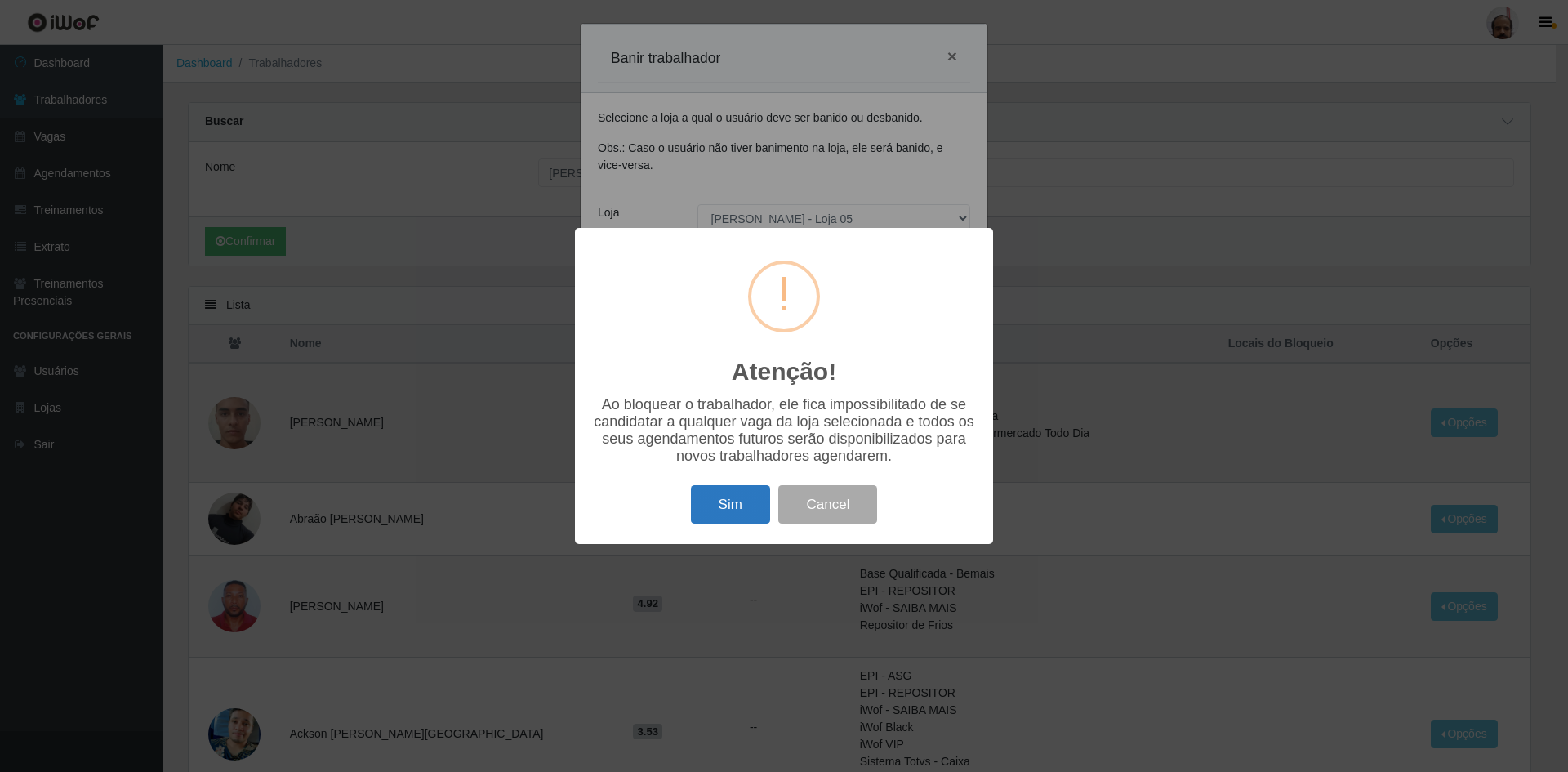
click at [711, 501] on button "Sim" at bounding box center [730, 504] width 79 height 38
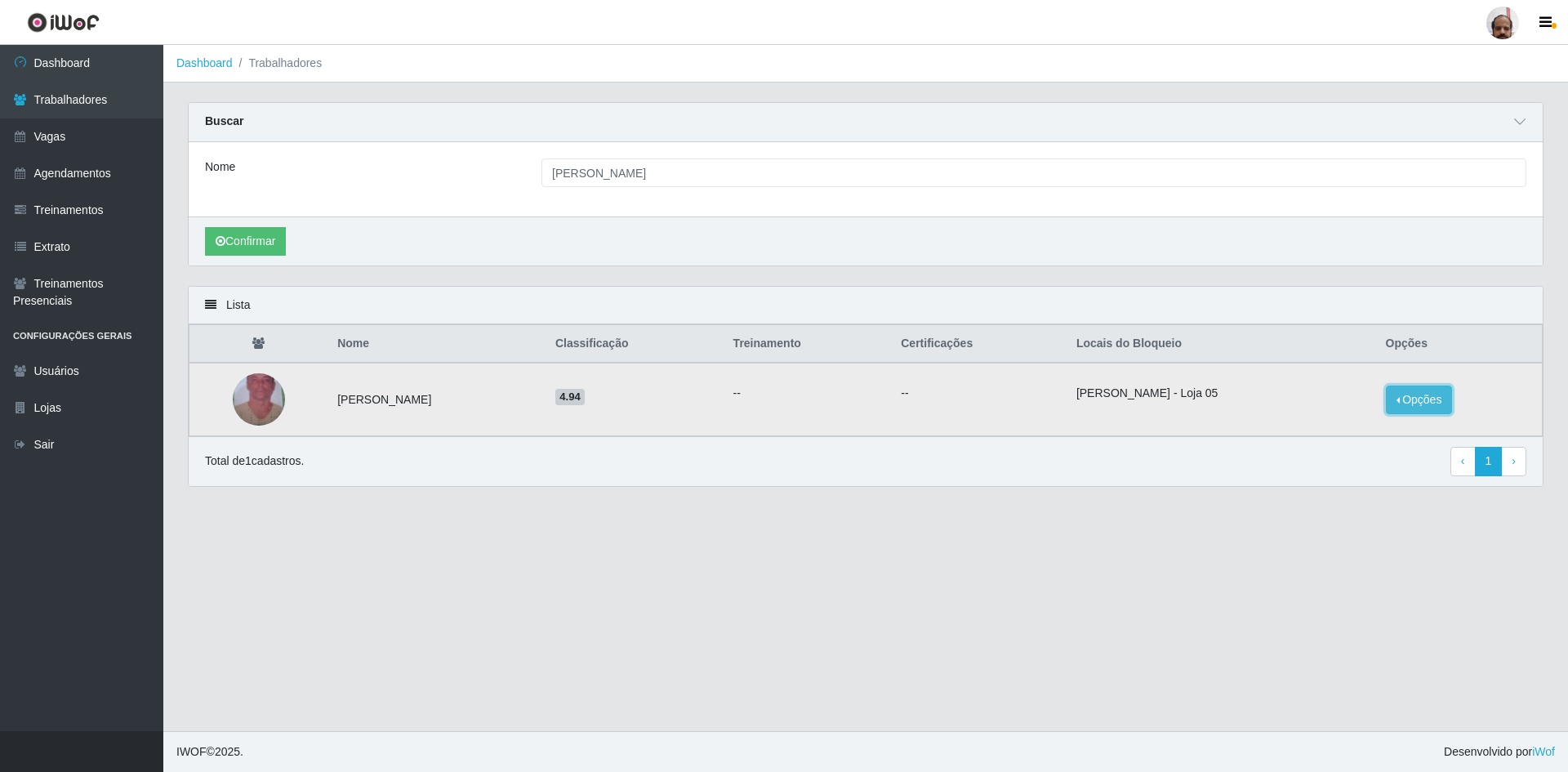
click at [1396, 404] on button "Opções" at bounding box center [1420, 400] width 67 height 29
click at [966, 562] on main "Dashboard Trabalhadores Carregando... Buscar Nome [PERSON_NAME] Confirmar Lista…" at bounding box center [865, 387] width 1405 height 686
click at [72, 72] on link "Dashboard" at bounding box center [81, 63] width 163 height 36
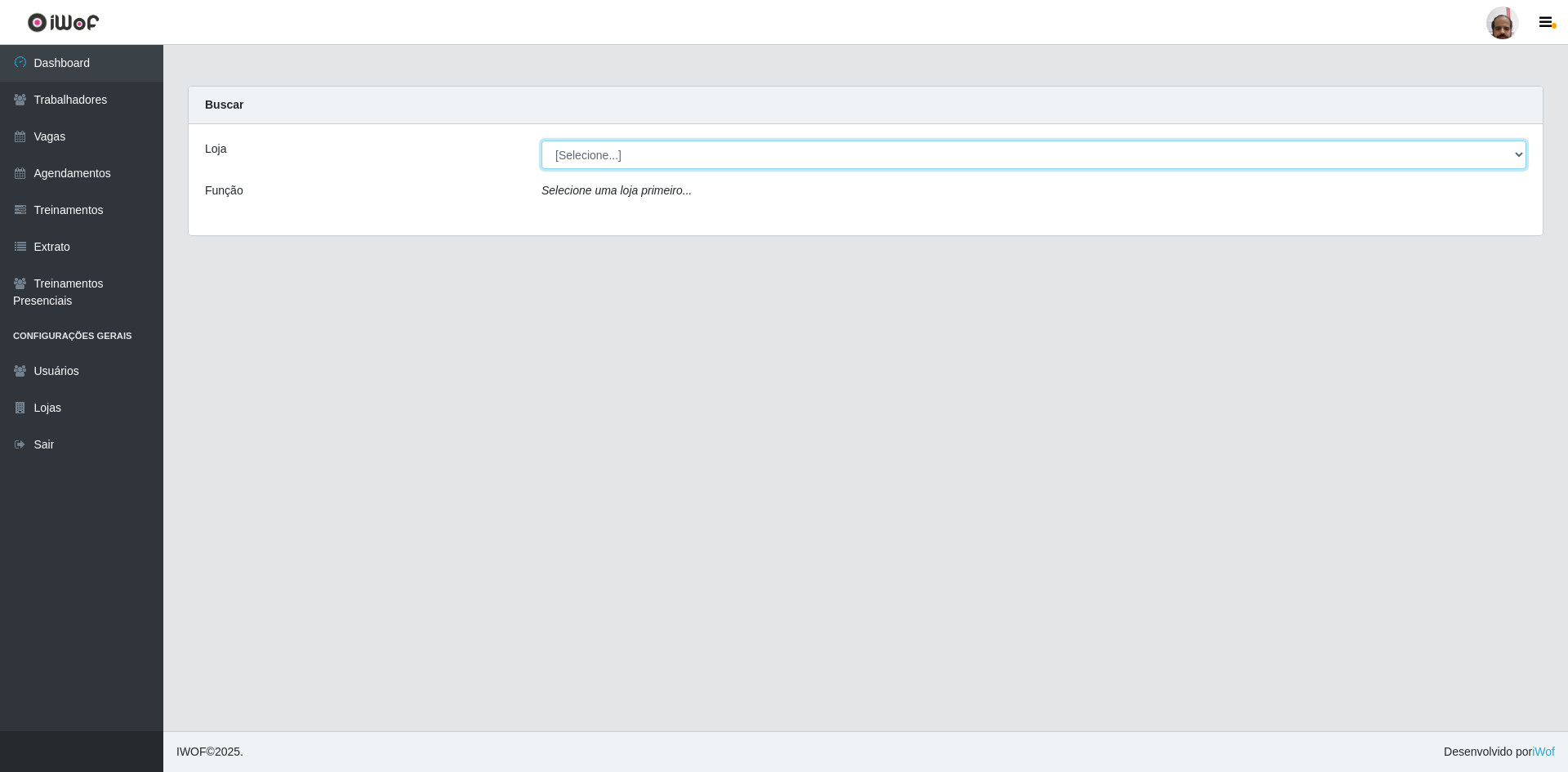
click at [1516, 157] on select "[Selecione...] Mar Vermelho - Loja 05" at bounding box center [1033, 154] width 985 height 29
select select "252"
click at [541, 140] on select "[Selecione...] Mar Vermelho - Loja 05" at bounding box center [1033, 154] width 985 height 29
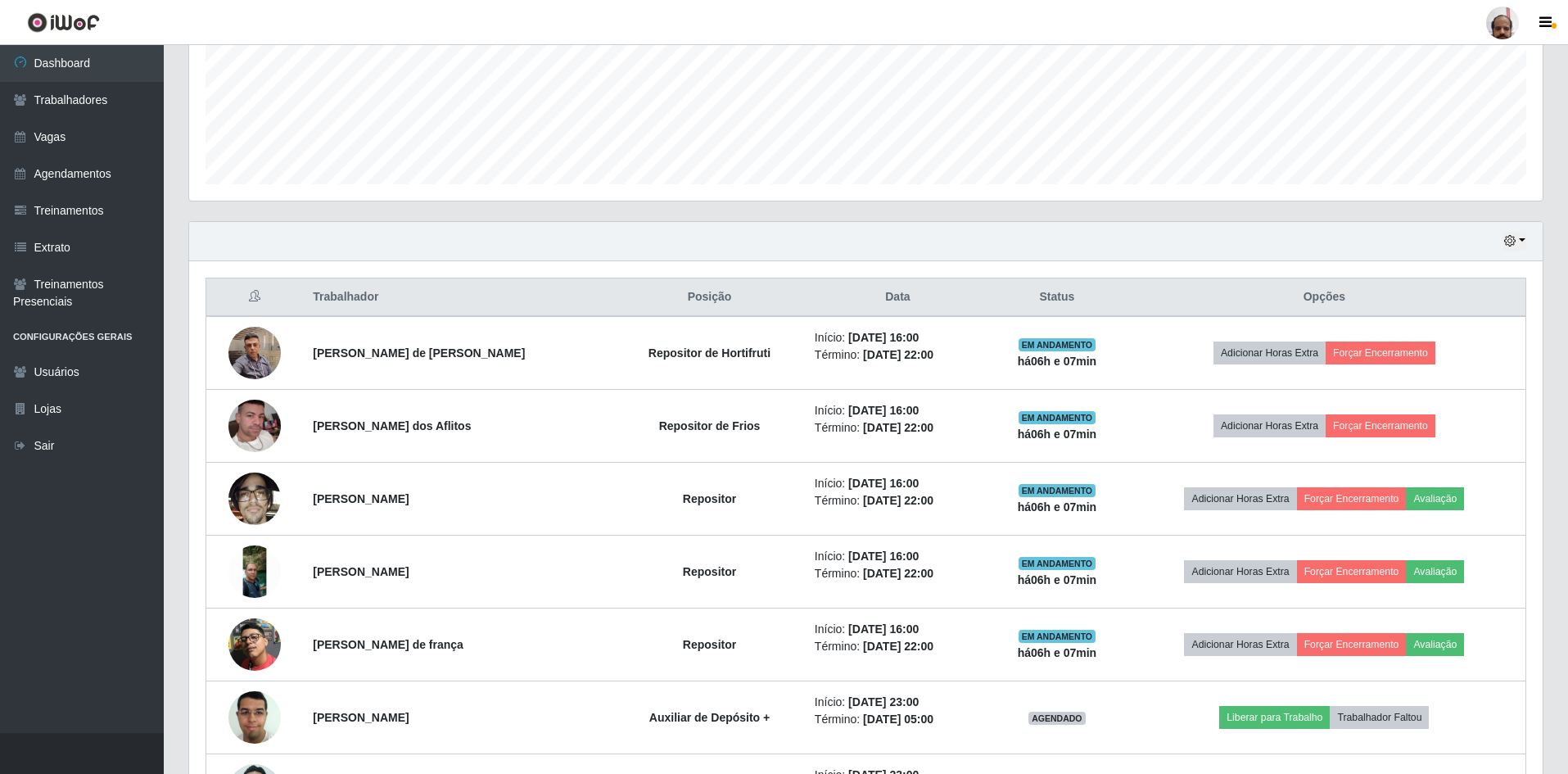
scroll to position [491, 0]
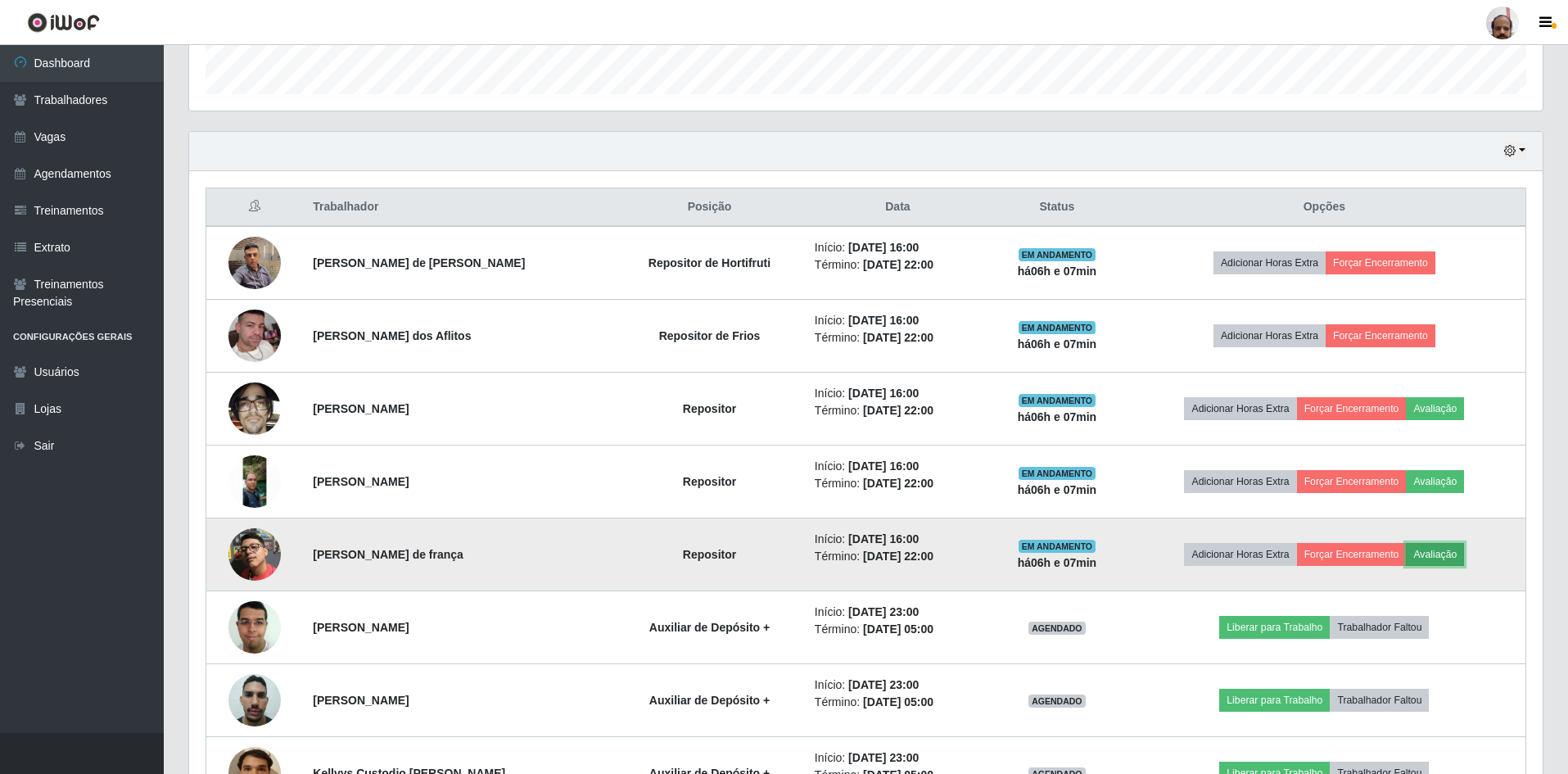
click at [1443, 553] on button "Avaliação" at bounding box center [1435, 554] width 58 height 22
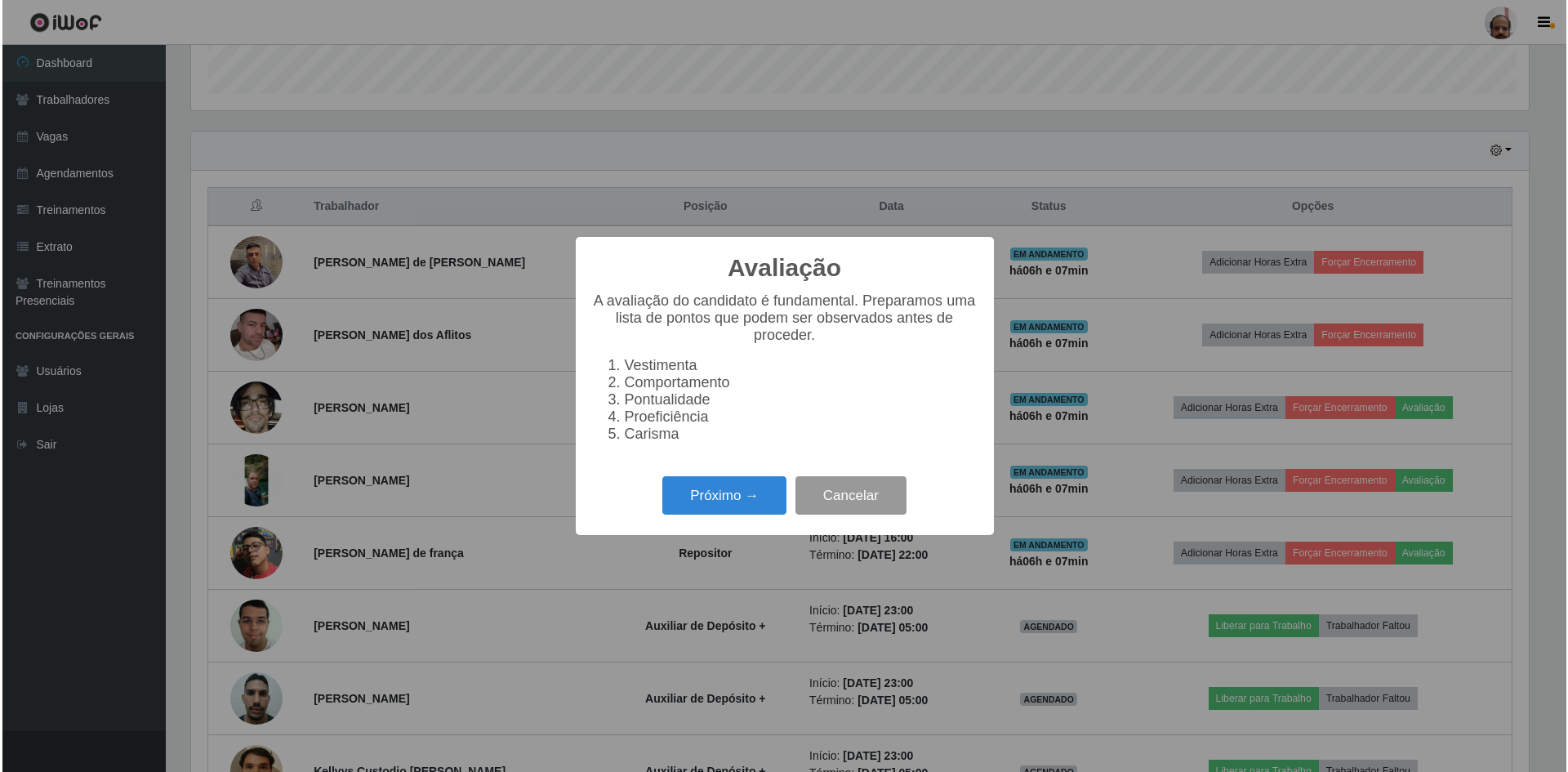
scroll to position [339, 1341]
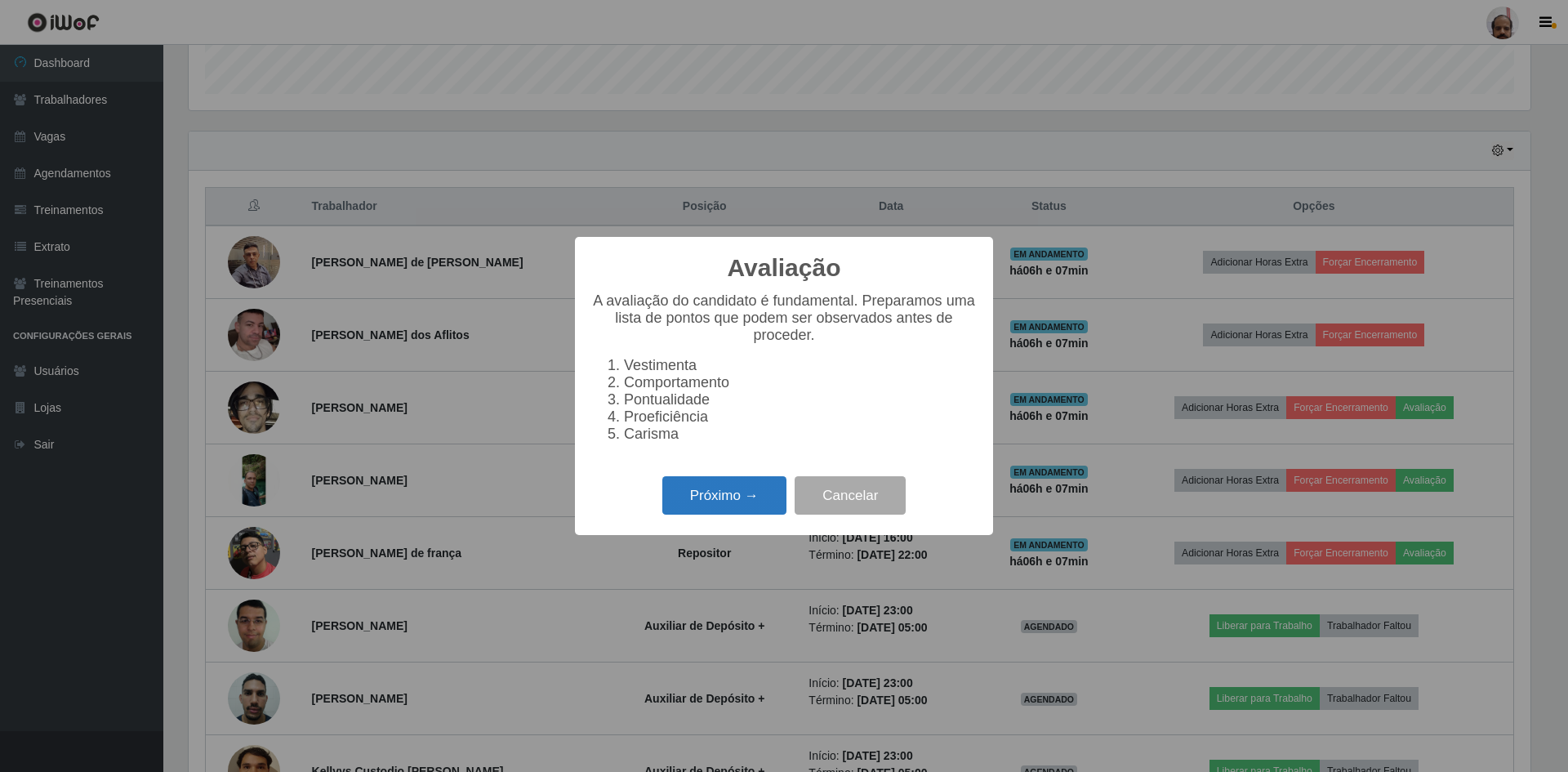
click at [732, 496] on button "Próximo →" at bounding box center [724, 495] width 124 height 38
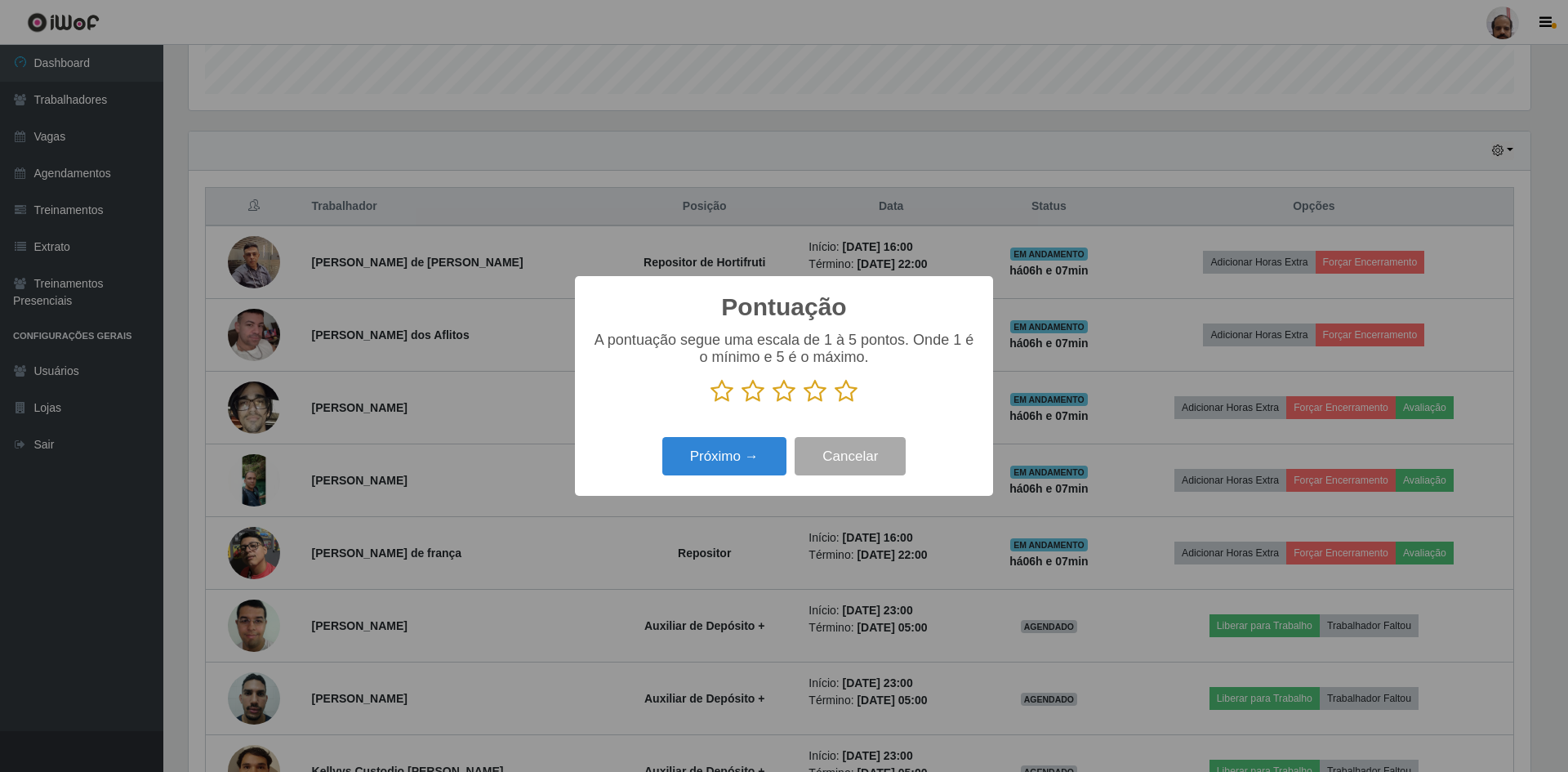
click at [846, 395] on icon at bounding box center [846, 391] width 22 height 24
click at [834, 403] on input "radio" at bounding box center [834, 403] width 0 height 0
drag, startPoint x: 749, startPoint y: 448, endPoint x: 755, endPoint y: 441, distance: 9.2
click at [755, 441] on button "Próximo →" at bounding box center [724, 456] width 124 height 38
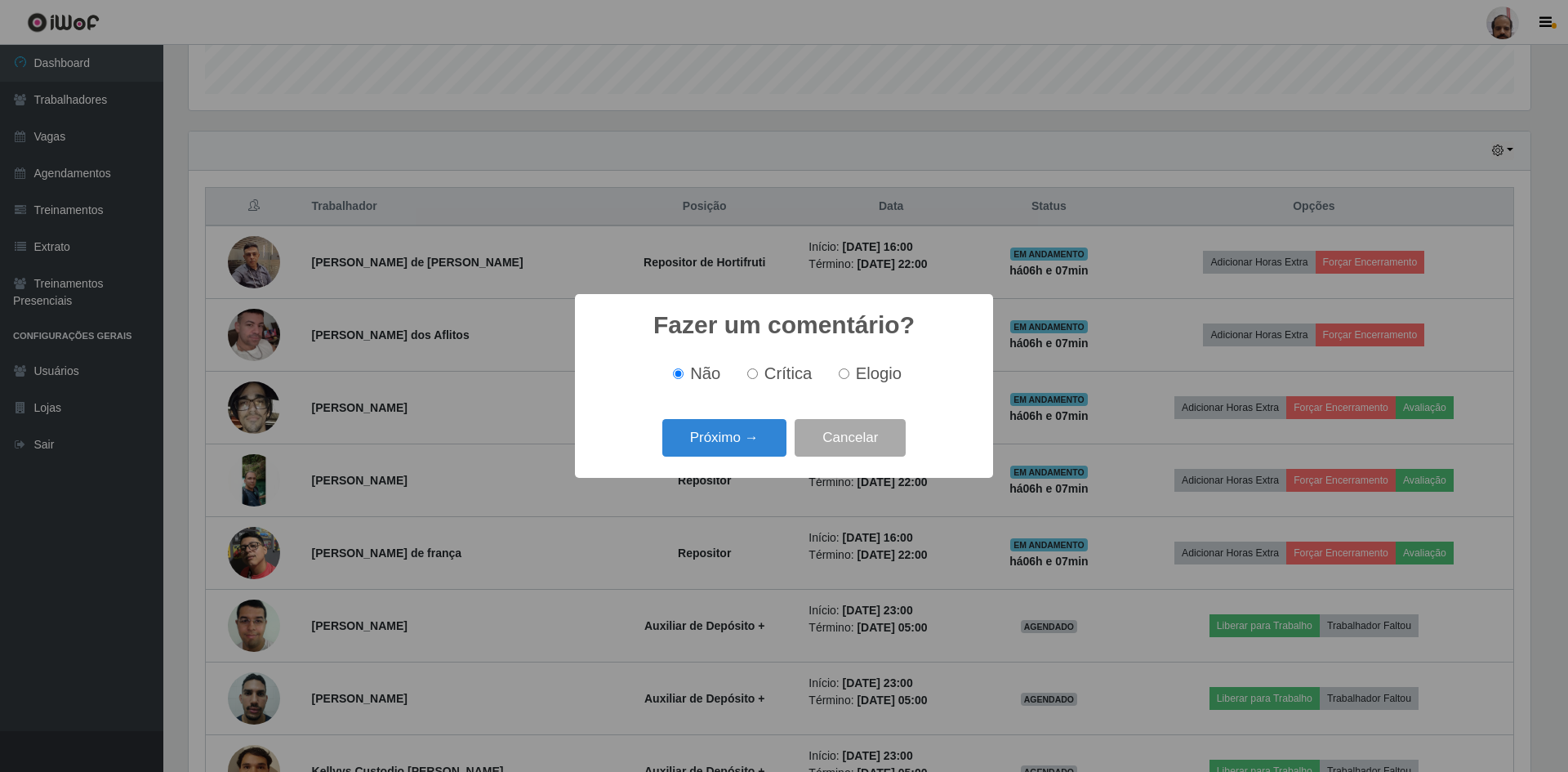
click at [884, 369] on span "Elogio" at bounding box center [878, 372] width 46 height 18
click at [849, 369] on input "Elogio" at bounding box center [844, 373] width 10 height 10
radio input "true"
click at [748, 430] on button "Próximo →" at bounding box center [724, 438] width 124 height 38
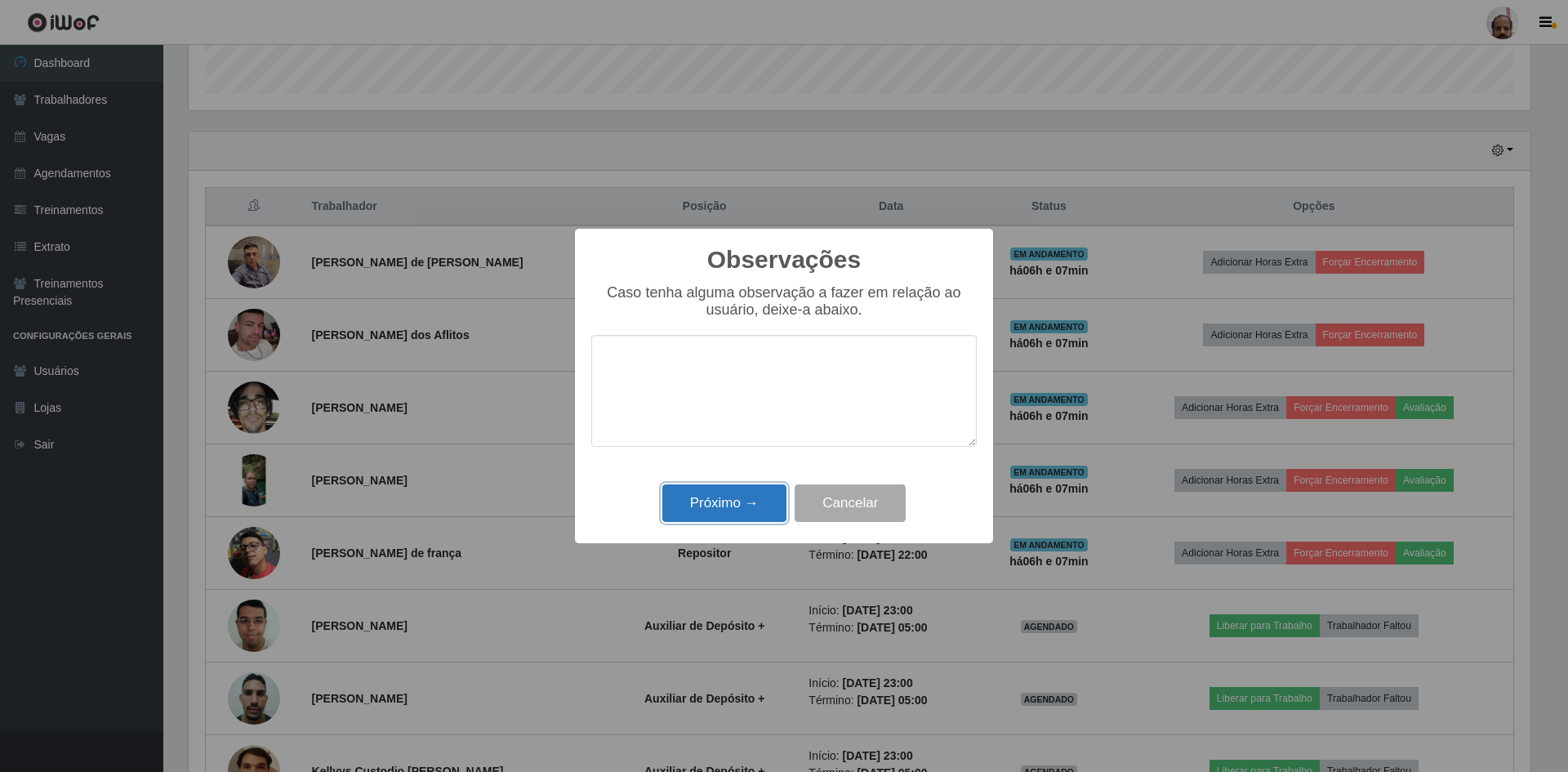
click at [744, 503] on button "Próximo →" at bounding box center [724, 503] width 124 height 38
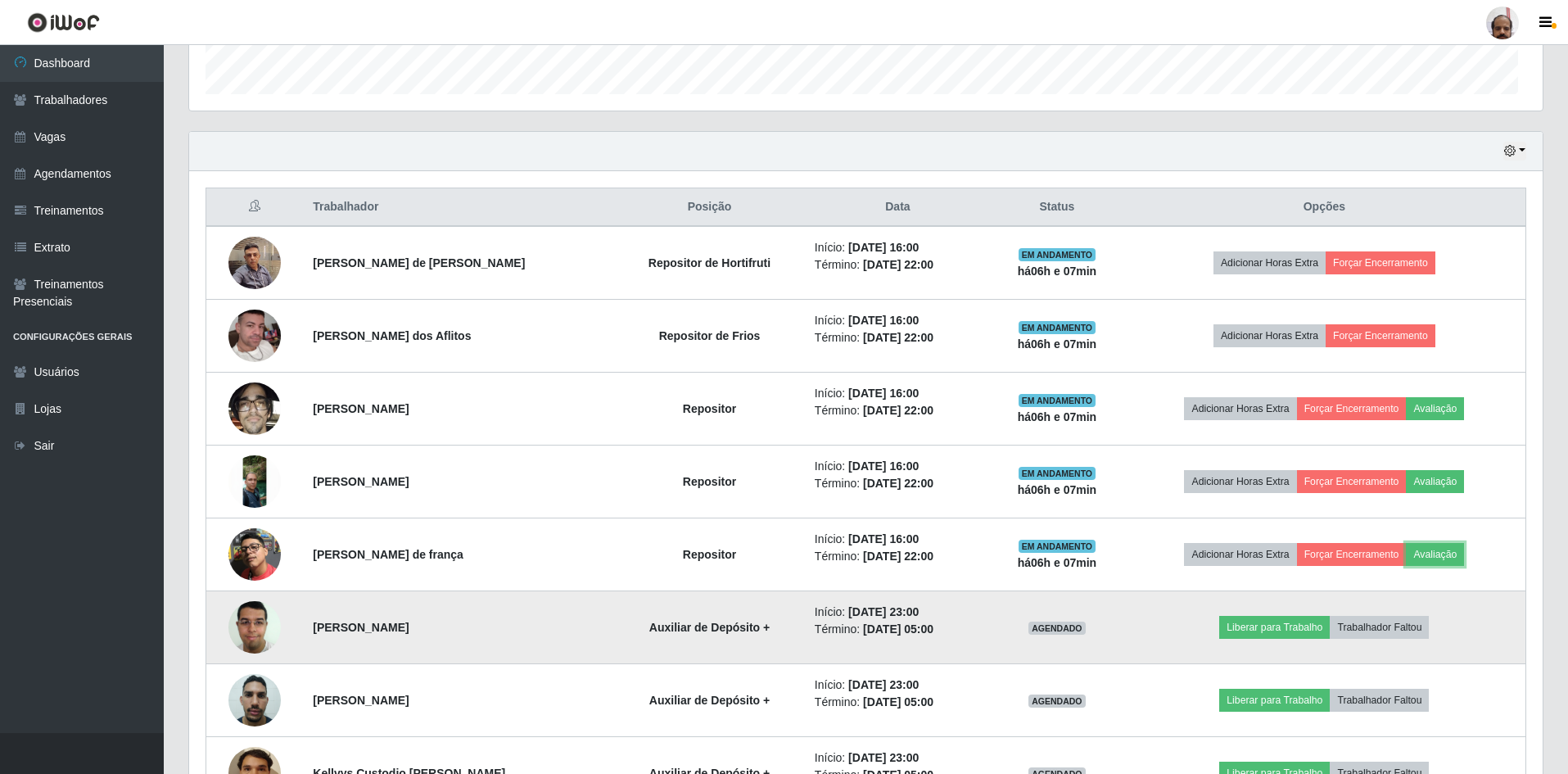
scroll to position [340, 1354]
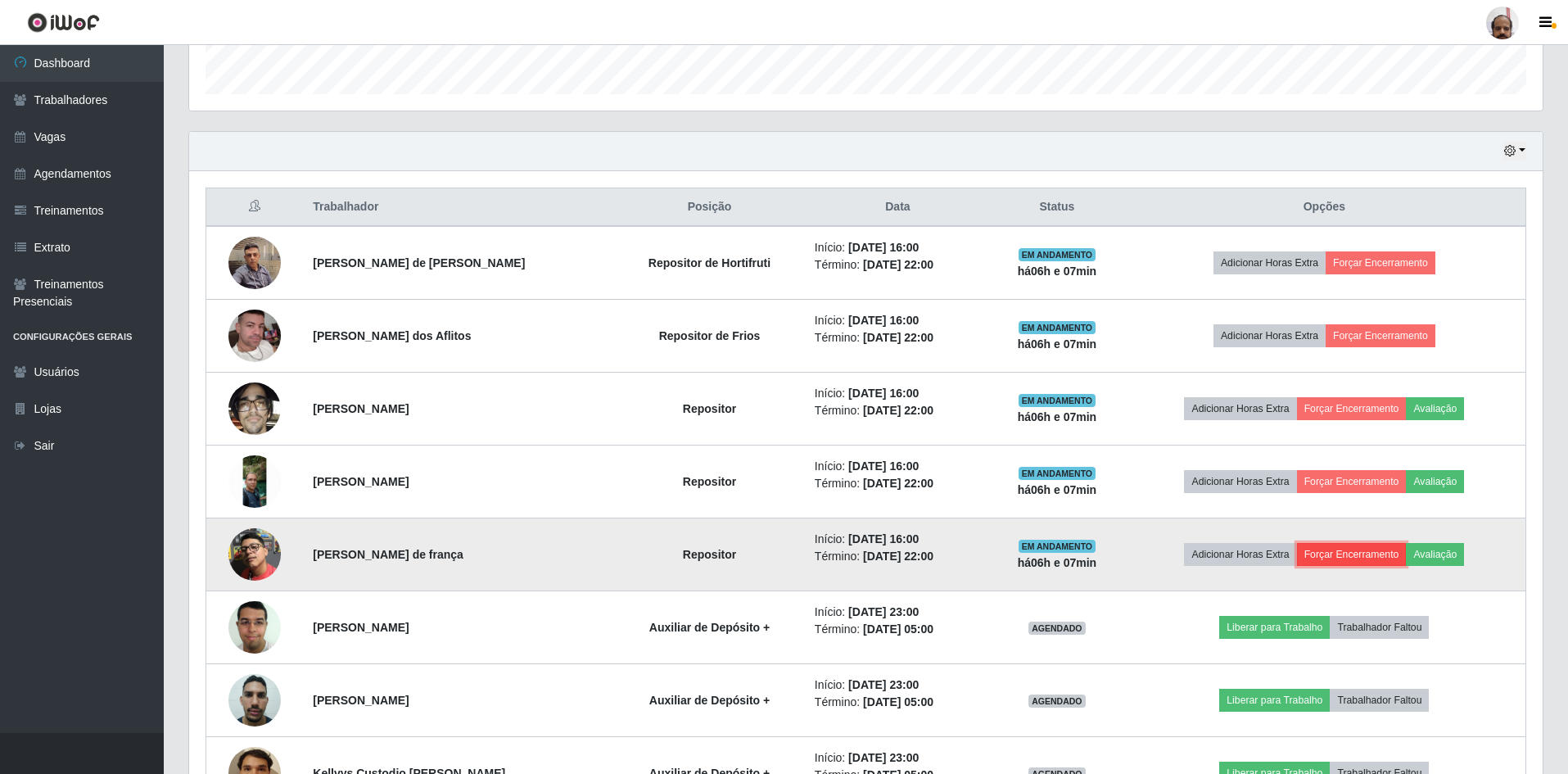
click at [1332, 550] on button "Forçar Encerramento" at bounding box center [1352, 554] width 110 height 22
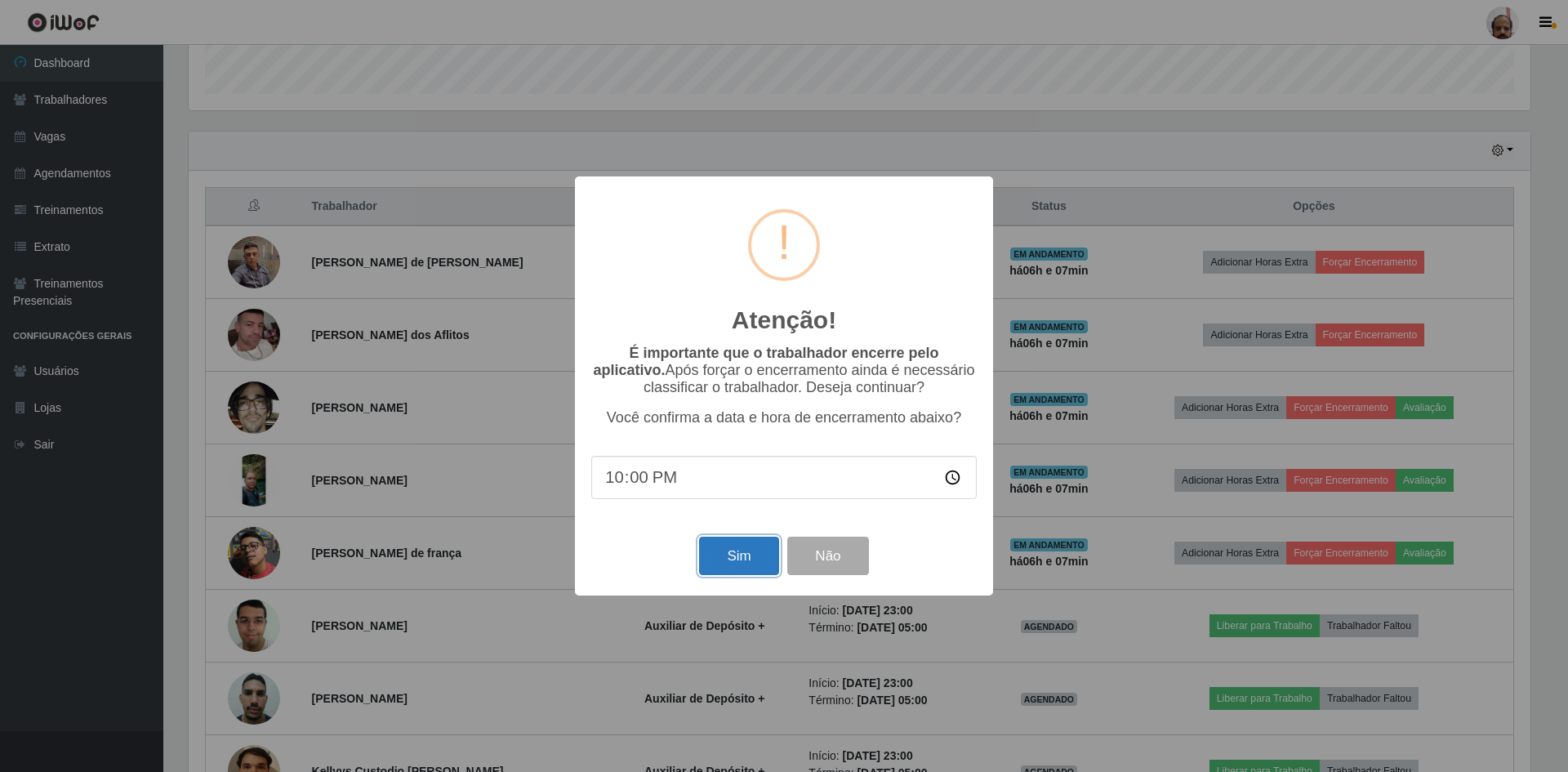
click at [749, 554] on button "Sim" at bounding box center [738, 555] width 79 height 38
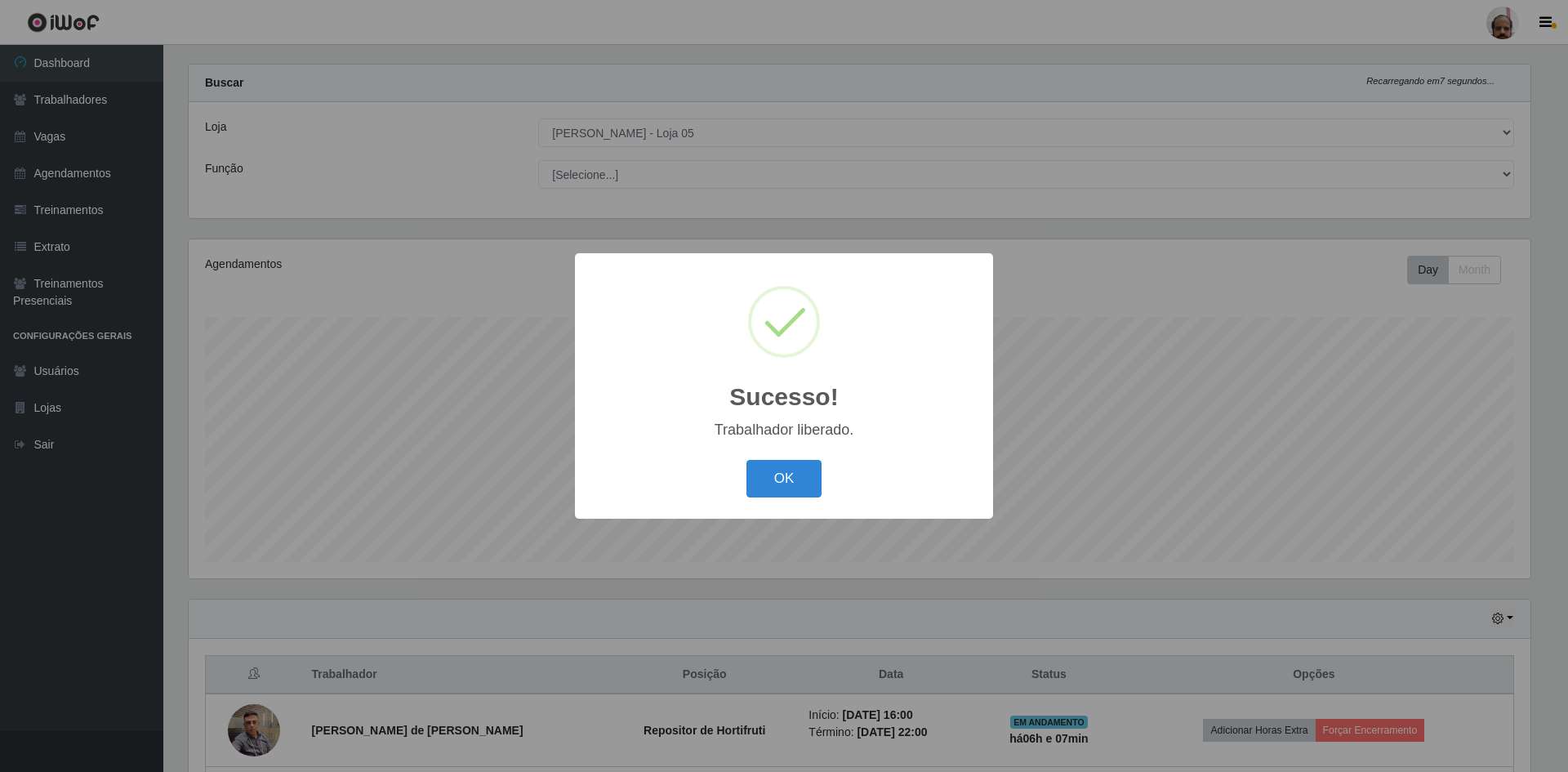
click at [774, 460] on div "OK Cancel" at bounding box center [783, 478] width 385 height 47
click at [763, 464] on button "OK" at bounding box center [784, 479] width 76 height 38
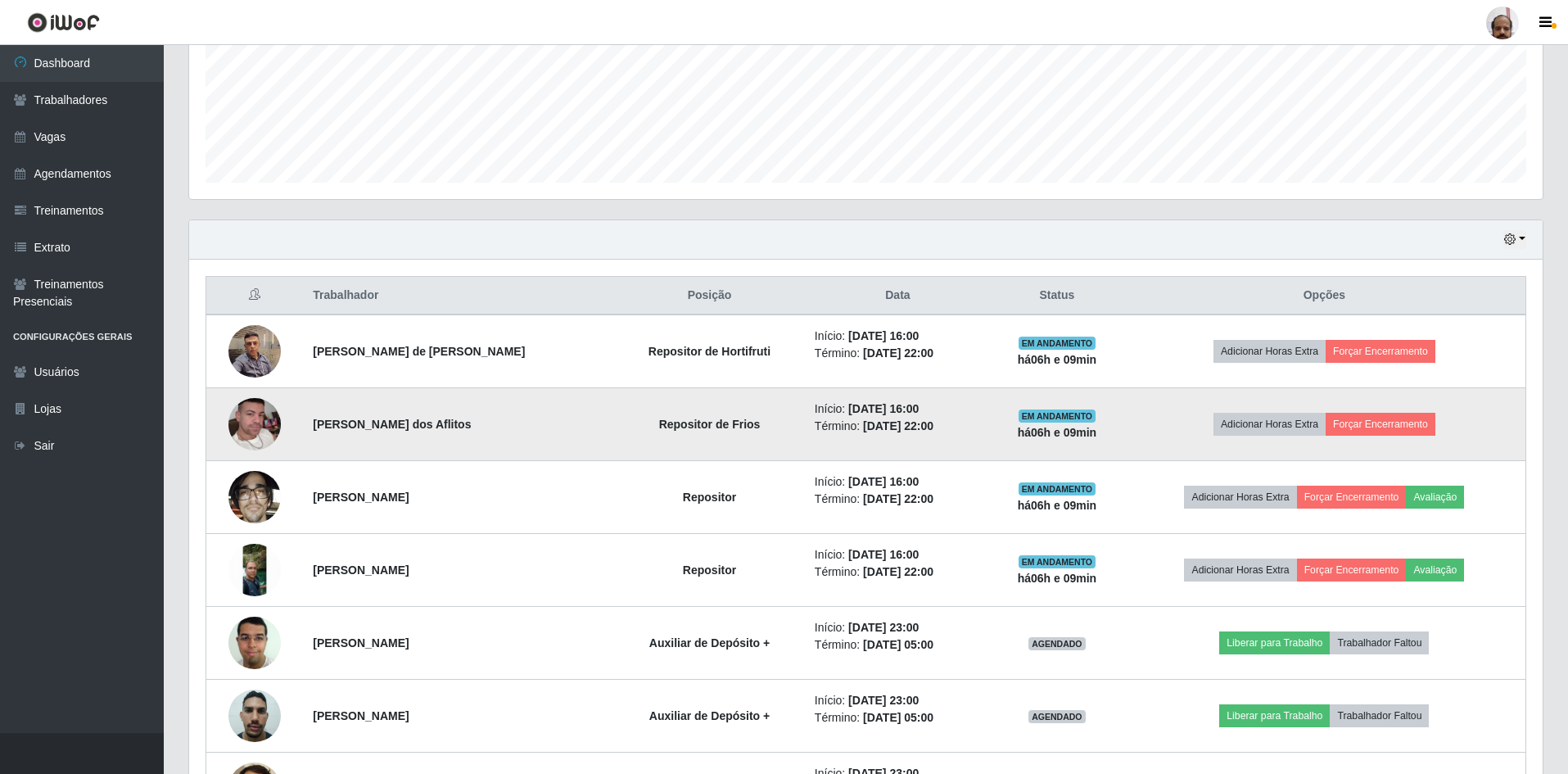
scroll to position [431, 0]
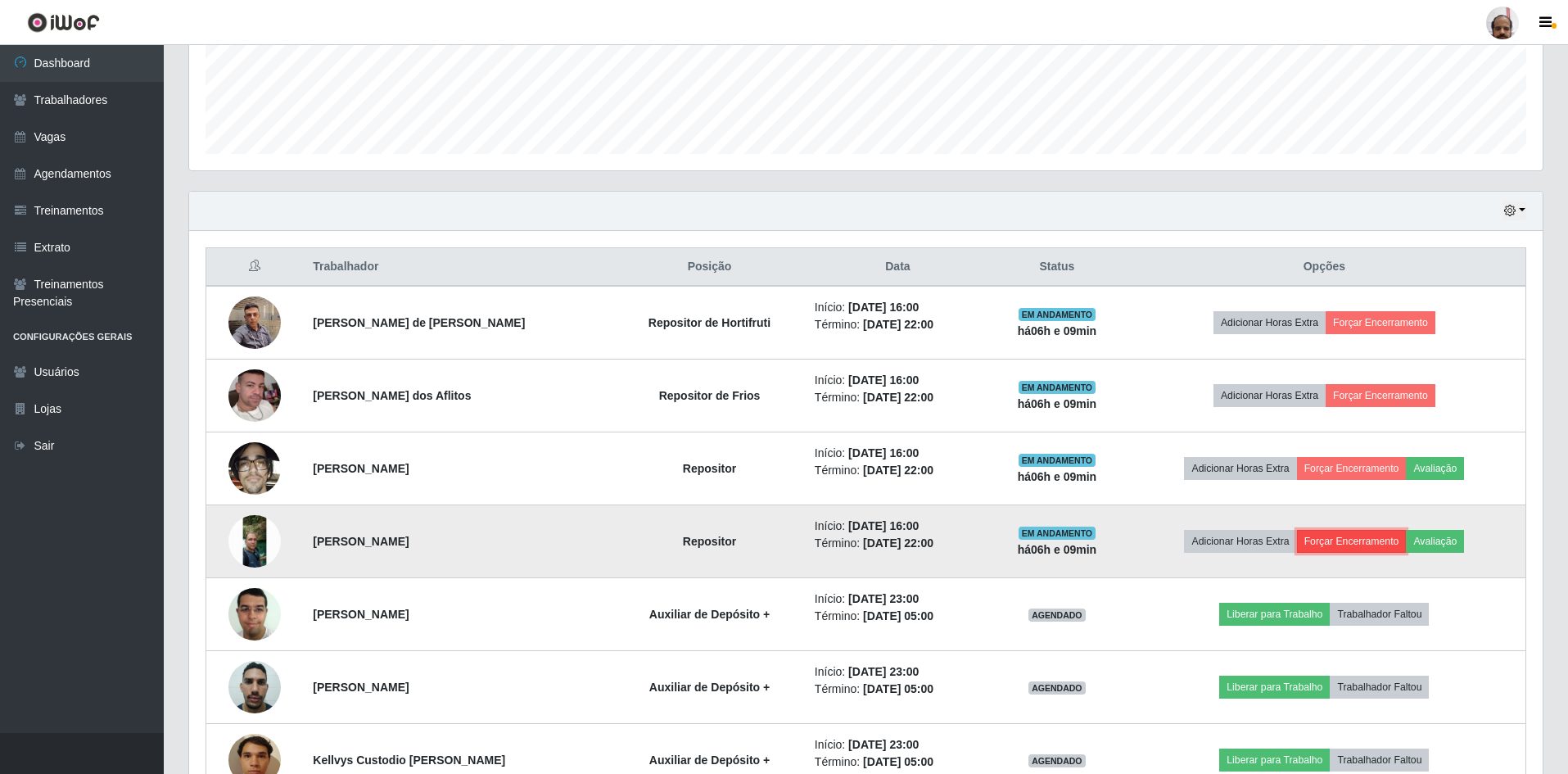
click at [1360, 539] on button "Forçar Encerramento" at bounding box center [1352, 541] width 110 height 22
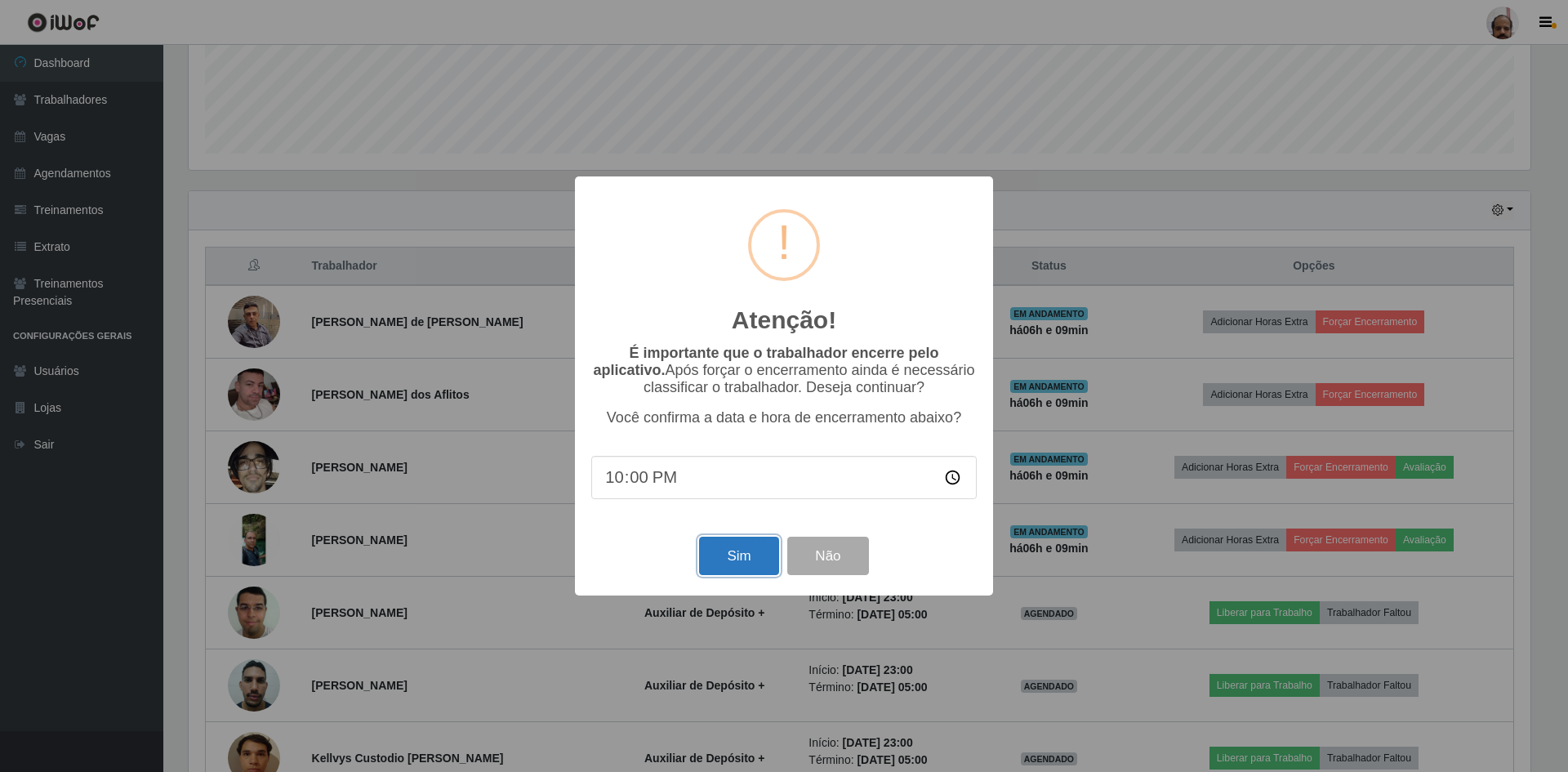
click at [722, 558] on button "Sim" at bounding box center [738, 555] width 79 height 38
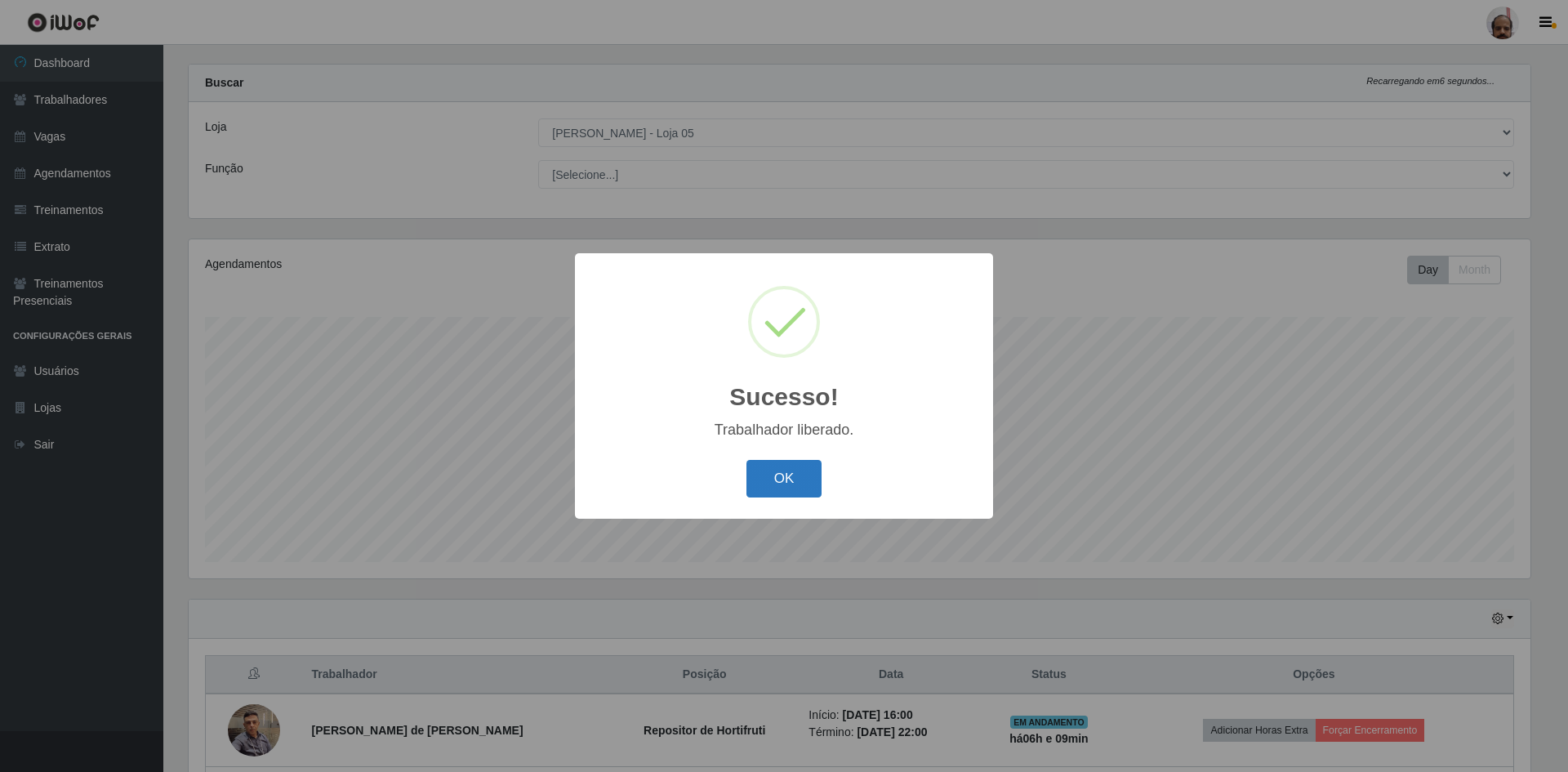
click at [775, 473] on button "OK" at bounding box center [784, 479] width 76 height 38
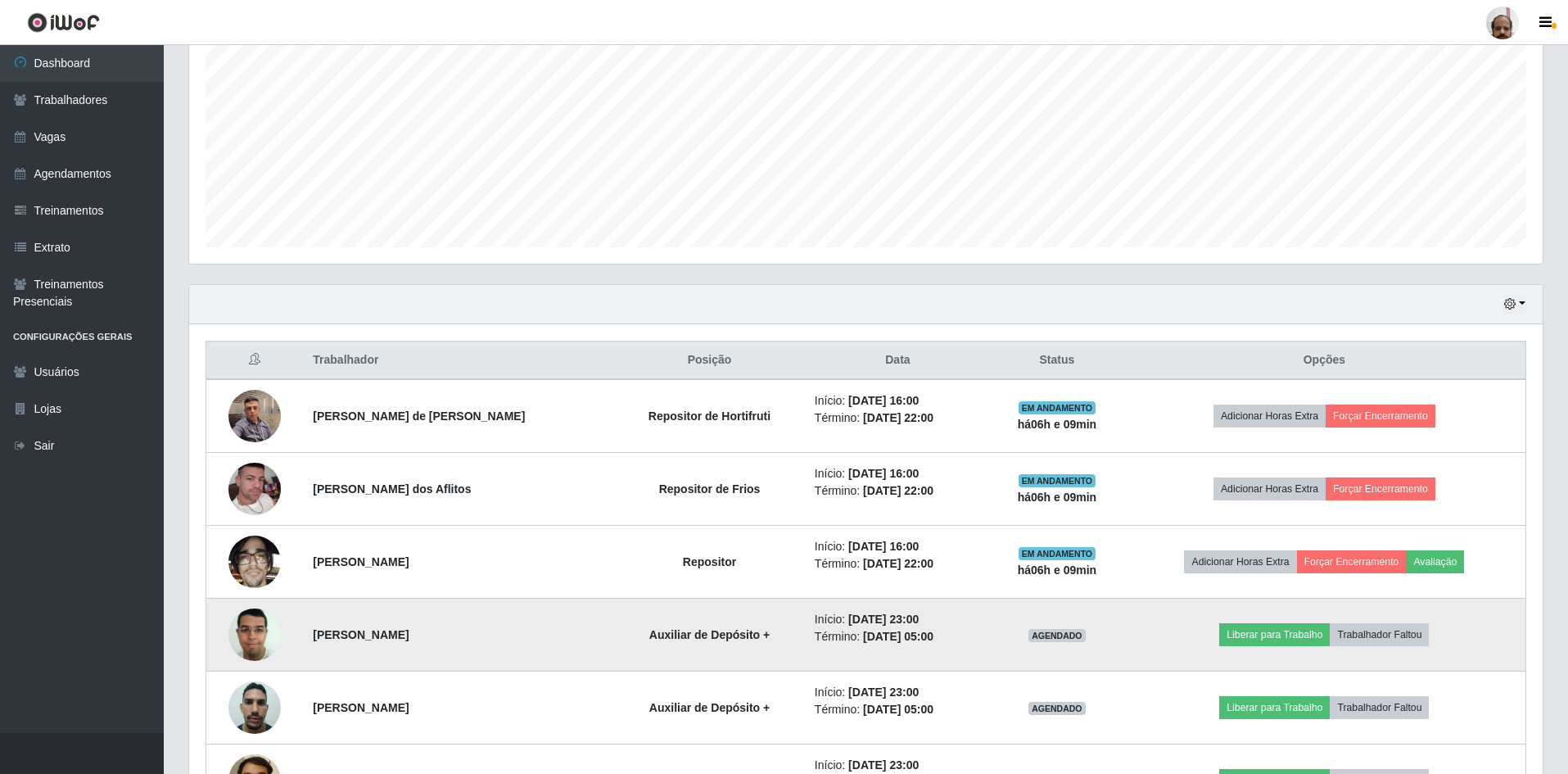
scroll to position [431, 0]
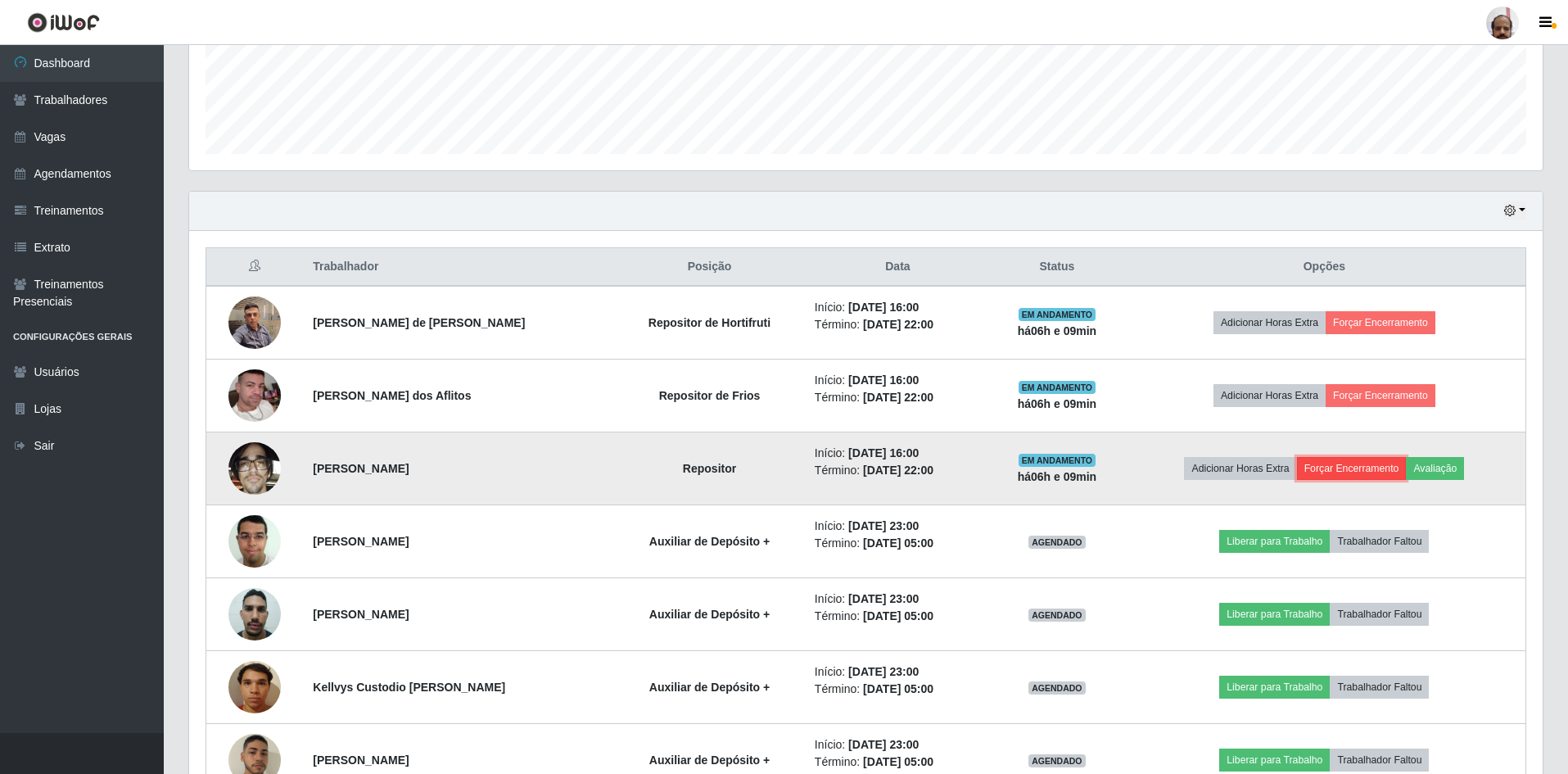
click at [1342, 472] on button "Forçar Encerramento" at bounding box center [1352, 468] width 110 height 22
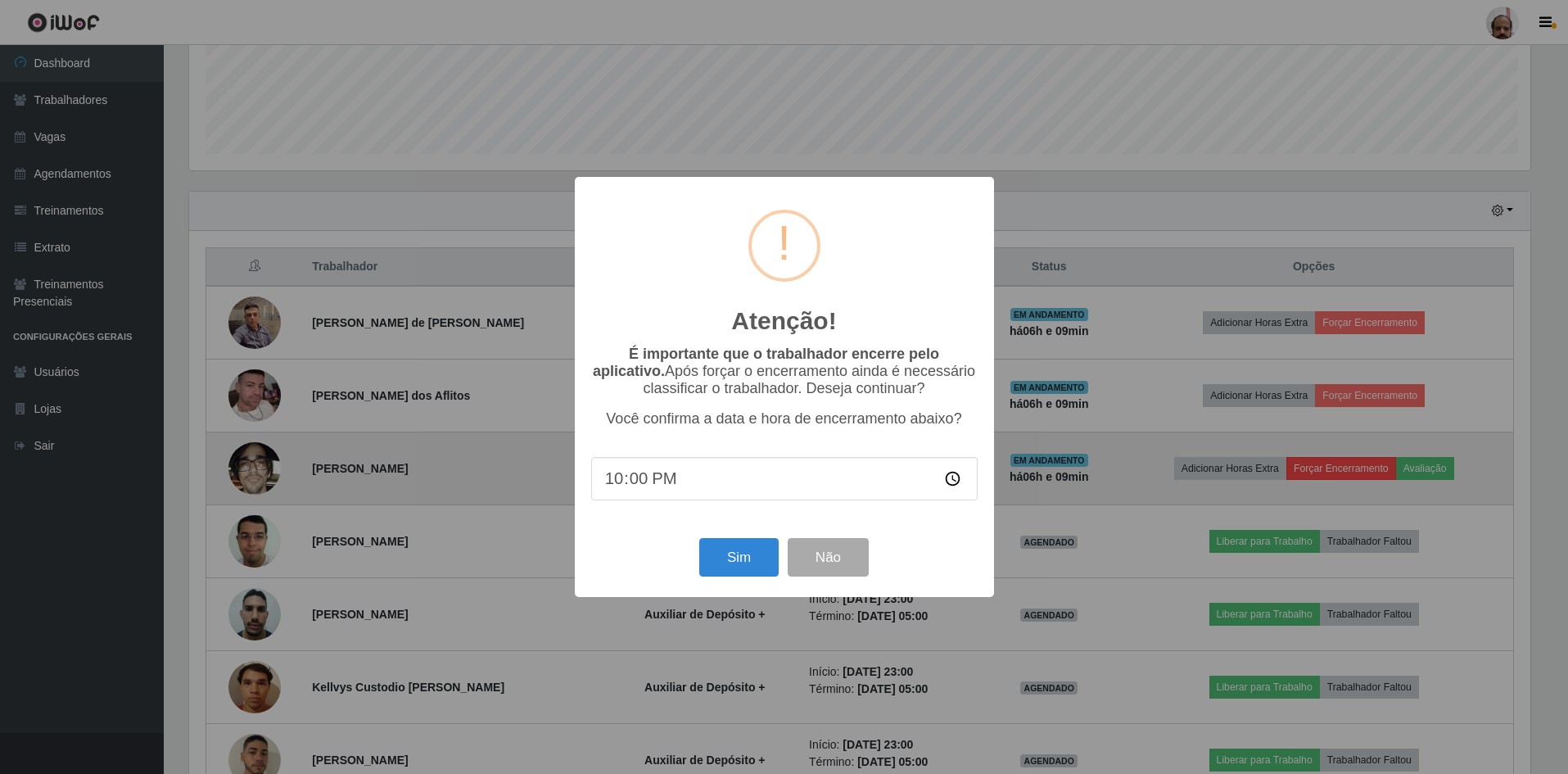
scroll to position [340, 1345]
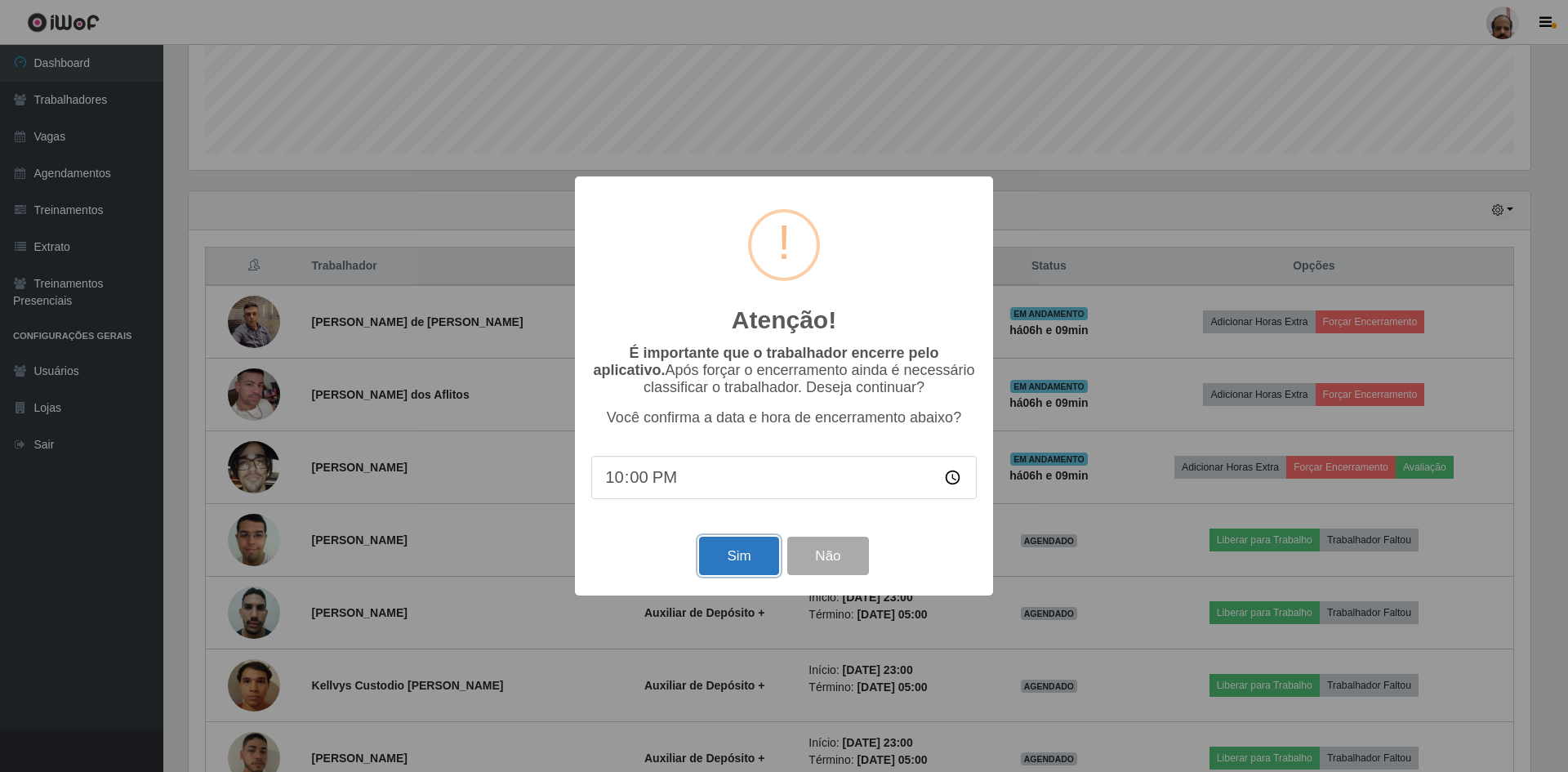
click at [735, 563] on button "Sim" at bounding box center [738, 555] width 79 height 38
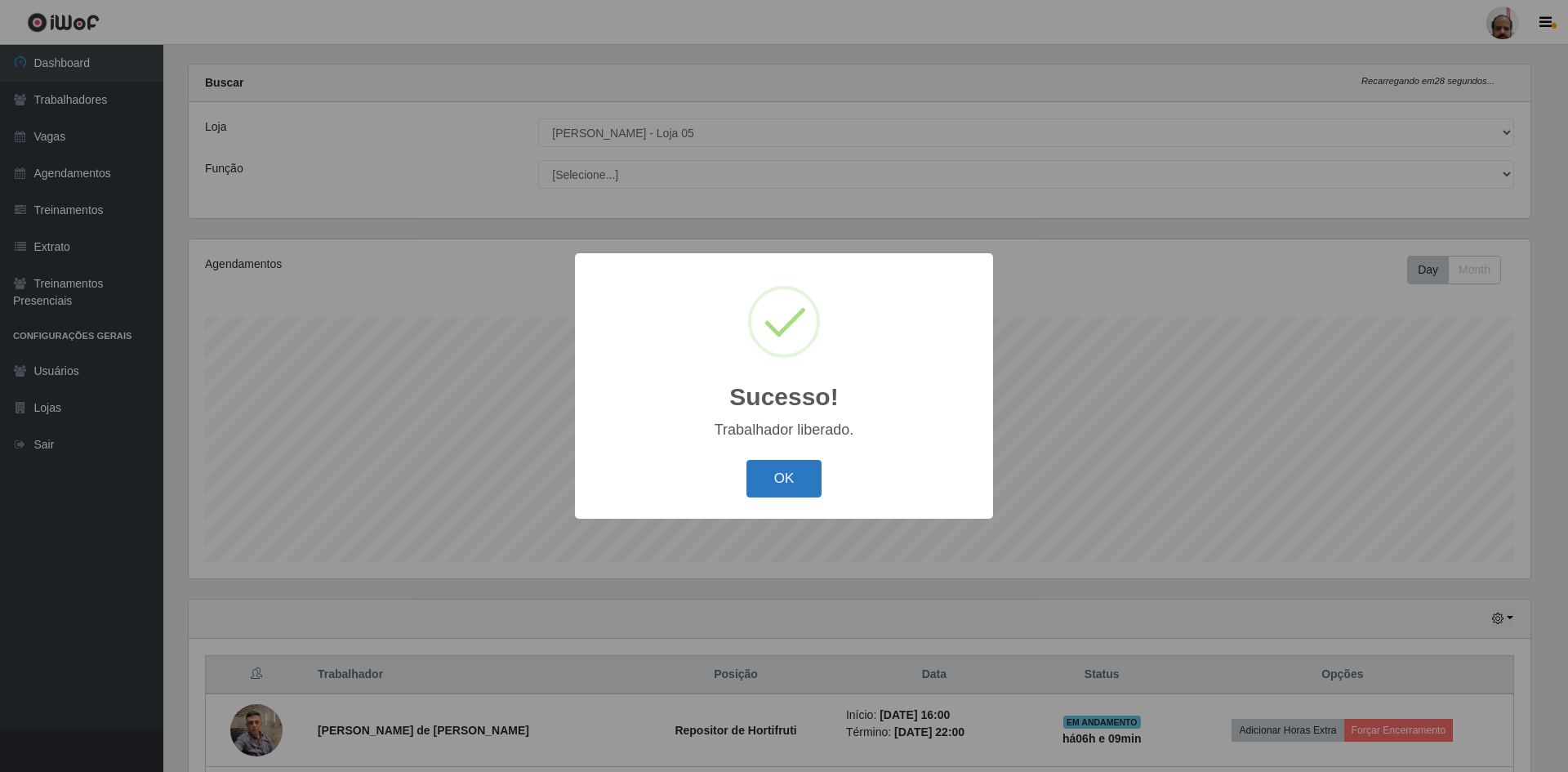
click at [803, 484] on button "OK" at bounding box center [784, 479] width 76 height 38
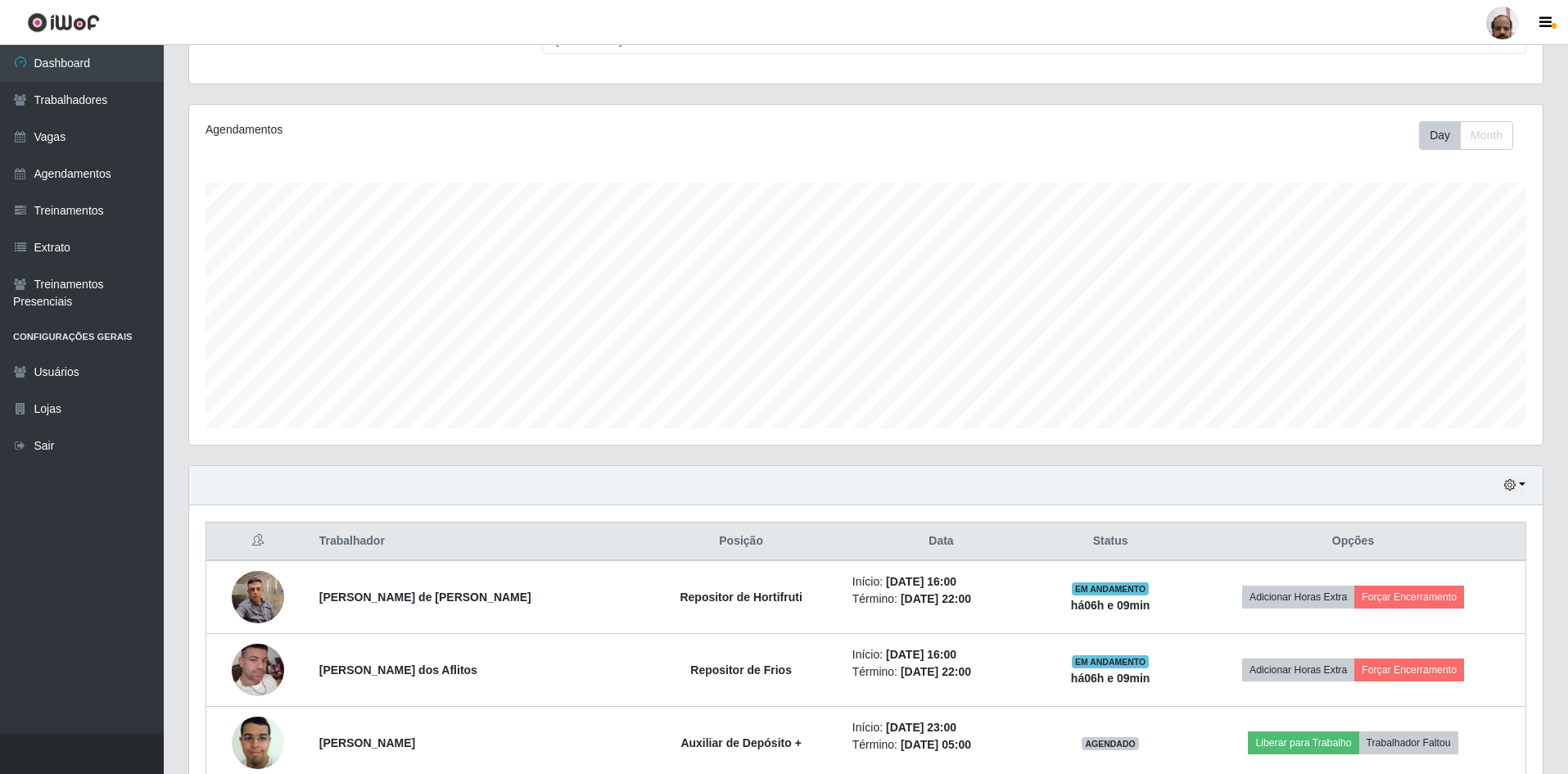
scroll to position [186, 0]
